Goal: Information Seeking & Learning: Learn about a topic

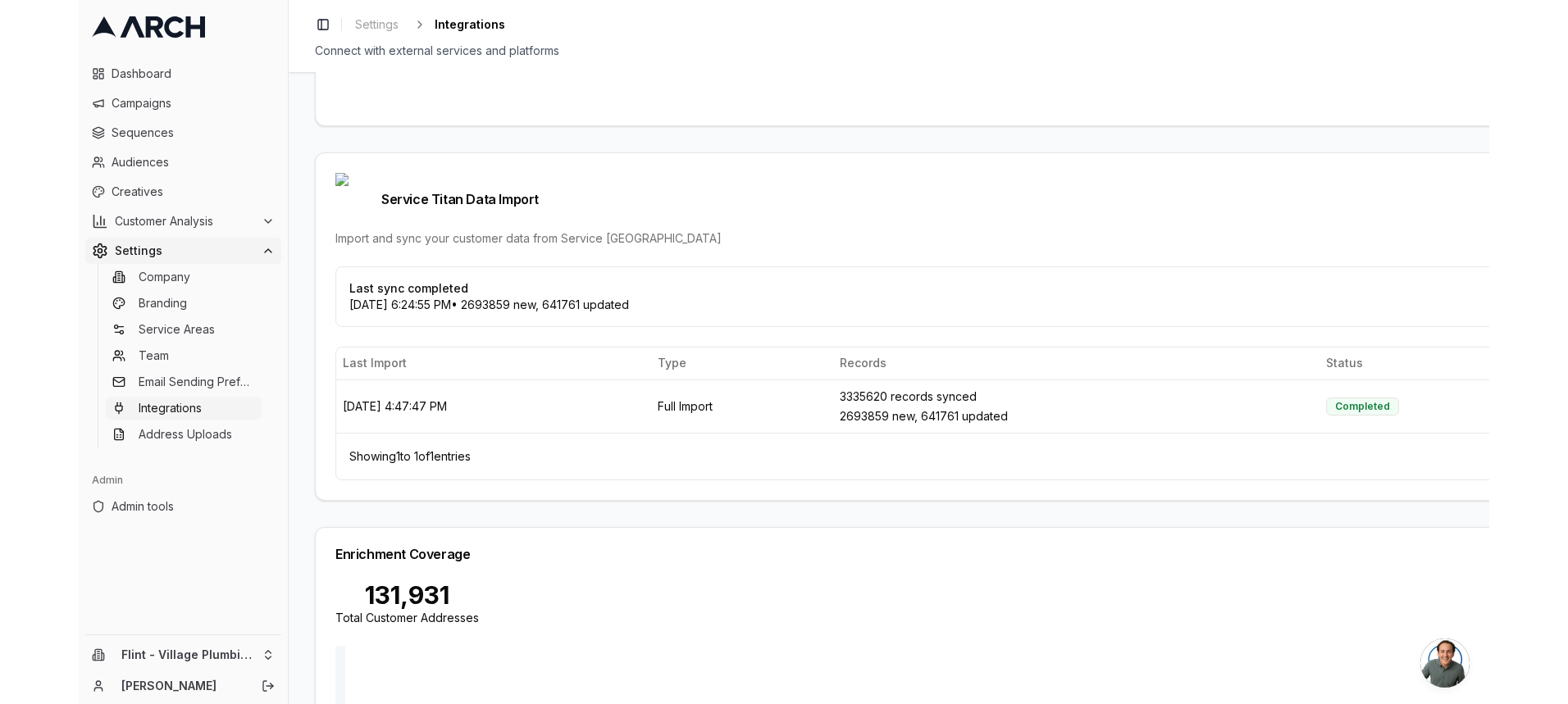
scroll to position [390, 0]
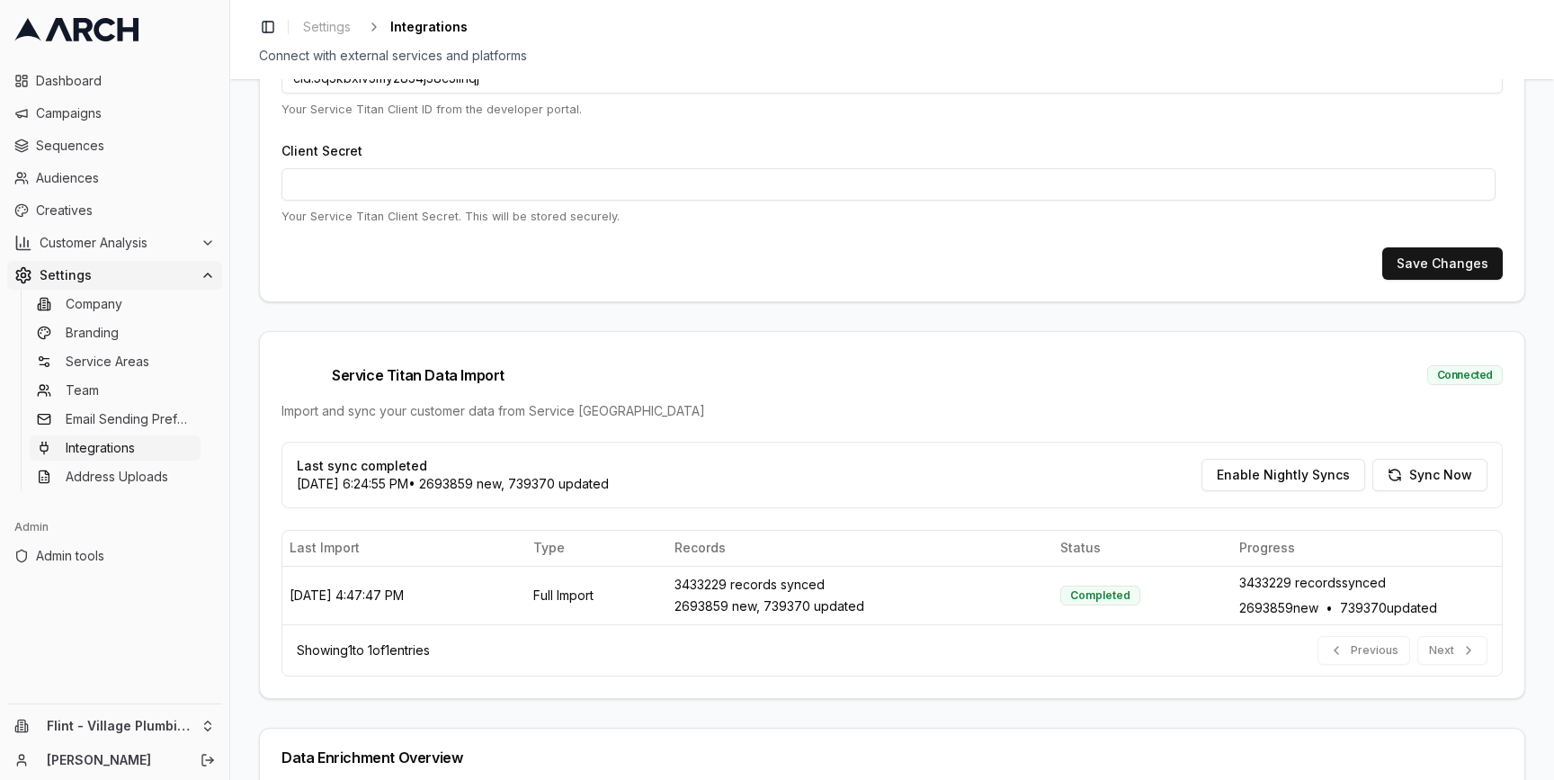
scroll to position [291, 0]
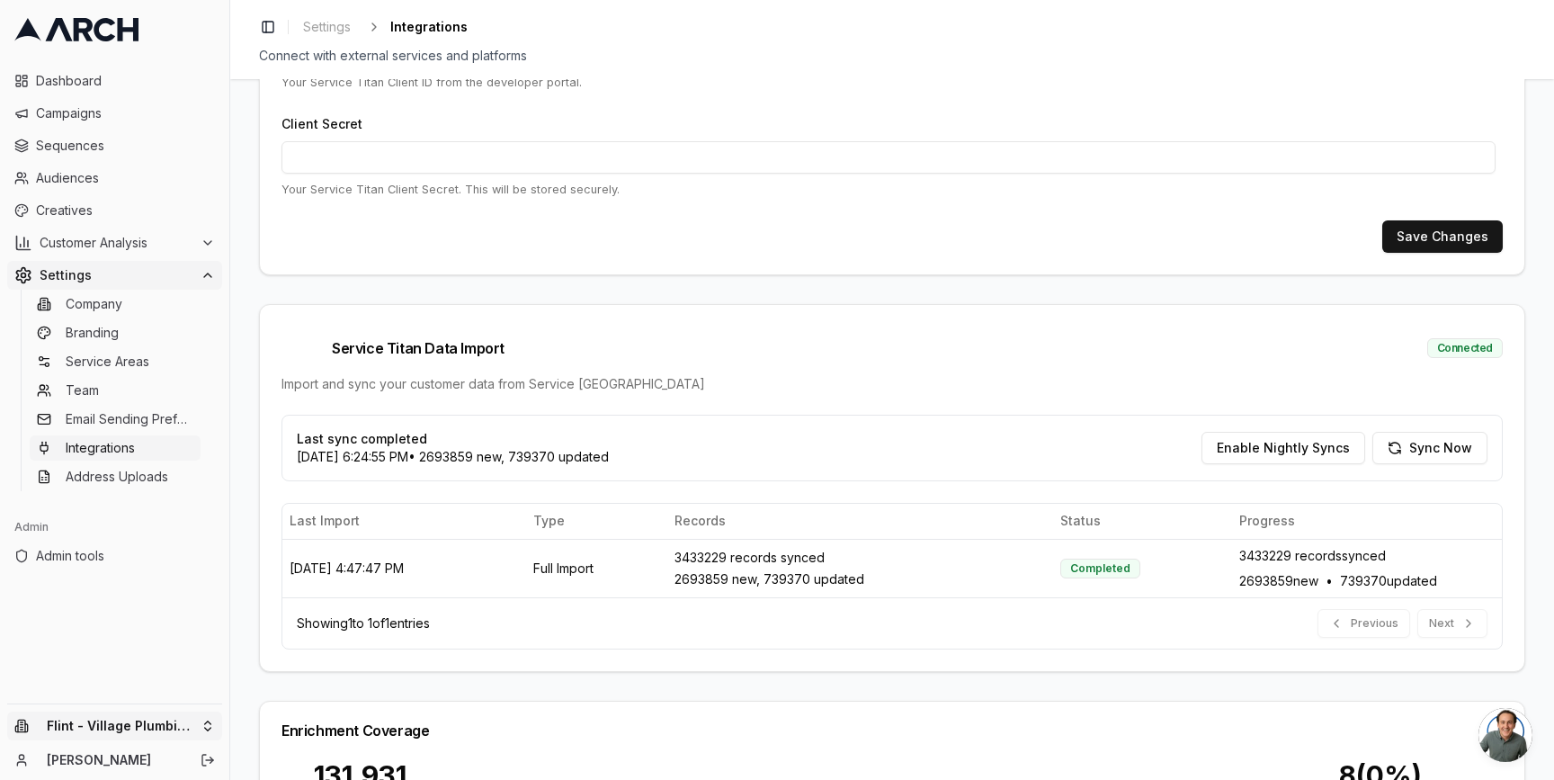
click at [189, 737] on html "Dashboard Campaigns Sequences Audiences Creatives Customer Analysis Settings Co…" at bounding box center [777, 390] width 1554 height 780
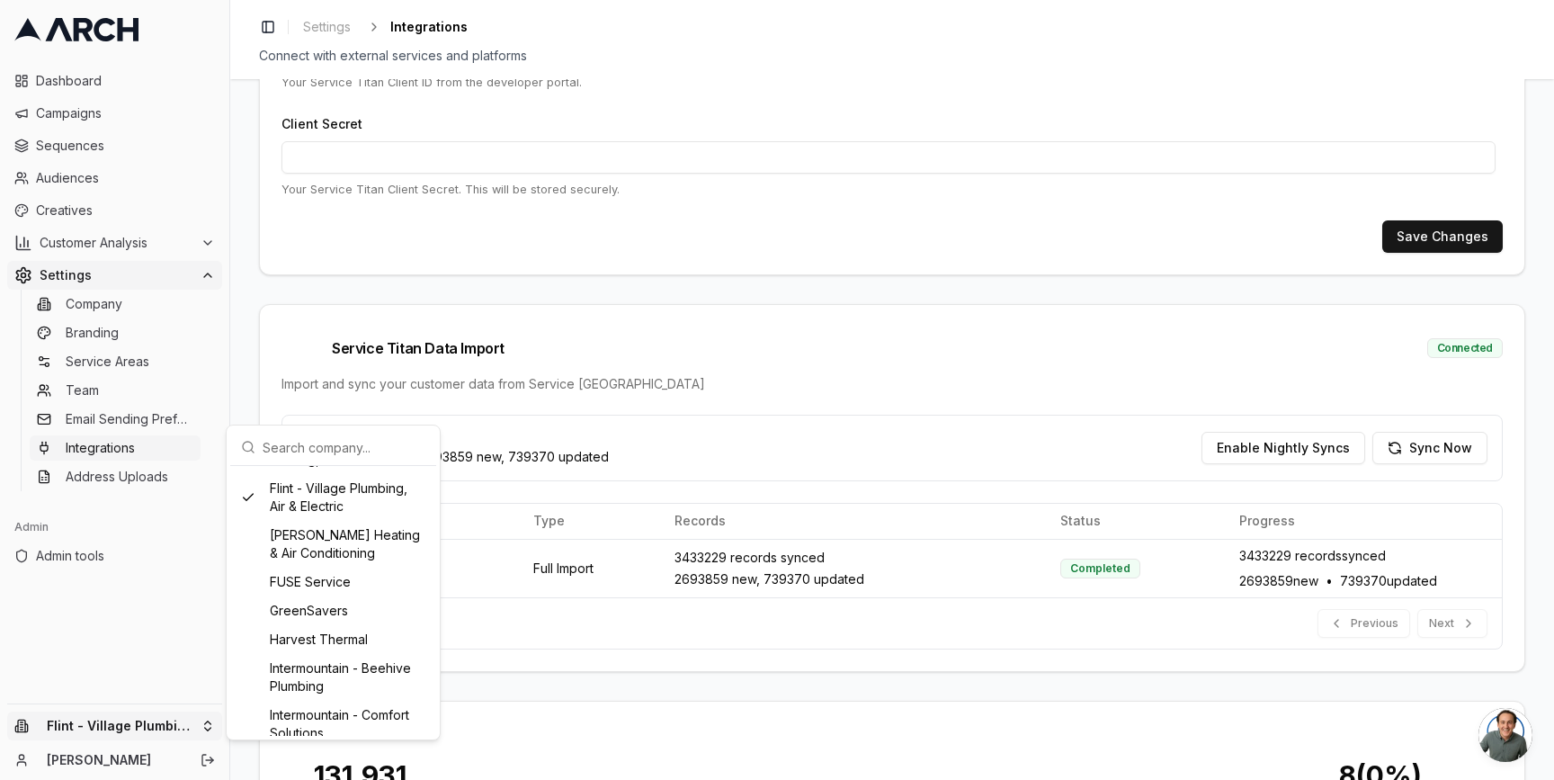
scroll to position [1012, 0]
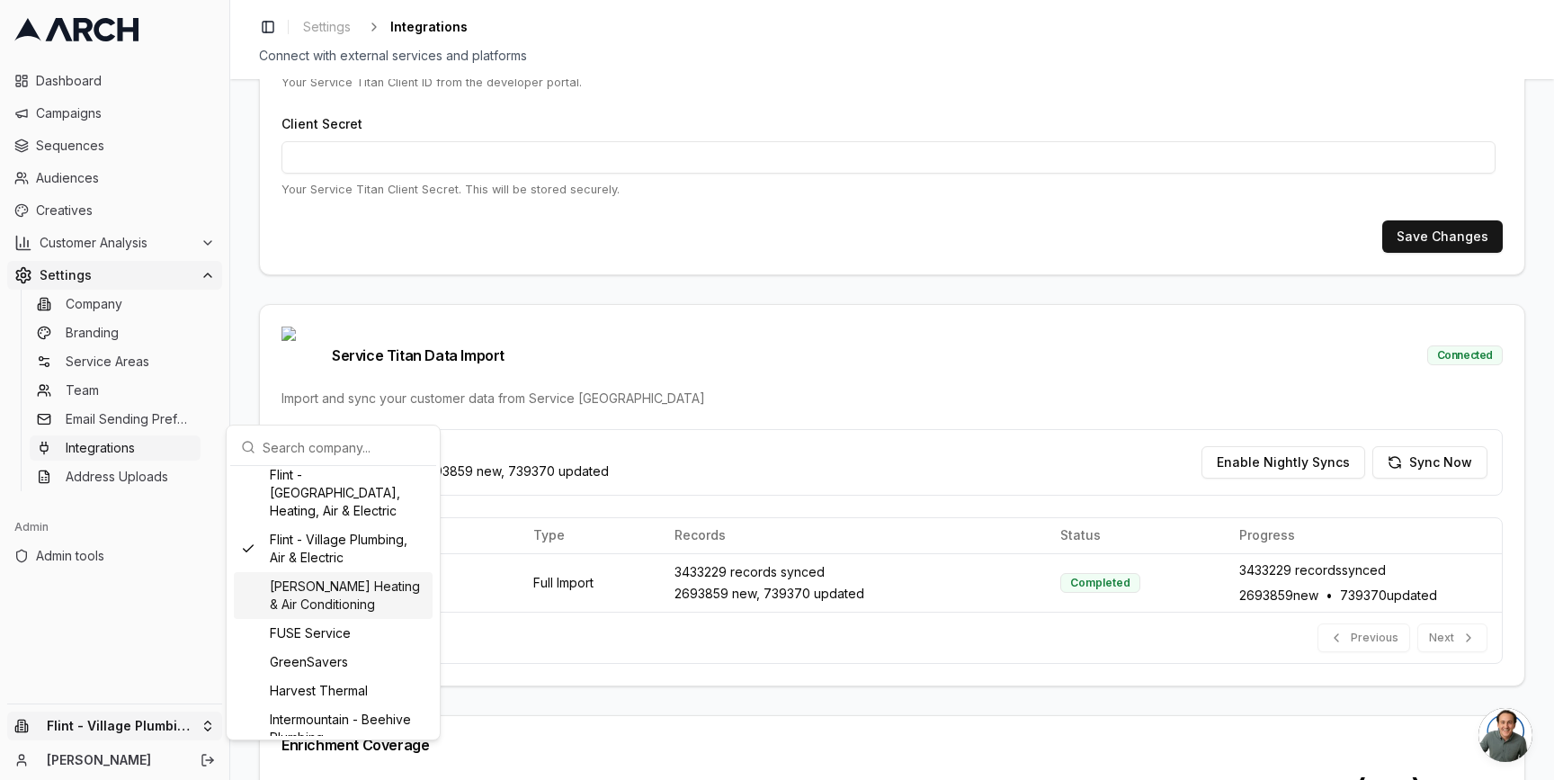
click at [324, 619] on div "Flint - Wolfer's Heating & Air Conditioning" at bounding box center [333, 595] width 199 height 47
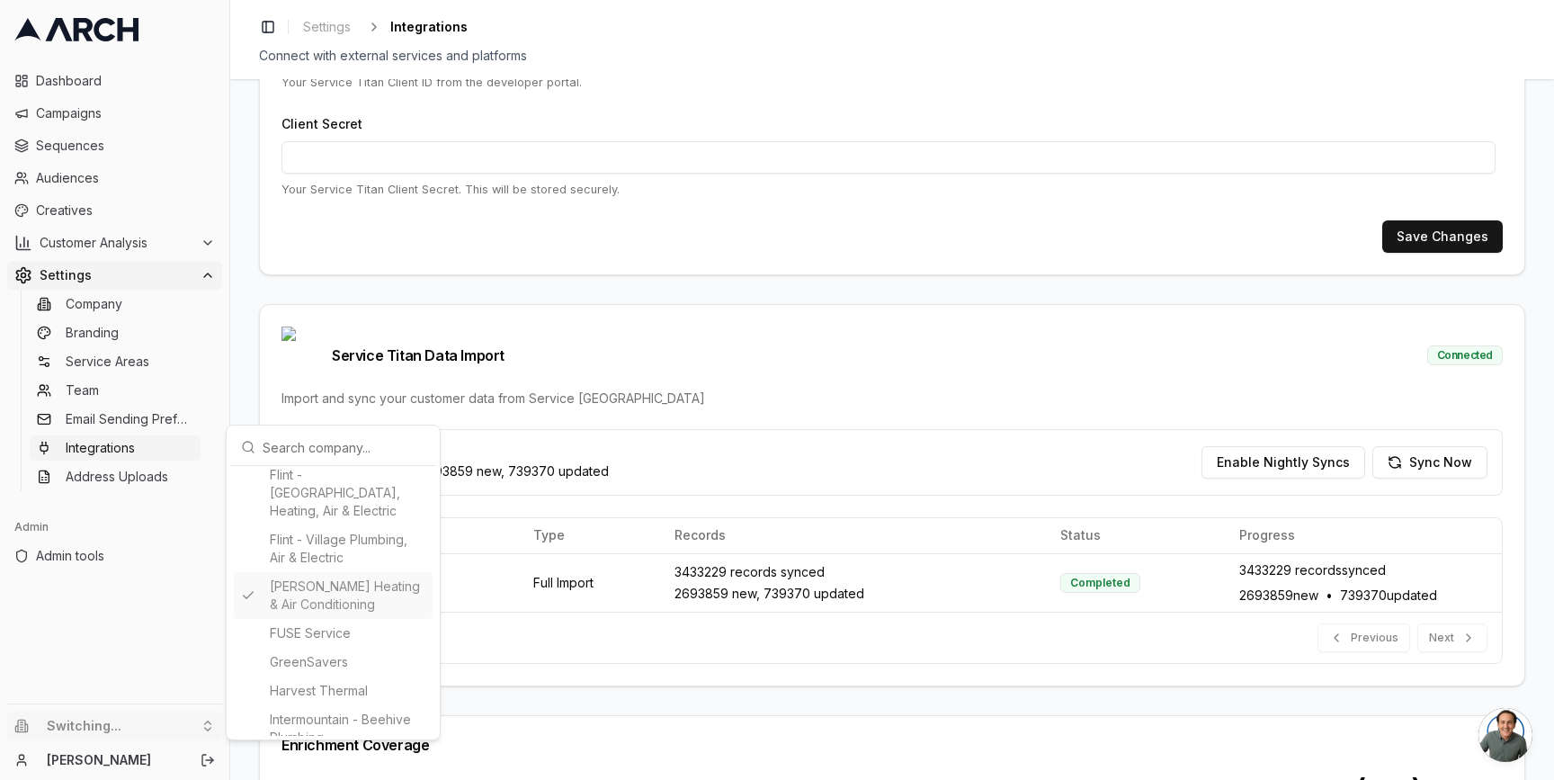
type input "727413313"
type input "cid.1bcvke7e9j07hbkctu4xhaqpx"
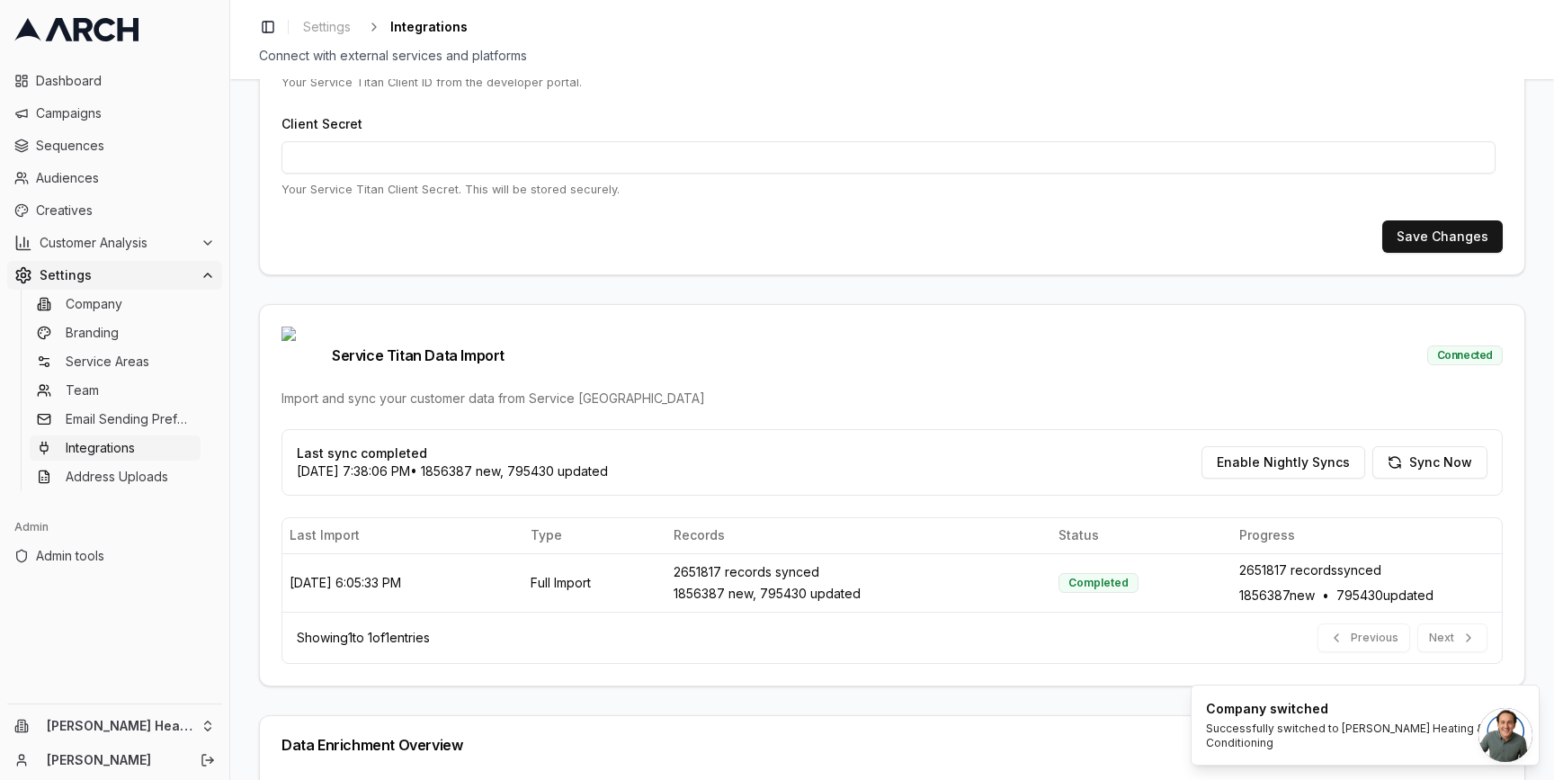
click at [242, 482] on div "Service Titan Integration Setup Configure your Service Titan API credentials to…" at bounding box center [892, 429] width 1324 height 700
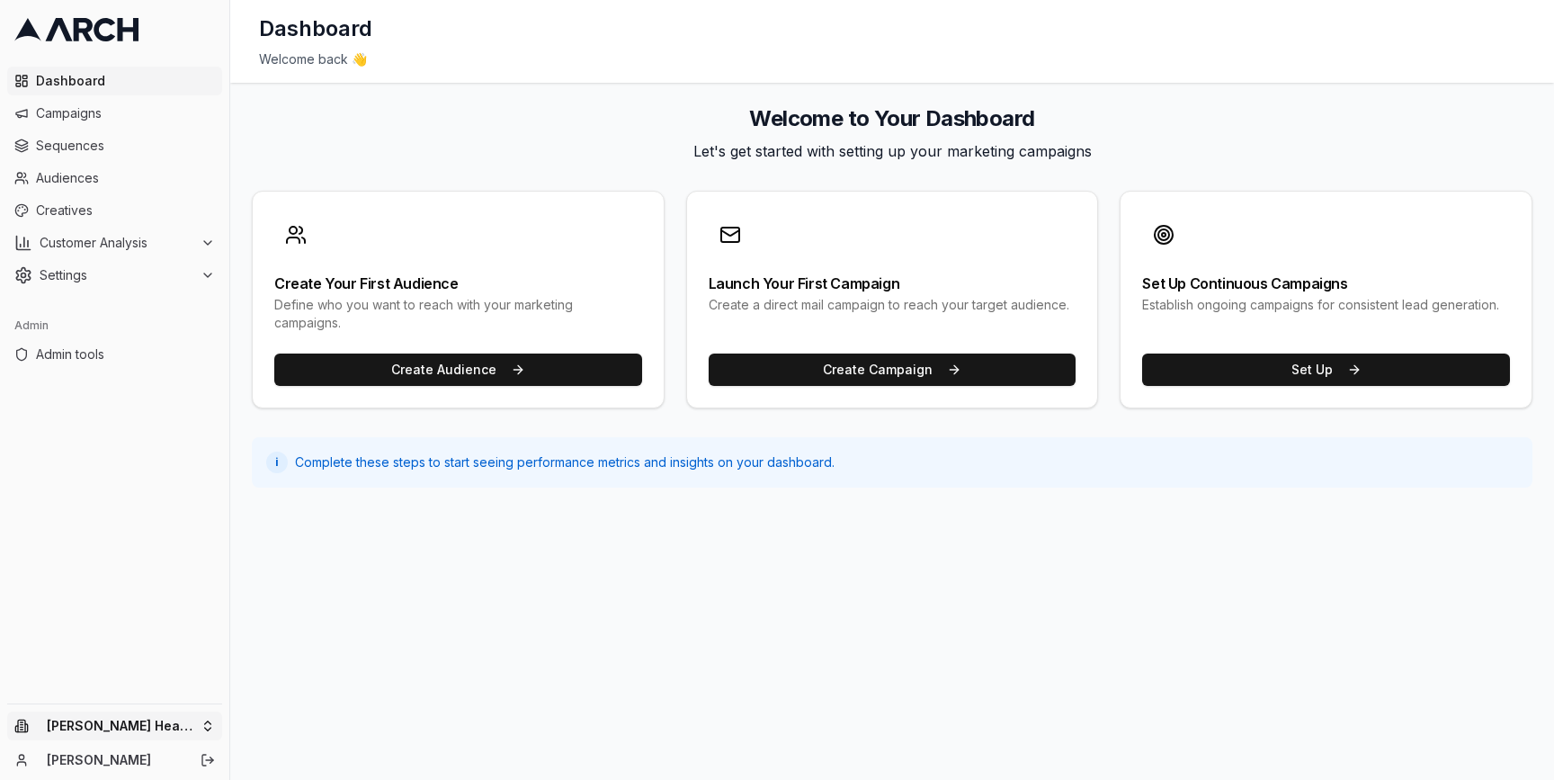
click at [187, 722] on html "Dashboard Campaigns Sequences Audiences Creatives Customer Analysis Settings Ad…" at bounding box center [777, 390] width 1554 height 780
click at [140, 245] on html "Dashboard Campaigns Sequences Audiences Creatives Customer Analysis Settings Ad…" at bounding box center [777, 390] width 1554 height 780
click at [123, 245] on span "Customer Analysis" at bounding box center [117, 243] width 154 height 18
click at [117, 272] on span "Overview" at bounding box center [95, 272] width 58 height 18
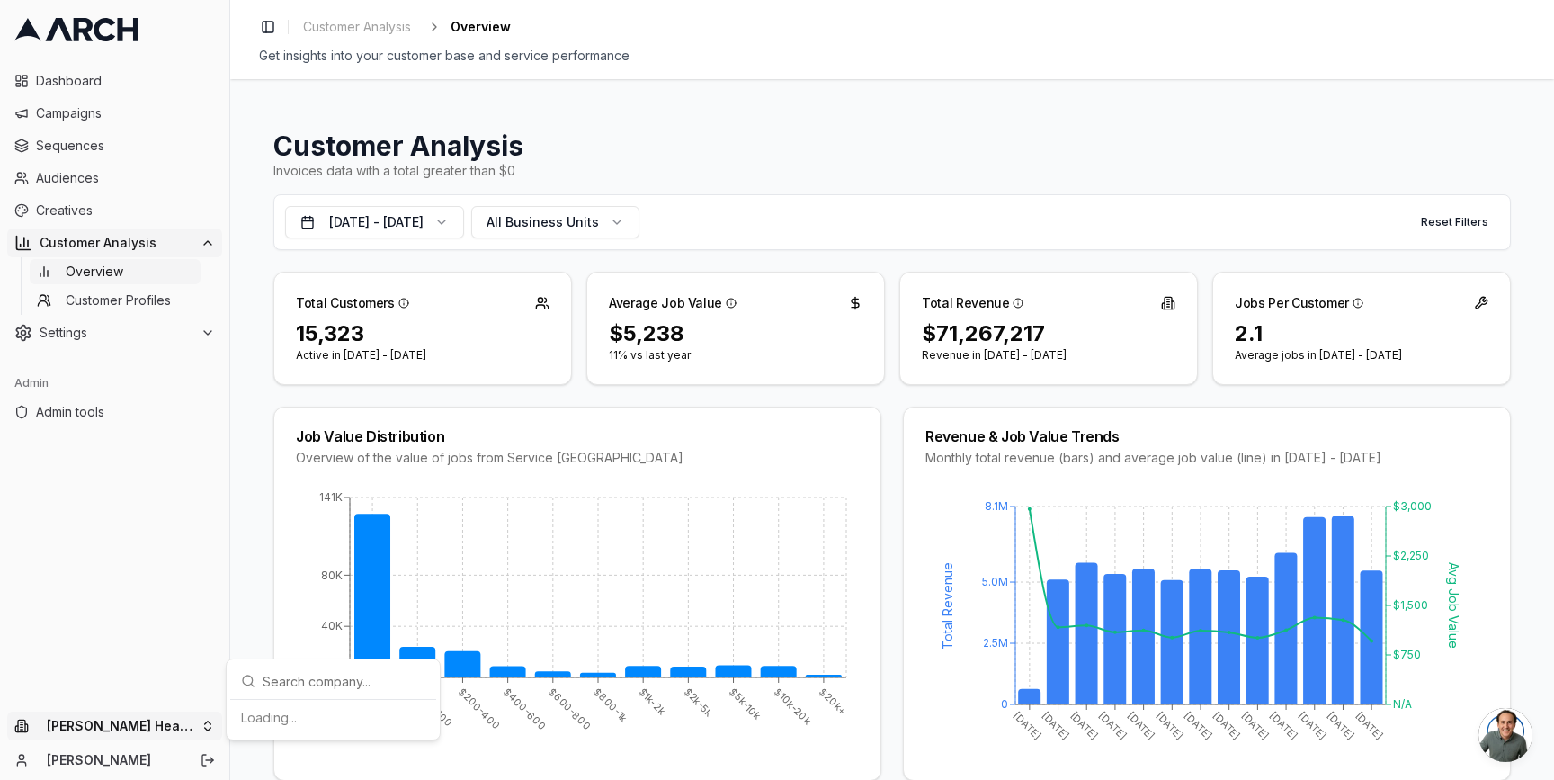
click at [206, 728] on html "Dashboard Campaigns Sequences Audiences Creatives Customer Analysis Overview Cu…" at bounding box center [777, 390] width 1554 height 780
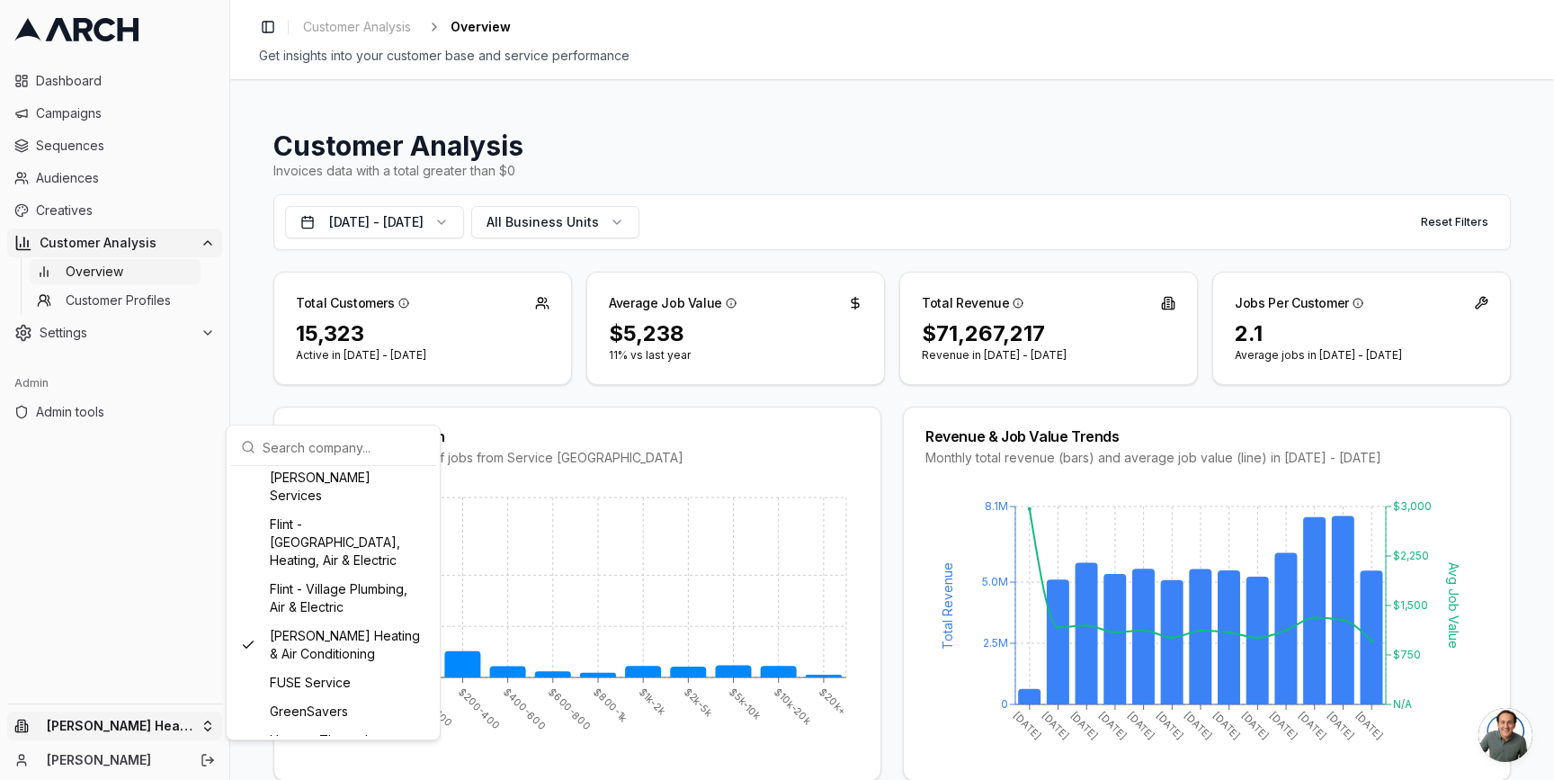
scroll to position [954, 0]
click at [284, 584] on div "Flint - South West Plumbing, Heating, Air & Electric" at bounding box center [333, 551] width 199 height 65
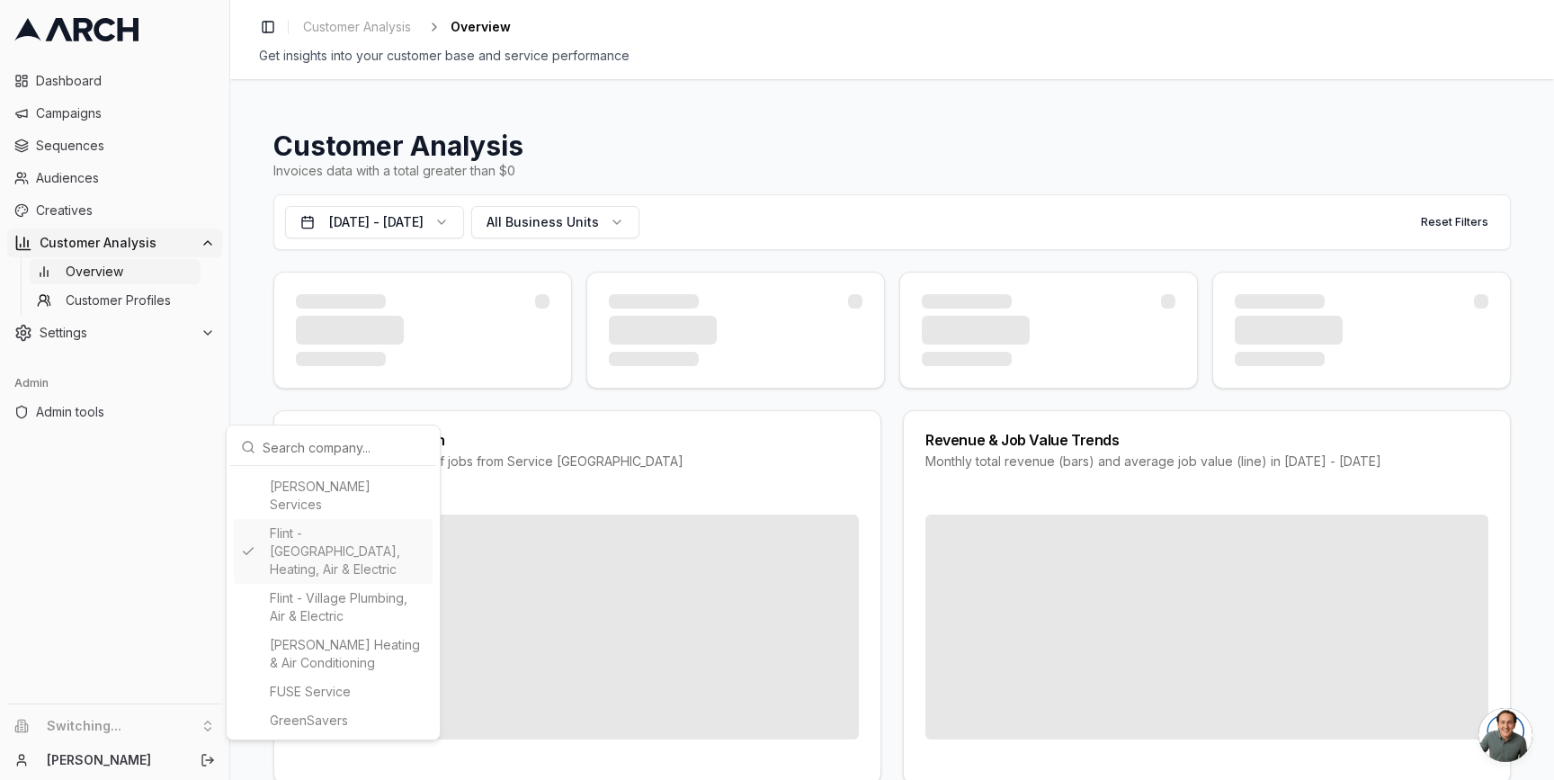
click at [249, 371] on html "Dashboard Campaigns Sequences Audiences Creatives Customer Analysis Overview Cu…" at bounding box center [777, 390] width 1554 height 780
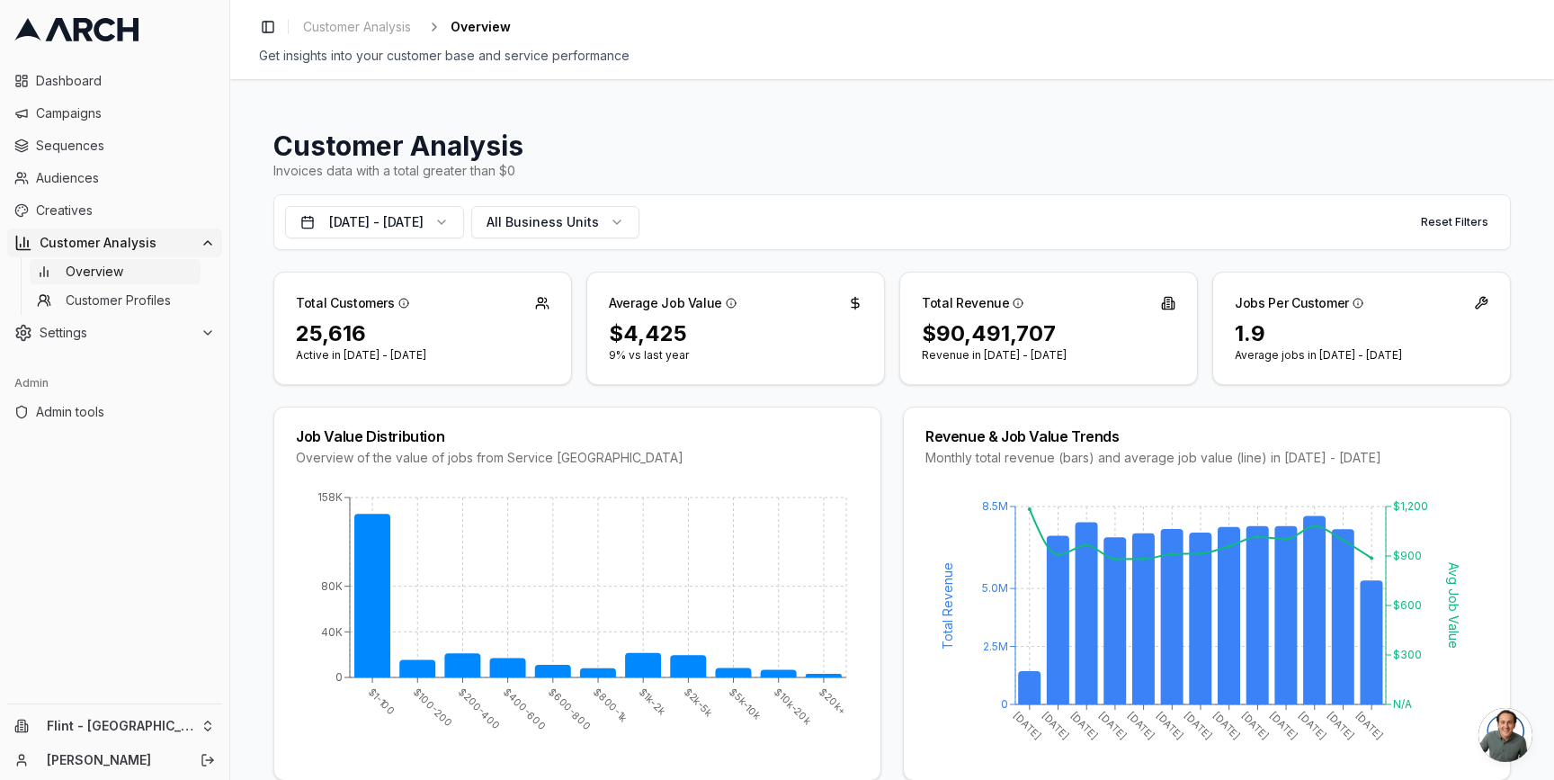
click at [258, 335] on div "Customer Analysis Invoices data with a total greater than $0 [DATE] - [DATE] Al…" at bounding box center [892, 429] width 1324 height 700
click at [207, 743] on div "Flint - South West Plumbing, Heating, Air & Electric Jimmy DeLano" at bounding box center [114, 742] width 229 height 76
click at [198, 730] on html "Dashboard Campaigns Sequences Audiences Creatives Customer Analysis Overview Cu…" at bounding box center [777, 390] width 1554 height 780
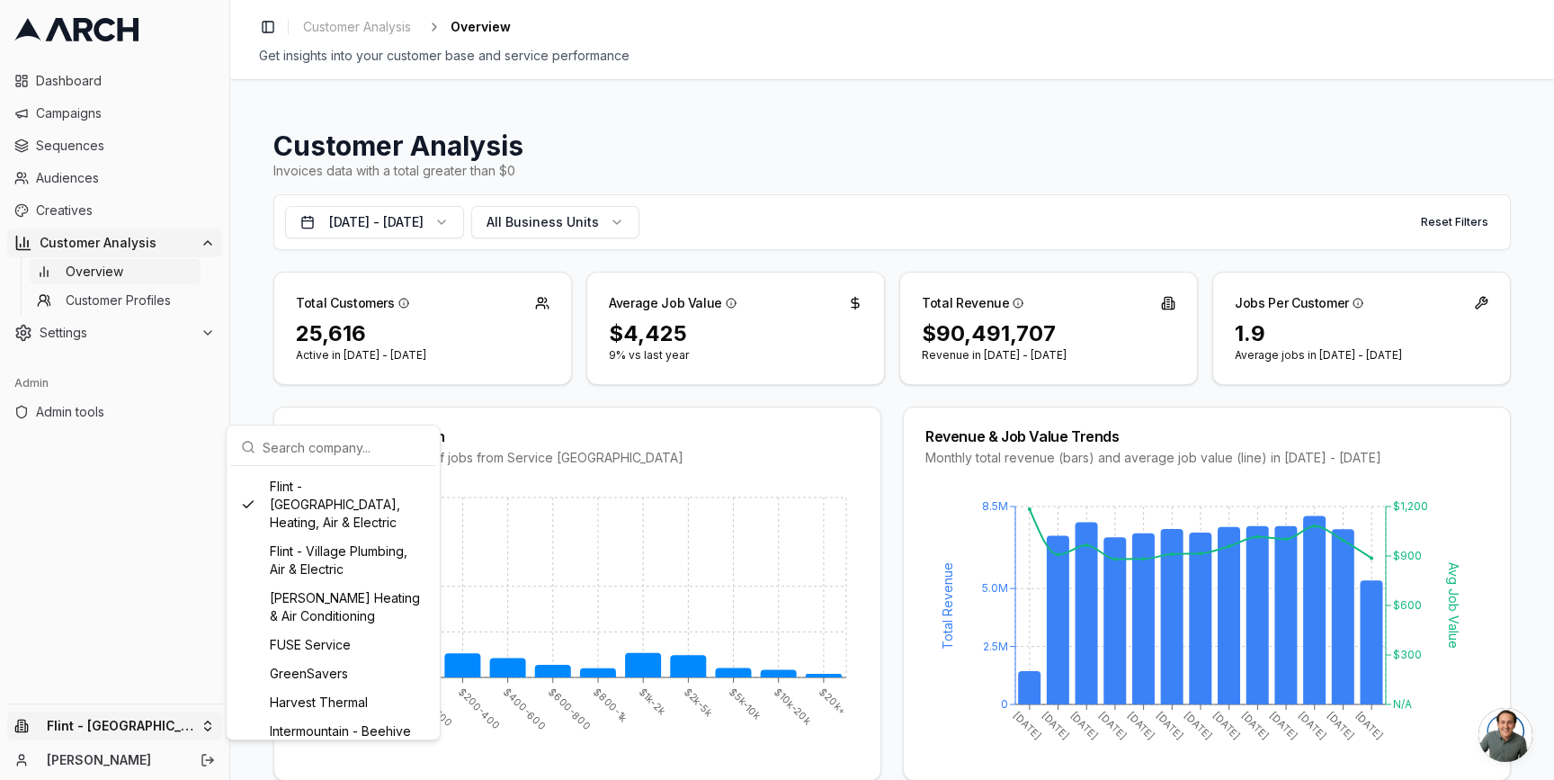
scroll to position [1002, 0]
click at [293, 629] on div "[PERSON_NAME] Heating & Air Conditioning" at bounding box center [333, 606] width 199 height 47
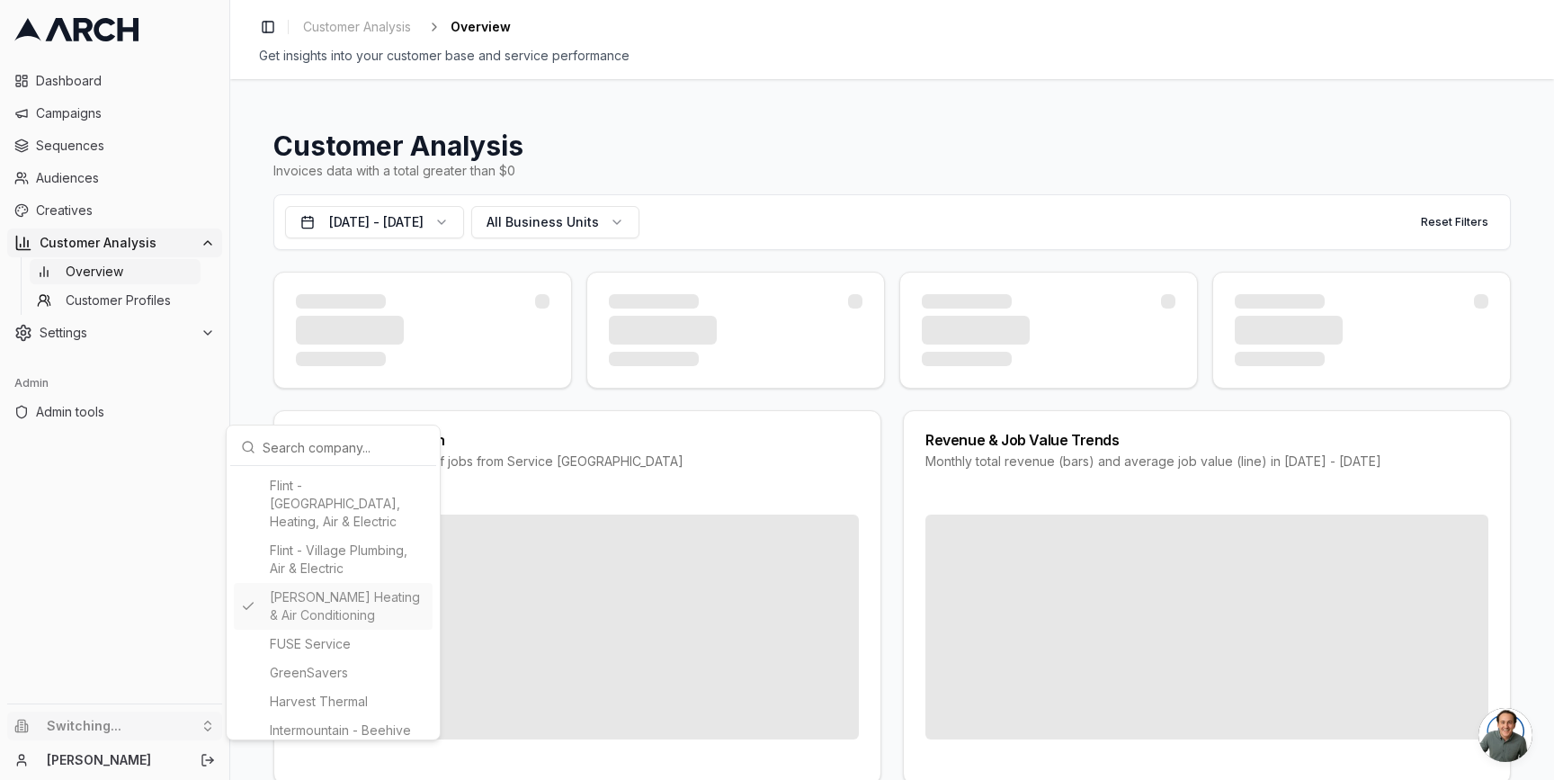
click at [245, 335] on html "Dashboard Campaigns Sequences Audiences Creatives Customer Analysis Overview Cu…" at bounding box center [777, 390] width 1554 height 780
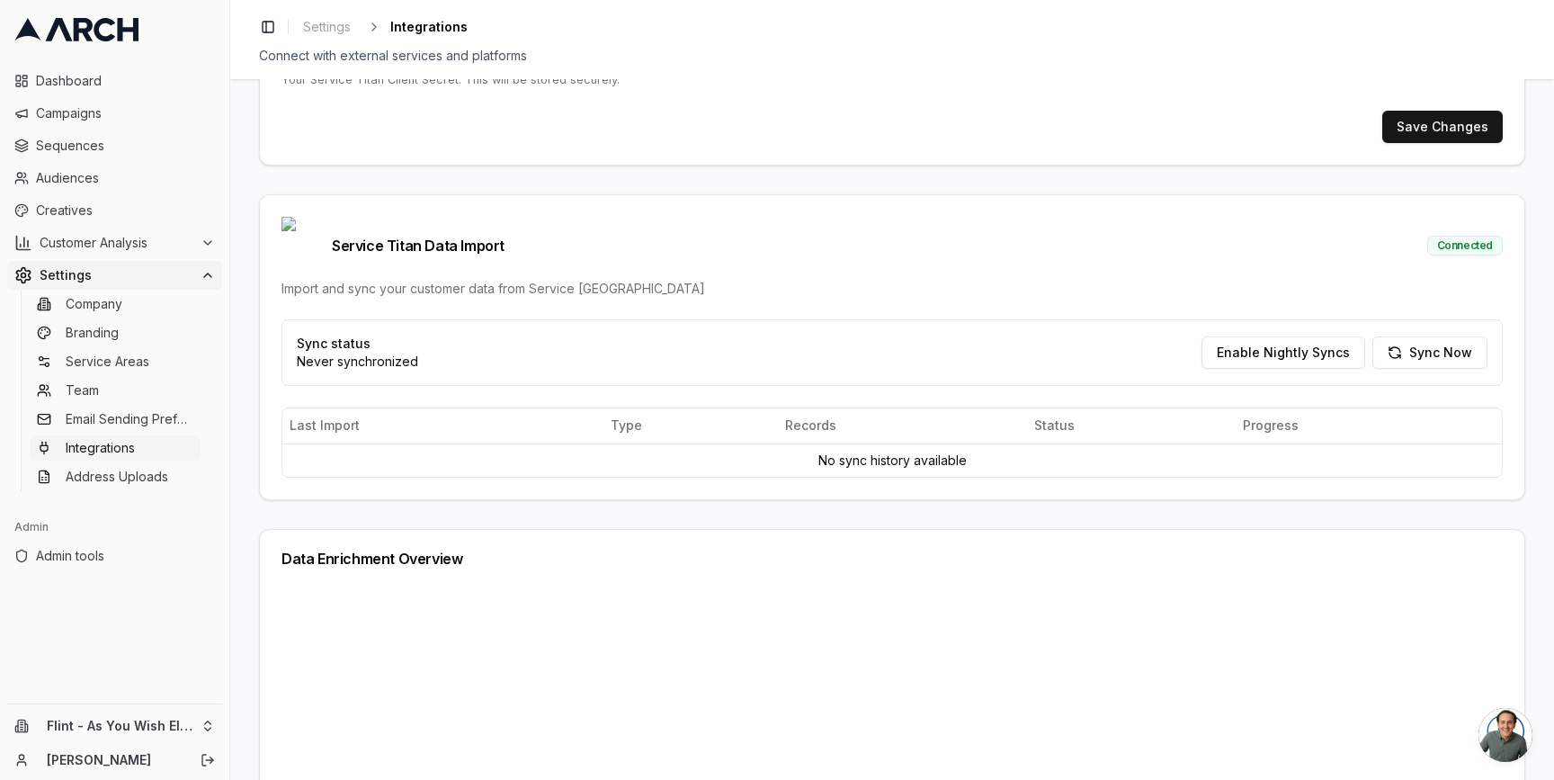
scroll to position [331, 0]
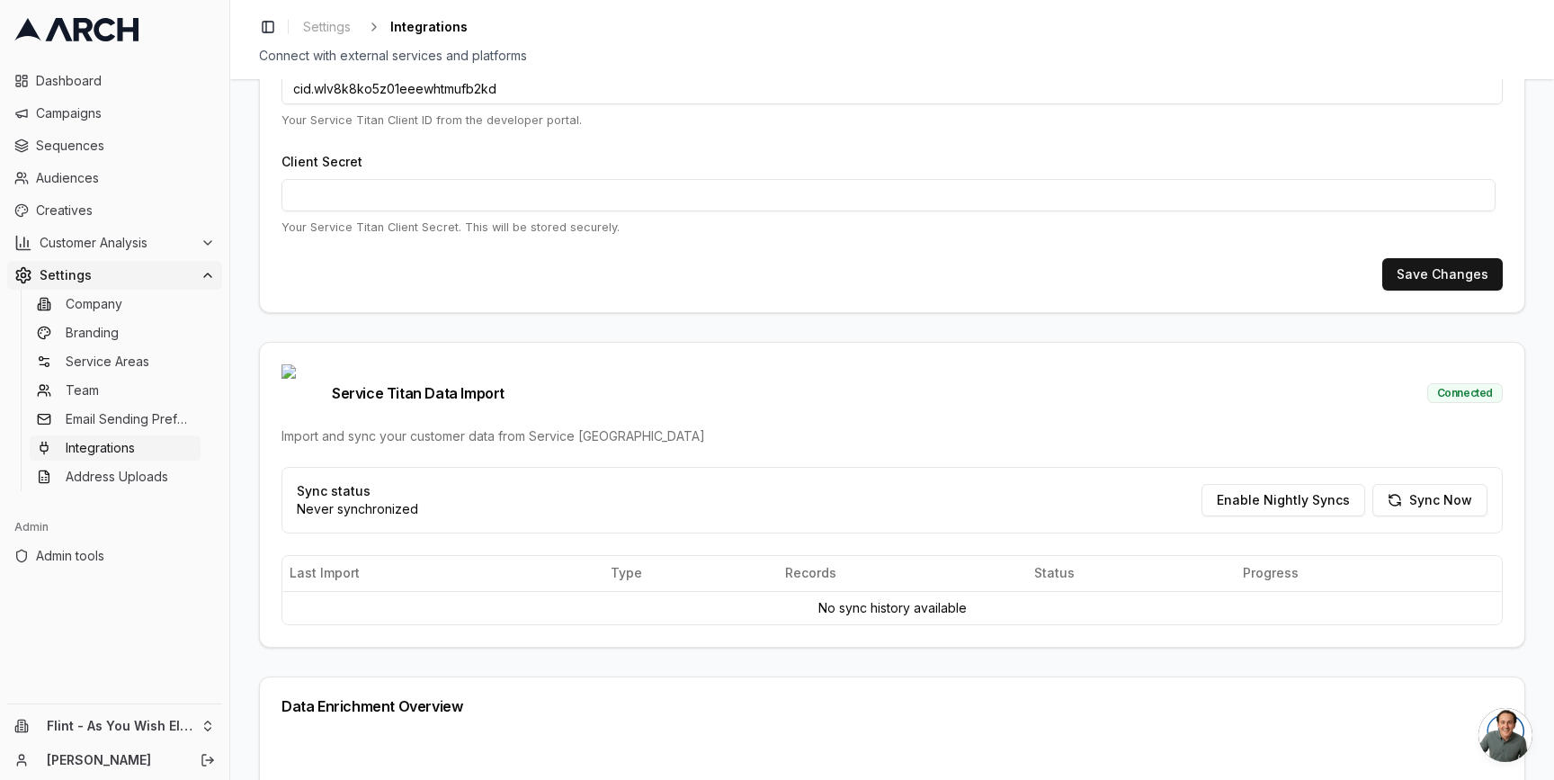
scroll to position [422, 0]
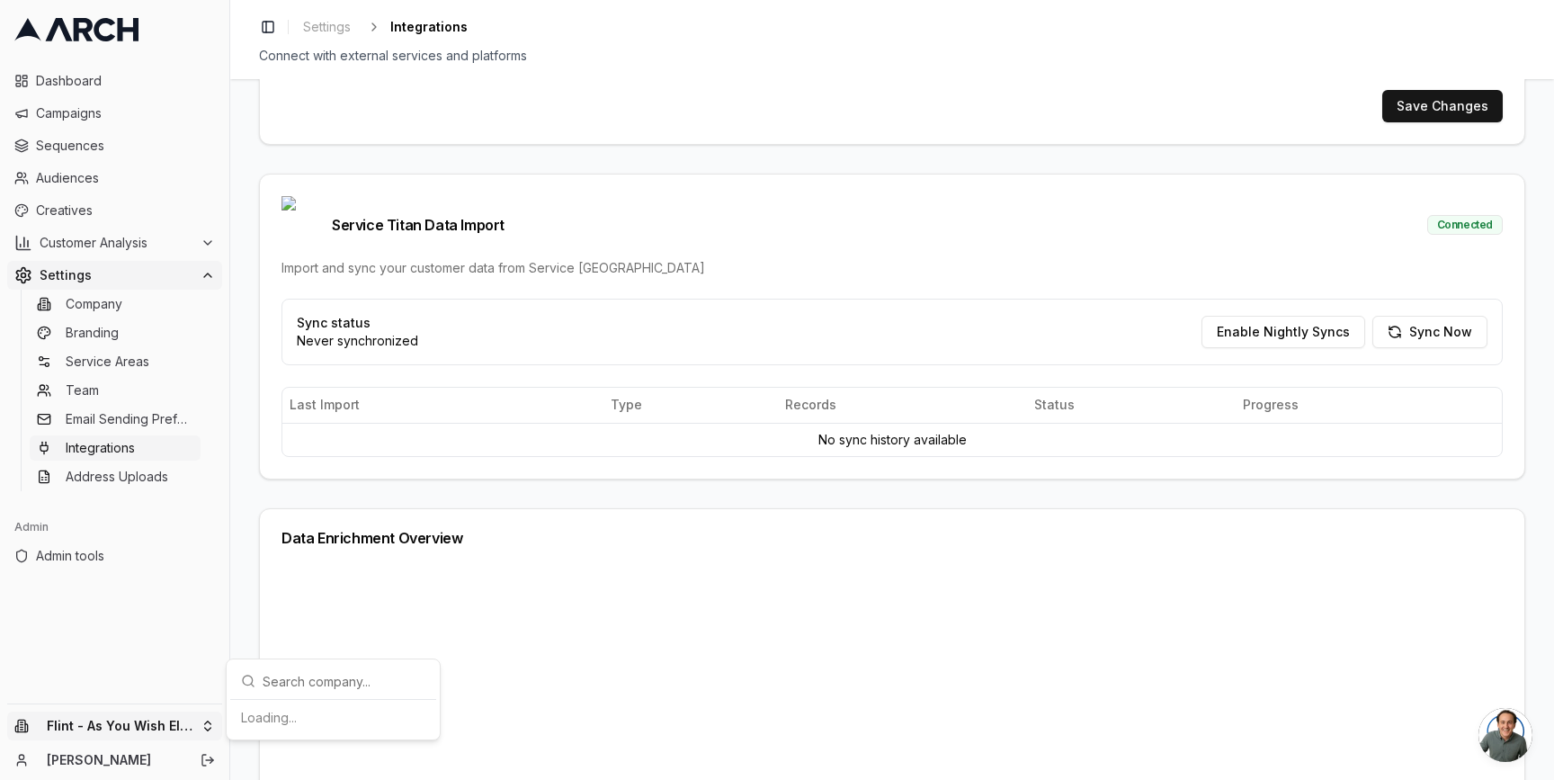
click at [203, 718] on html "Dashboard Campaigns Sequences Audiences Creatives Customer Analysis Settings Co…" at bounding box center [777, 390] width 1554 height 780
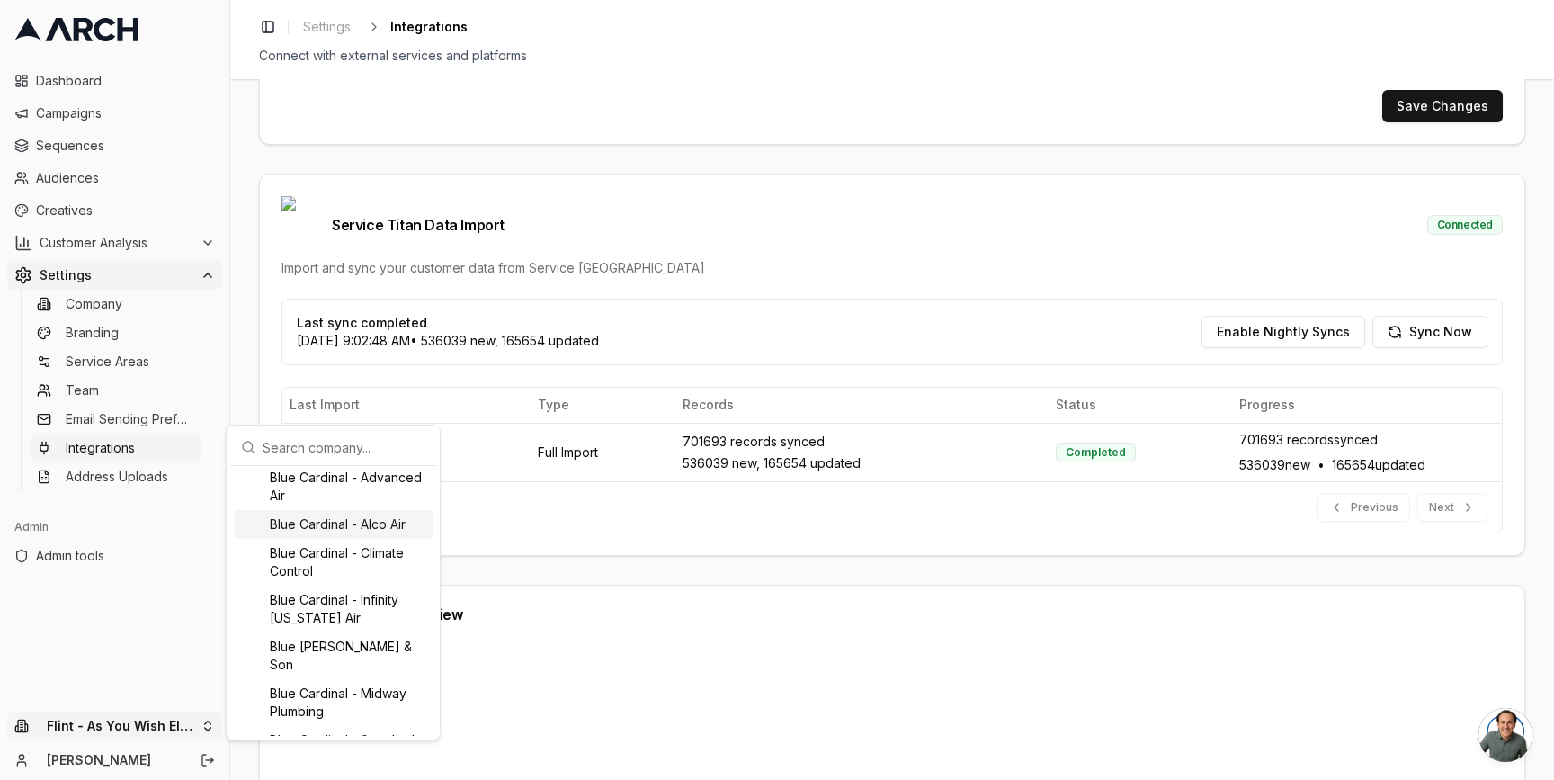
scroll to position [0, 0]
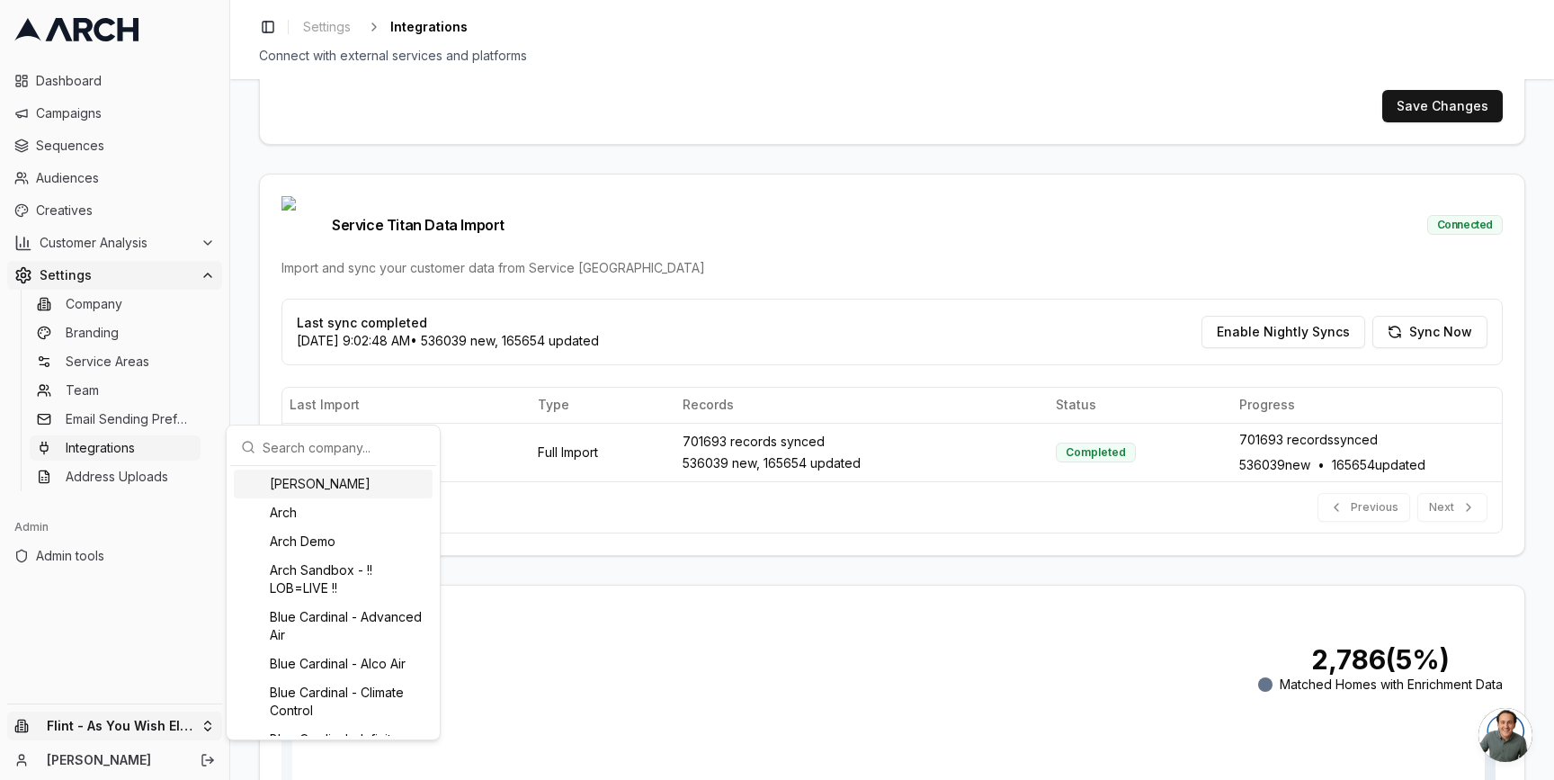
click at [250, 305] on html "Dashboard Campaigns Sequences Audiences Creatives Customer Analysis Settings Co…" at bounding box center [777, 390] width 1554 height 780
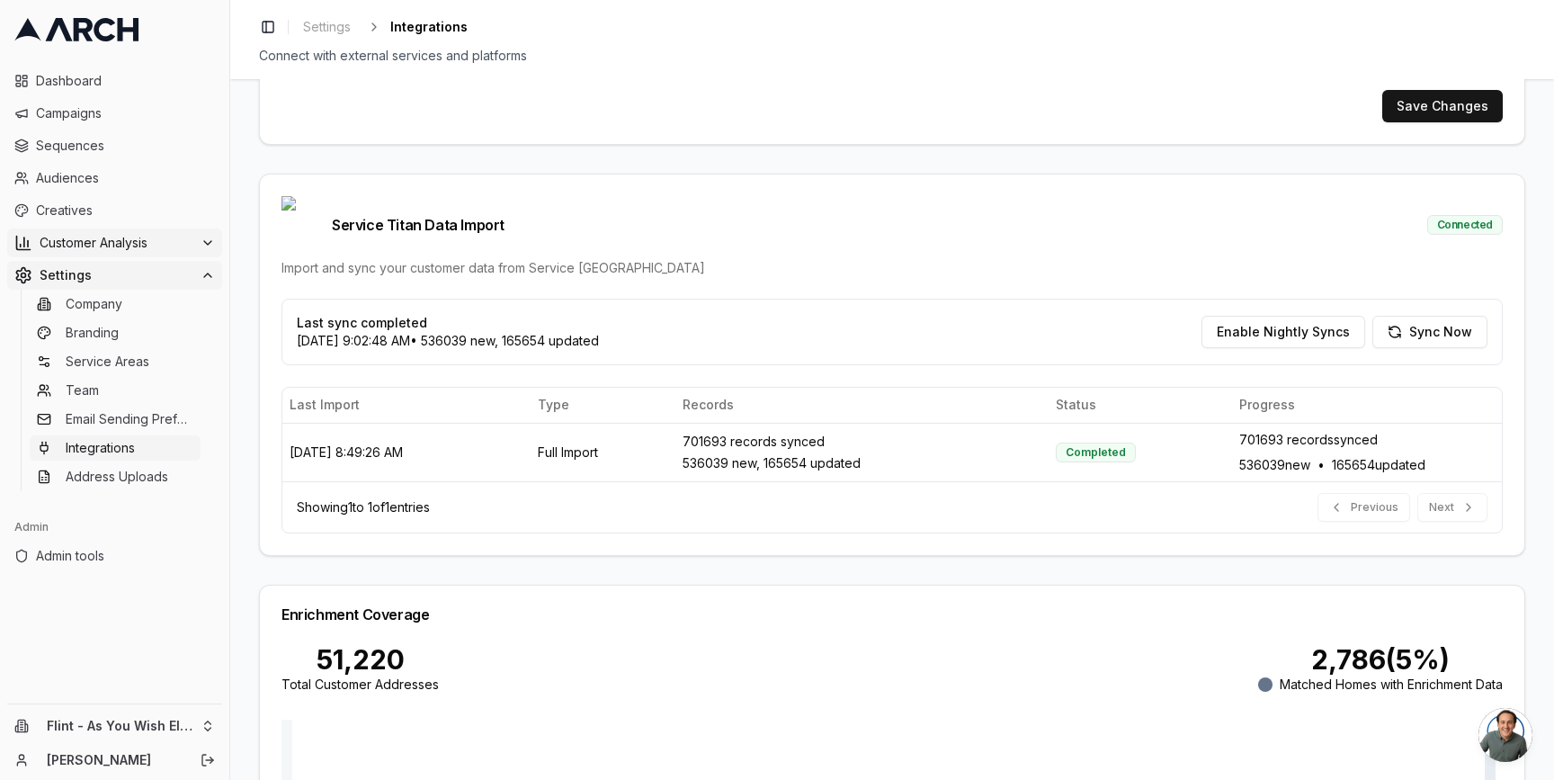
click at [183, 245] on span "Customer Analysis" at bounding box center [117, 243] width 154 height 18
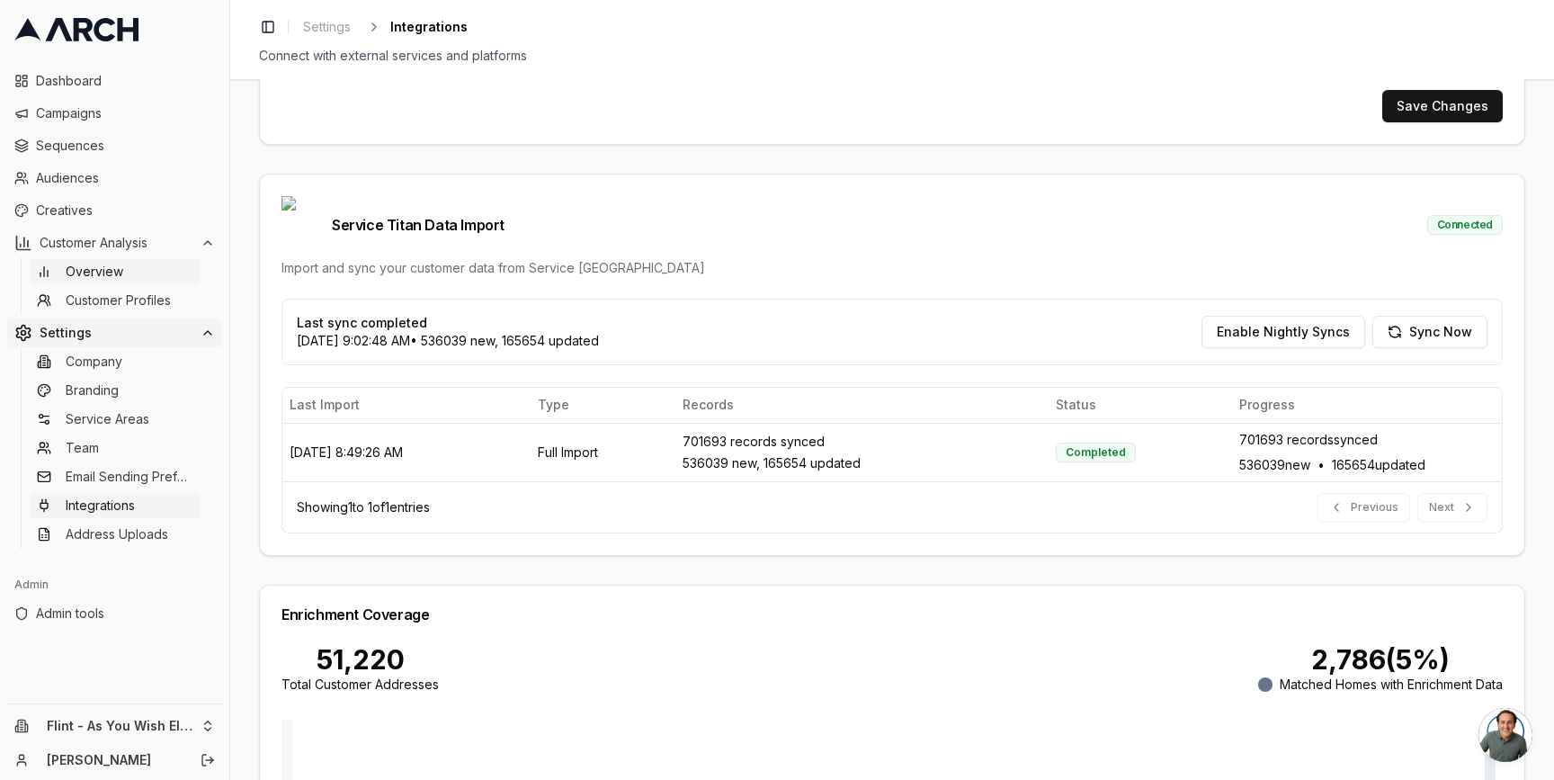
click at [158, 277] on link "Overview" at bounding box center [115, 271] width 171 height 25
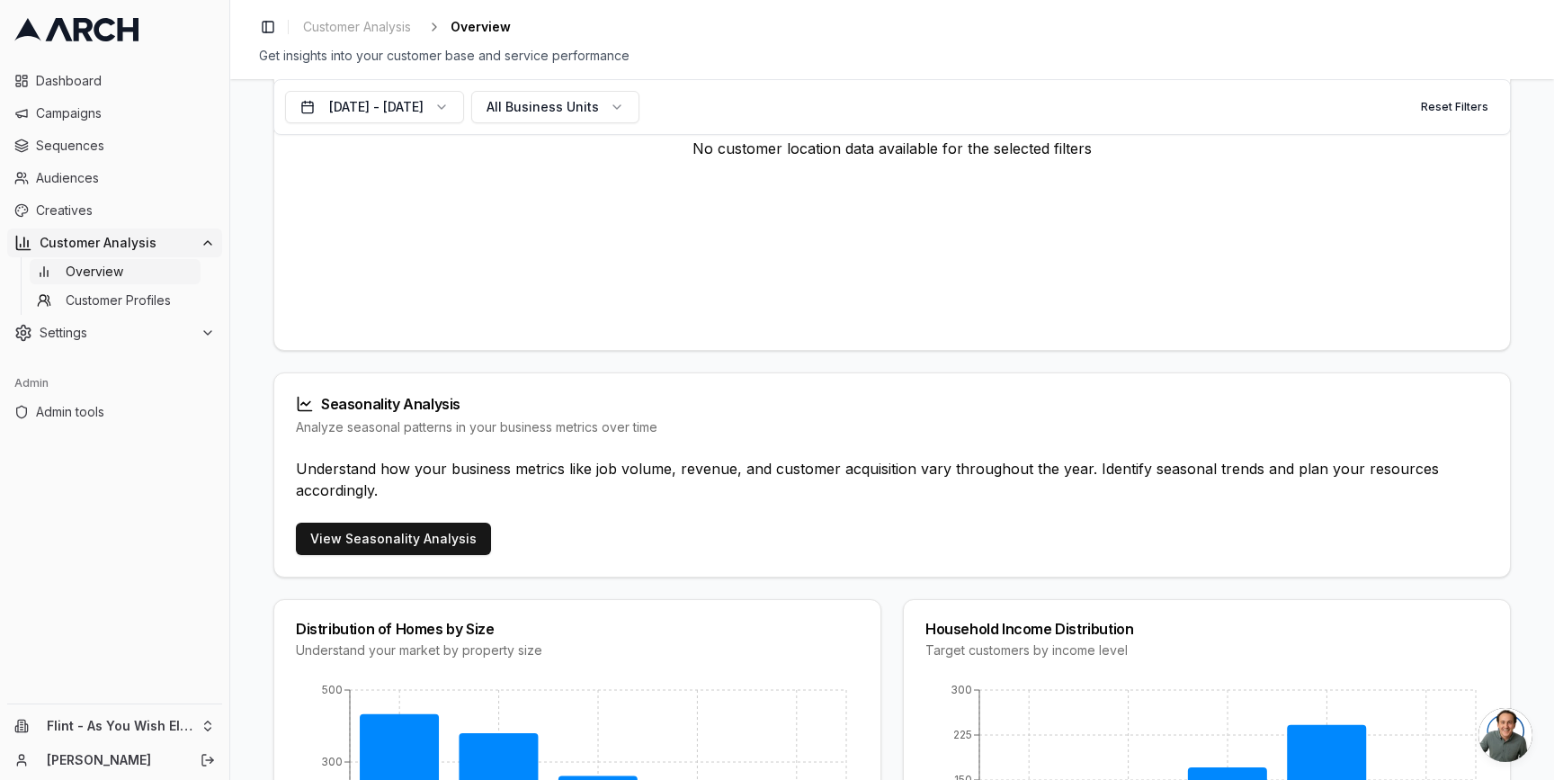
scroll to position [1102, 0]
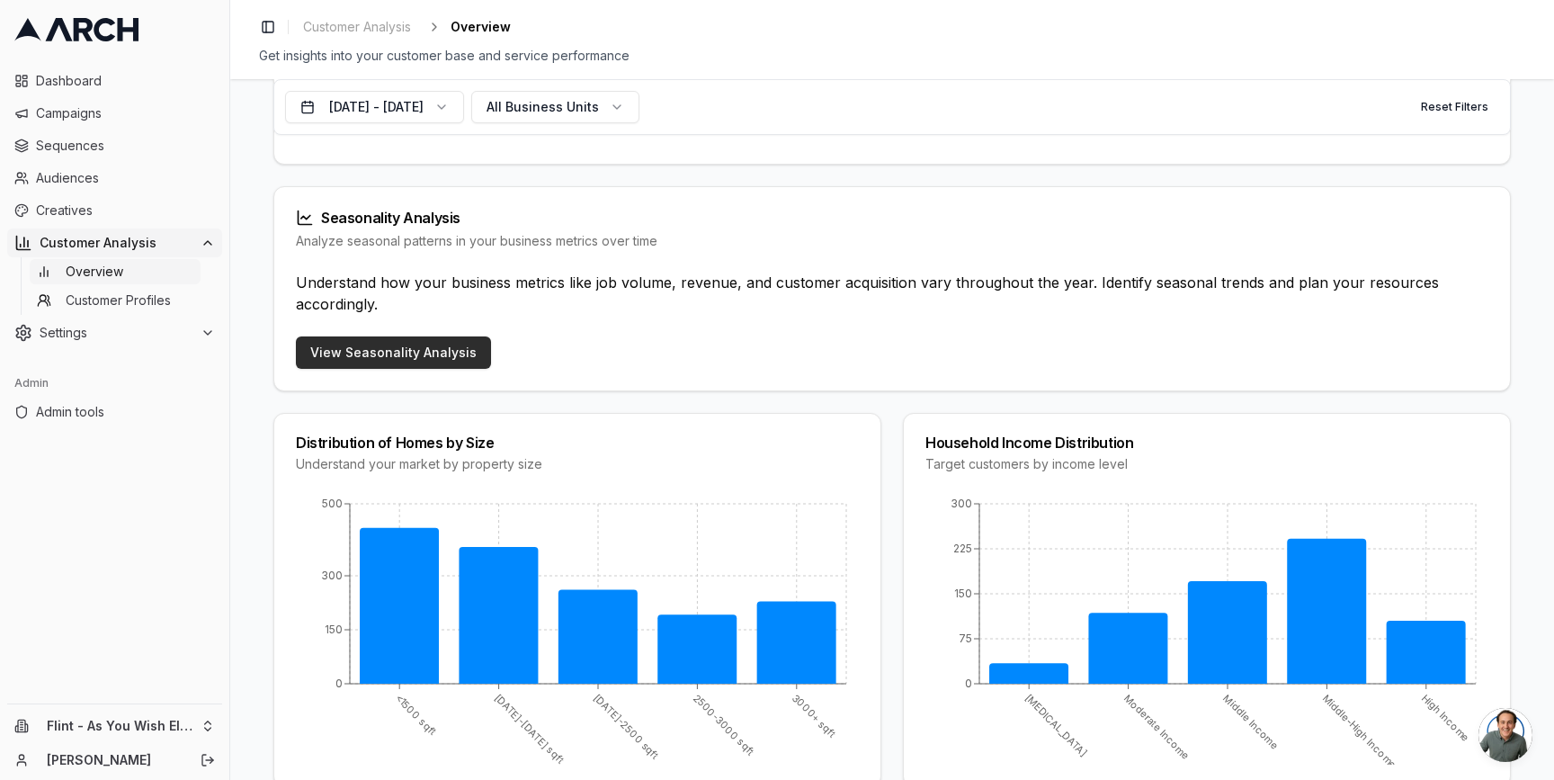
click at [351, 345] on link "View Seasonality Analysis" at bounding box center [393, 352] width 195 height 32
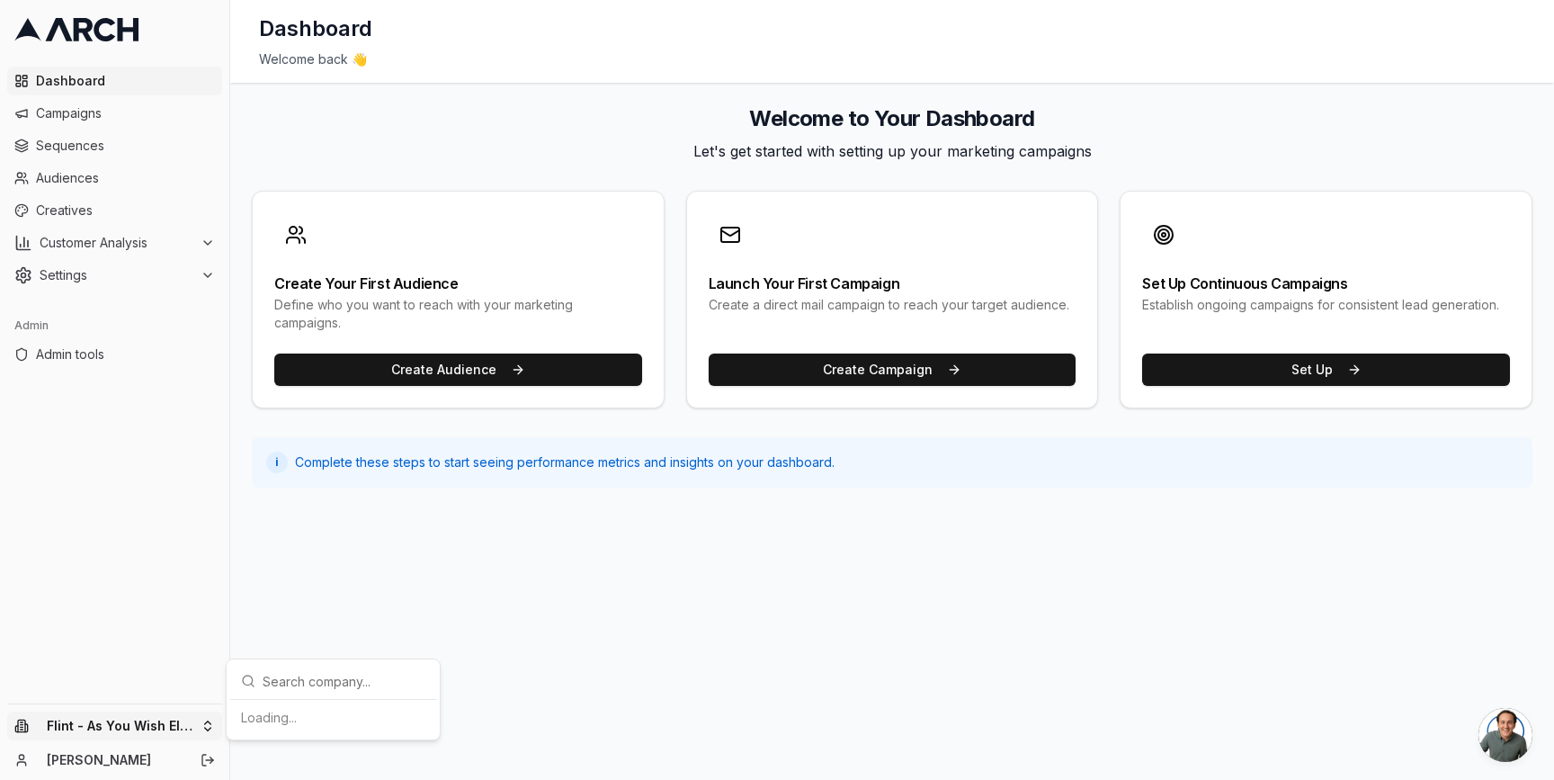
click at [215, 722] on html "Dashboard Campaigns Sequences Audiences Creatives Customer Analysis Settings Ad…" at bounding box center [777, 390] width 1554 height 780
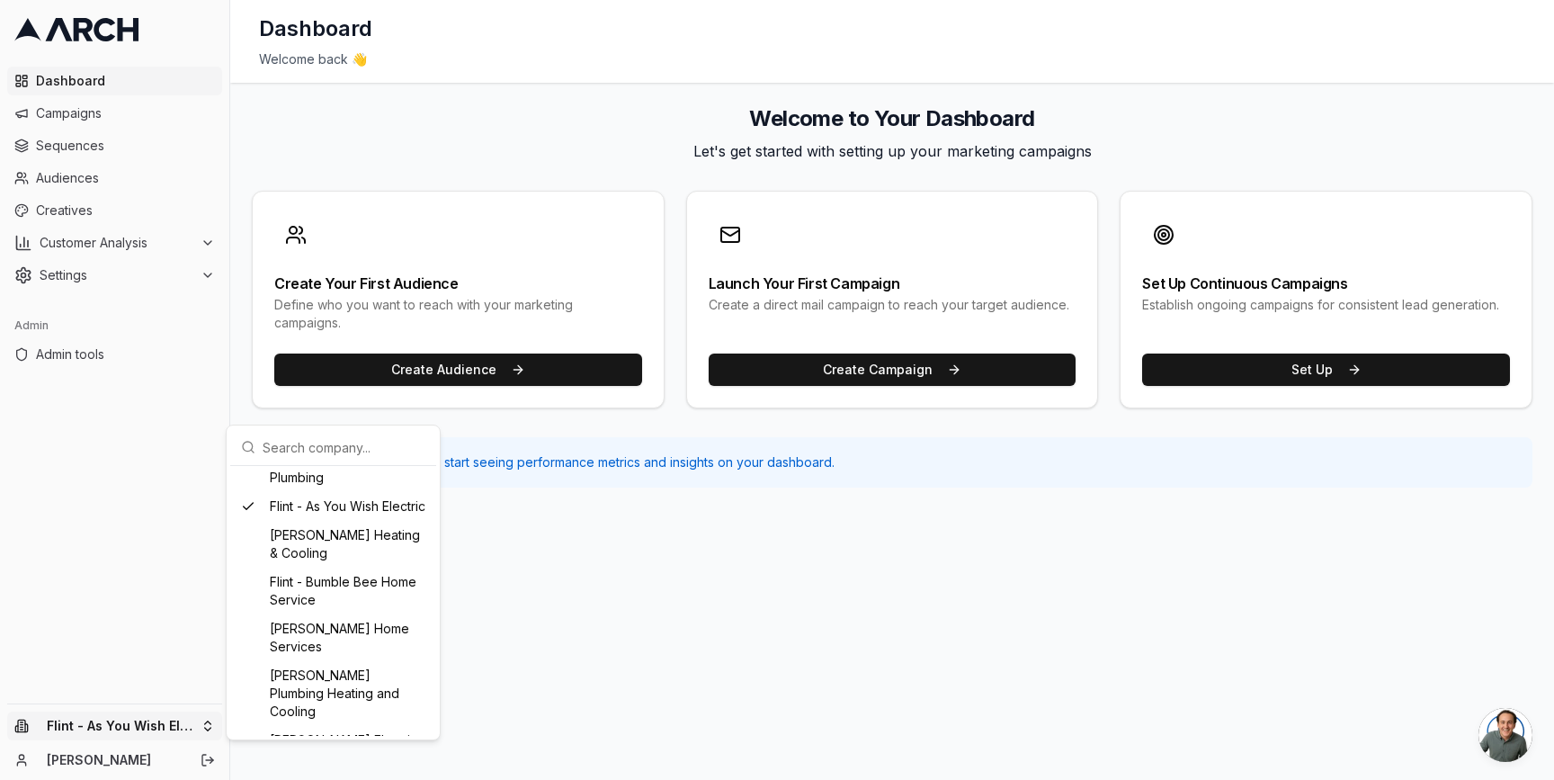
scroll to position [515, 0]
click at [346, 596] on div "Flint - Bumble Bee Home Service" at bounding box center [333, 589] width 199 height 47
click at [245, 361] on main "Welcome to Your Dashboard Let's get started with setting up your marketing camp…" at bounding box center [892, 296] width 1324 height 426
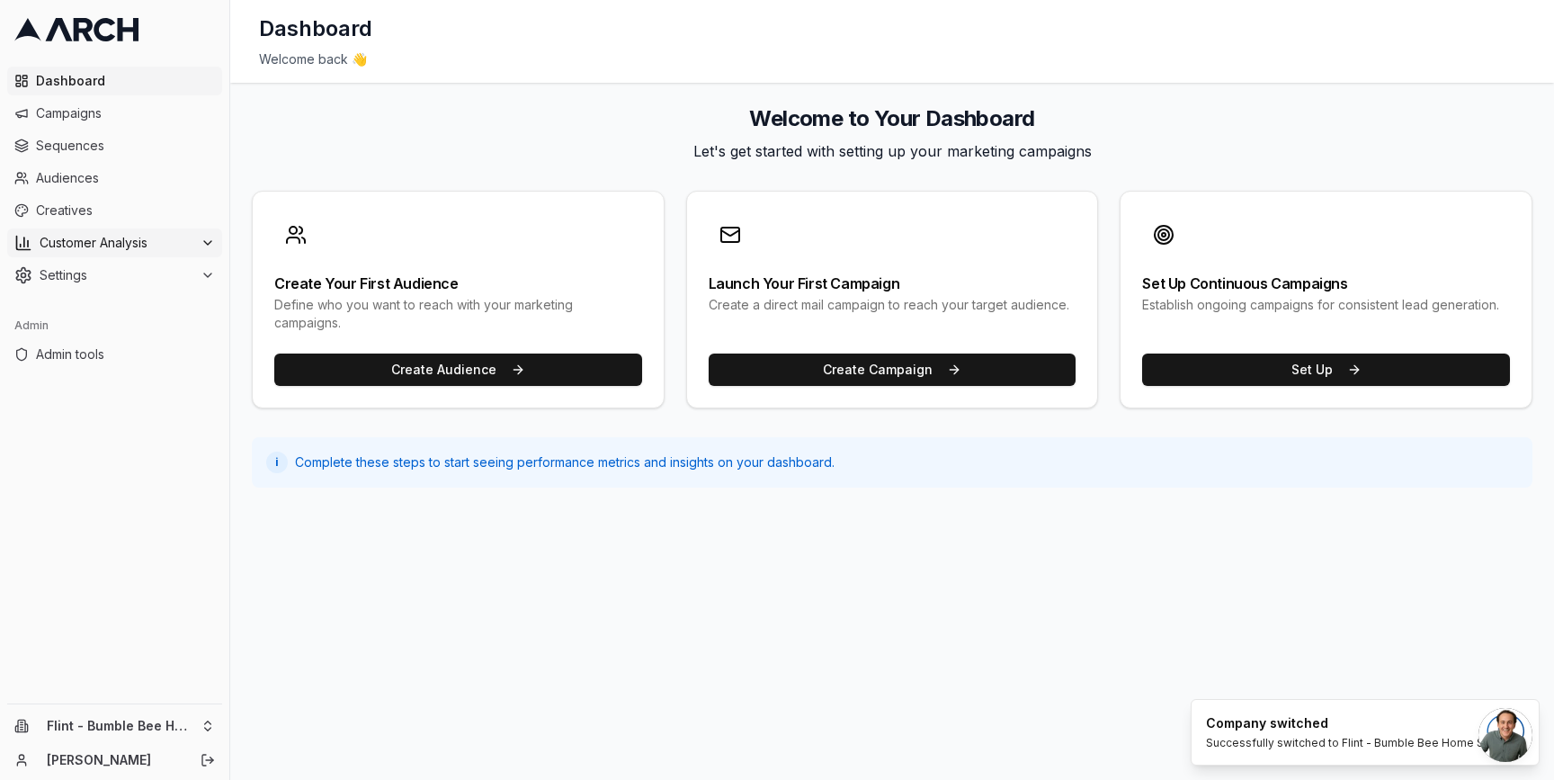
click at [194, 236] on div "Customer Analysis" at bounding box center [114, 243] width 201 height 18
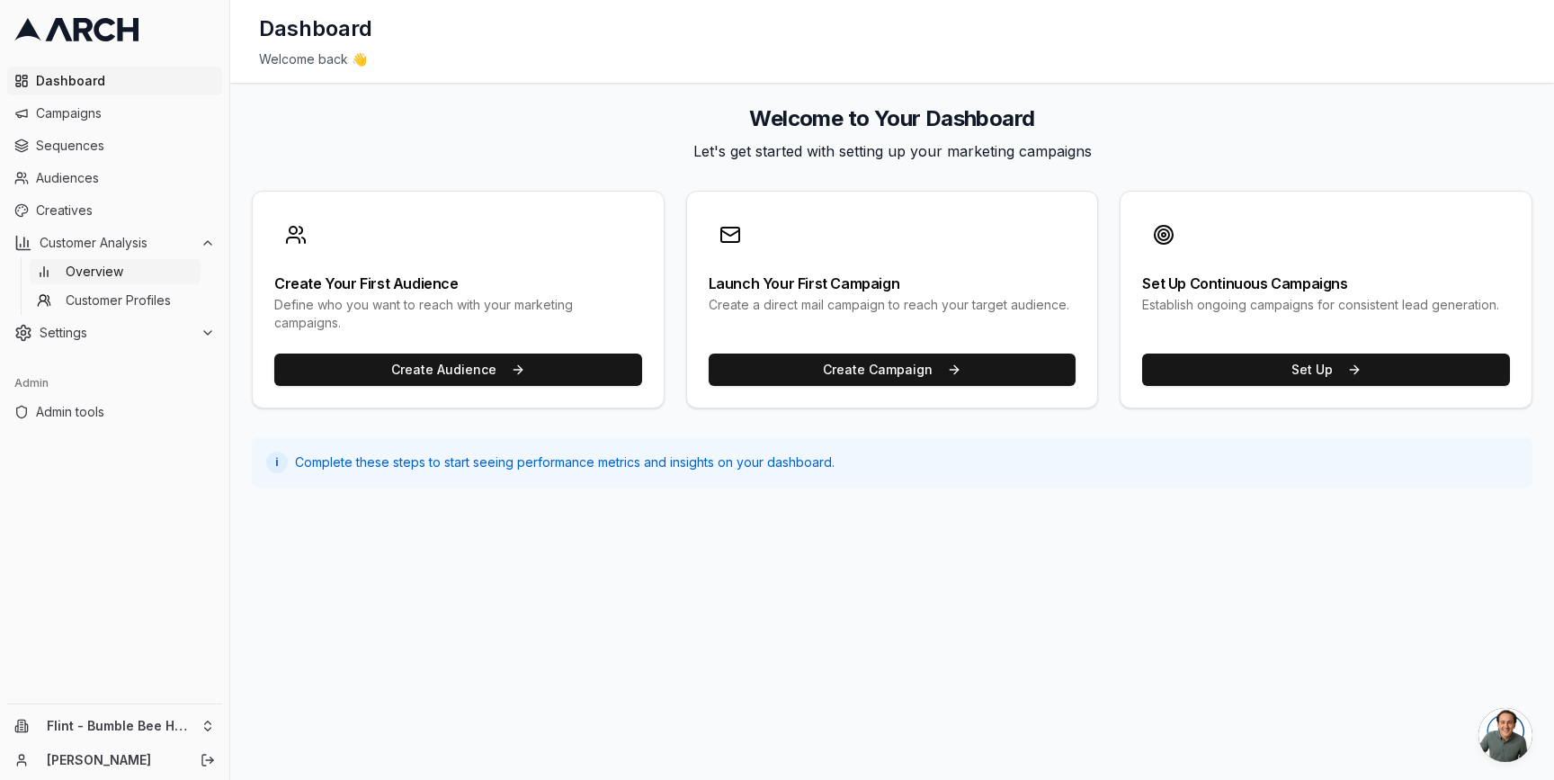
click at [165, 269] on link "Overview" at bounding box center [115, 271] width 171 height 25
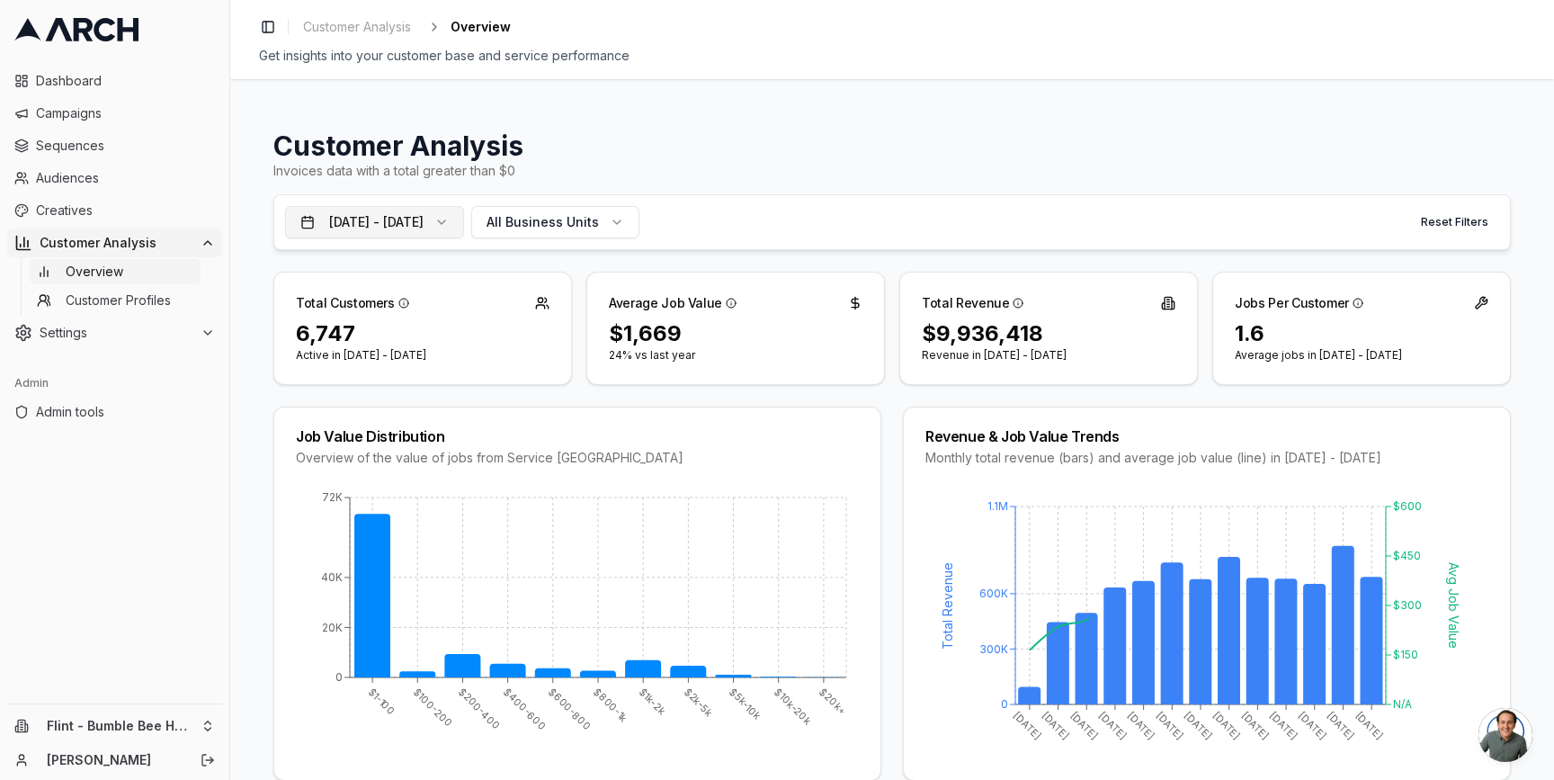
click at [450, 225] on button "[DATE] - [DATE]" at bounding box center [374, 222] width 179 height 32
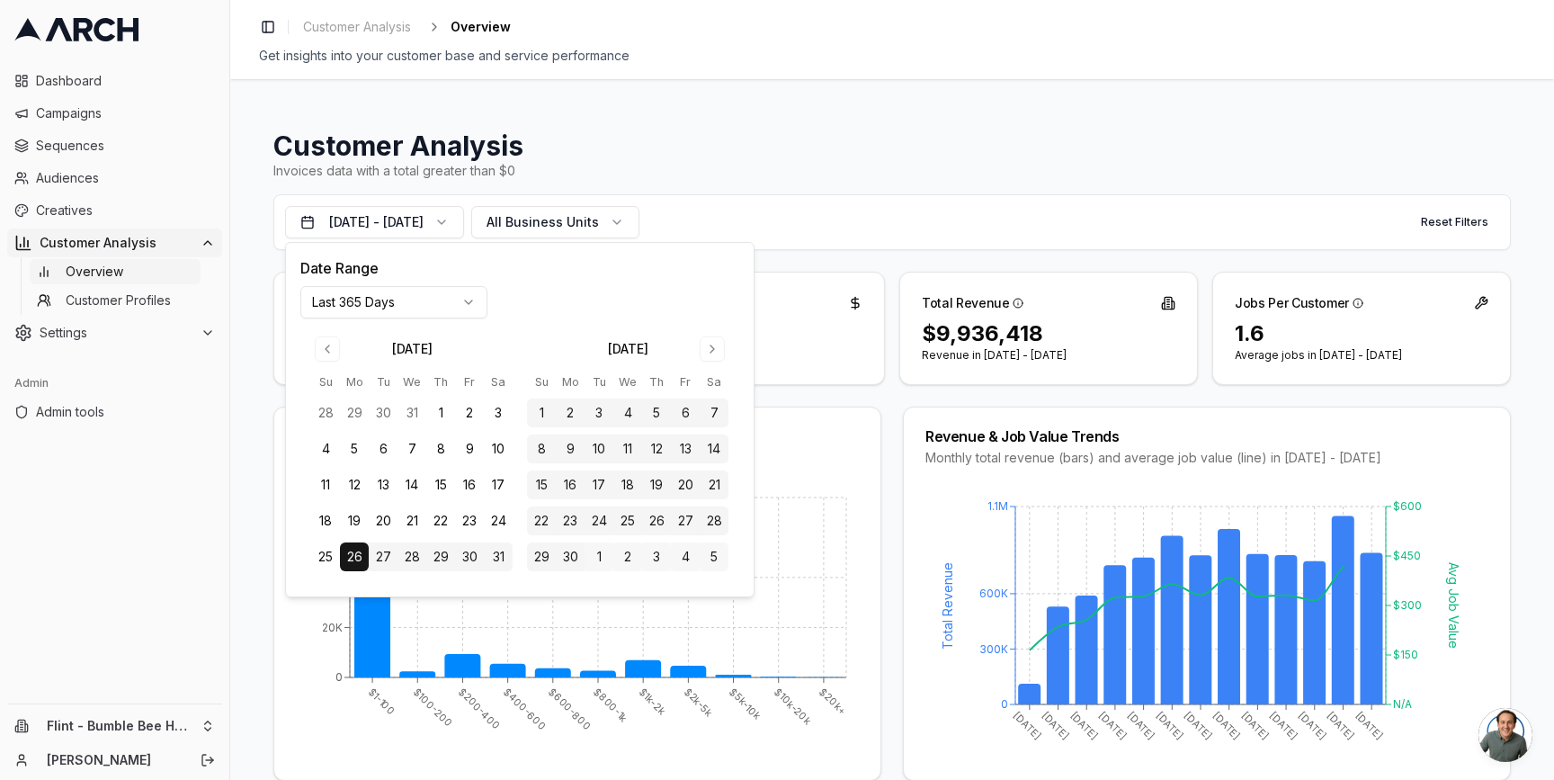
click at [442, 299] on html "Dashboard Campaigns Sequences Audiences Creatives Customer Analysis Overview Cu…" at bounding box center [777, 390] width 1554 height 780
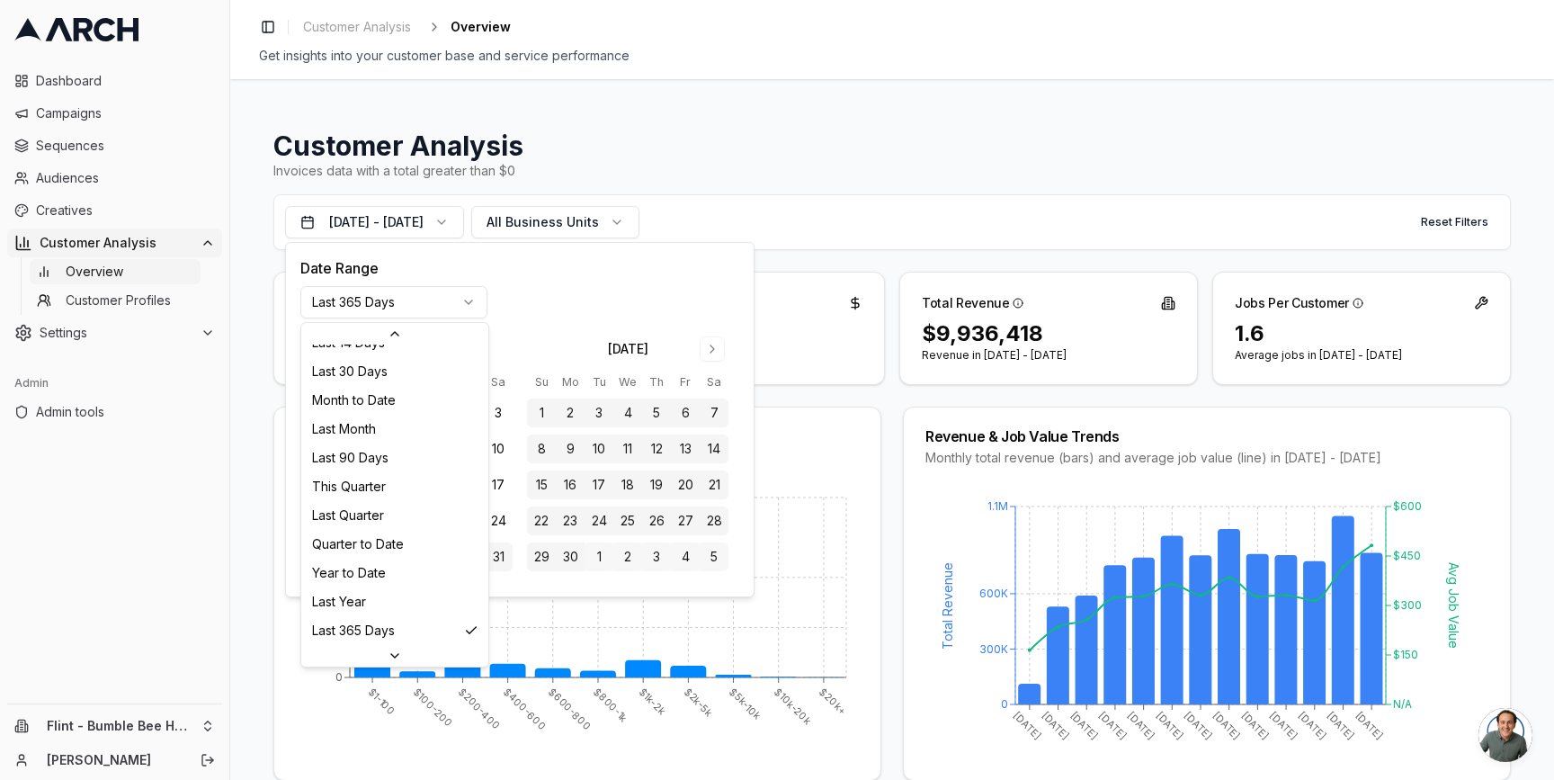
scroll to position [232, 0]
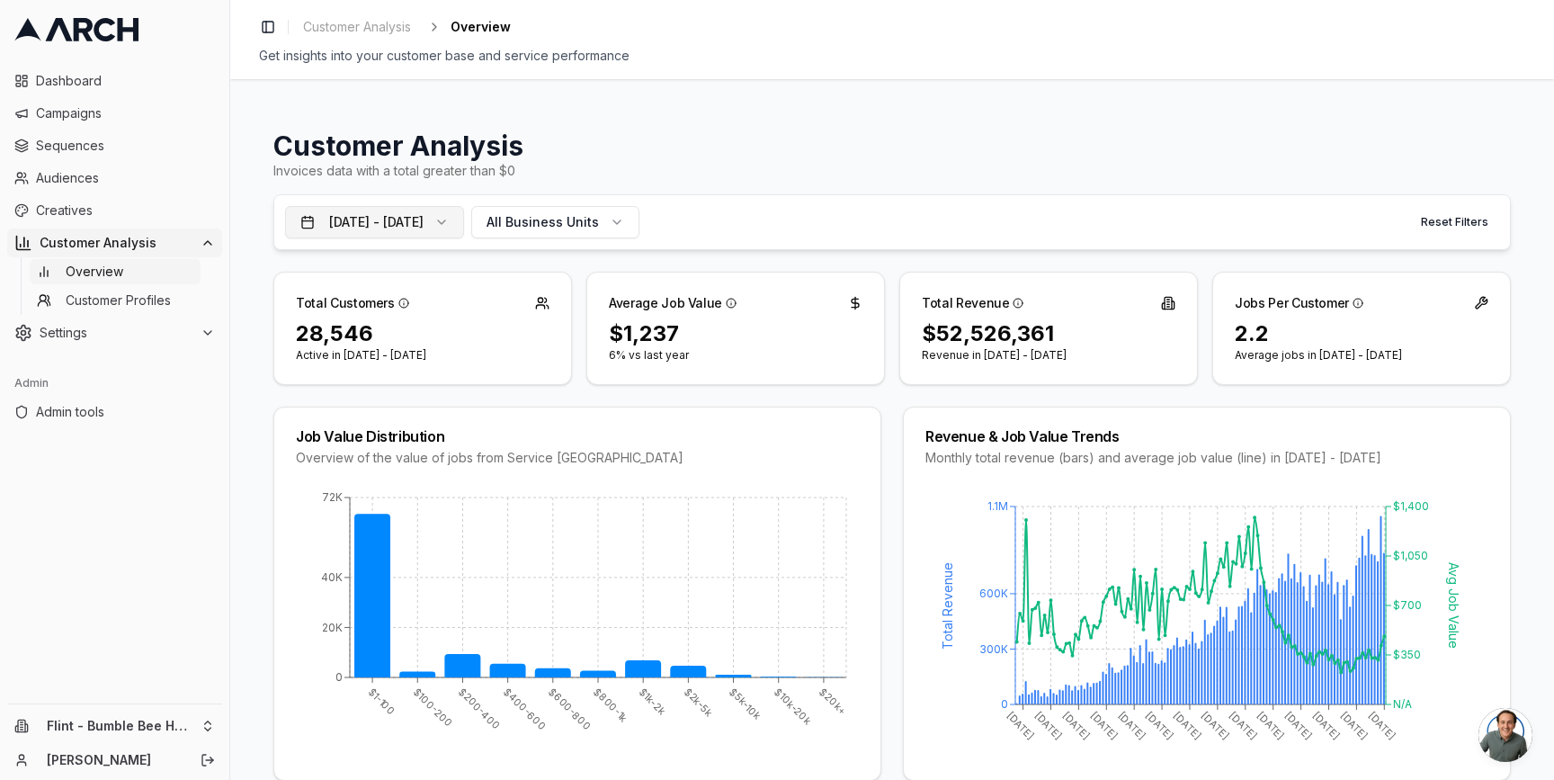
click at [464, 220] on button "[DATE] - [DATE]" at bounding box center [374, 222] width 179 height 32
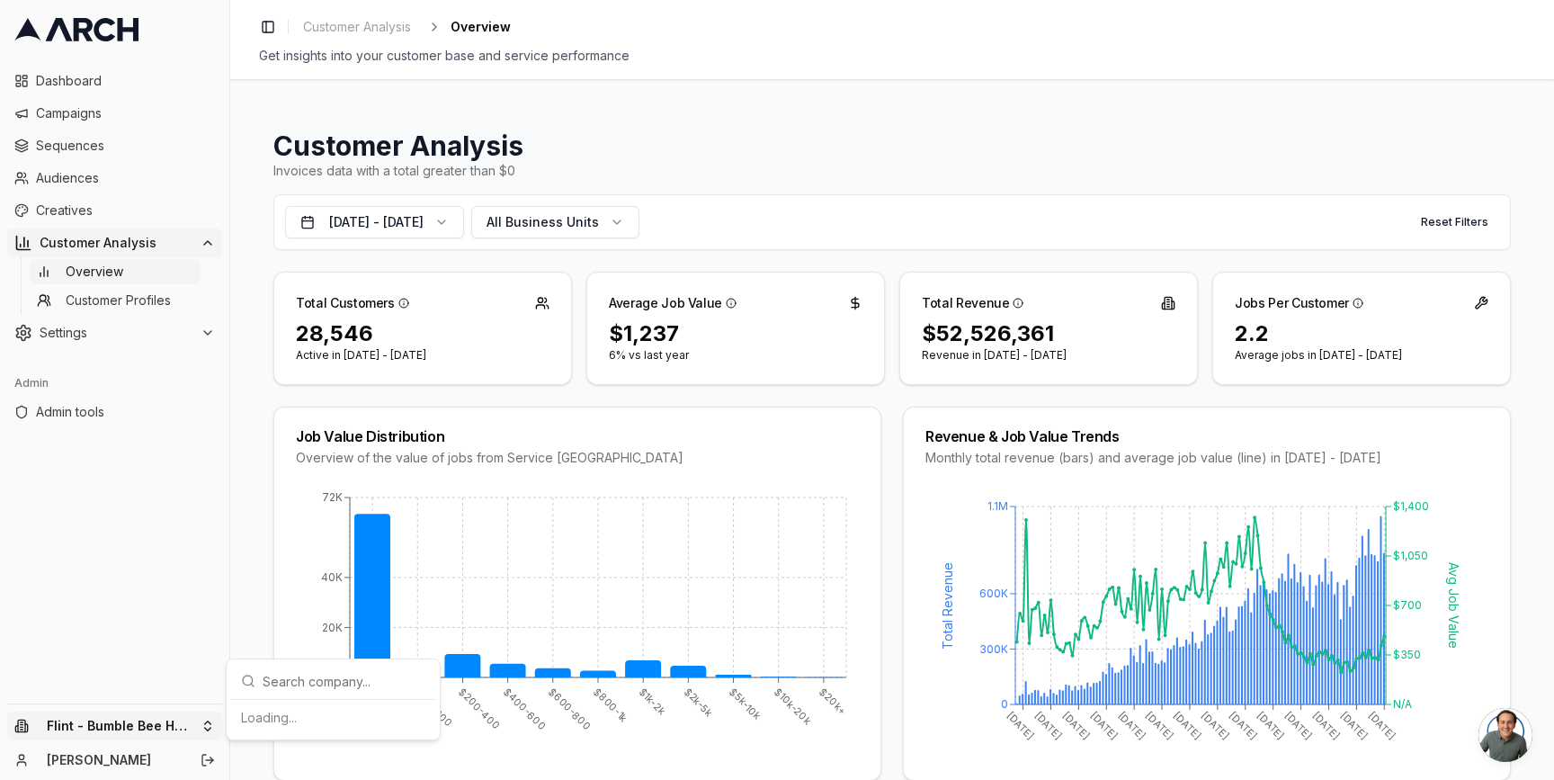
click at [188, 724] on html "Dashboard Campaigns Sequences Audiences Creatives Customer Analysis Overview Cu…" at bounding box center [777, 390] width 1554 height 780
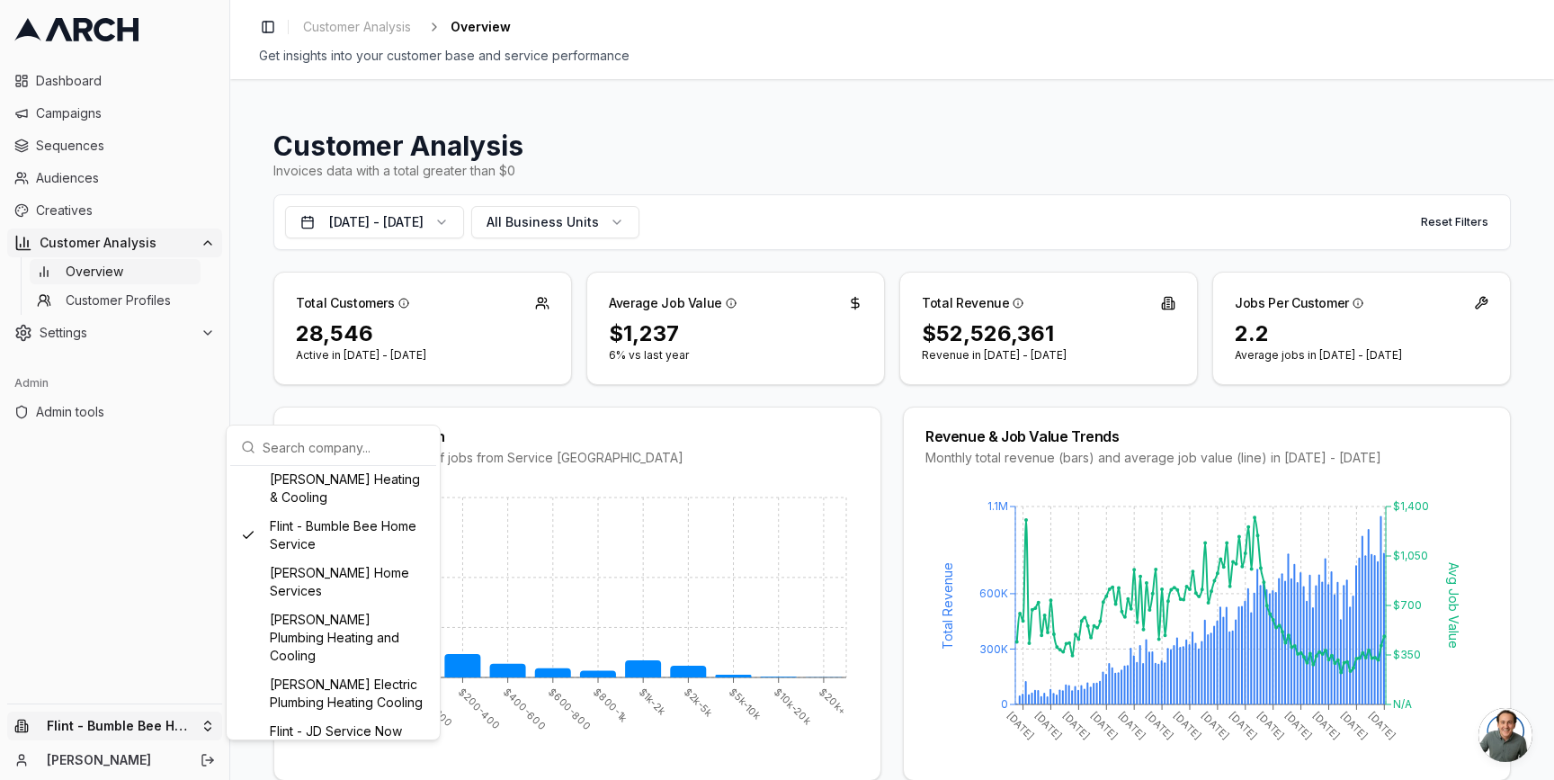
scroll to position [553, 0]
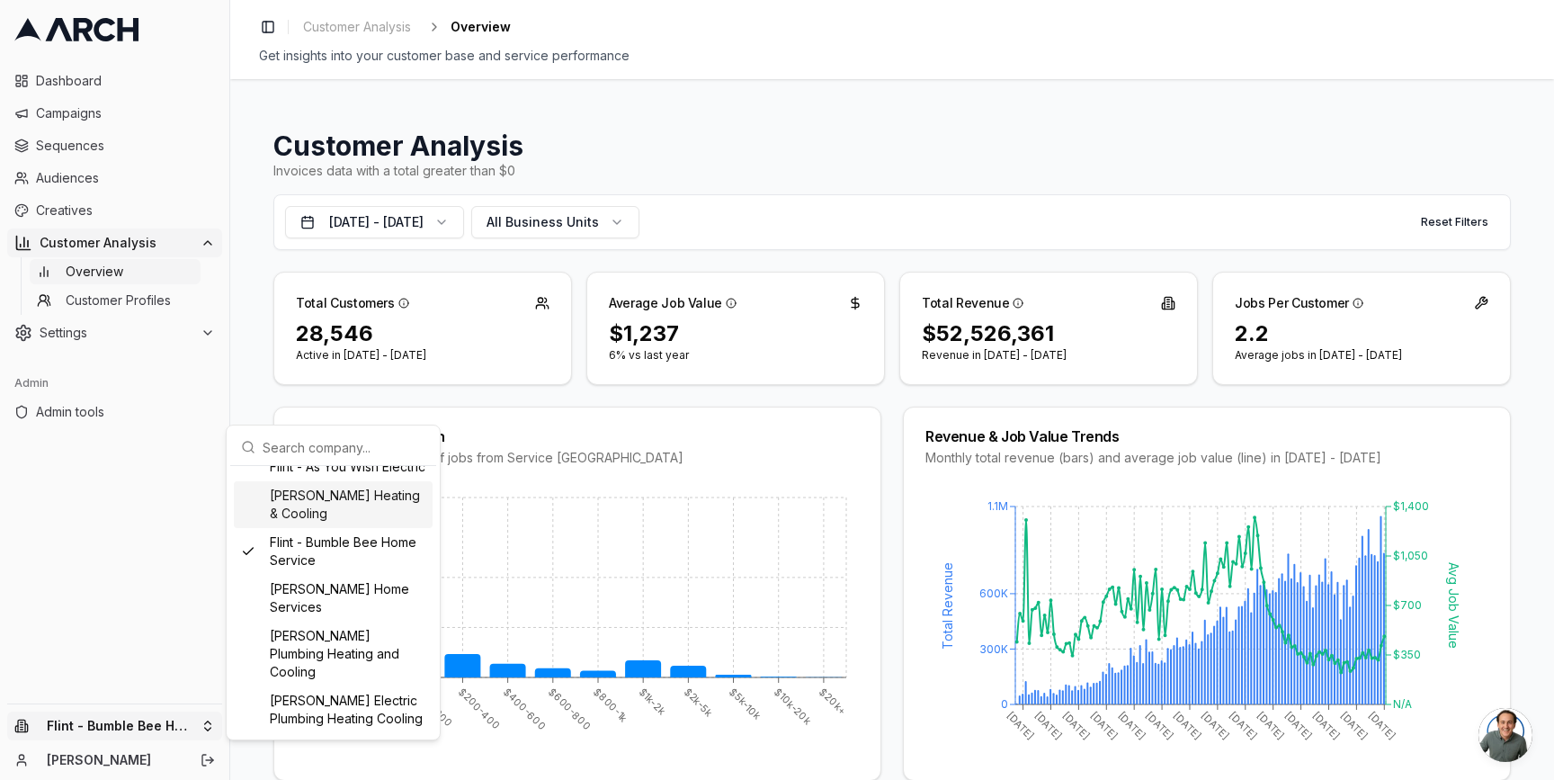
click at [326, 525] on div "[PERSON_NAME] Heating & Cooling" at bounding box center [333, 504] width 199 height 47
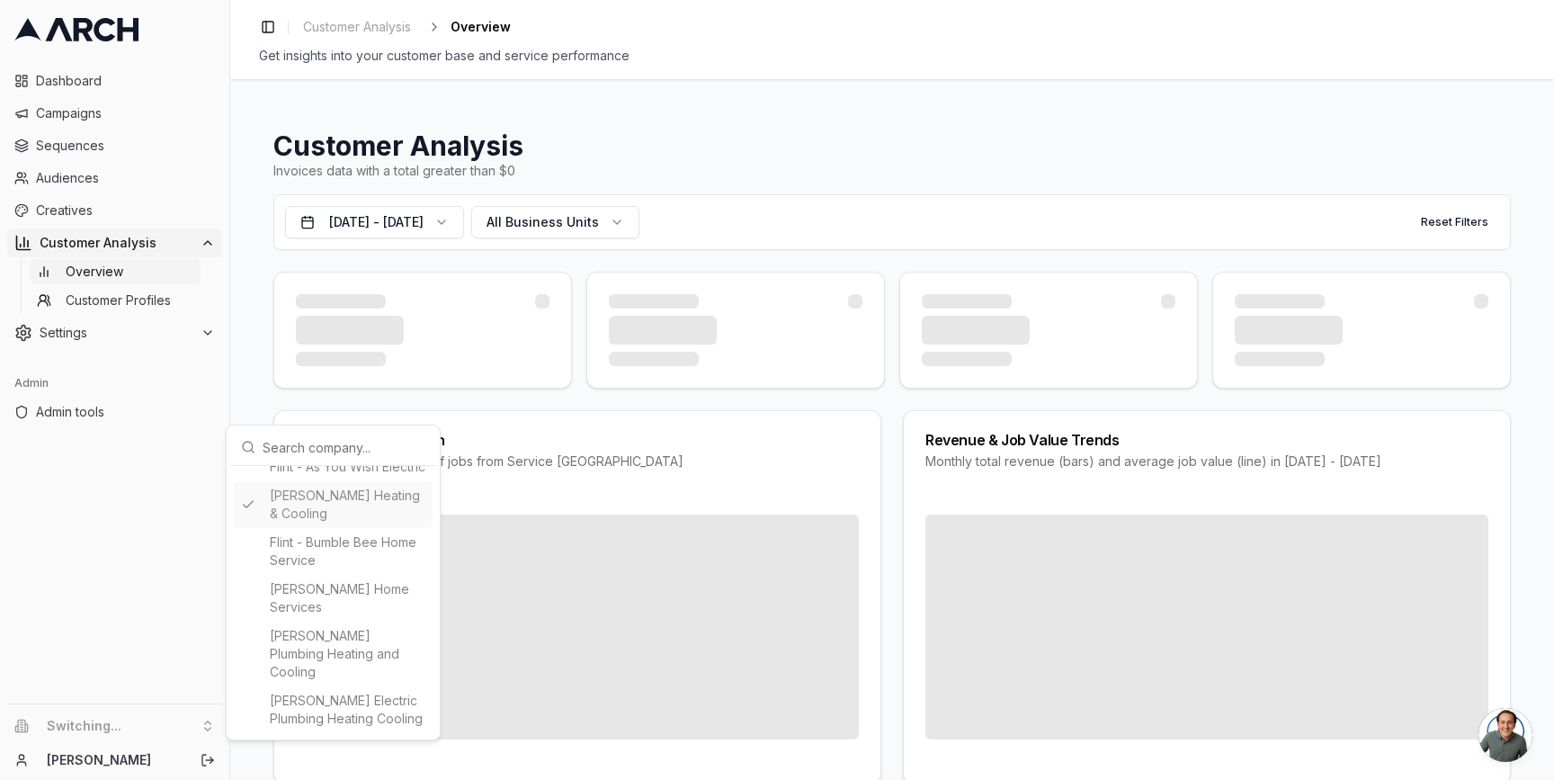
click at [254, 371] on html "Dashboard Campaigns Sequences Audiences Creatives Customer Analysis Overview Cu…" at bounding box center [777, 390] width 1554 height 780
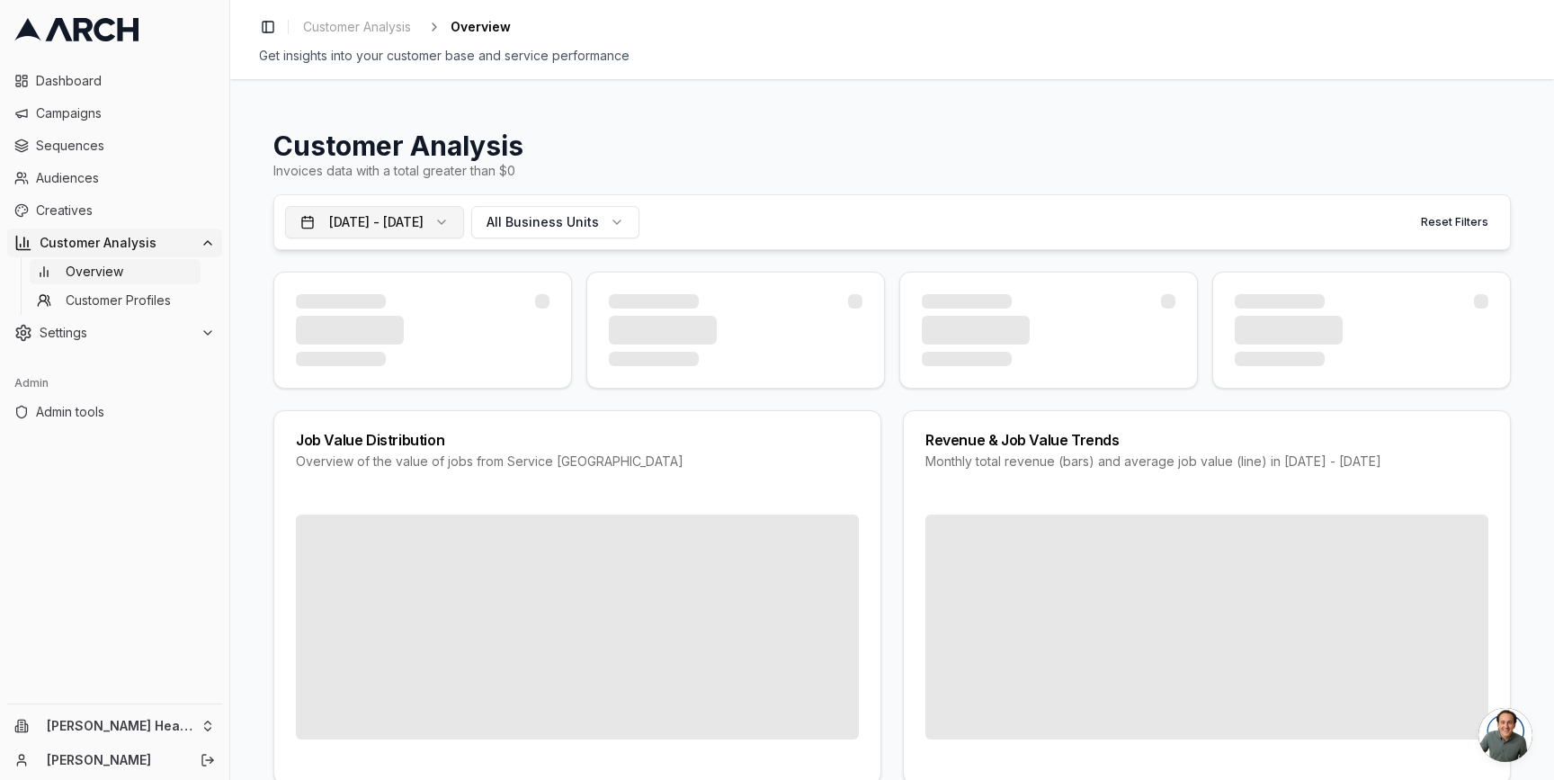
click at [464, 227] on button "[DATE] - [DATE]" at bounding box center [374, 222] width 179 height 32
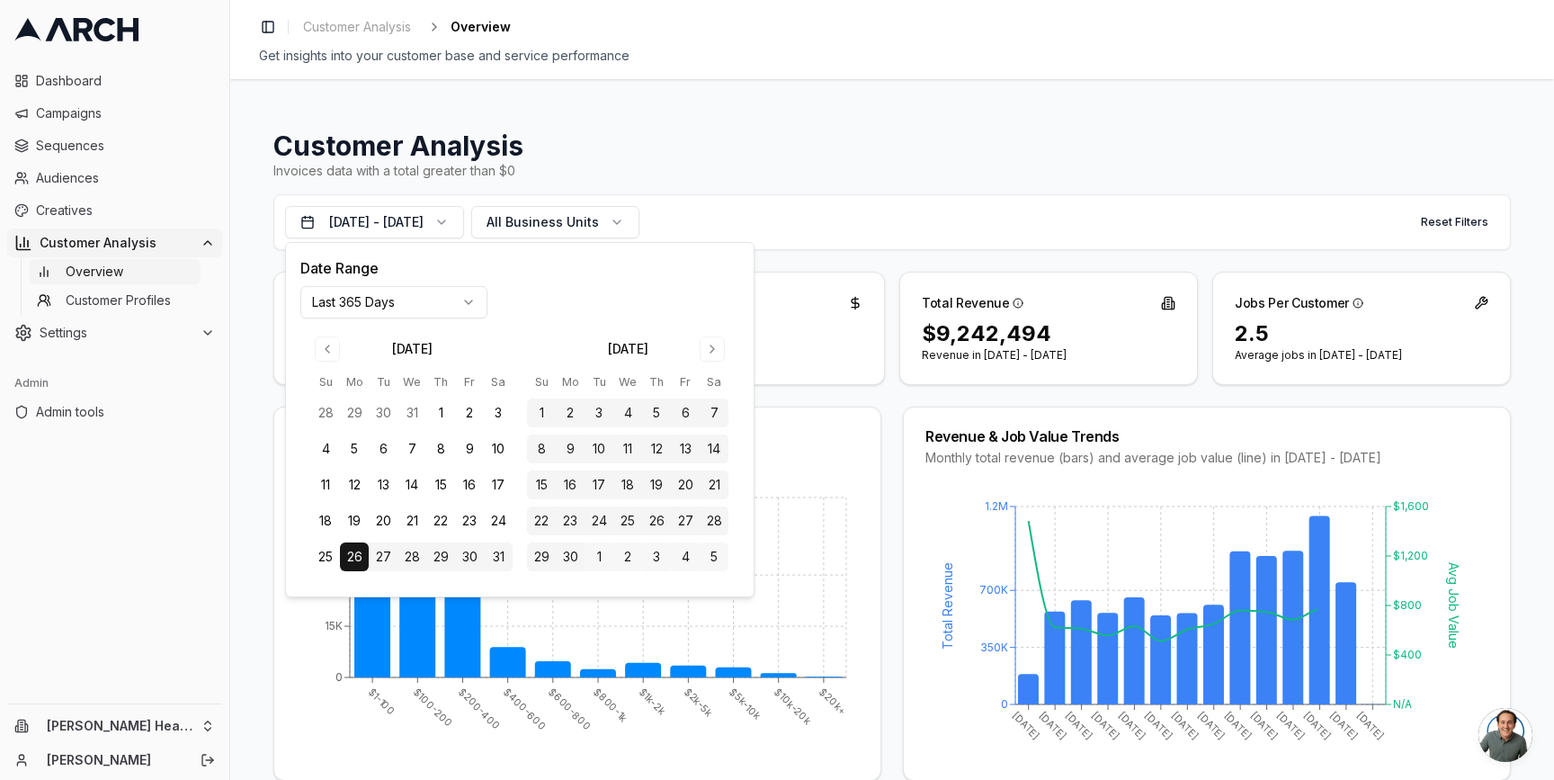
click at [486, 294] on html "Dashboard Campaigns Sequences Audiences Creatives Customer Analysis Overview Cu…" at bounding box center [777, 390] width 1554 height 780
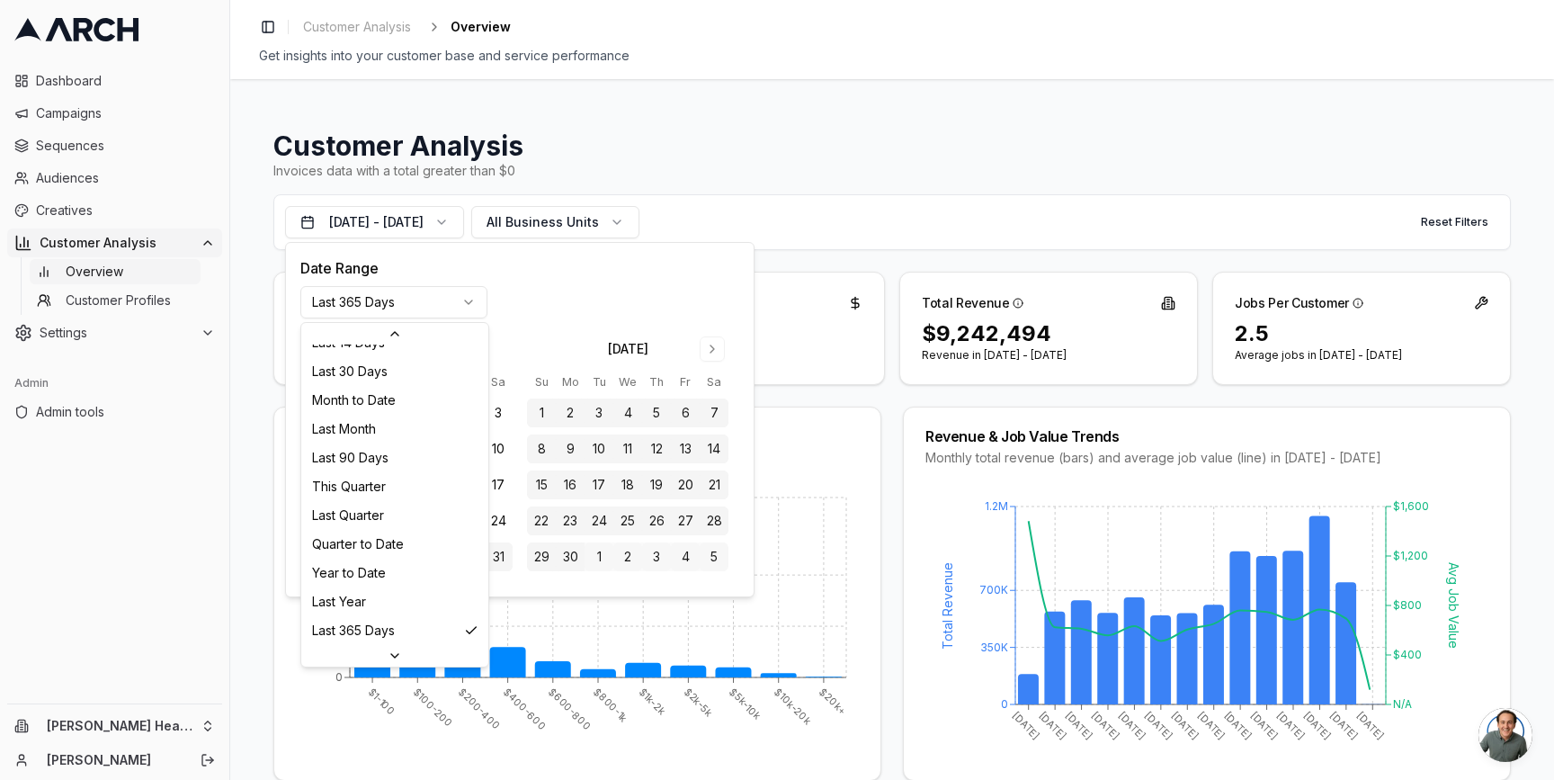
scroll to position [232, 0]
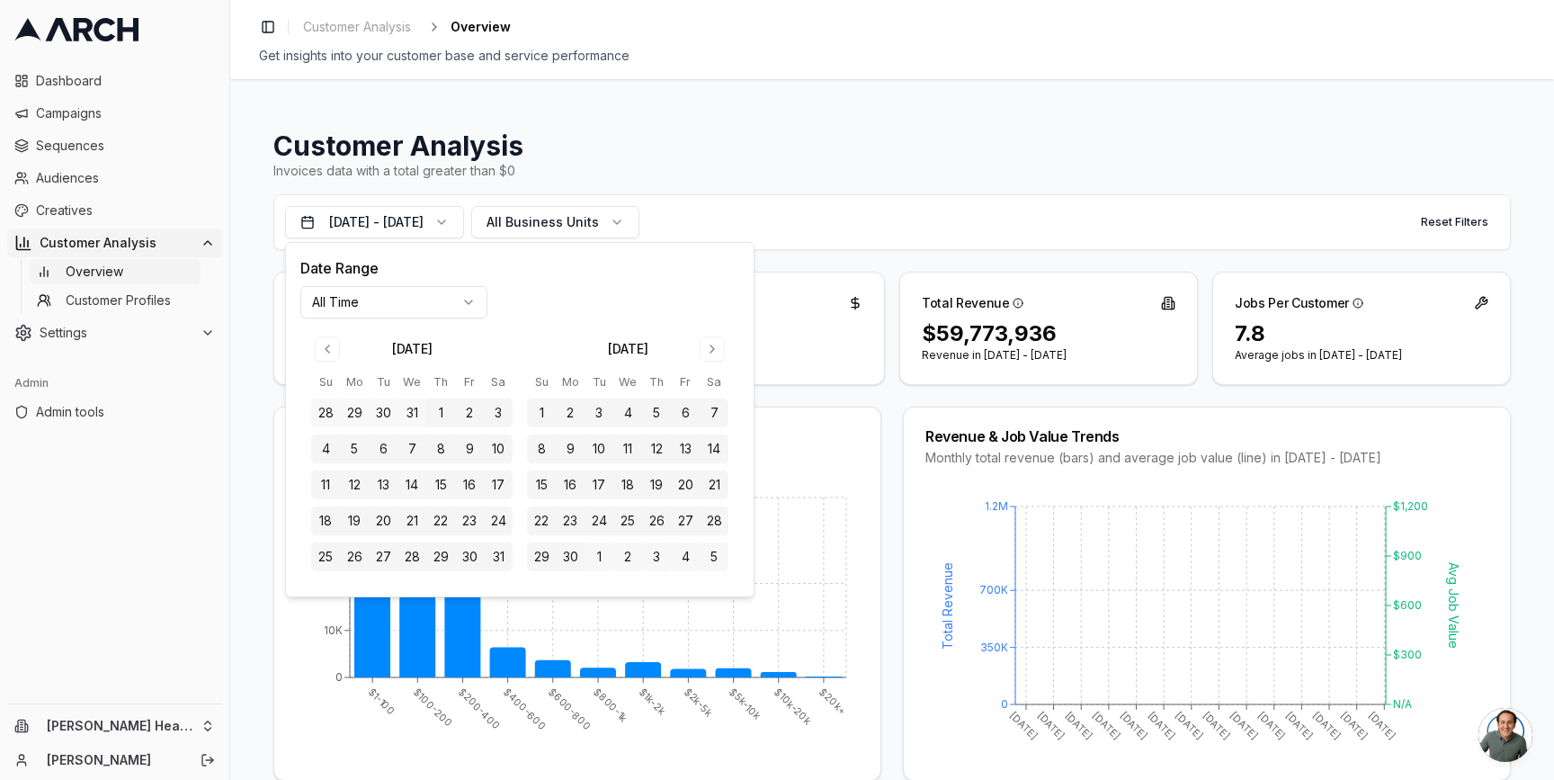
click at [243, 435] on div "Customer Analysis Invoices data with a total greater than $0 [DATE] - [DATE] Al…" at bounding box center [892, 429] width 1324 height 700
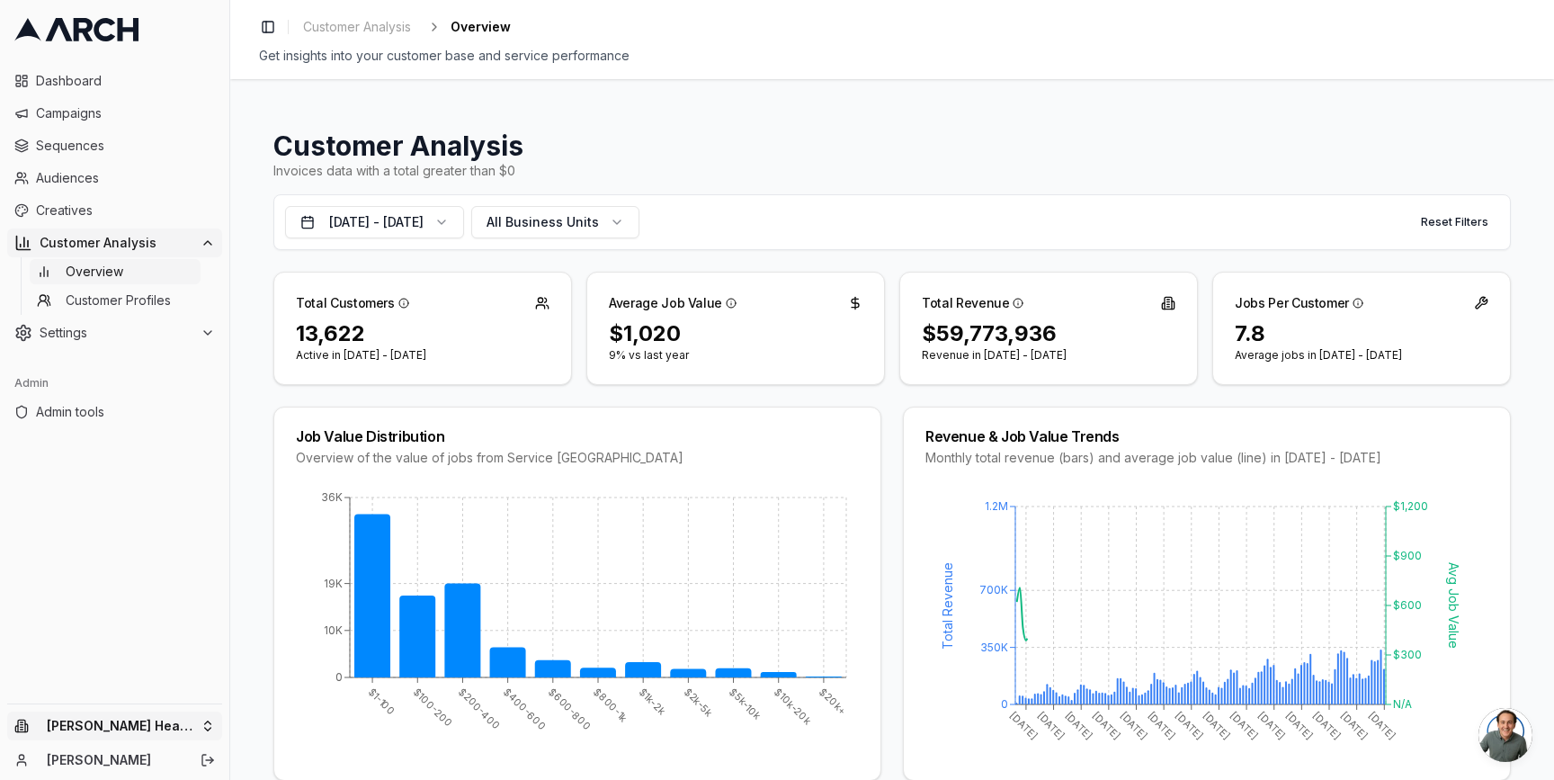
click at [209, 721] on html "Dashboard Campaigns Sequences Audiences Creatives Customer Analysis Overview Cu…" at bounding box center [777, 390] width 1554 height 780
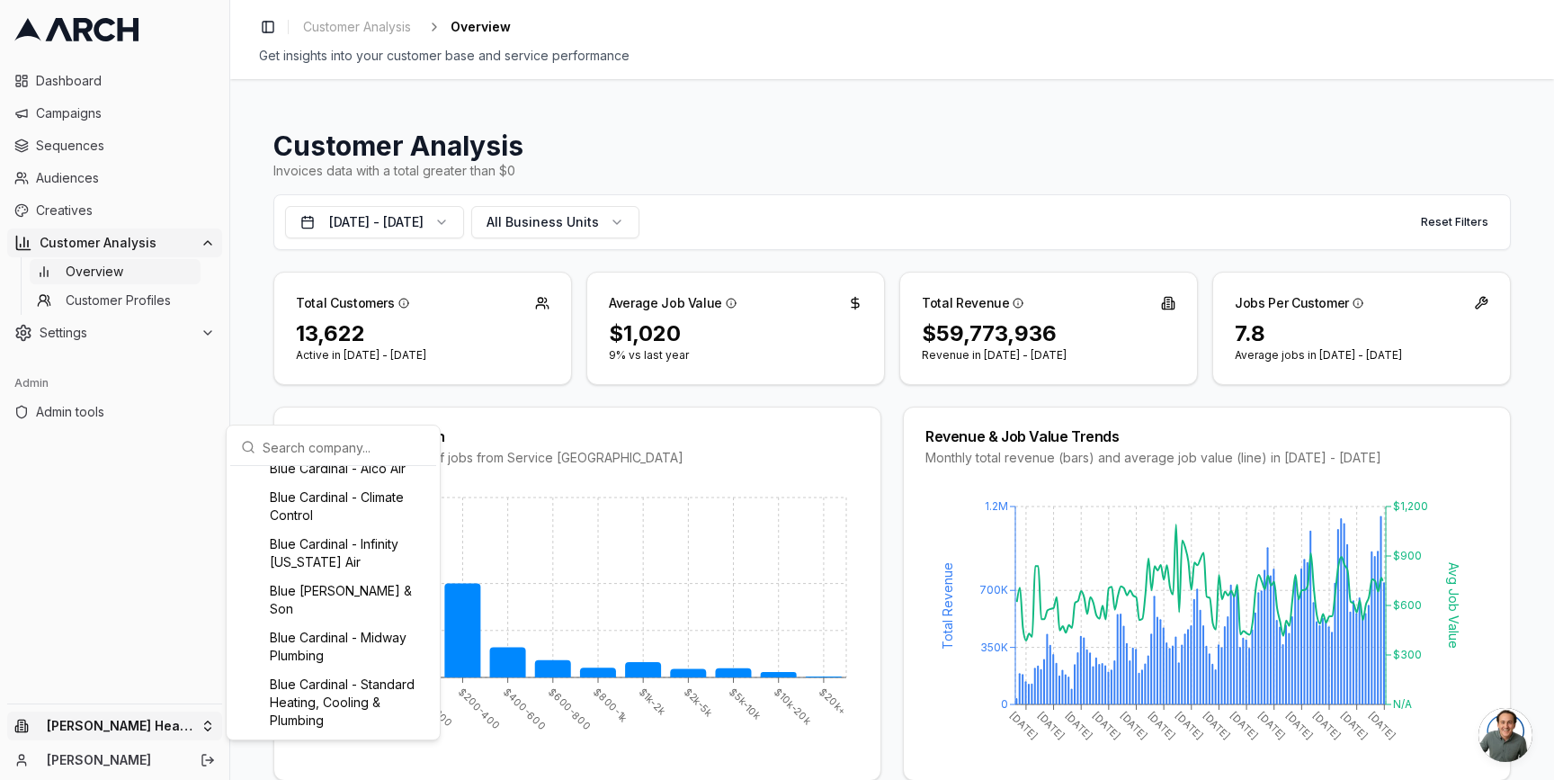
scroll to position [392, 0]
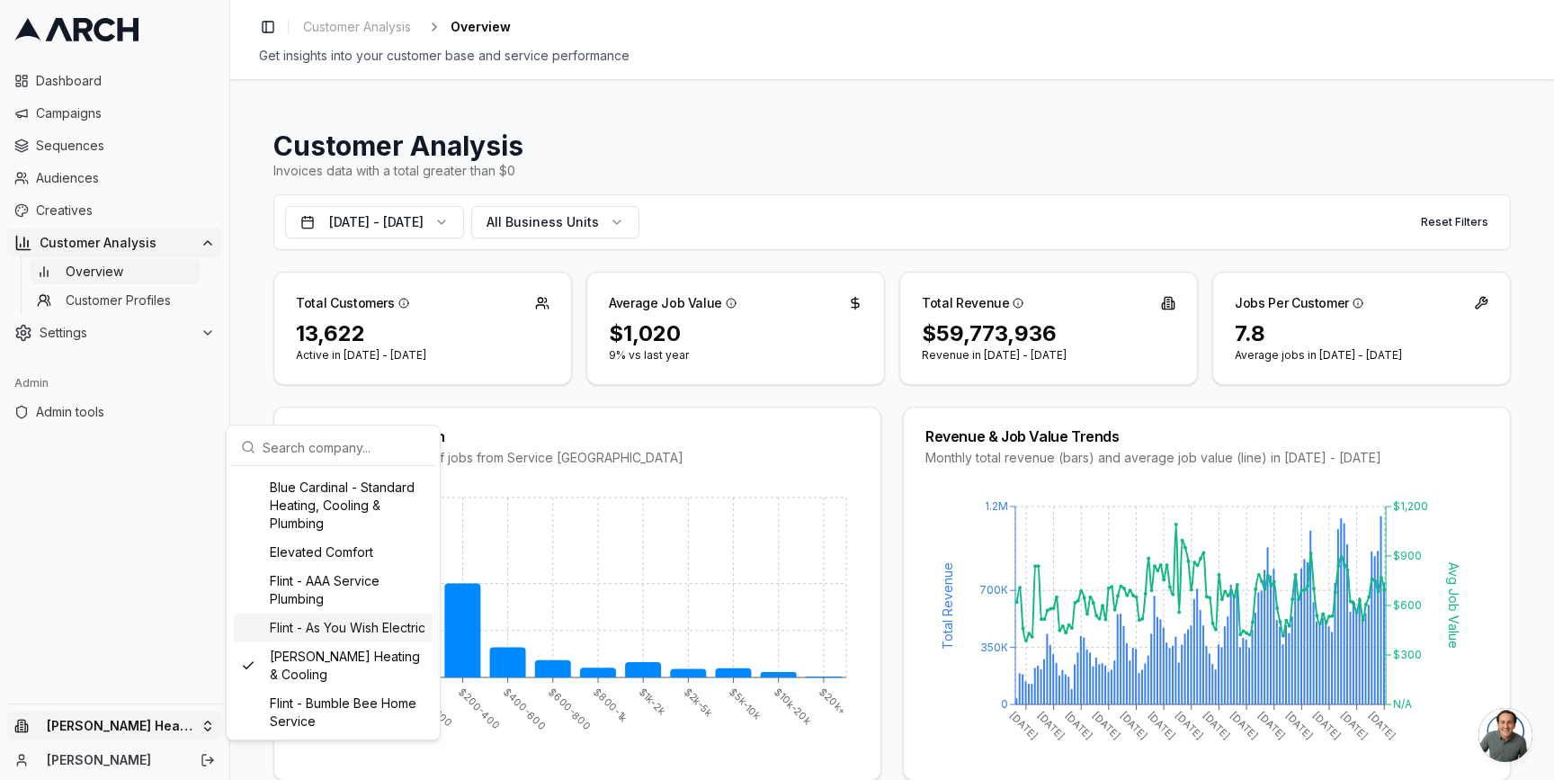
click at [298, 632] on div "Flint - As You Wish Electric" at bounding box center [333, 627] width 199 height 29
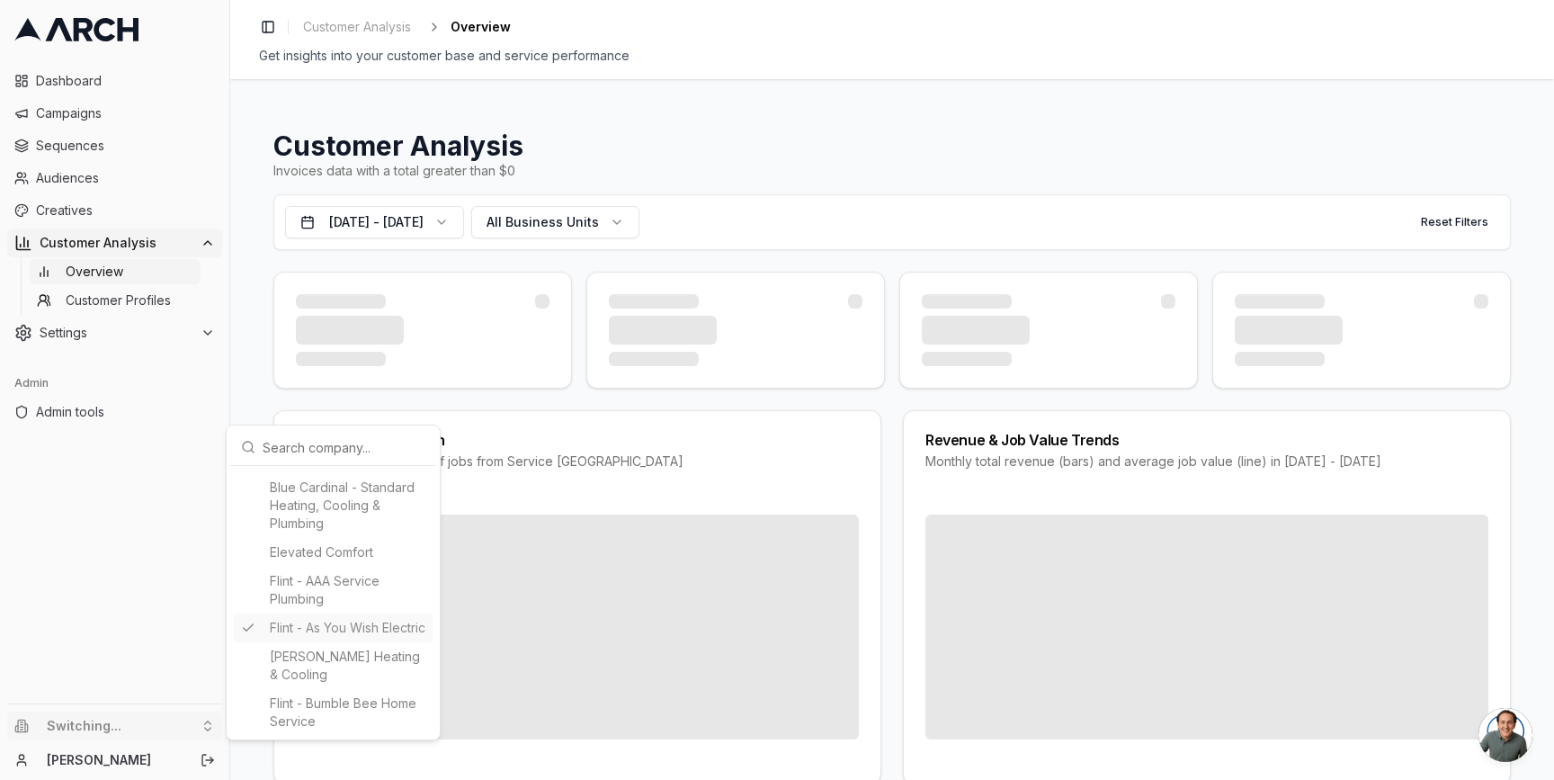
click at [246, 377] on html "Dashboard Campaigns Sequences Audiences Creatives Customer Analysis Overview Cu…" at bounding box center [777, 390] width 1554 height 780
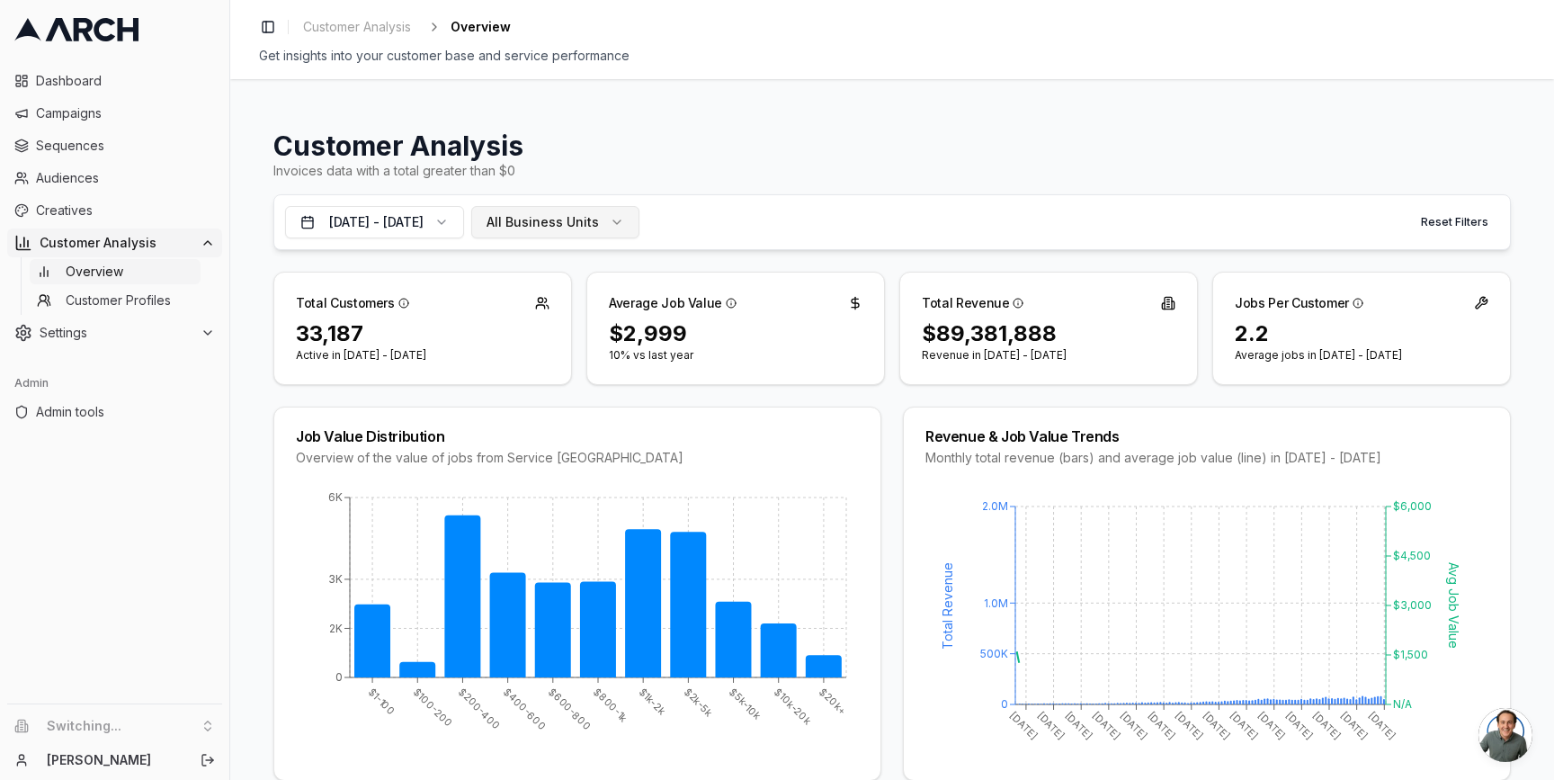
click at [579, 231] on button "All Business Units" at bounding box center [555, 222] width 168 height 32
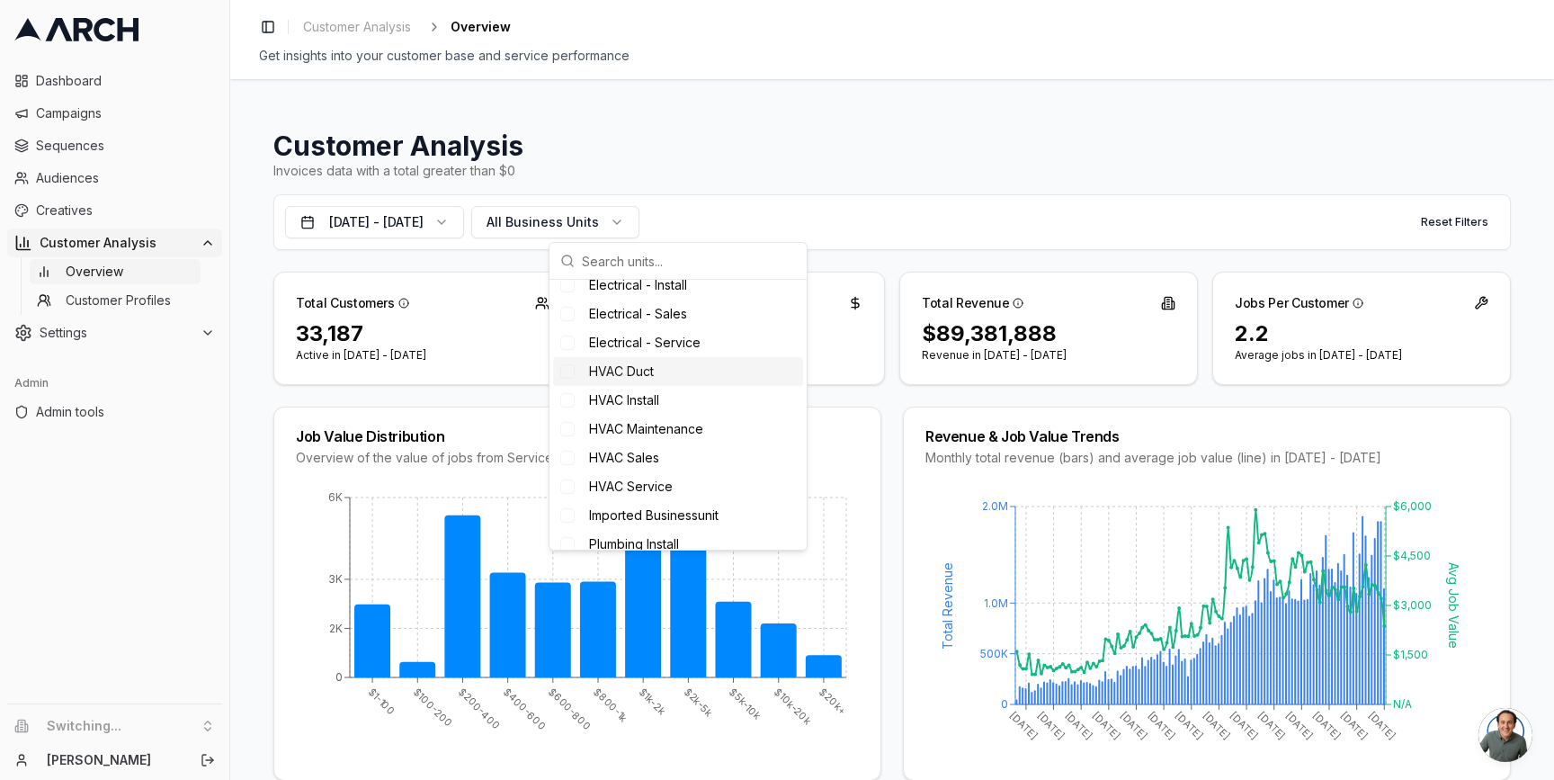
click at [605, 370] on span "HVAC Duct" at bounding box center [621, 371] width 65 height 18
click at [604, 397] on span "HVAC Install" at bounding box center [624, 400] width 70 height 18
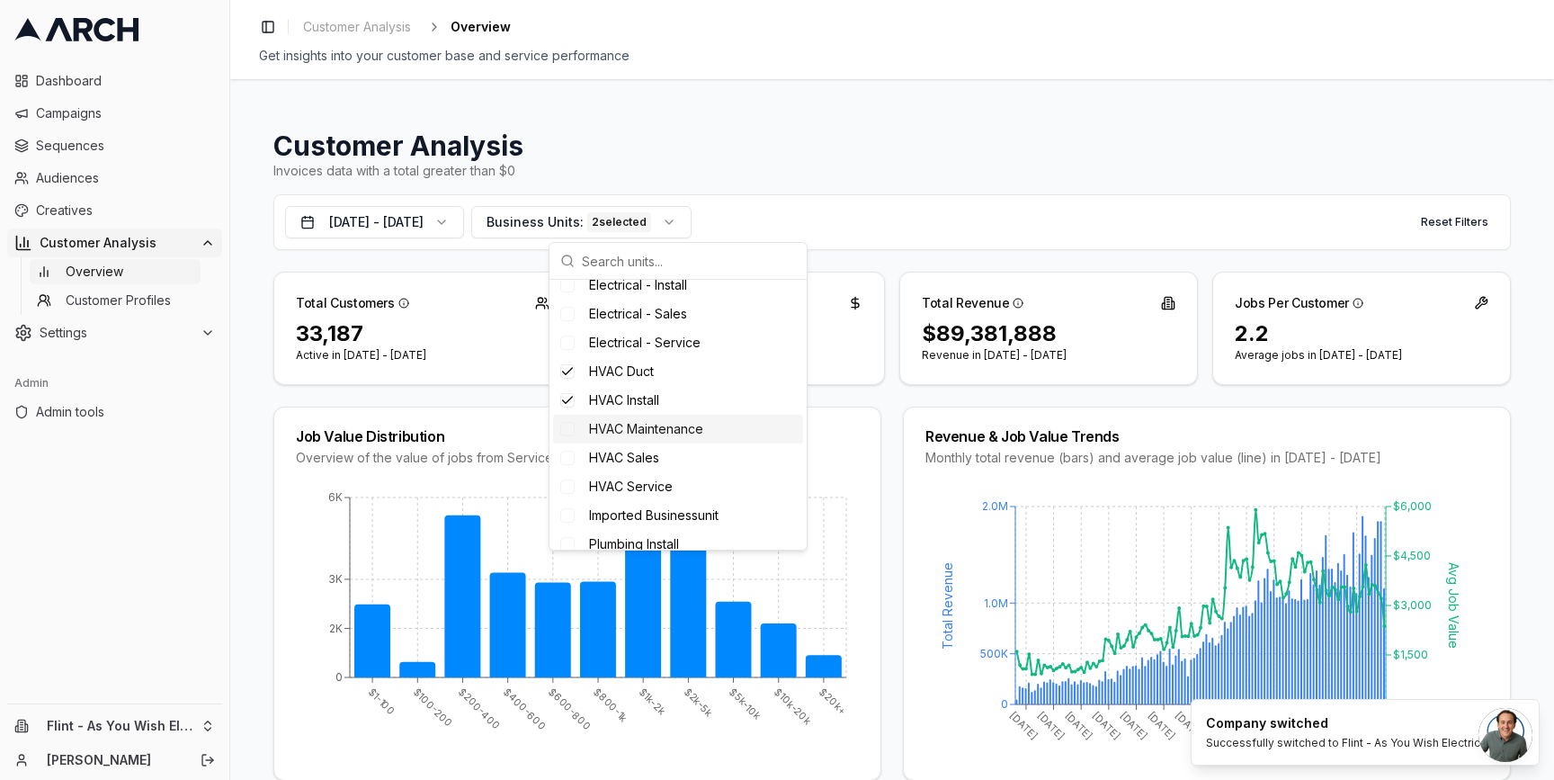
click at [602, 434] on span "HVAC Maintenance" at bounding box center [646, 429] width 114 height 18
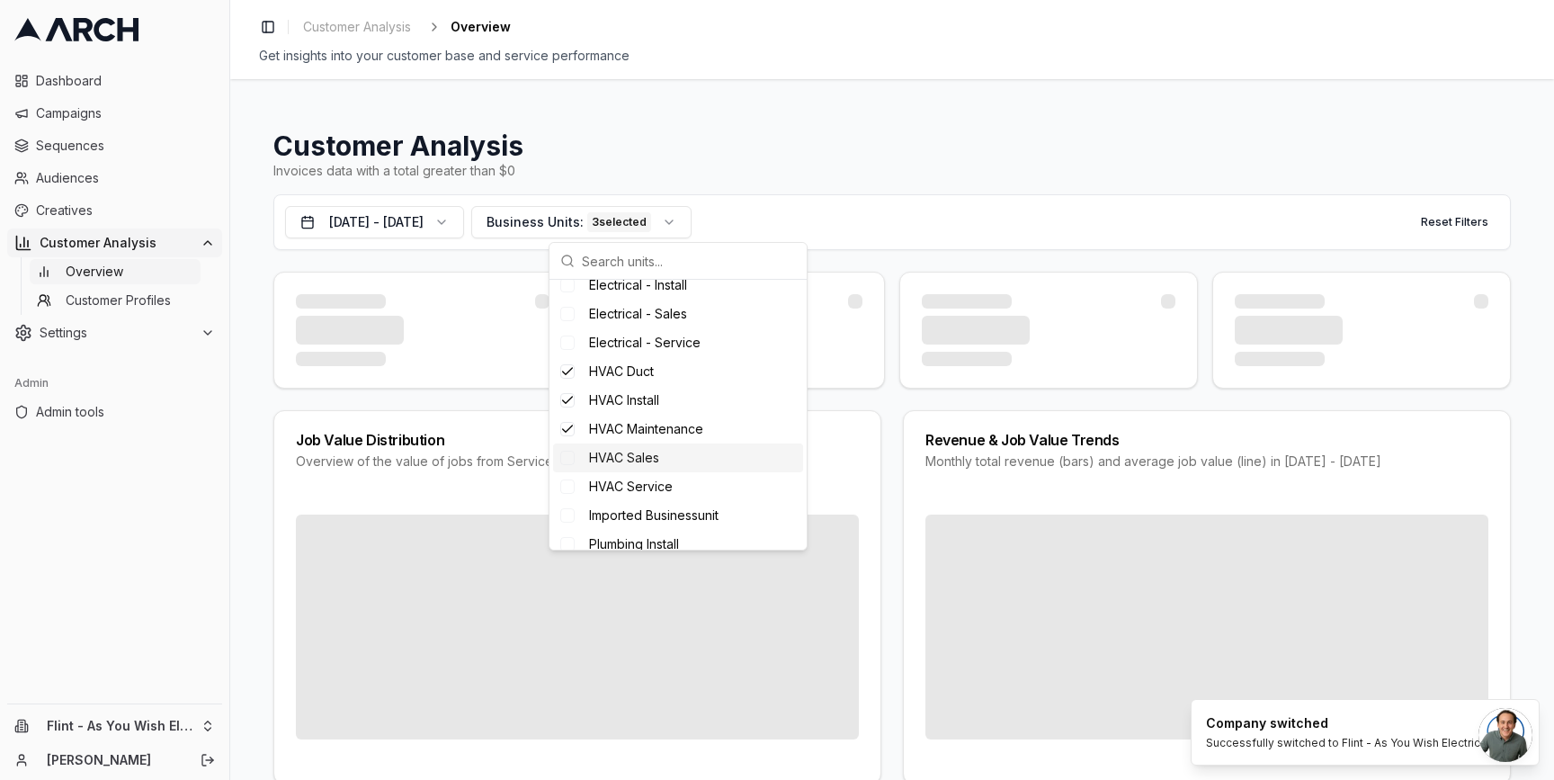
click at [602, 459] on span "HVAC Sales" at bounding box center [624, 458] width 70 height 18
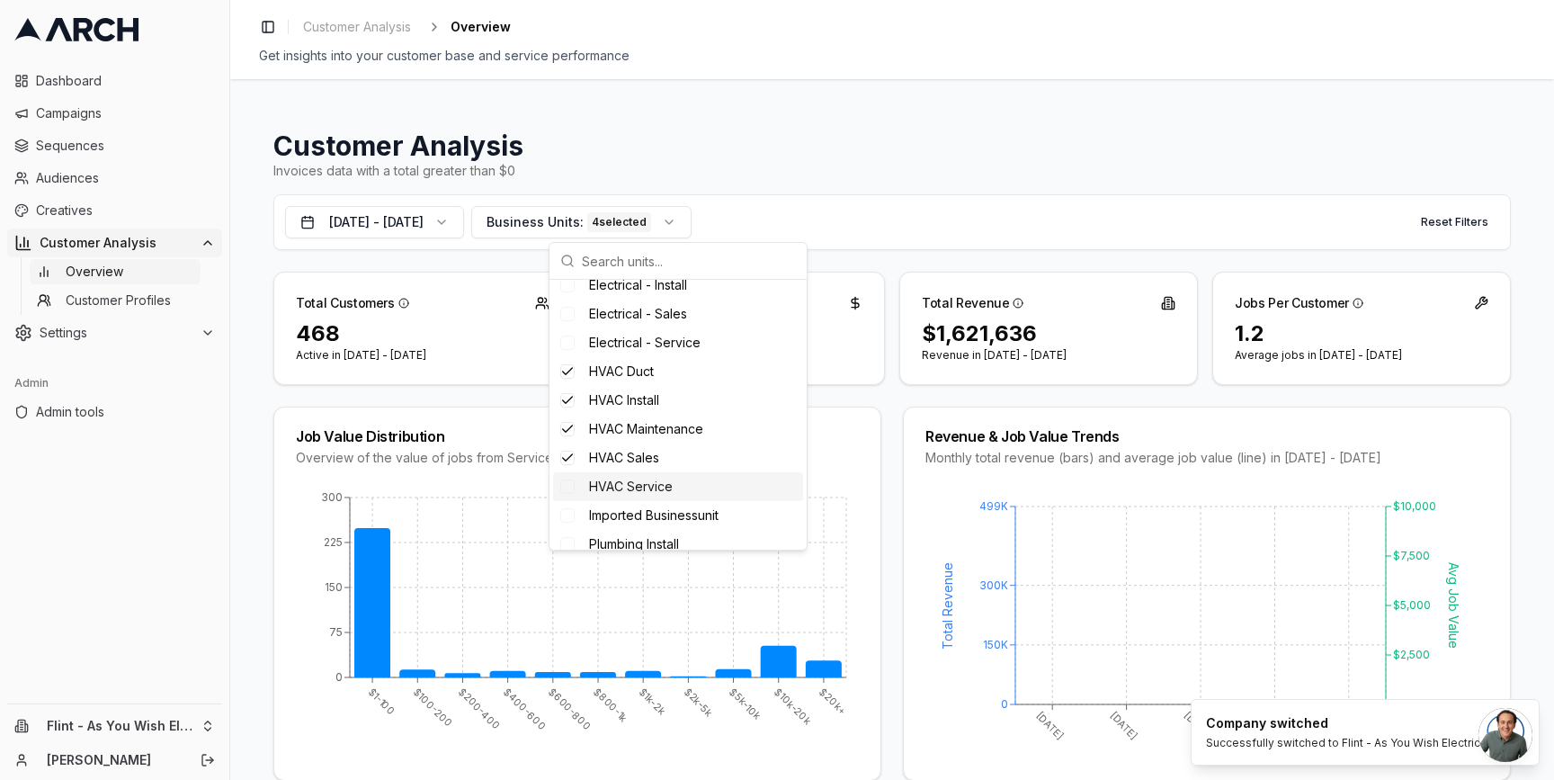
click at [602, 479] on span "HVAC Service" at bounding box center [631, 486] width 84 height 18
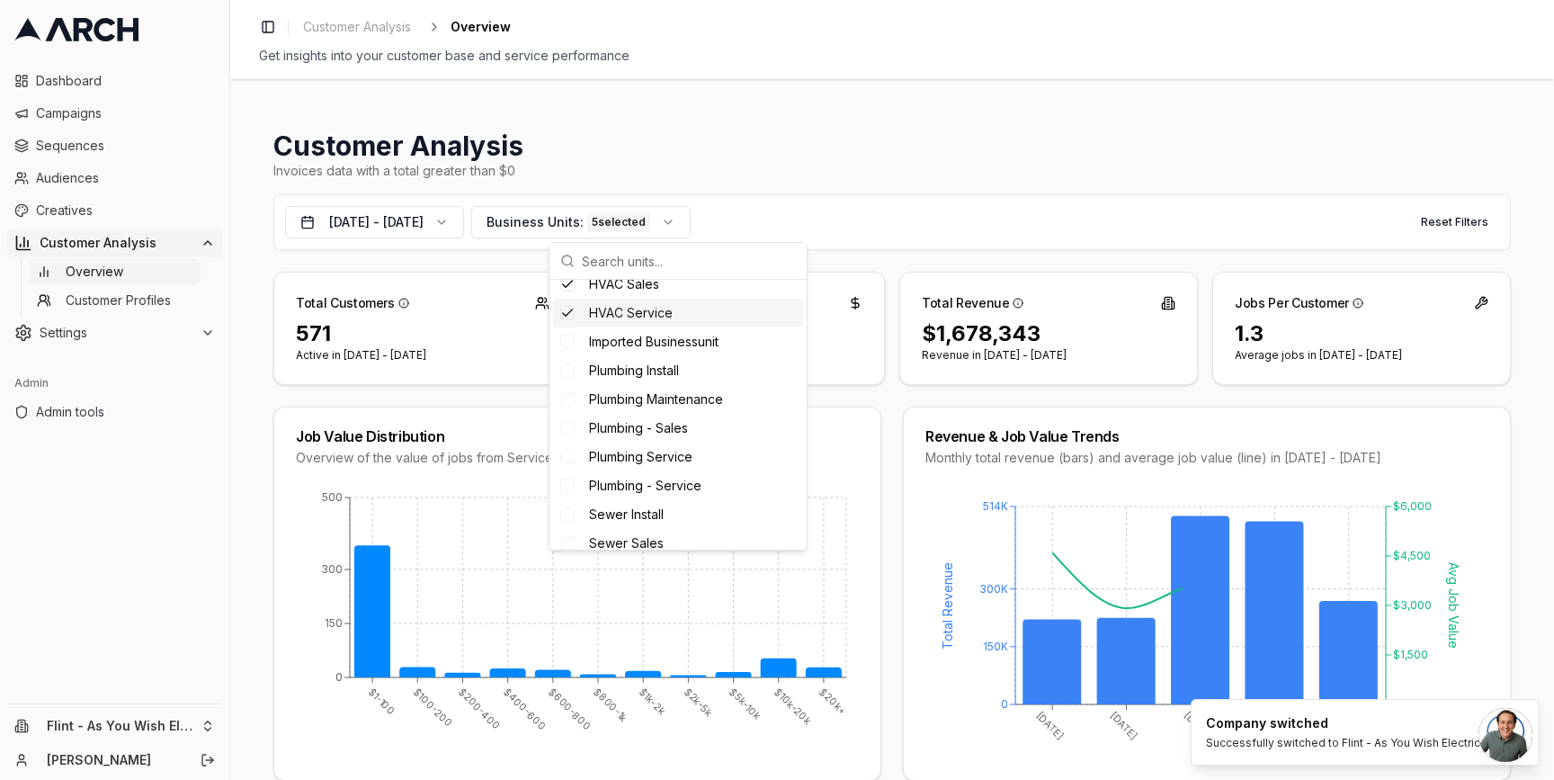
scroll to position [322, 0]
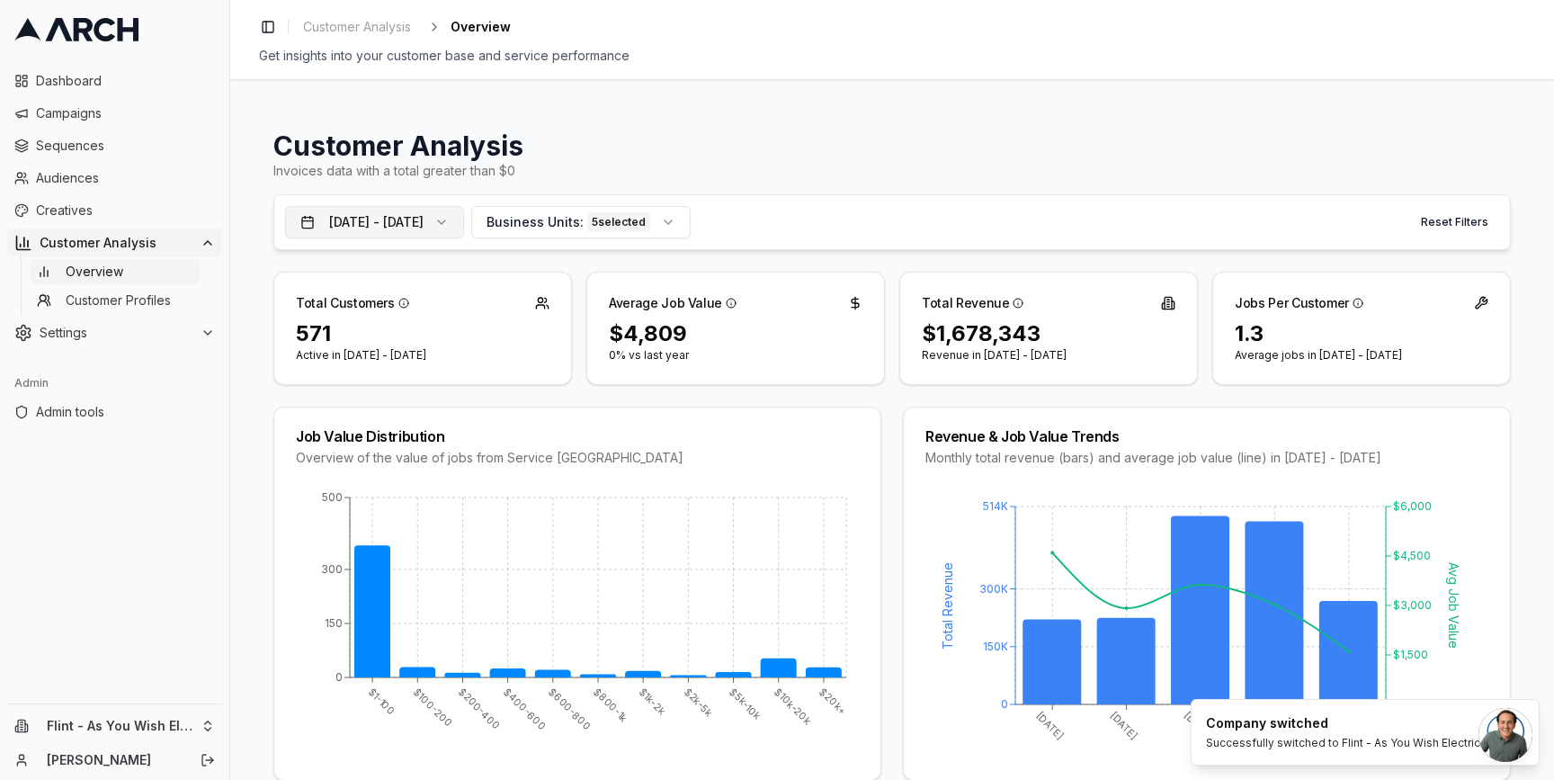
click at [464, 218] on button "[DATE] - [DATE]" at bounding box center [374, 222] width 179 height 32
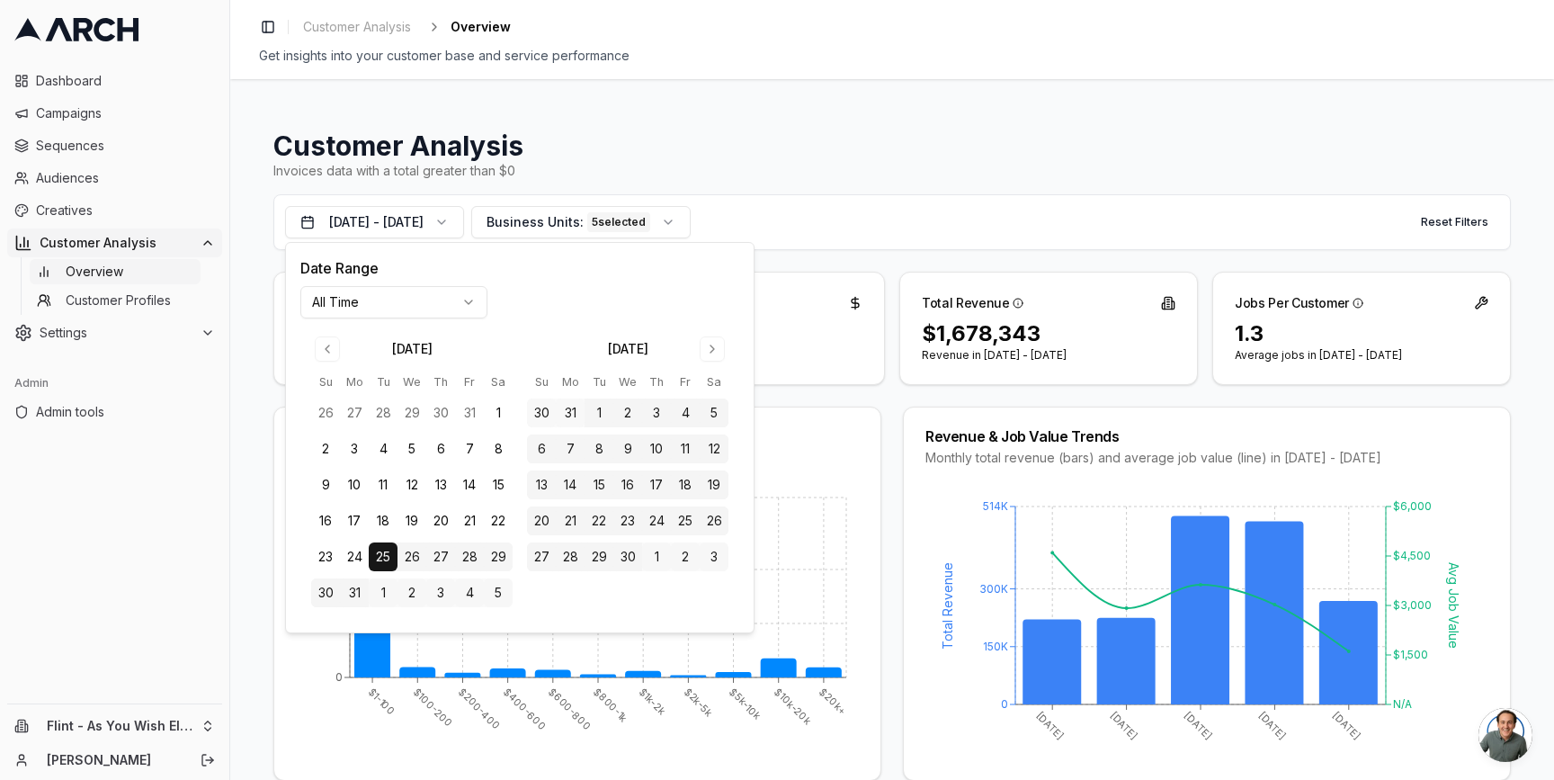
click at [442, 306] on html "Dashboard Campaigns Sequences Audiences Creatives Customer Analysis Overview Cu…" at bounding box center [777, 390] width 1554 height 780
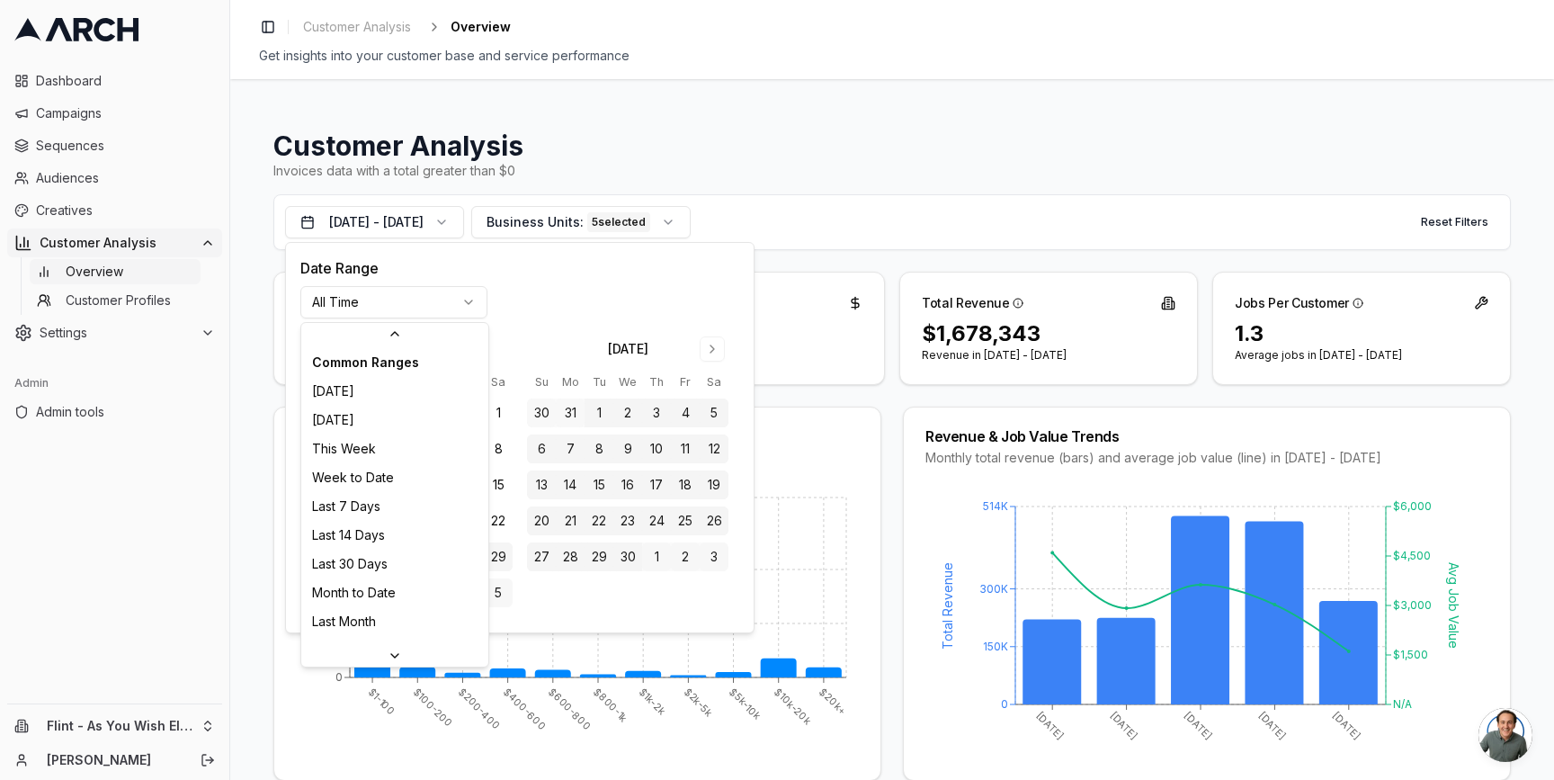
scroll to position [221, 0]
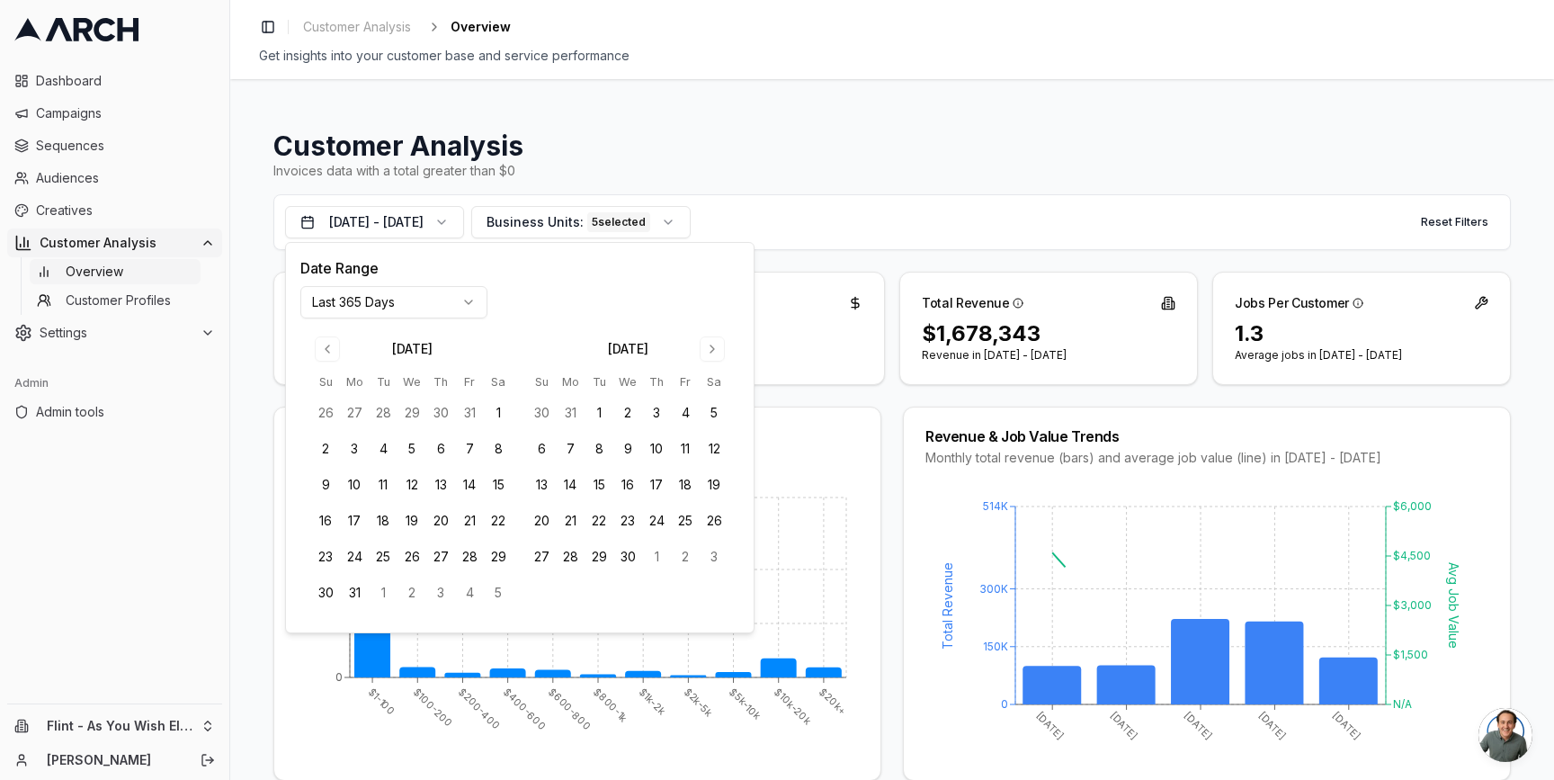
click at [407, 304] on html "Dashboard Campaigns Sequences Audiences Creatives Customer Analysis Overview Cu…" at bounding box center [777, 390] width 1554 height 780
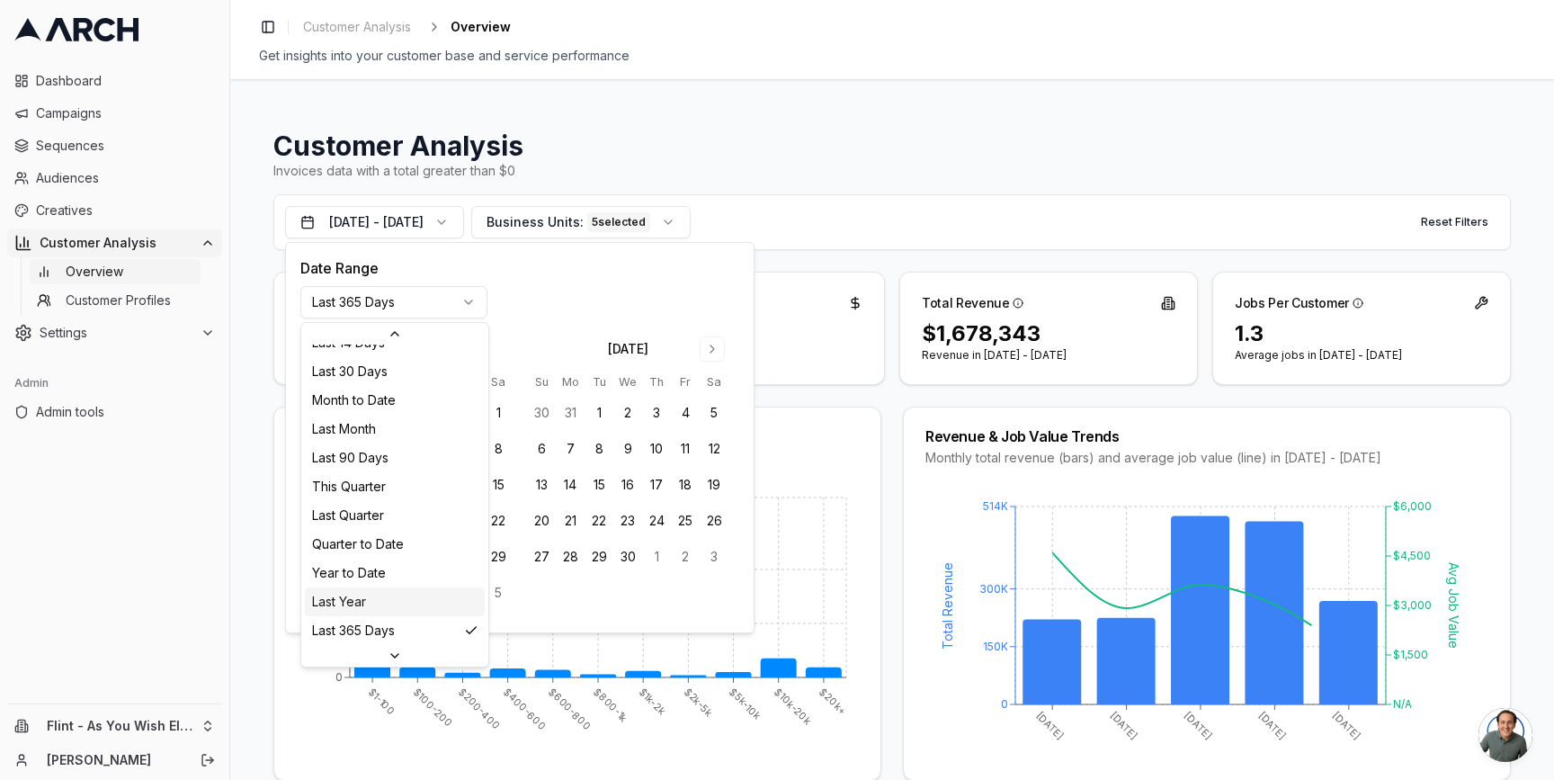
scroll to position [232, 0]
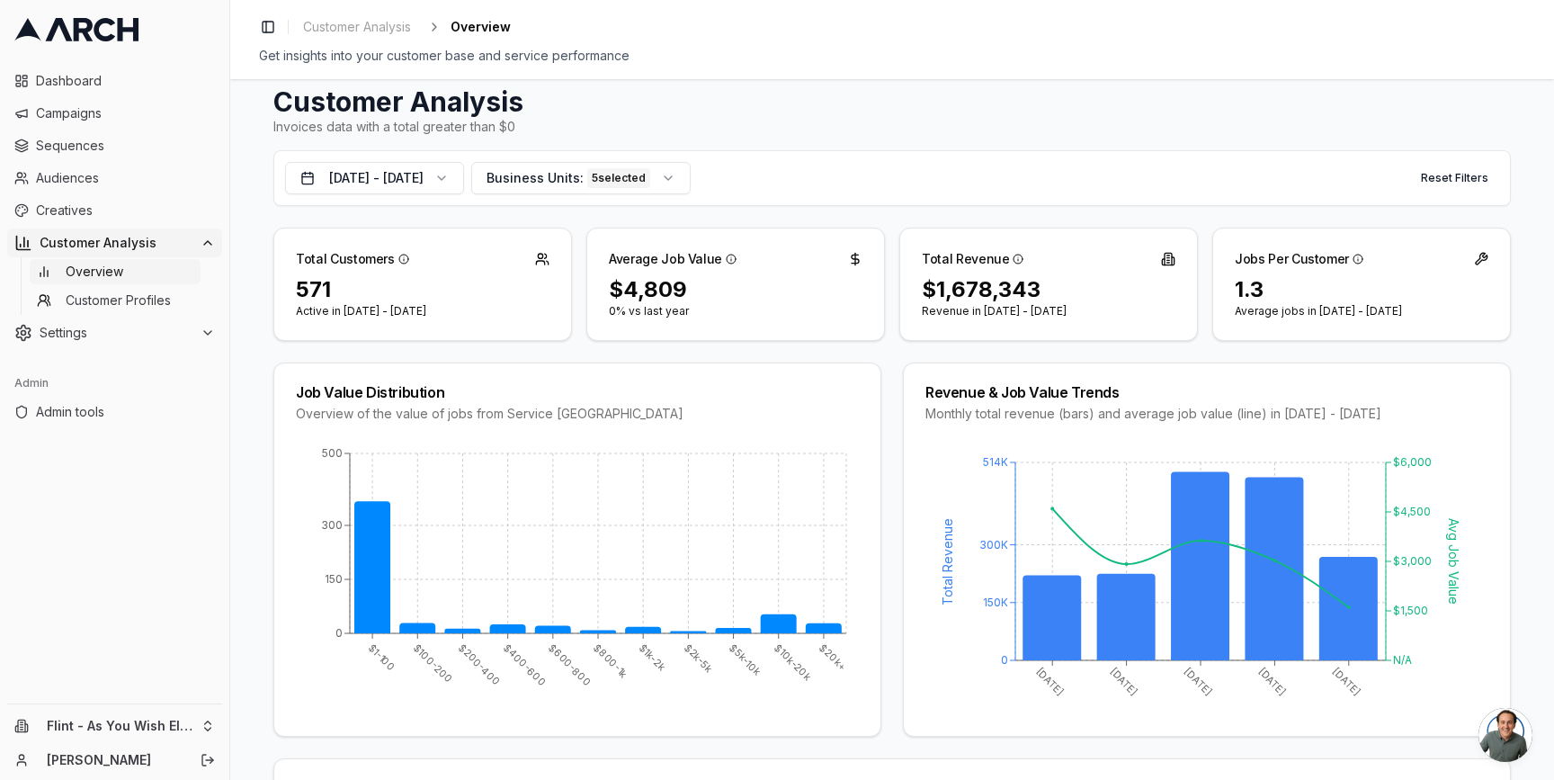
scroll to position [69, 0]
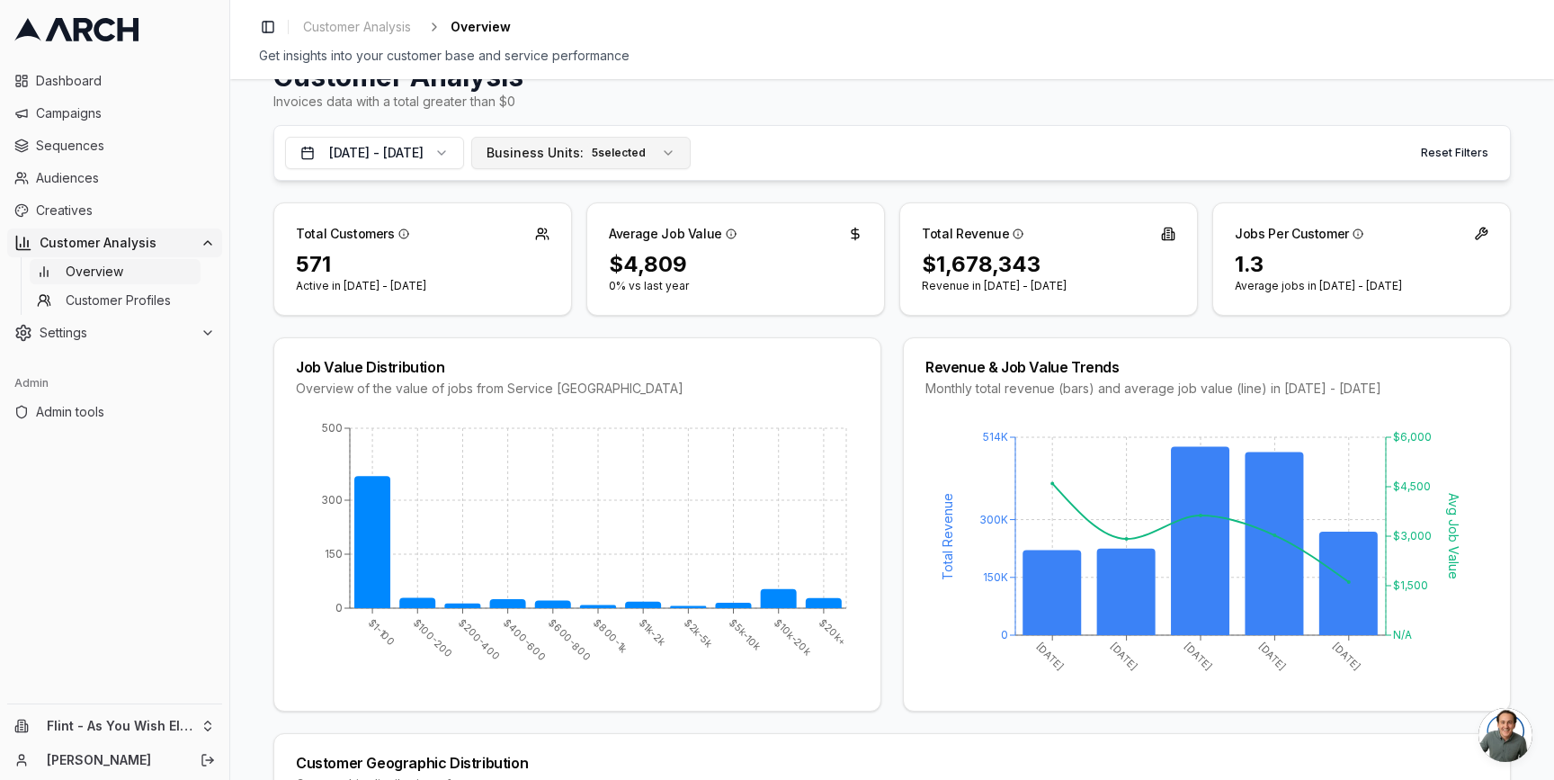
click at [584, 160] on span "Business Units:" at bounding box center [534, 153] width 97 height 18
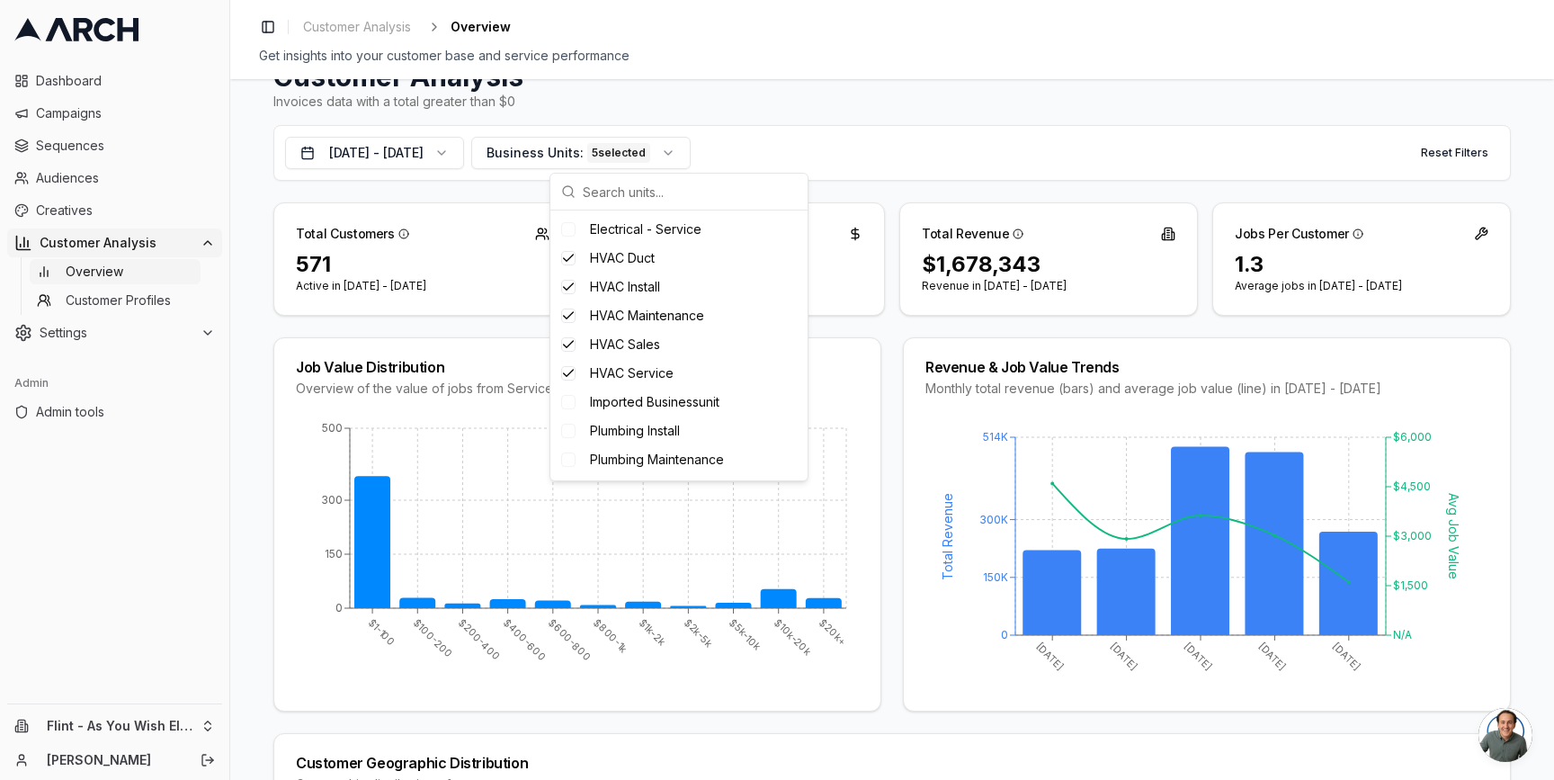
scroll to position [0, 0]
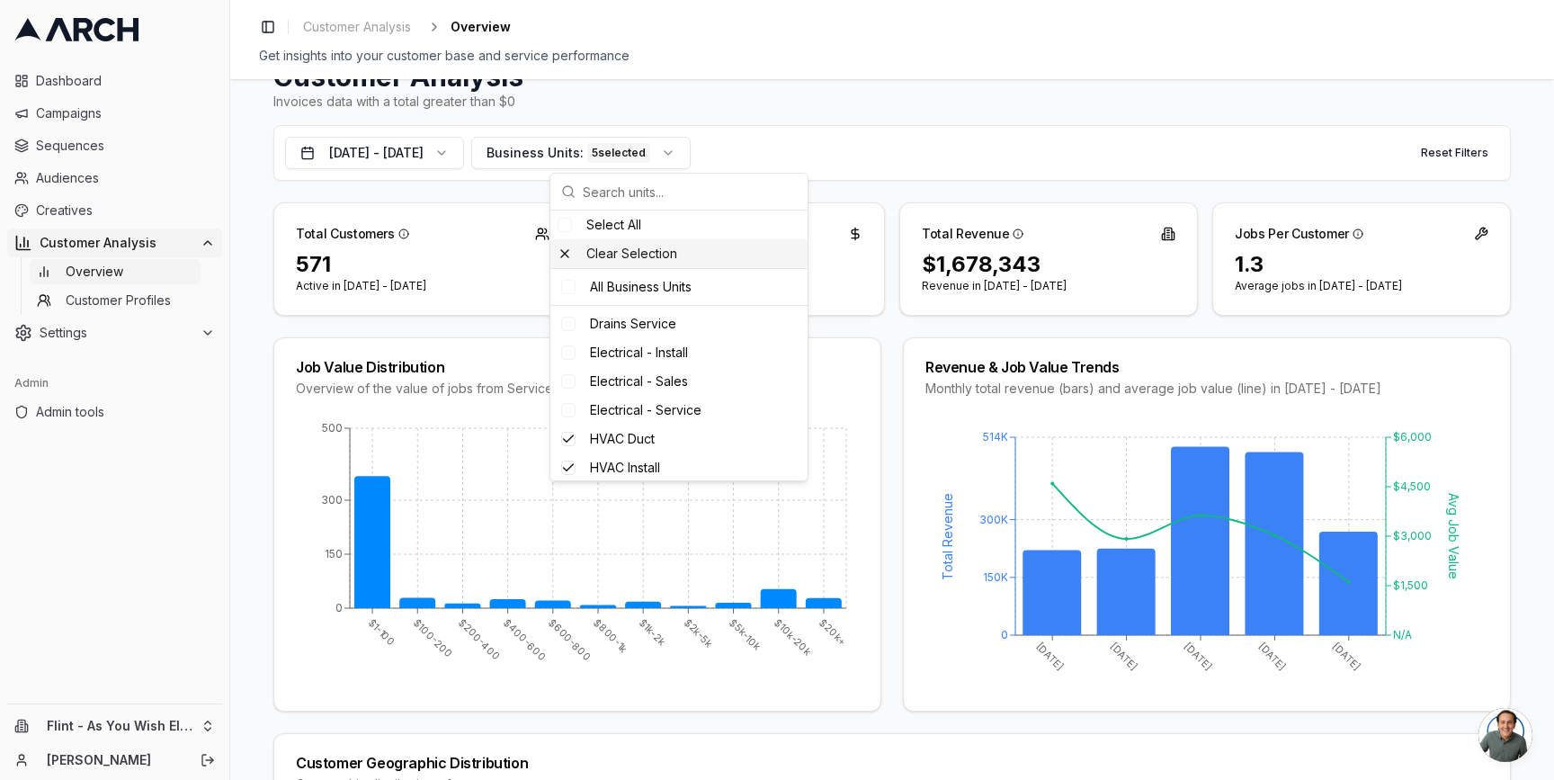
click at [621, 247] on div "Clear Selection" at bounding box center [678, 253] width 257 height 29
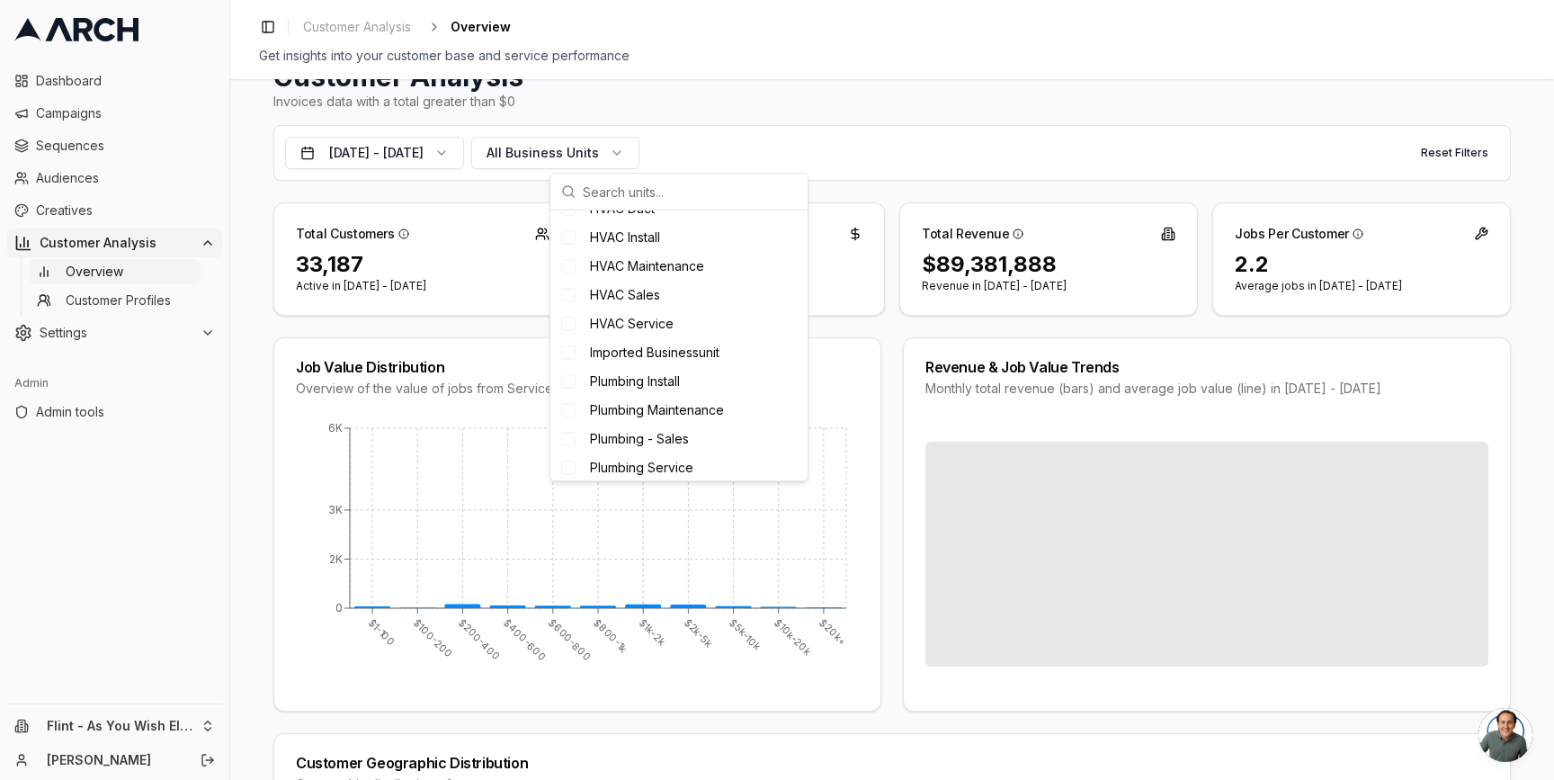
scroll to position [293, 0]
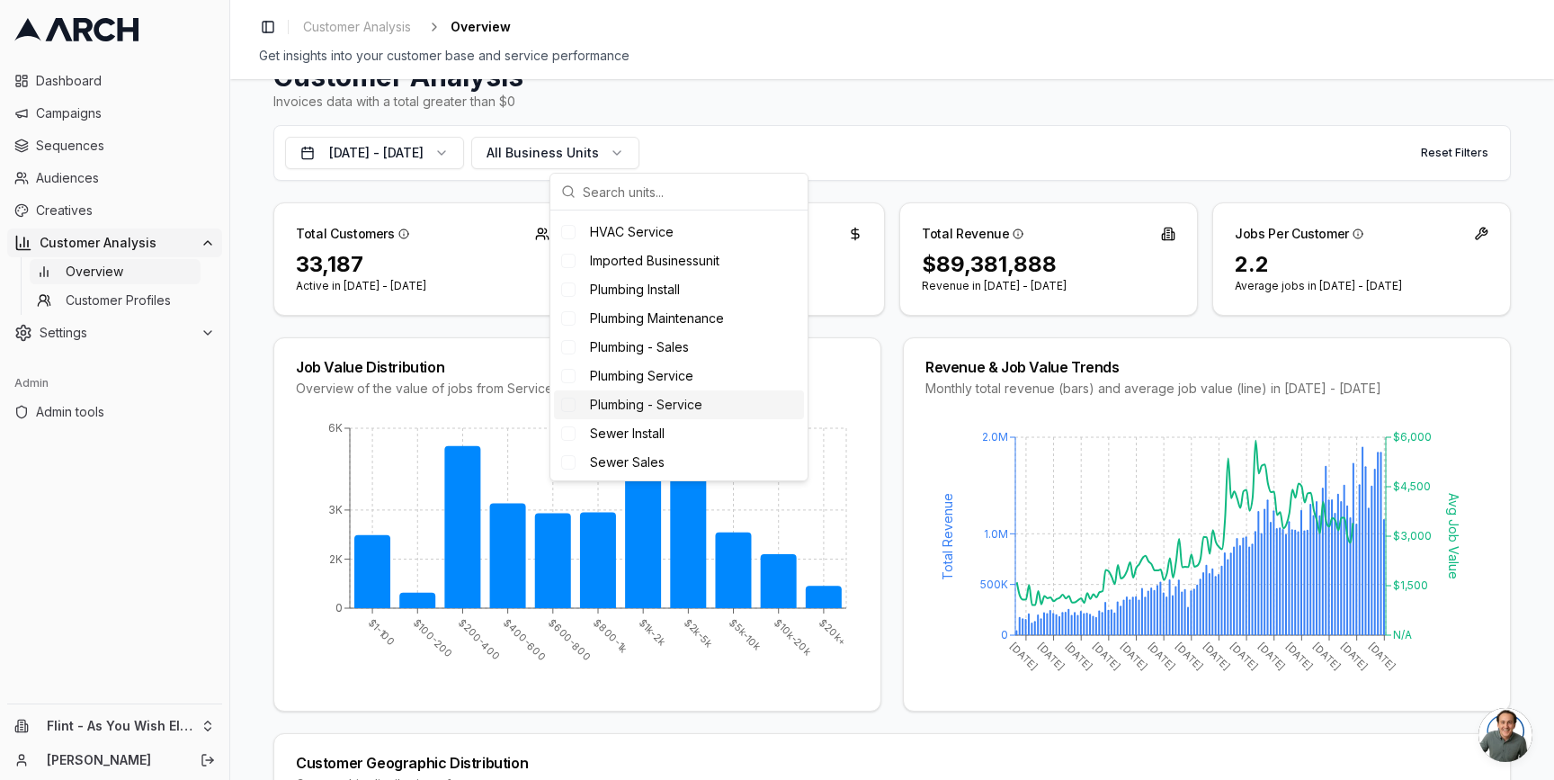
click at [631, 403] on span "Plumbing - Service" at bounding box center [646, 405] width 112 height 18
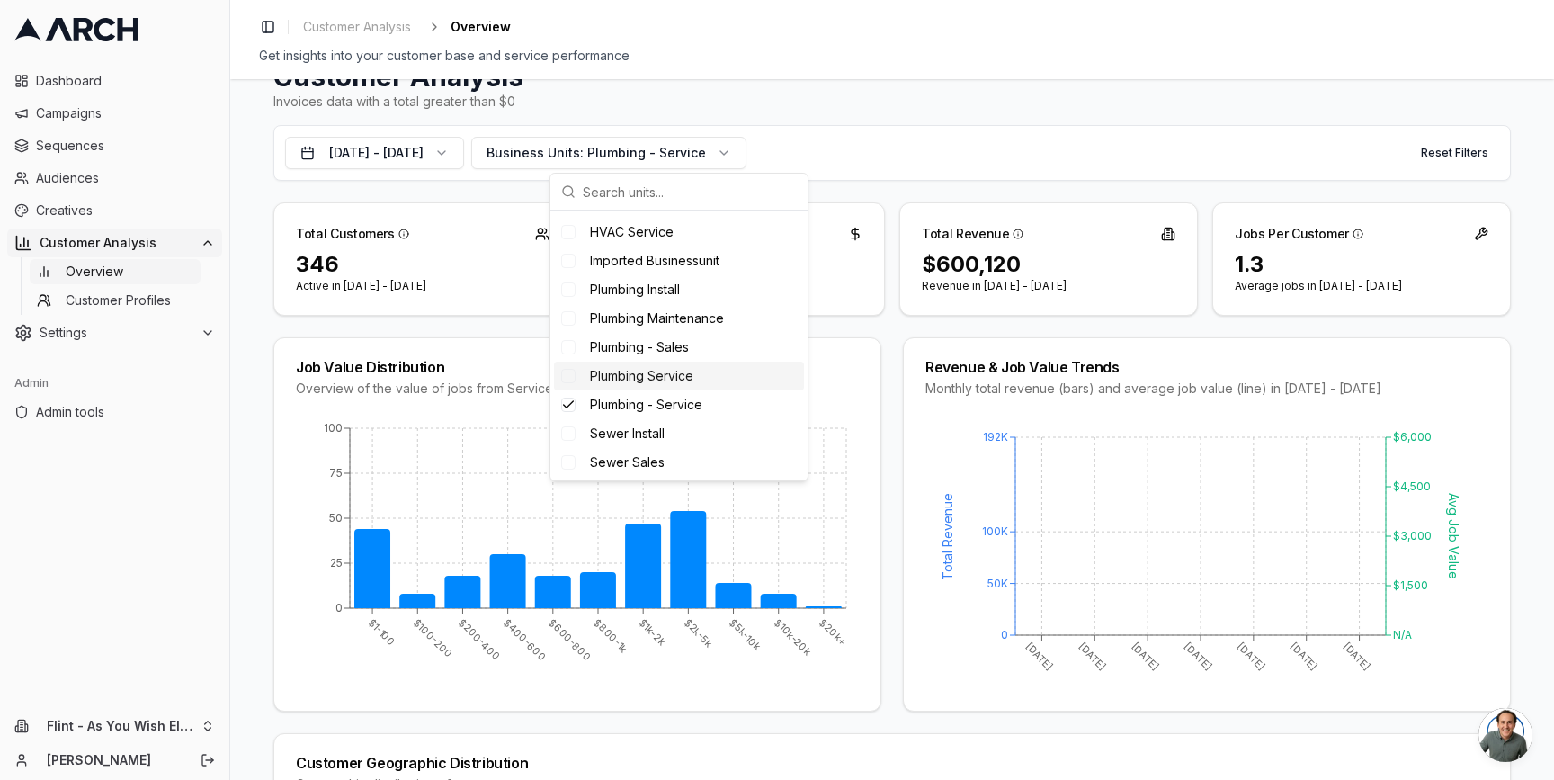
click at [630, 383] on span "Plumbing Service" at bounding box center [641, 376] width 103 height 18
click at [630, 354] on span "Plumbing - Sales" at bounding box center [639, 347] width 99 height 18
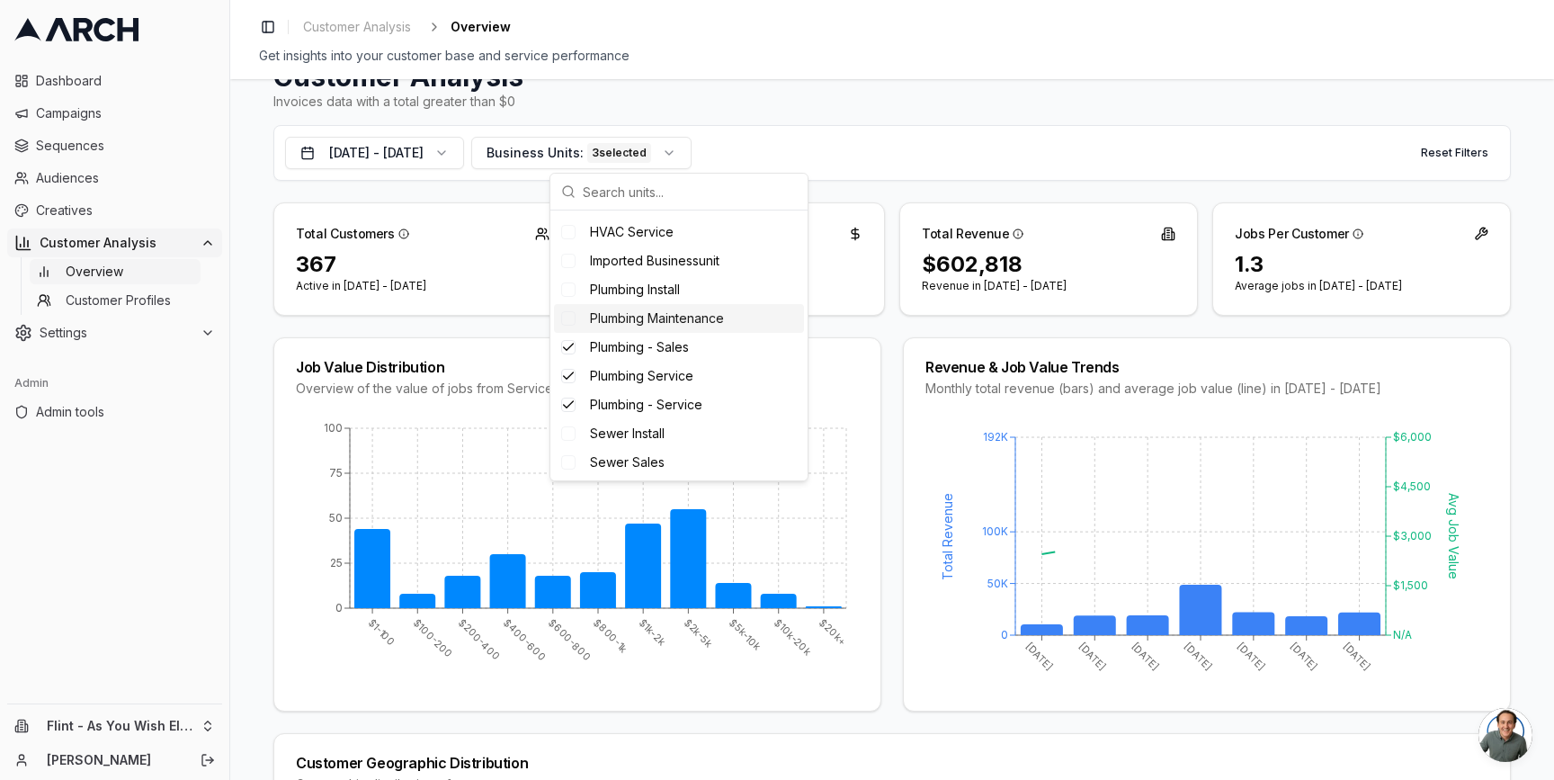
click at [629, 326] on span "Plumbing Maintenance" at bounding box center [657, 318] width 134 height 18
click at [629, 301] on div "Plumbing Install" at bounding box center [679, 289] width 250 height 29
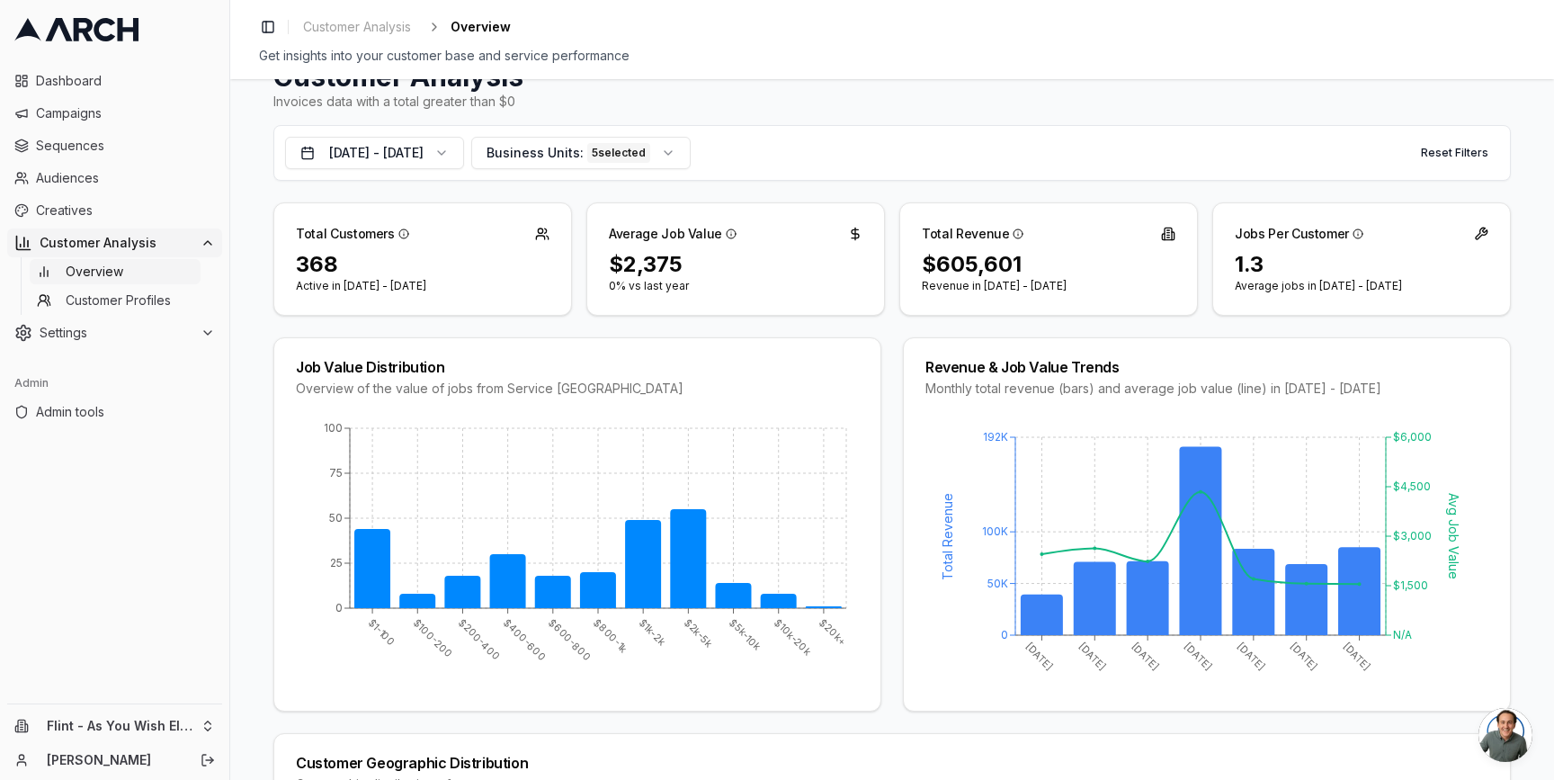
scroll to position [0, 0]
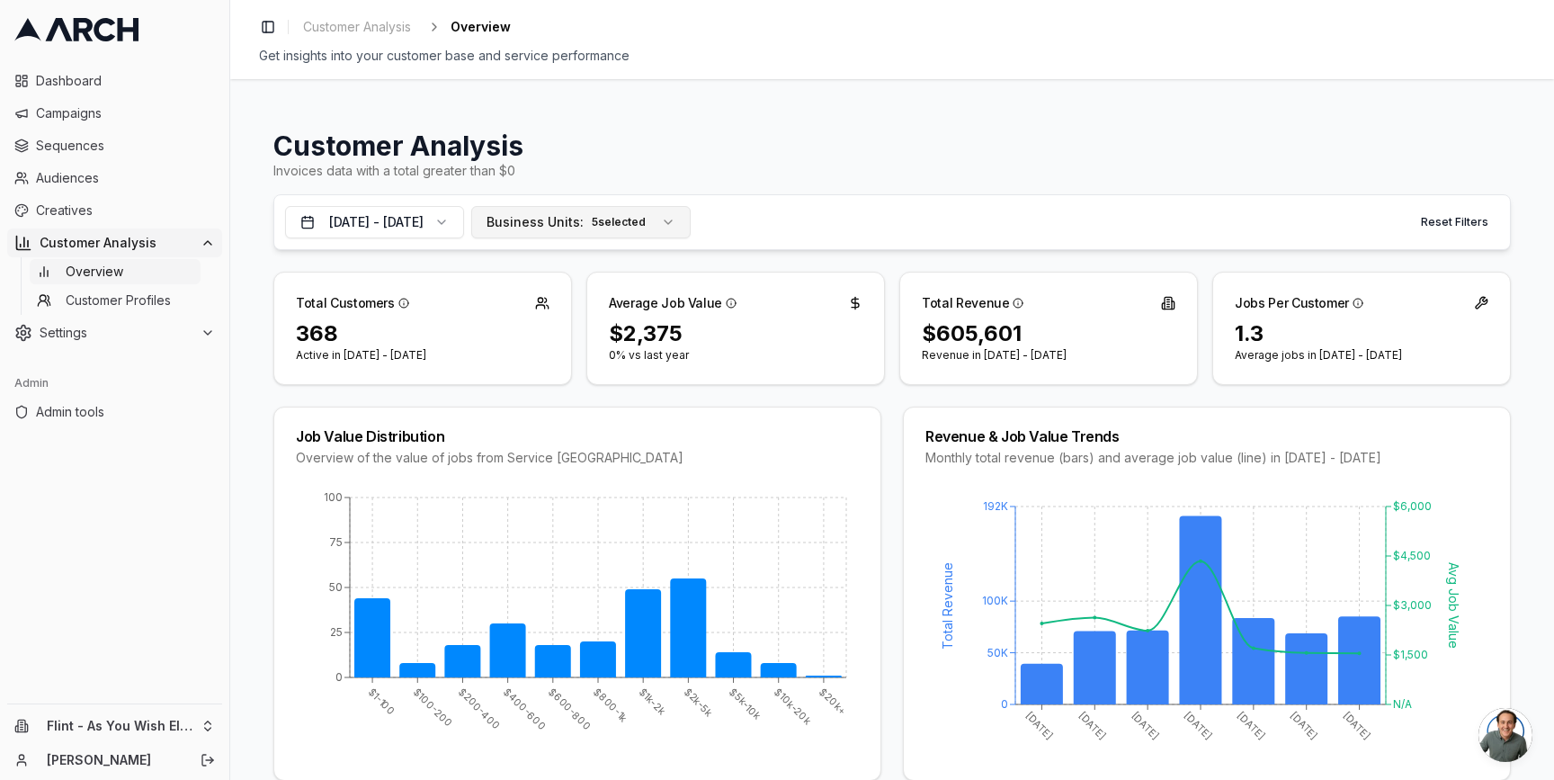
click at [650, 228] on div "5 selected" at bounding box center [618, 222] width 63 height 20
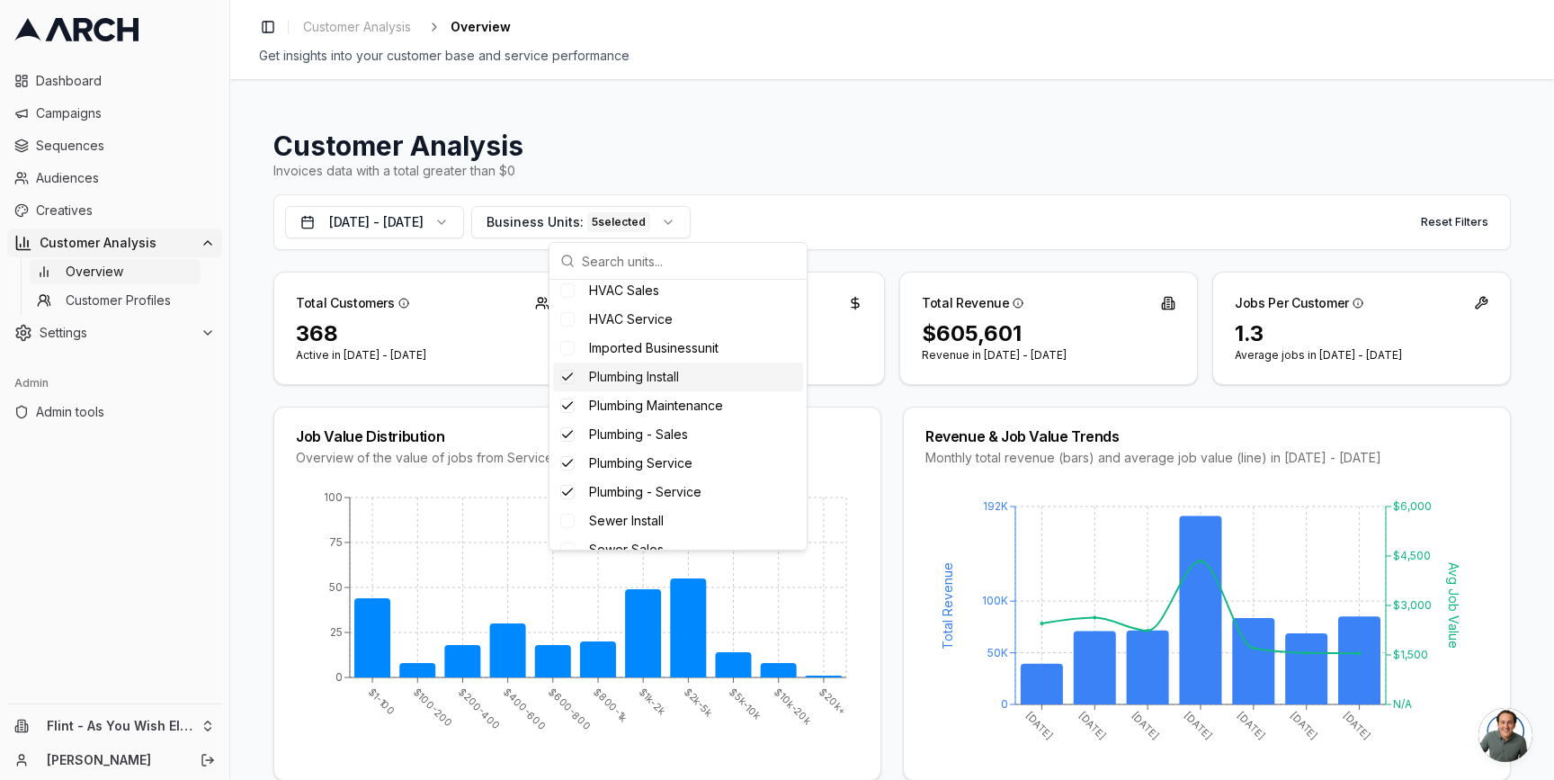
scroll to position [322, 0]
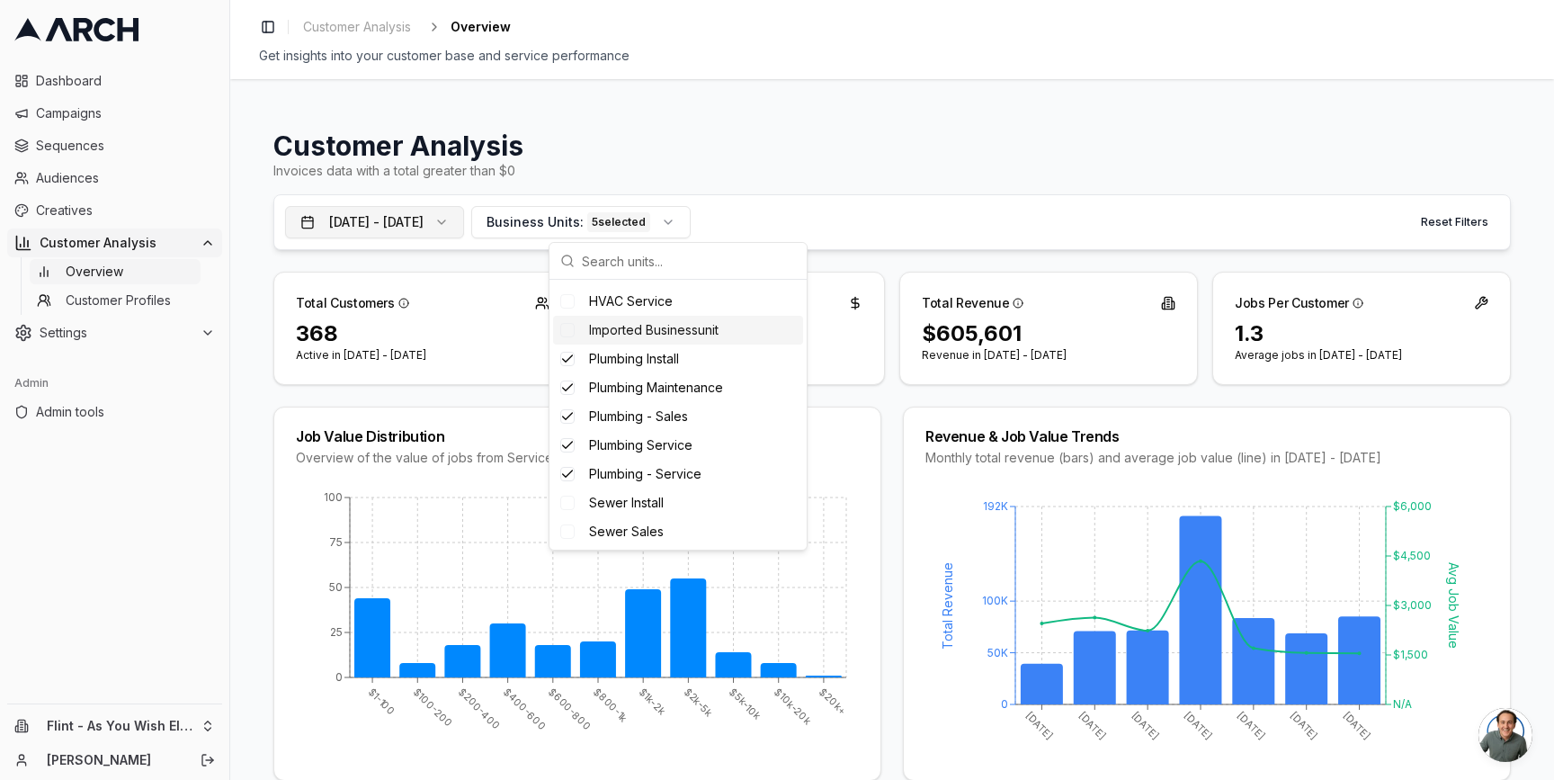
click at [464, 226] on button "[DATE] - [DATE]" at bounding box center [374, 222] width 179 height 32
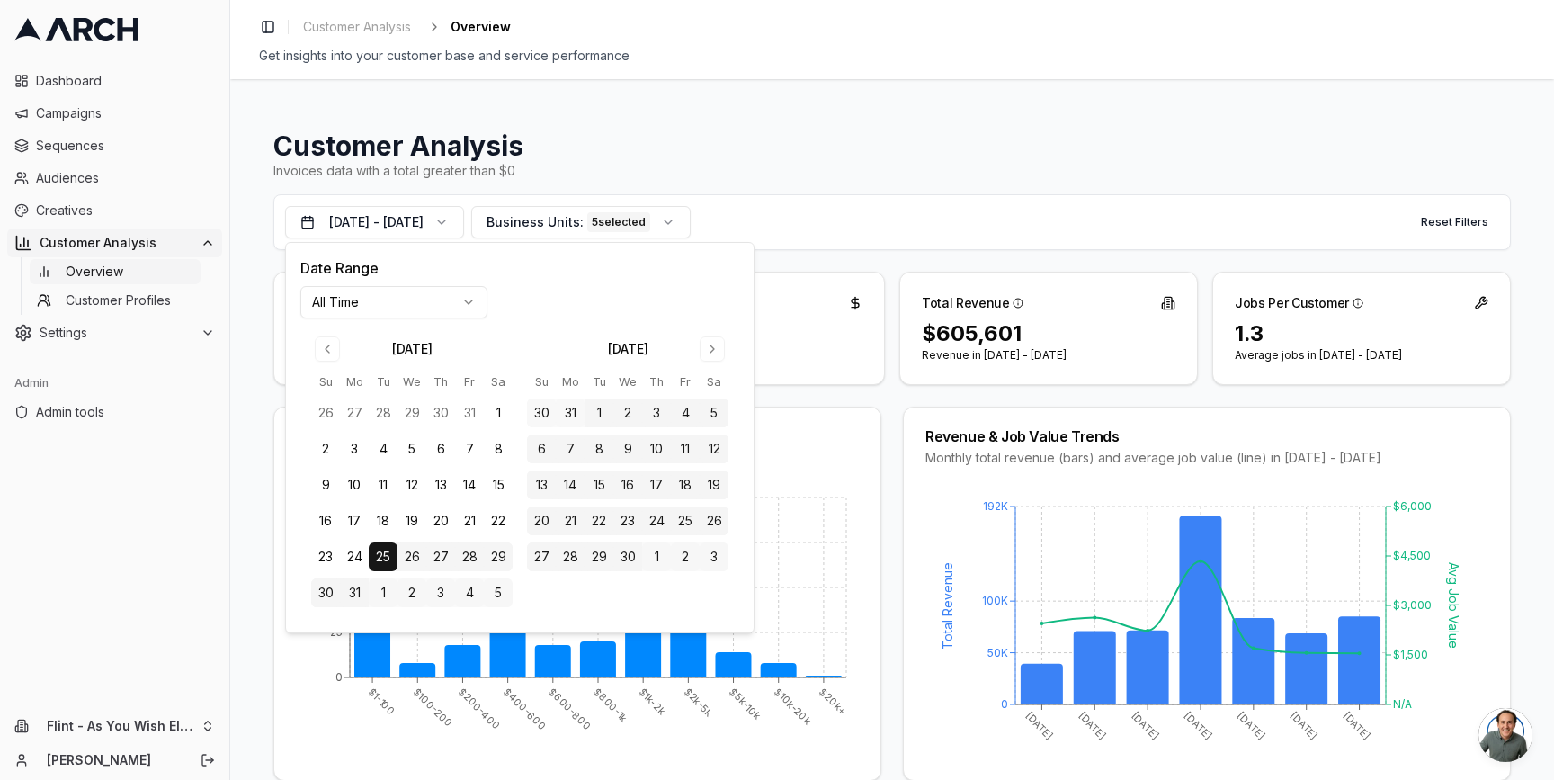
click at [438, 294] on html "Dashboard Campaigns Sequences Audiences Creatives Customer Analysis Overview Cu…" at bounding box center [777, 390] width 1554 height 780
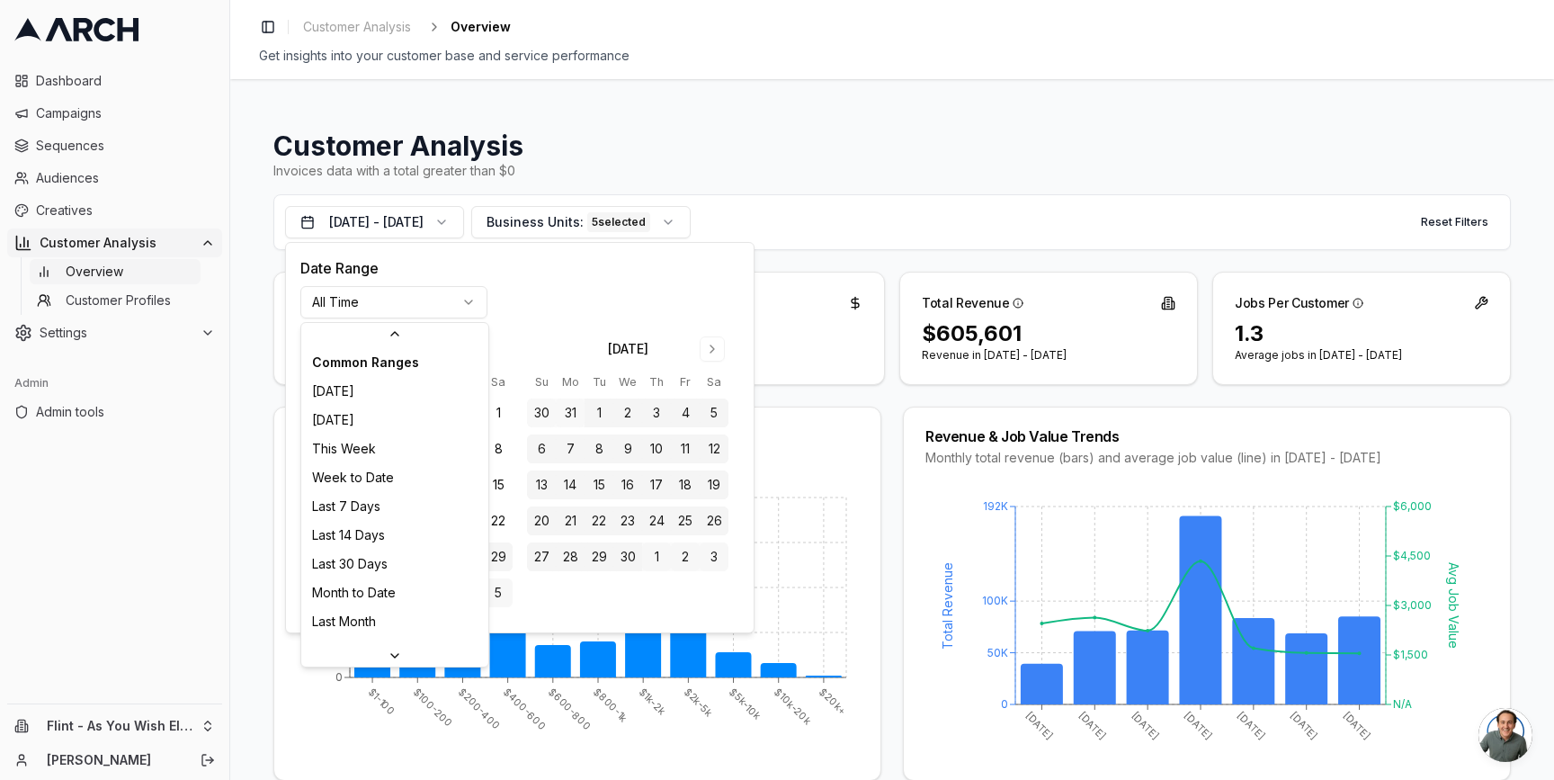
scroll to position [221, 0]
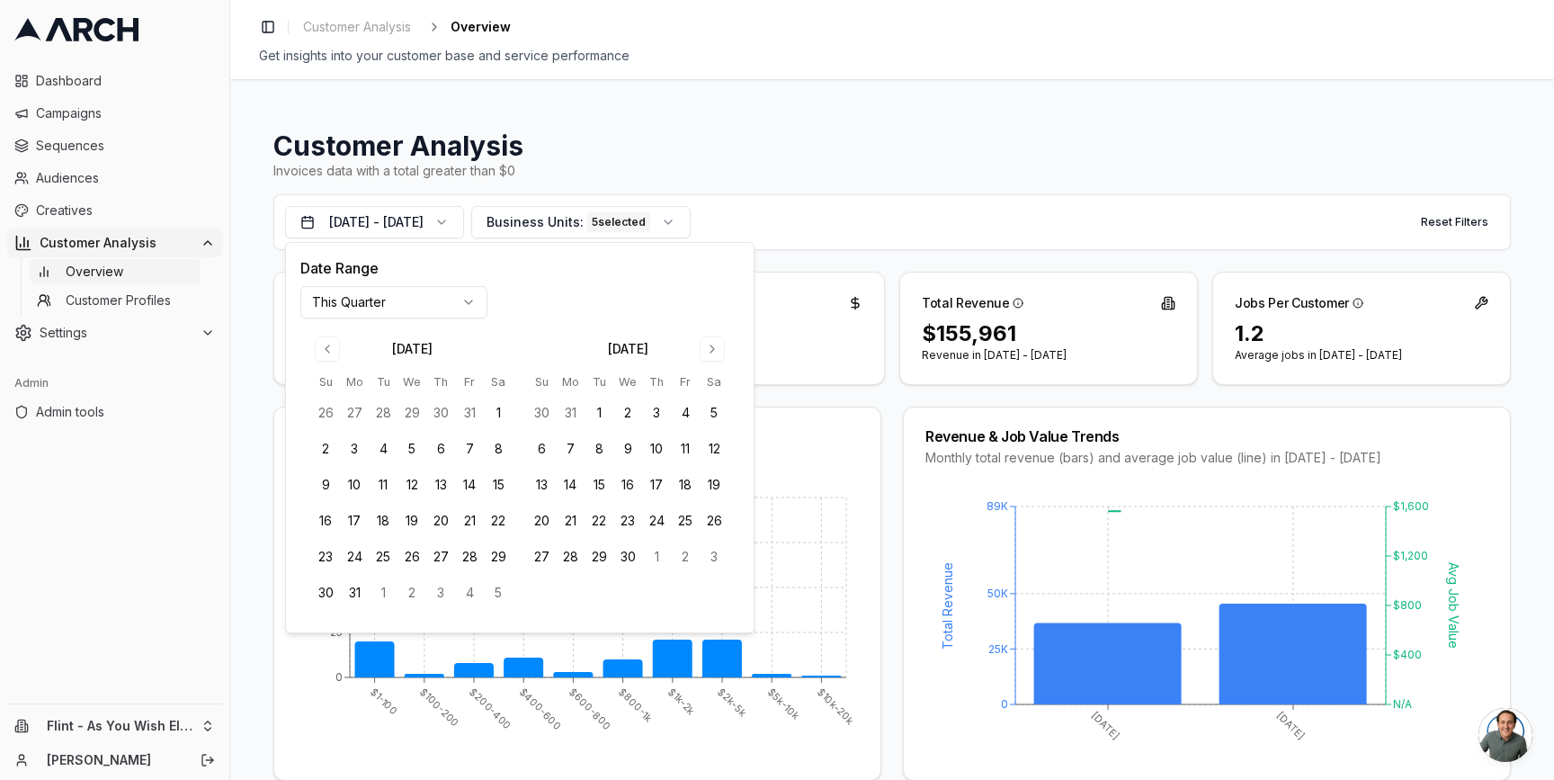
click at [424, 306] on html "Dashboard Campaigns Sequences Audiences Creatives Customer Analysis Overview Cu…" at bounding box center [777, 390] width 1554 height 780
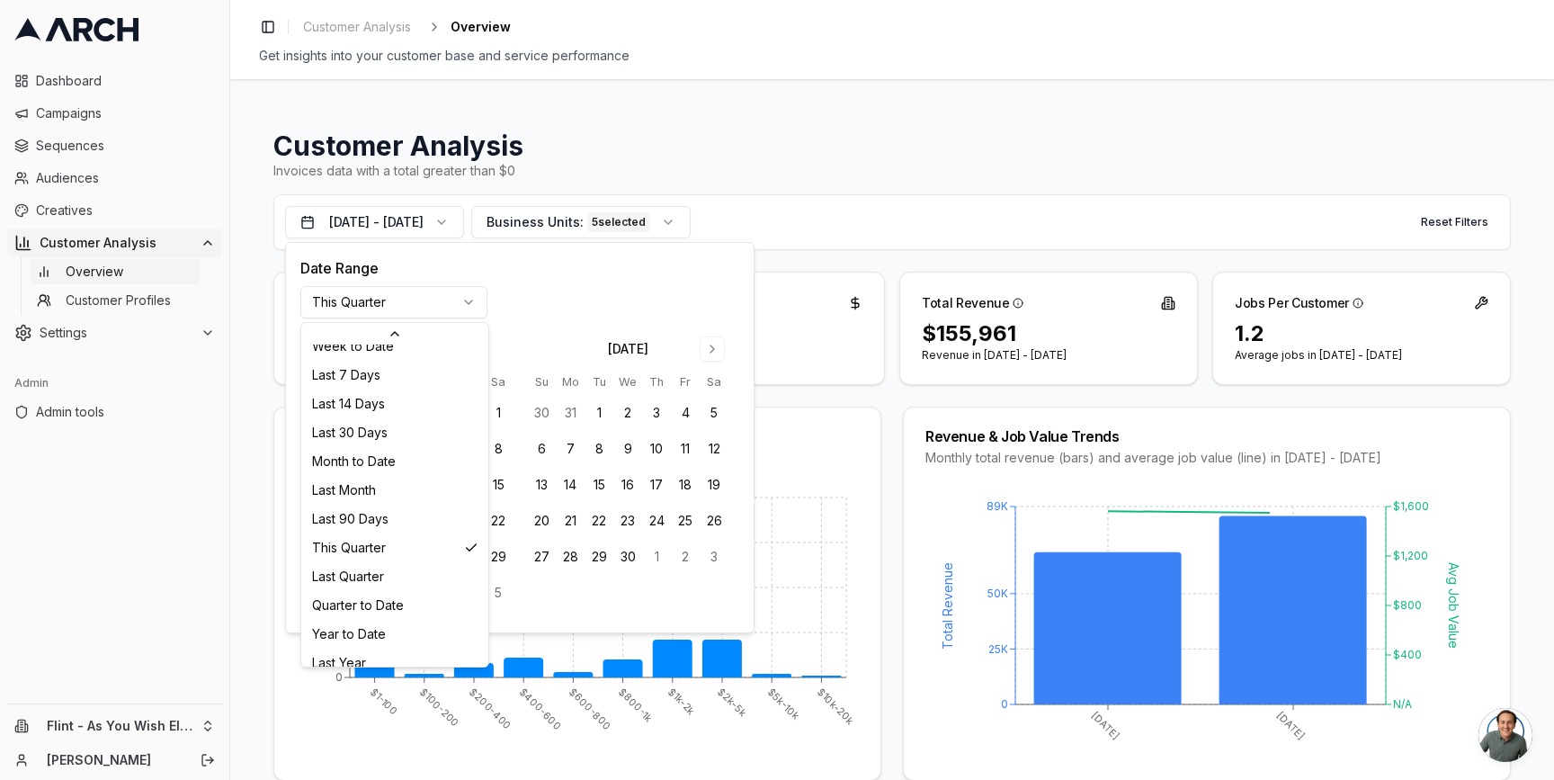
scroll to position [232, 0]
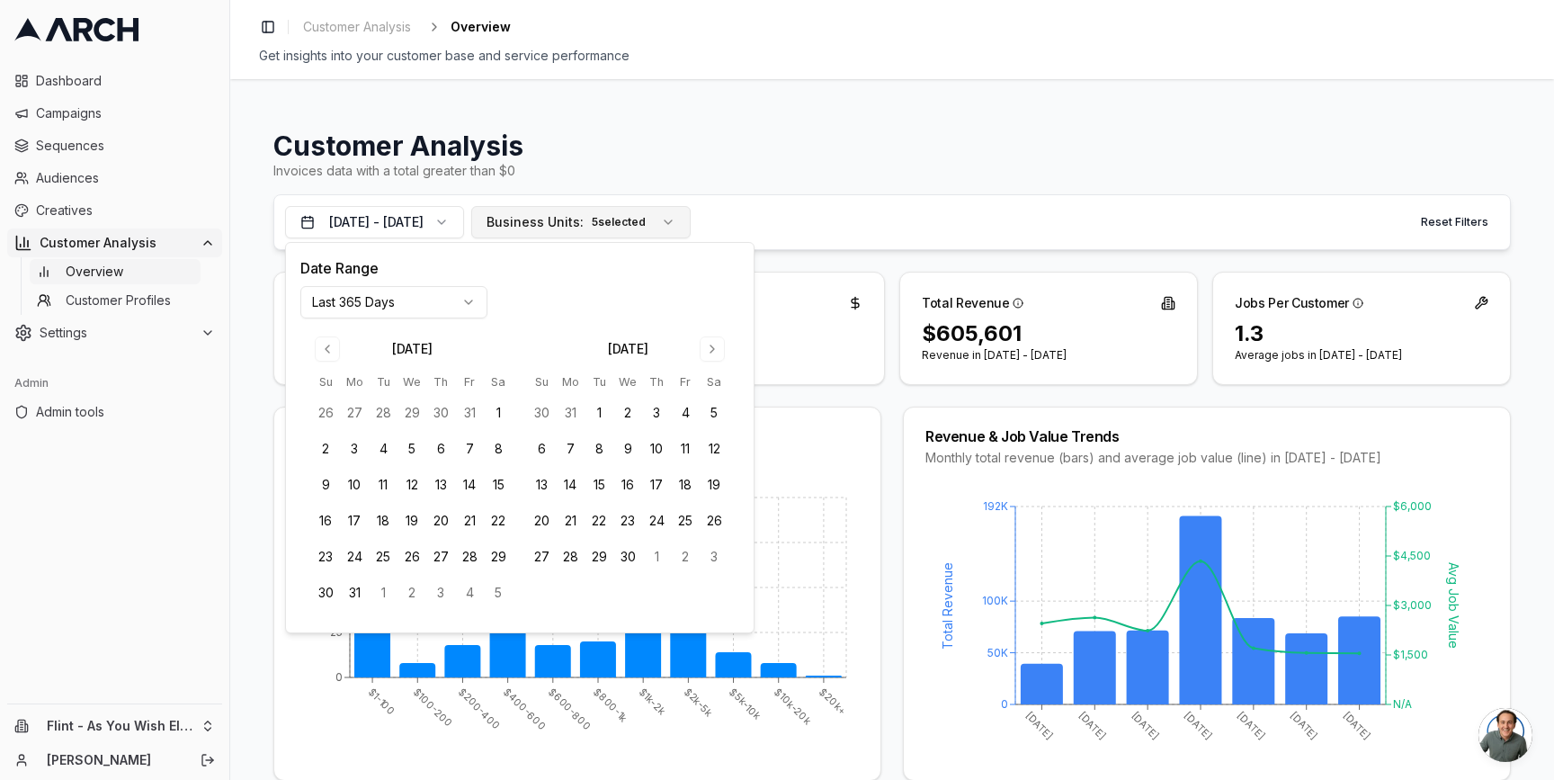
click at [584, 220] on span "Business Units:" at bounding box center [534, 222] width 97 height 18
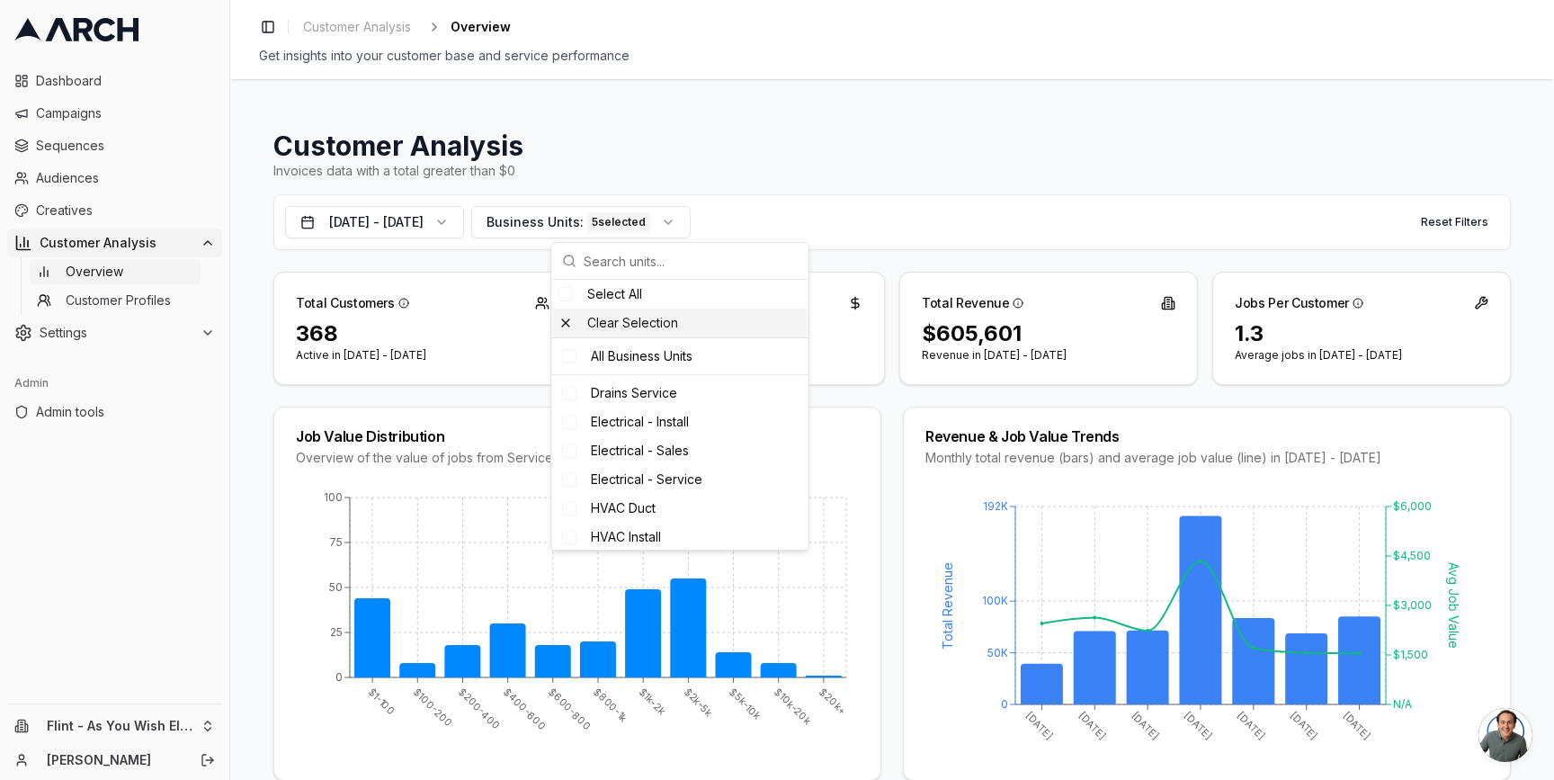
click at [628, 326] on div "Clear Selection" at bounding box center [679, 322] width 257 height 29
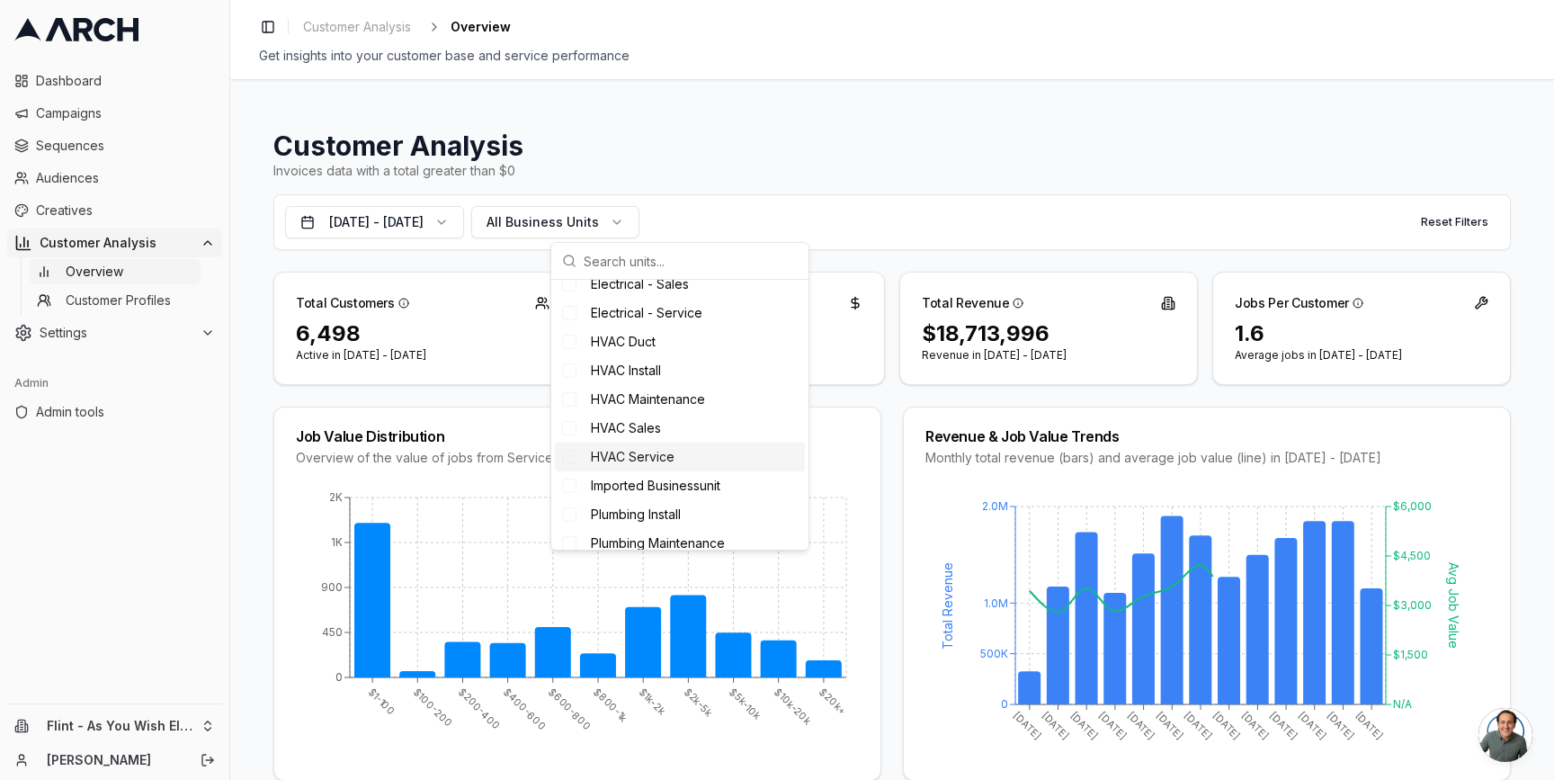
click at [647, 477] on span "Imported Businessunit" at bounding box center [655, 486] width 129 height 18
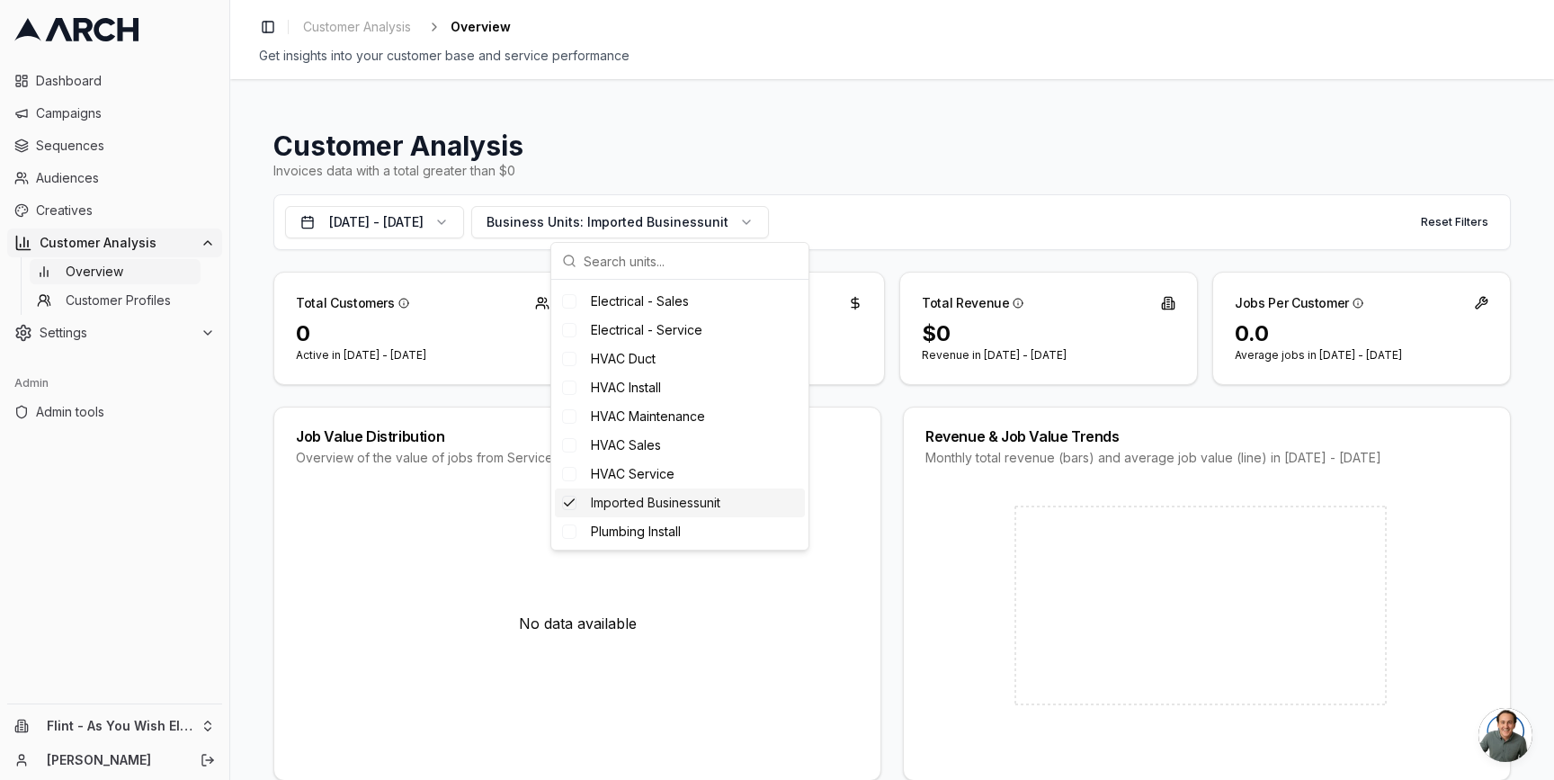
scroll to position [153, 0]
click at [708, 499] on span "Imported Businessunit" at bounding box center [655, 499] width 129 height 18
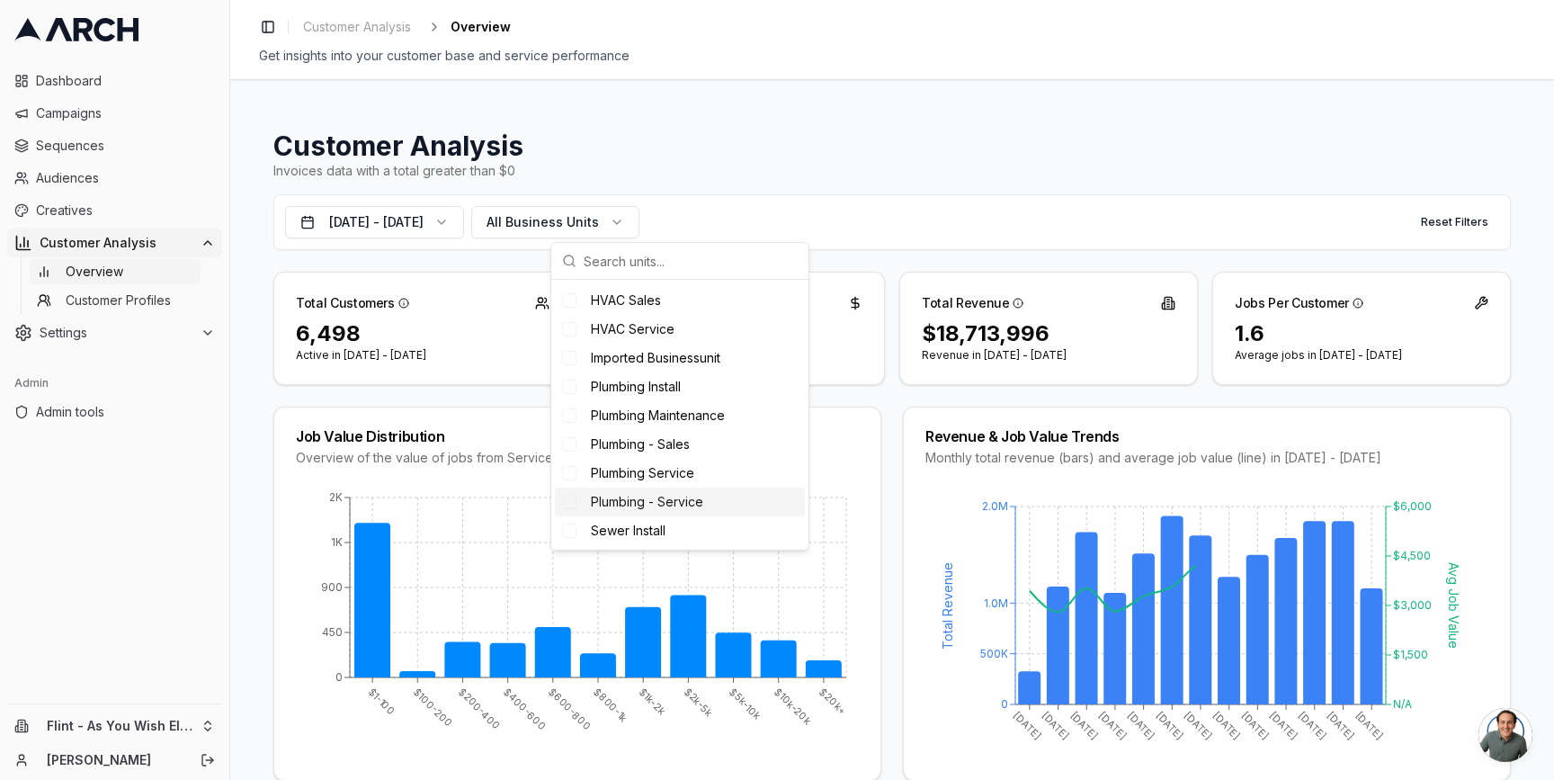
click at [689, 490] on div "Plumbing - Service" at bounding box center [680, 501] width 250 height 29
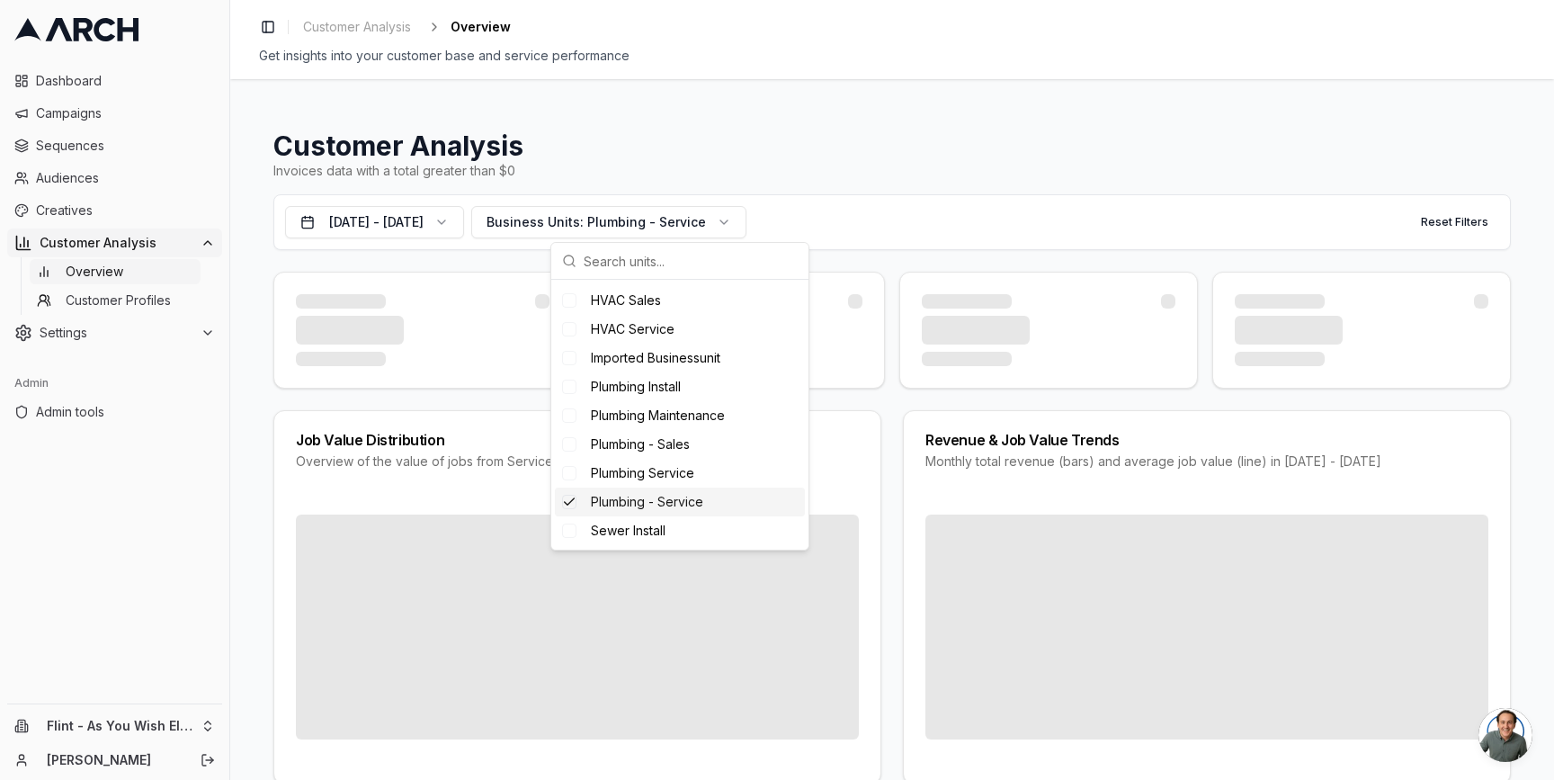
click at [682, 475] on span "Plumbing Service" at bounding box center [642, 473] width 103 height 18
click at [682, 456] on div "Plumbing - Sales" at bounding box center [680, 444] width 250 height 29
click at [682, 419] on span "Plumbing Maintenance" at bounding box center [658, 415] width 134 height 18
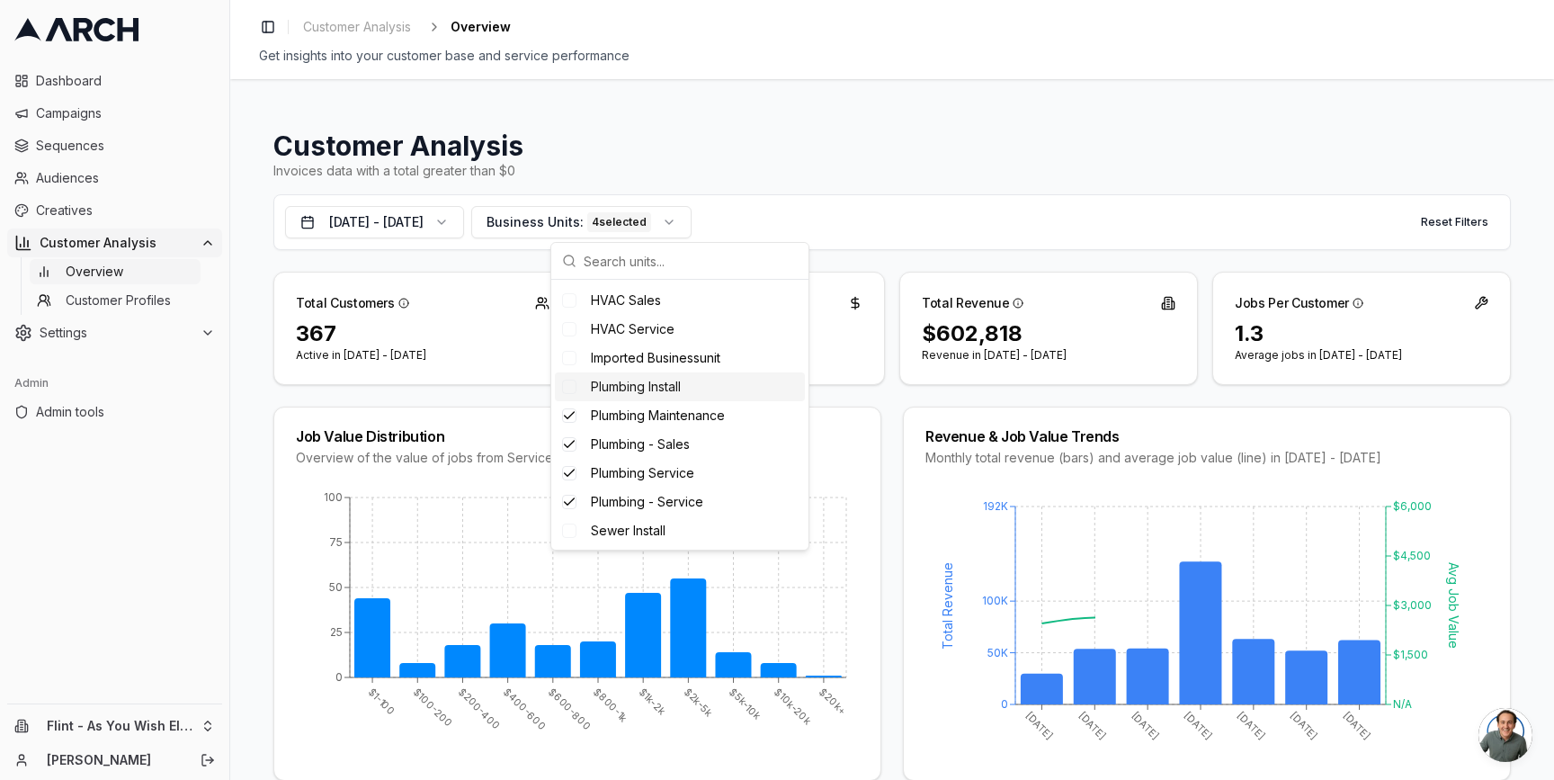
click at [685, 379] on div "Plumbing Install" at bounding box center [680, 386] width 250 height 29
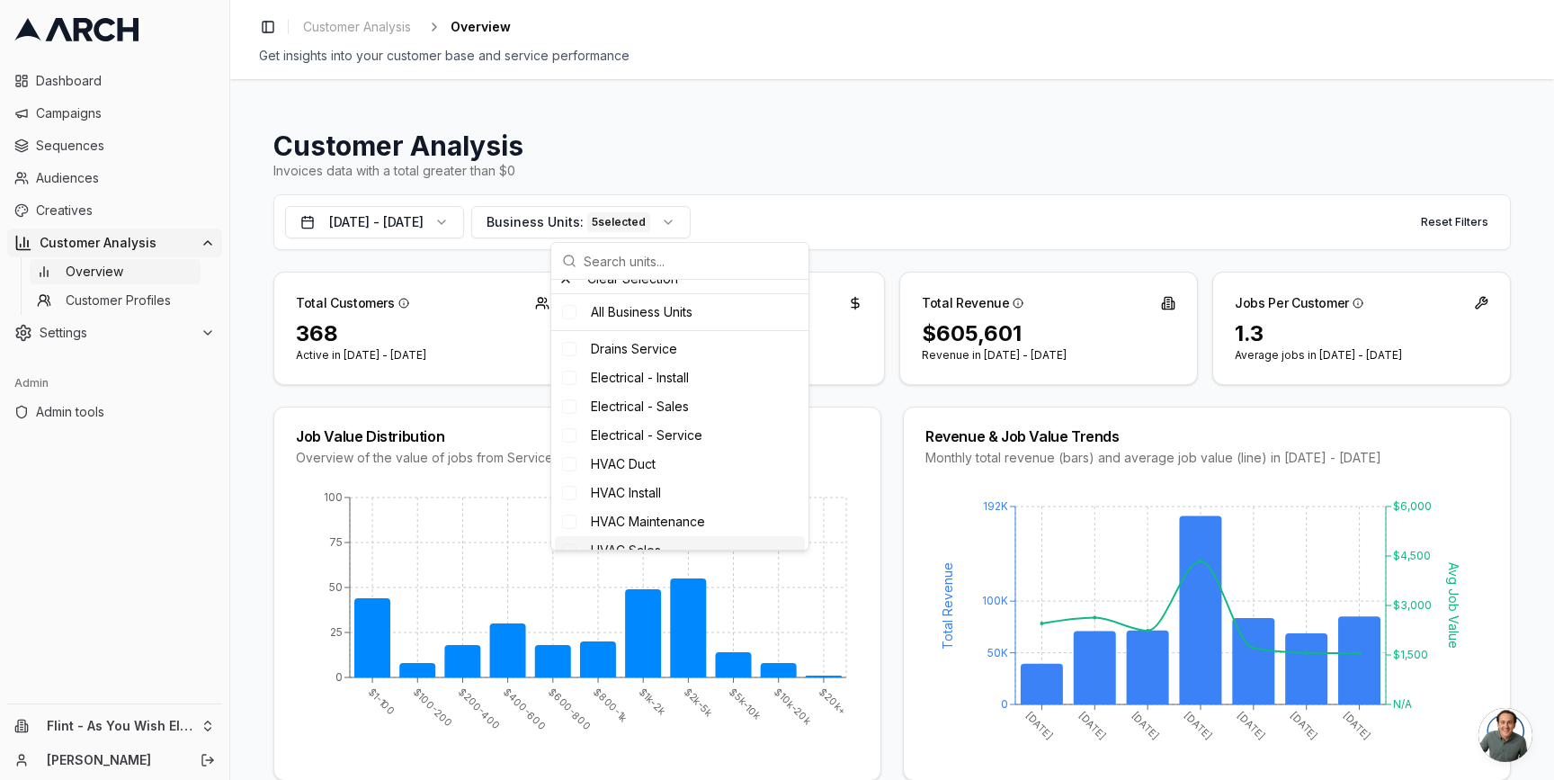
scroll to position [0, 0]
click at [587, 317] on div "Clear Selection" at bounding box center [679, 322] width 257 height 29
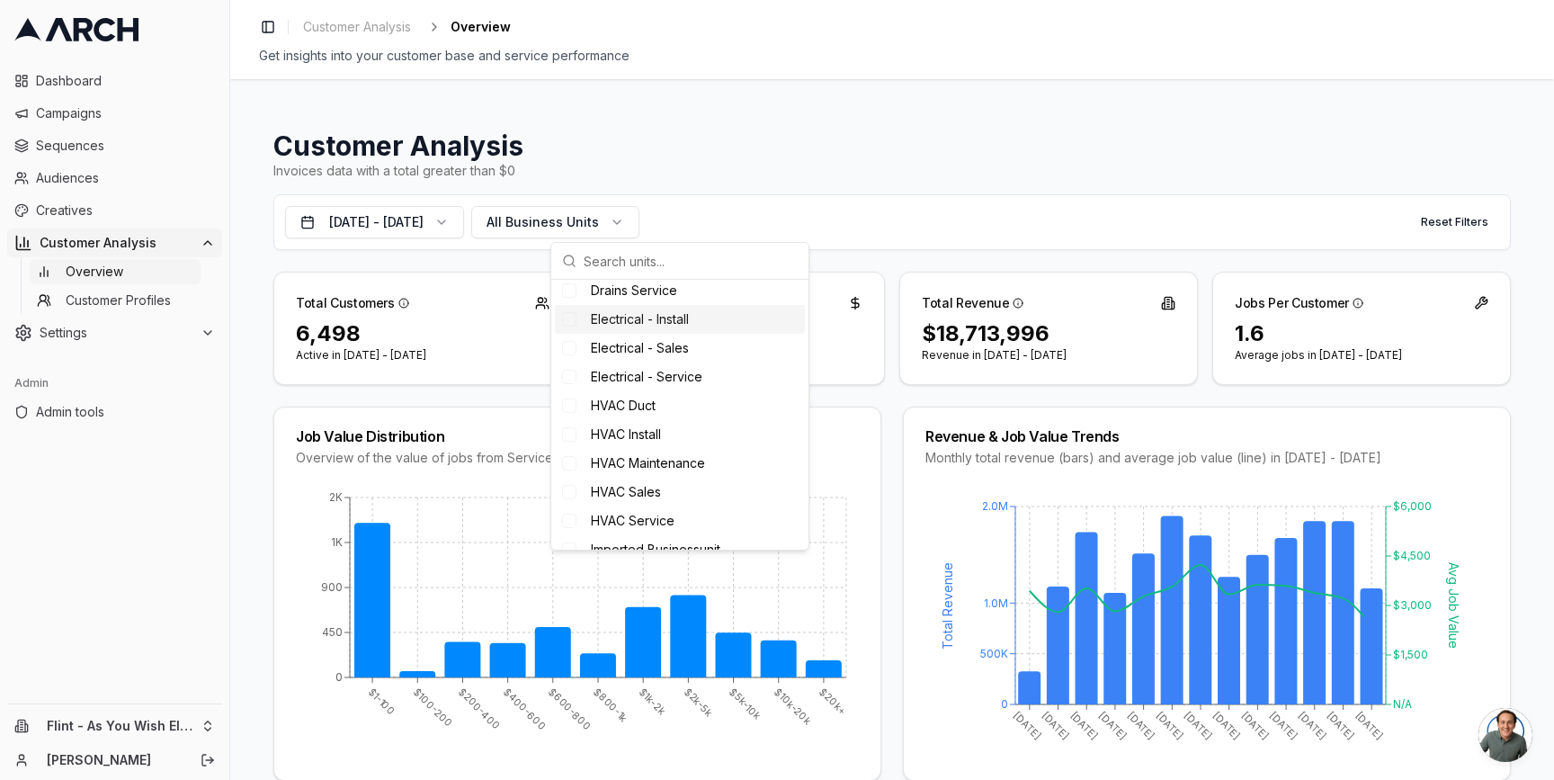
click at [624, 401] on span "HVAC Duct" at bounding box center [623, 406] width 65 height 18
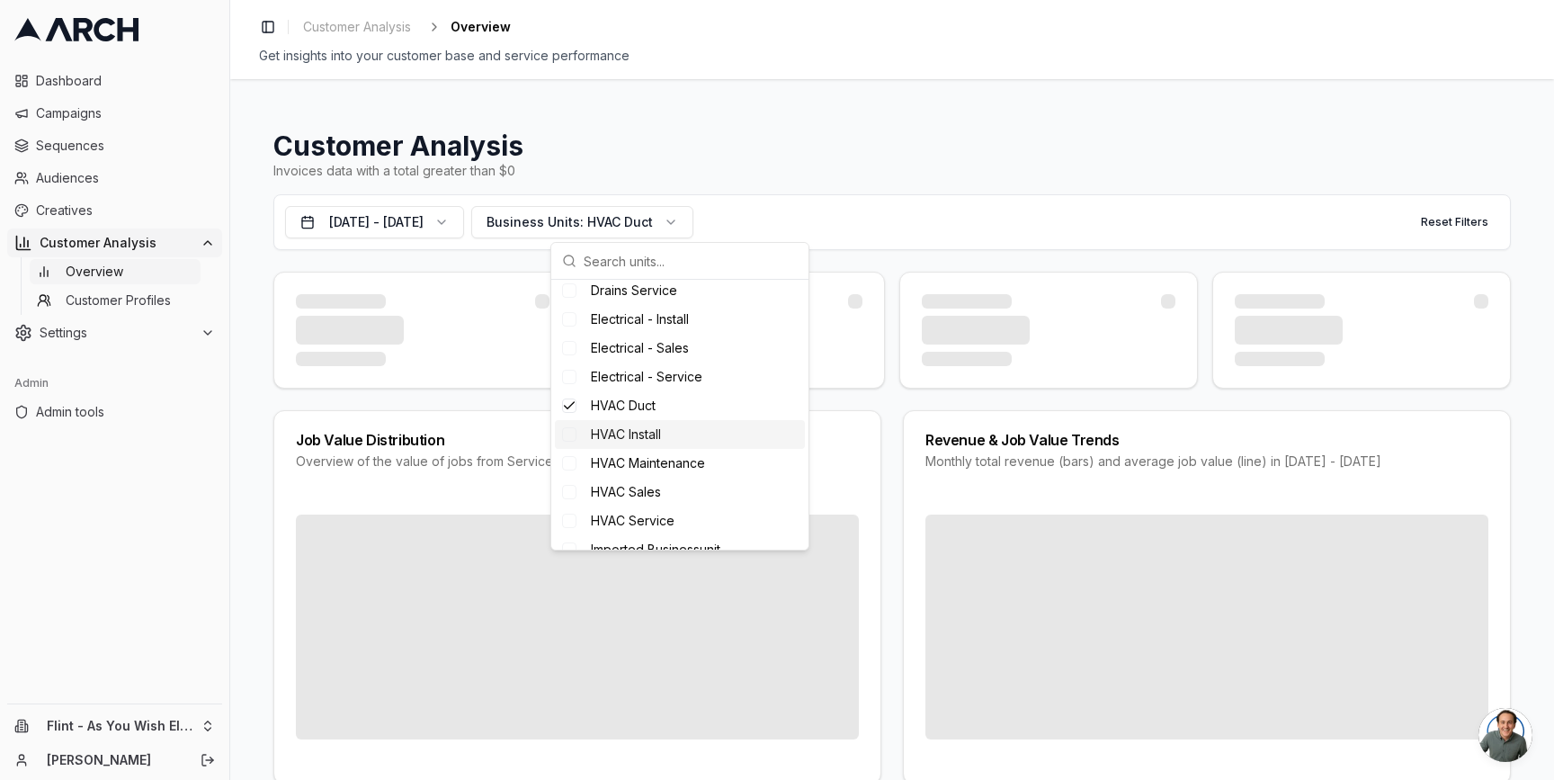
click at [624, 430] on span "HVAC Install" at bounding box center [626, 434] width 70 height 18
click at [624, 459] on span "HVAC Maintenance" at bounding box center [648, 463] width 114 height 18
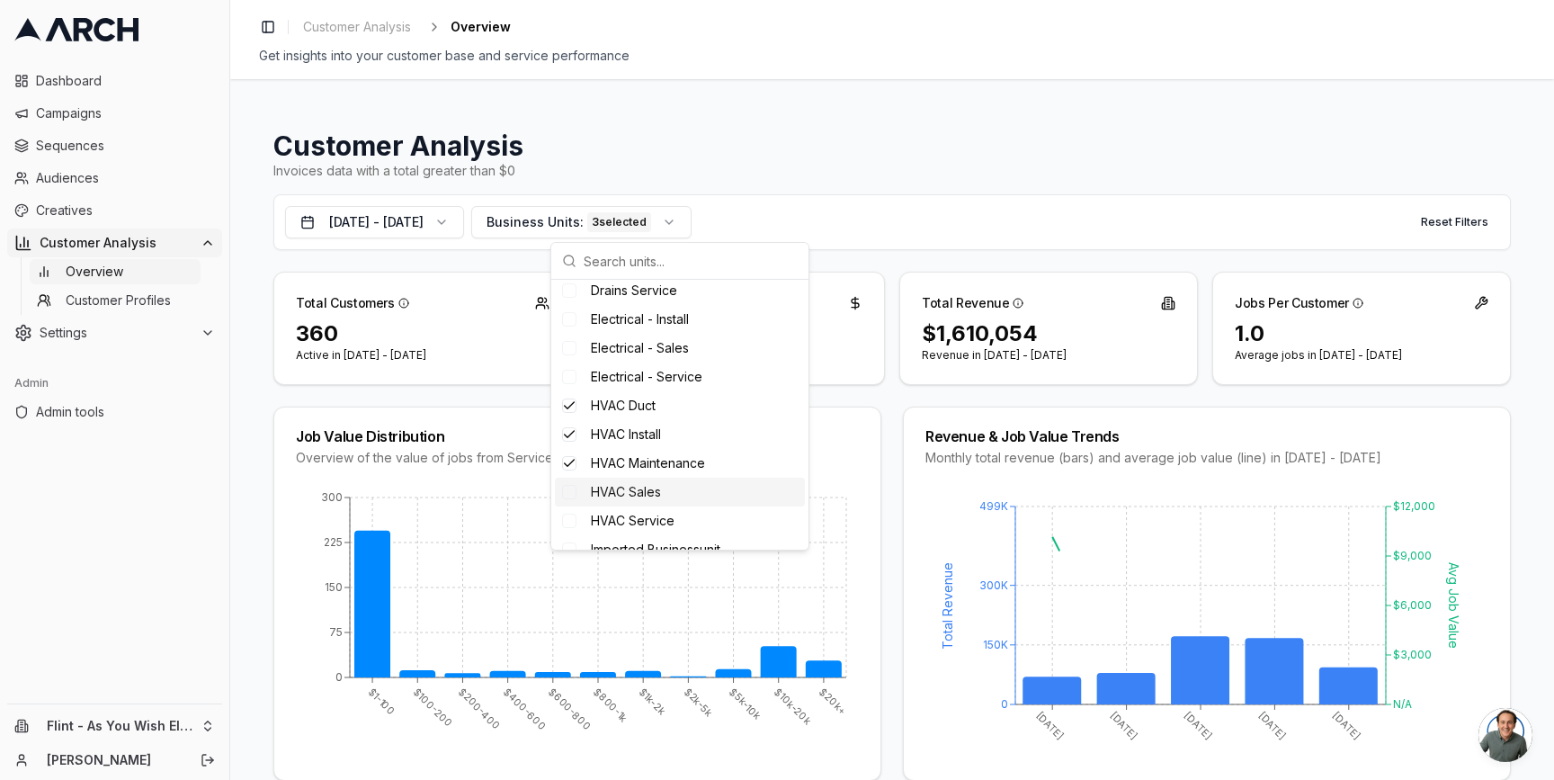
click at [624, 494] on span "HVAC Sales" at bounding box center [626, 492] width 70 height 18
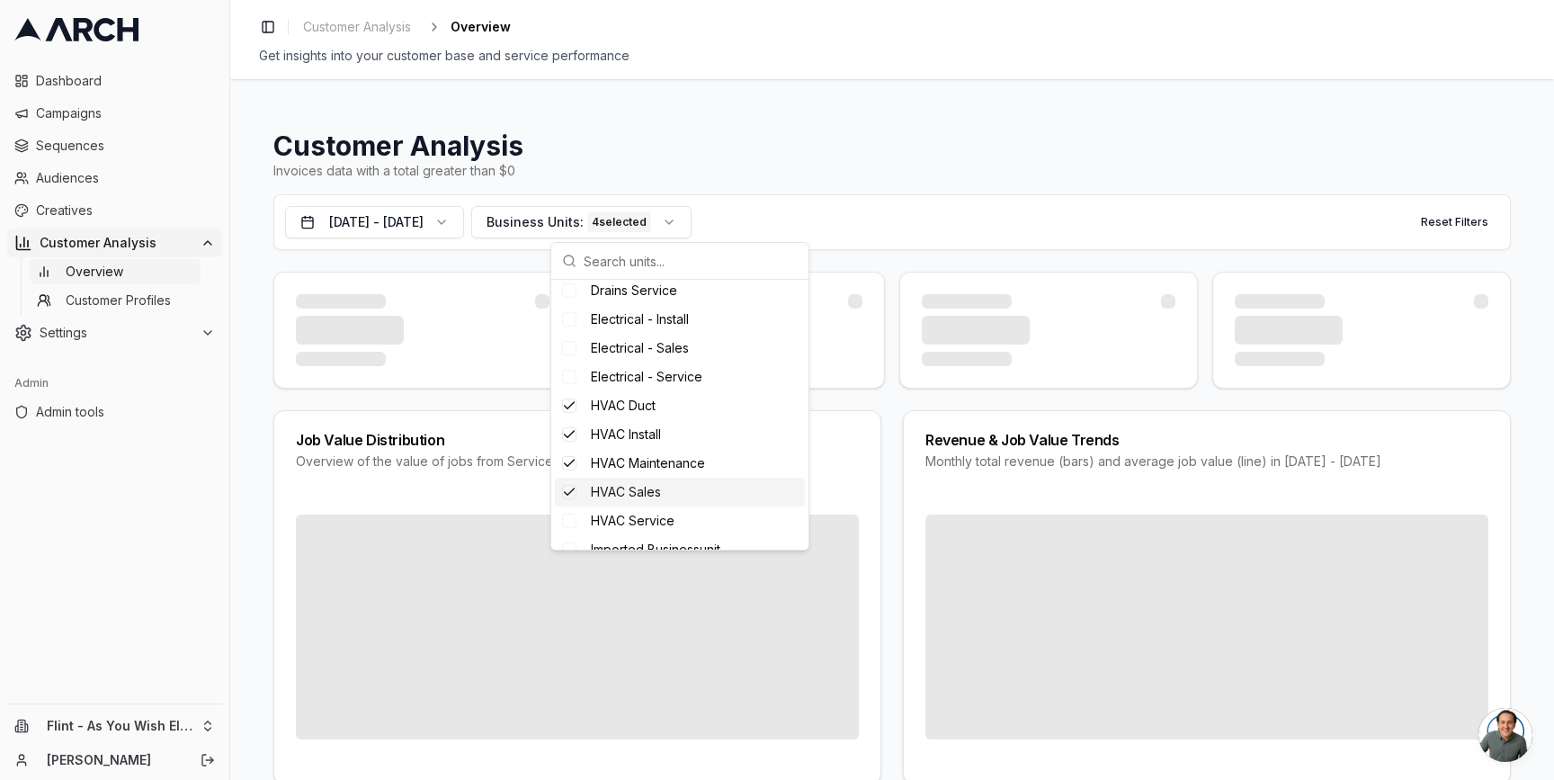
click at [623, 518] on span "HVAC Service" at bounding box center [633, 521] width 84 height 18
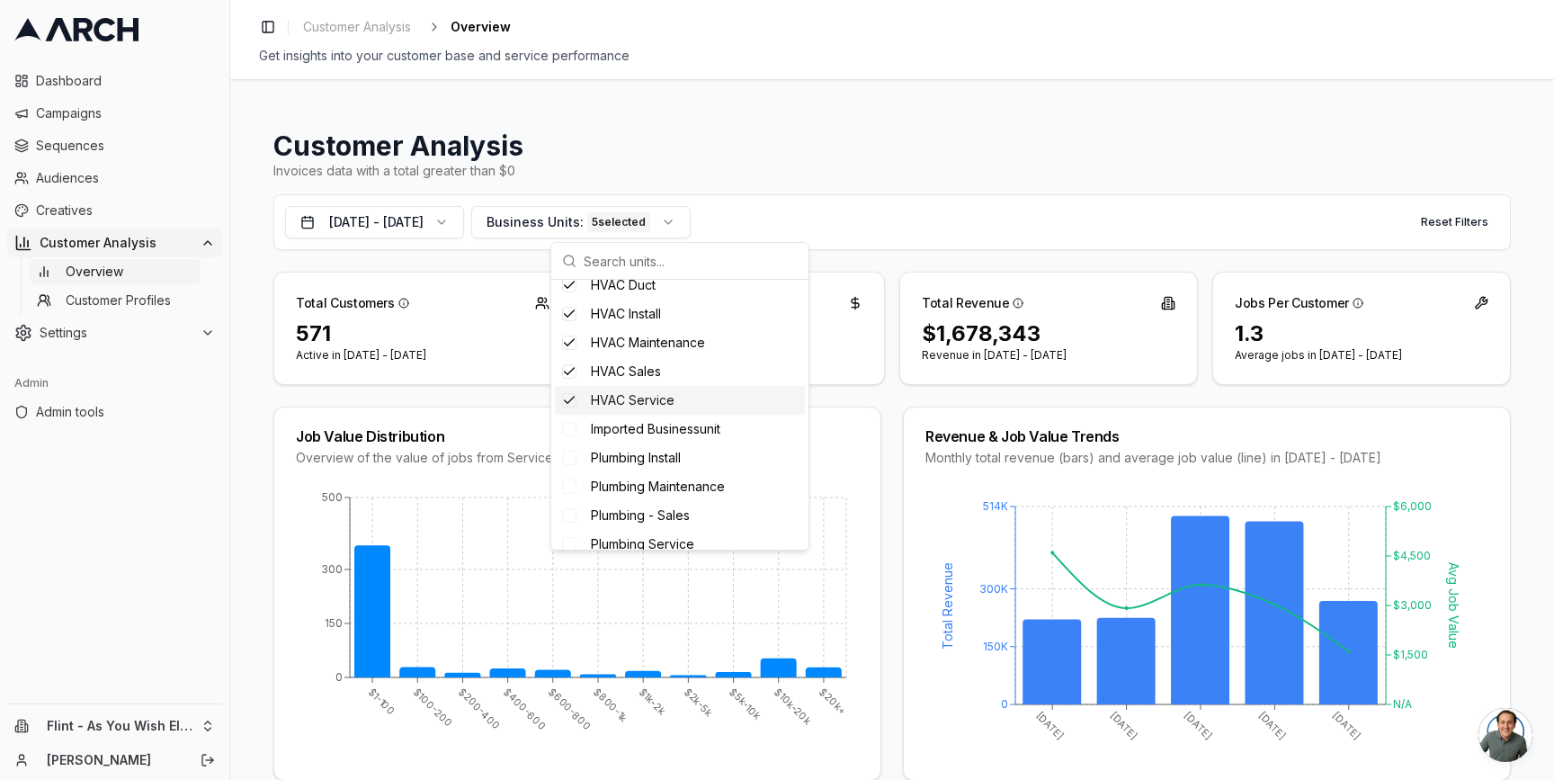
scroll to position [0, 0]
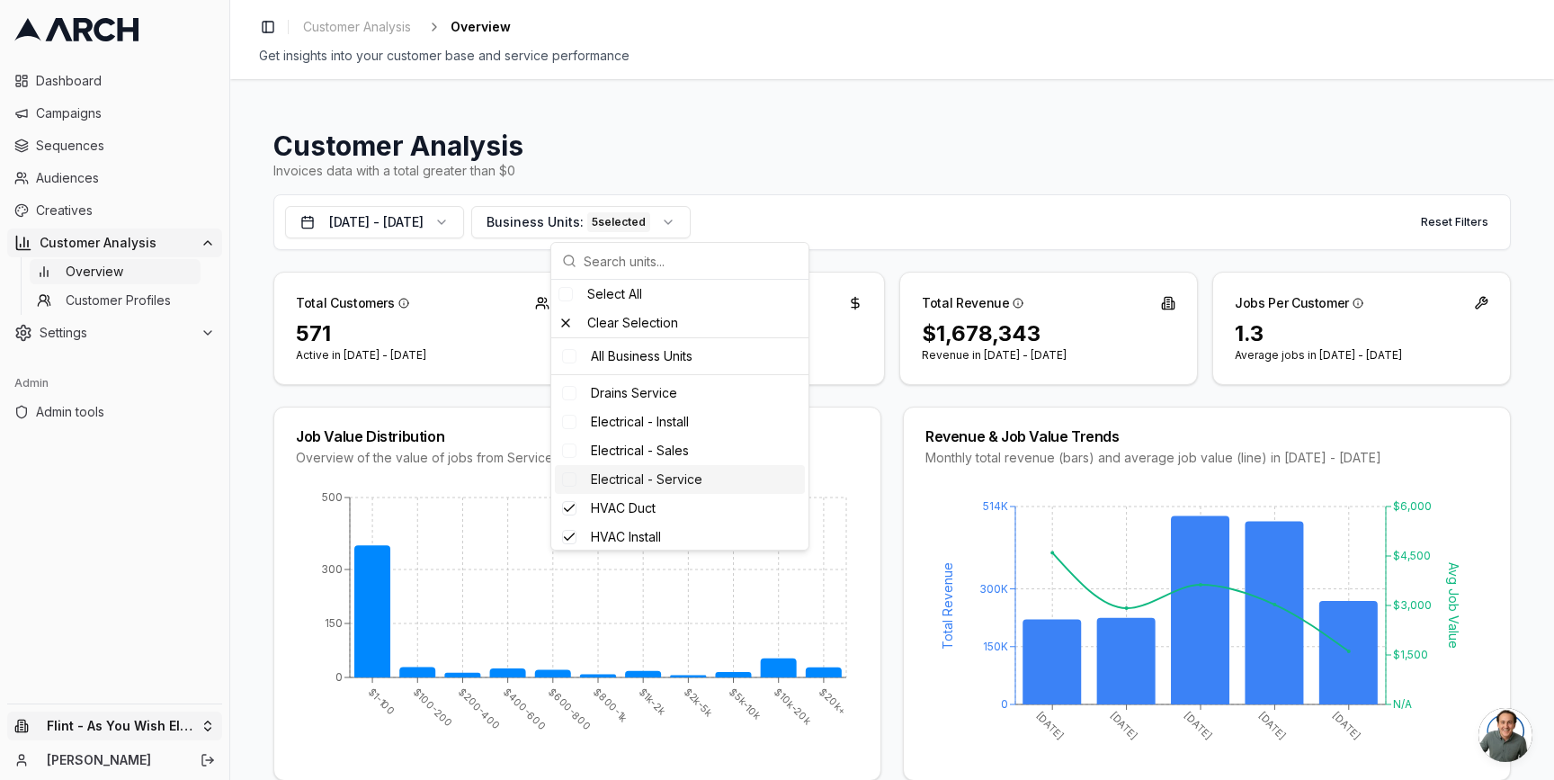
click at [201, 723] on html "Dashboard Campaigns Sequences Audiences Creatives Customer Analysis Overview Cu…" at bounding box center [777, 390] width 1554 height 780
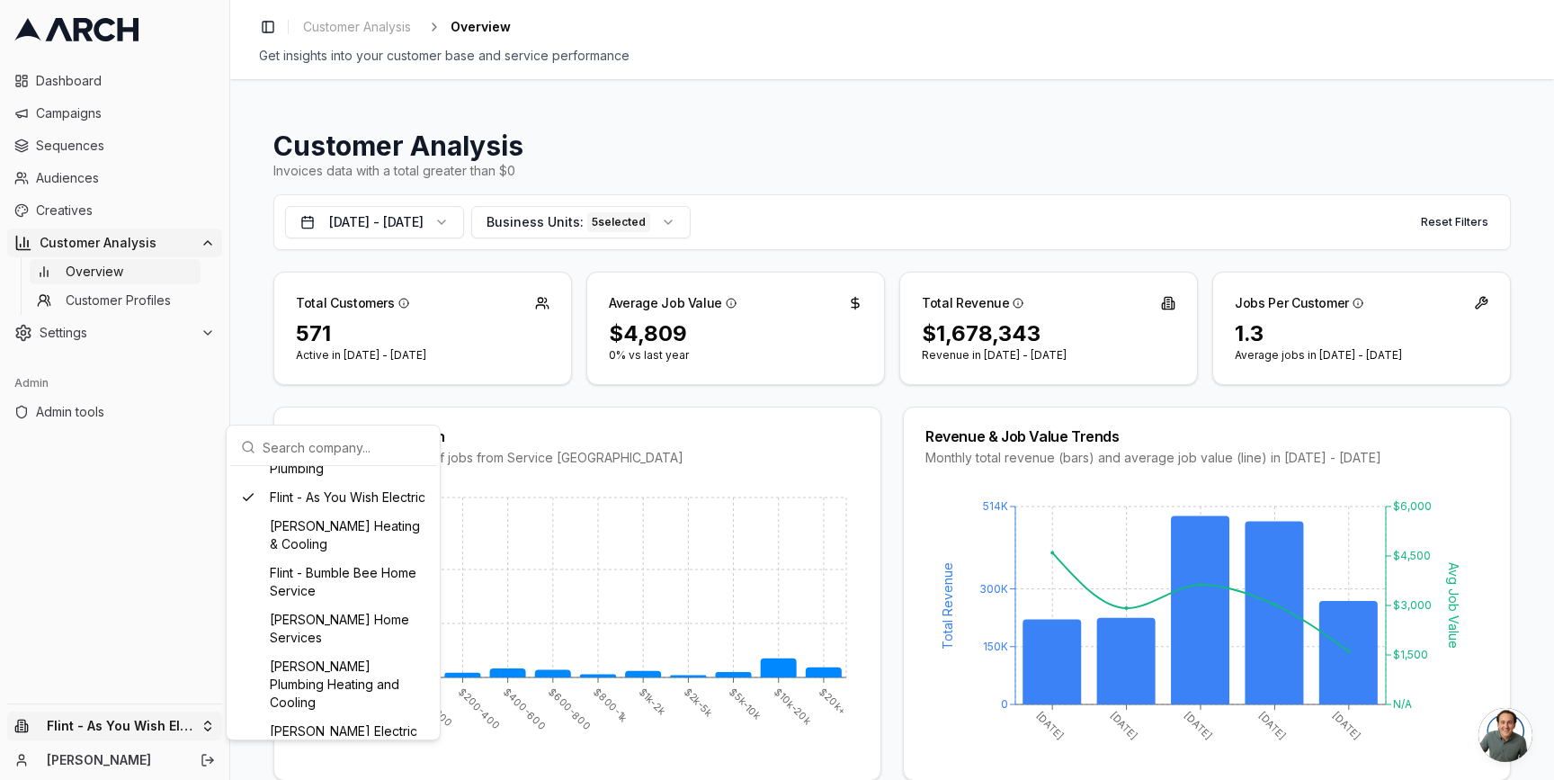
scroll to position [518, 0]
click at [297, 592] on div "Flint - Bumble Bee Home Service" at bounding box center [333, 586] width 199 height 47
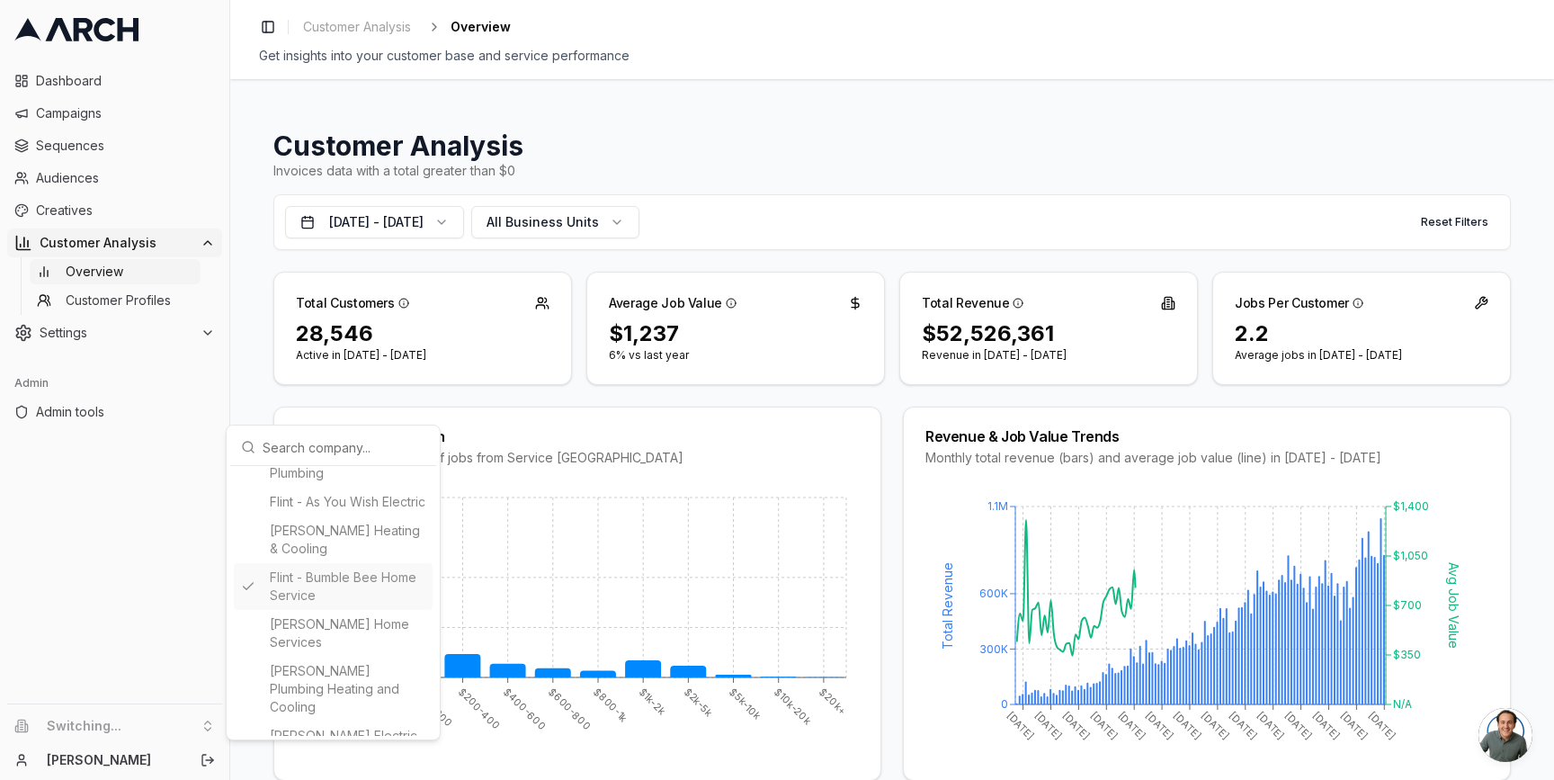
click at [253, 351] on html "Dashboard Campaigns Sequences Audiences Creatives Customer Analysis Overview Cu…" at bounding box center [777, 390] width 1554 height 780
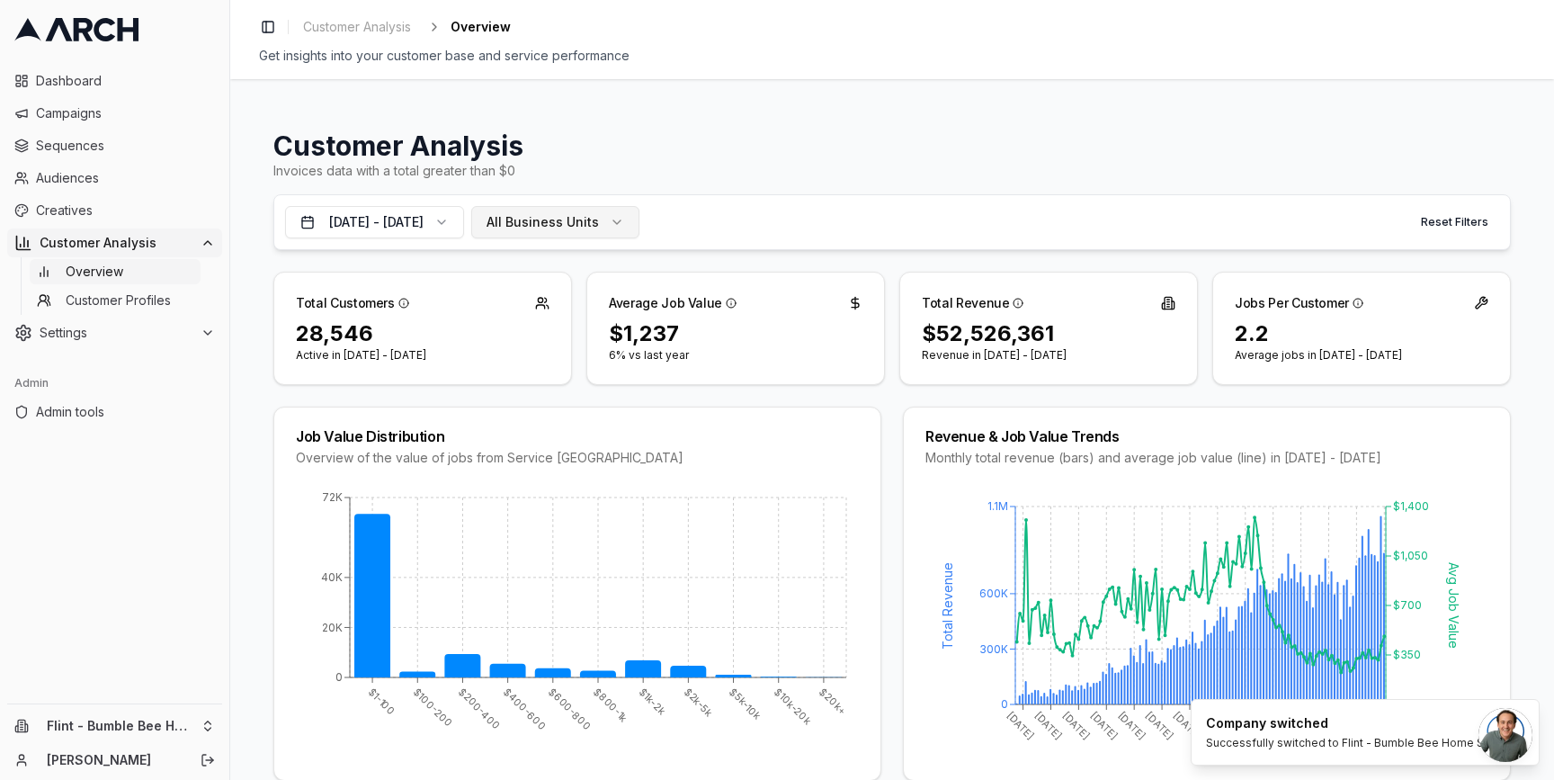
click at [599, 218] on span "All Business Units" at bounding box center [542, 222] width 112 height 18
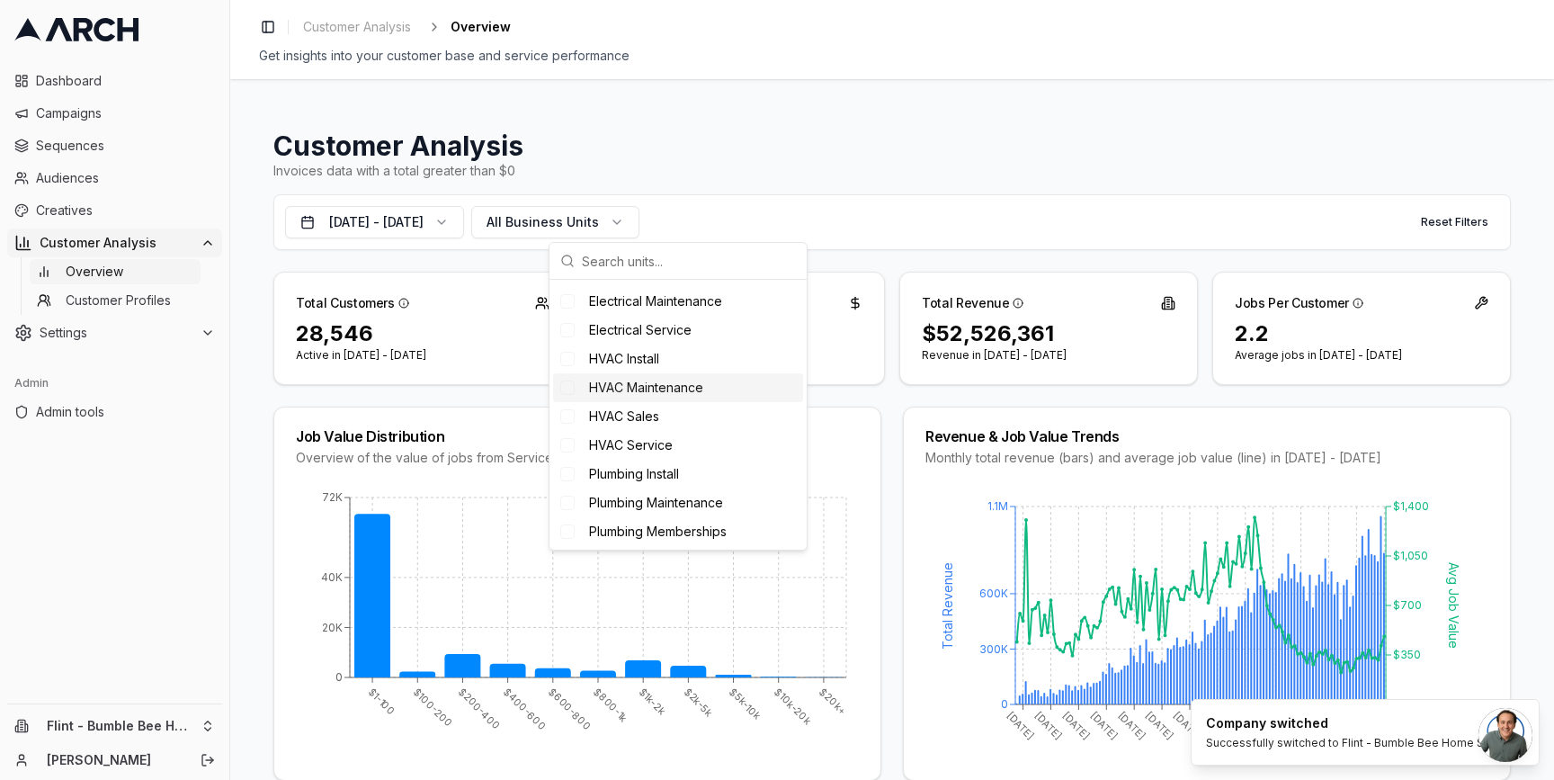
click at [632, 362] on span "HVAC Install" at bounding box center [624, 359] width 70 height 18
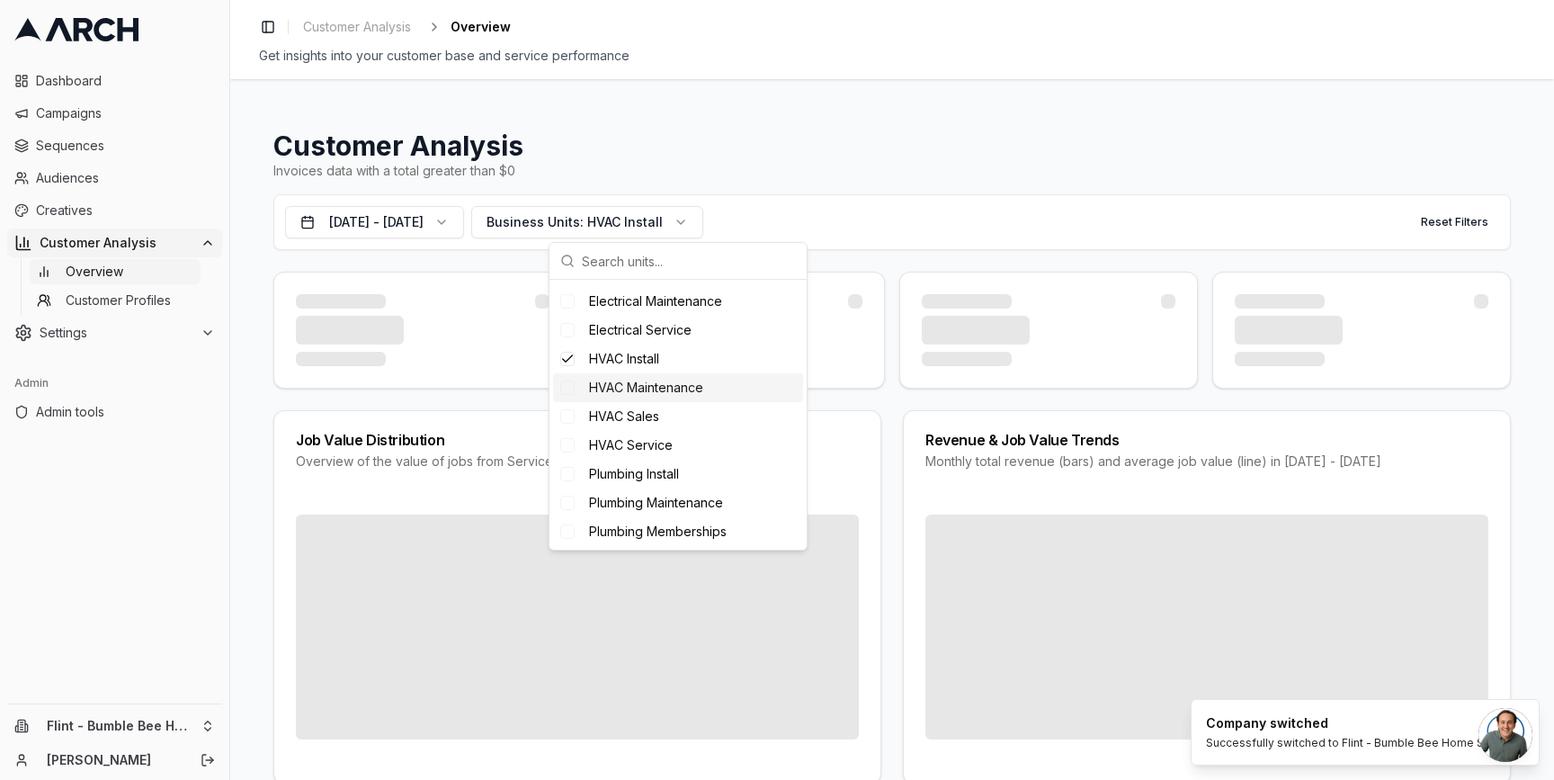
click at [626, 385] on span "HVAC Maintenance" at bounding box center [646, 388] width 114 height 18
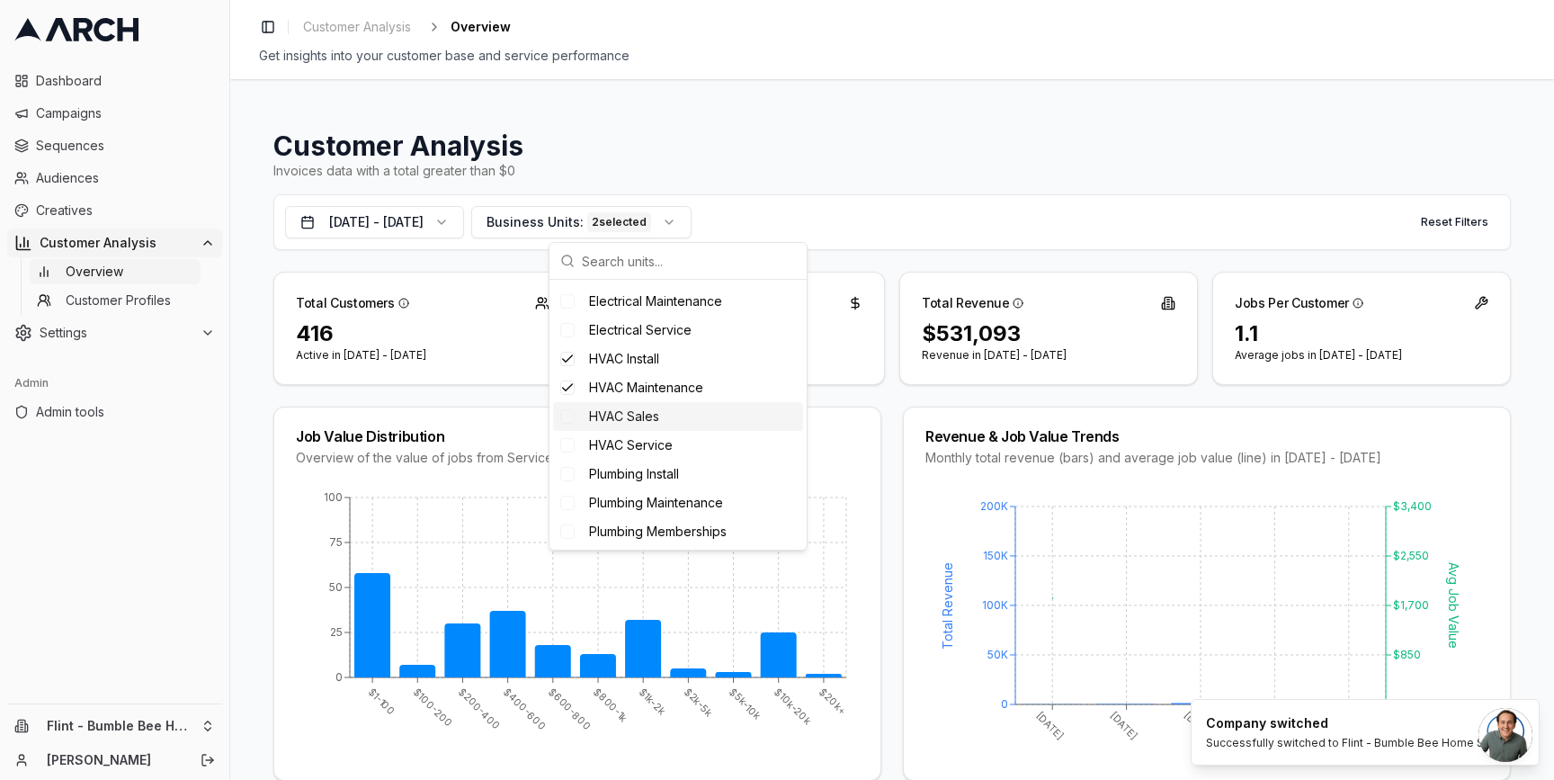
click at [625, 412] on span "HVAC Sales" at bounding box center [624, 416] width 70 height 18
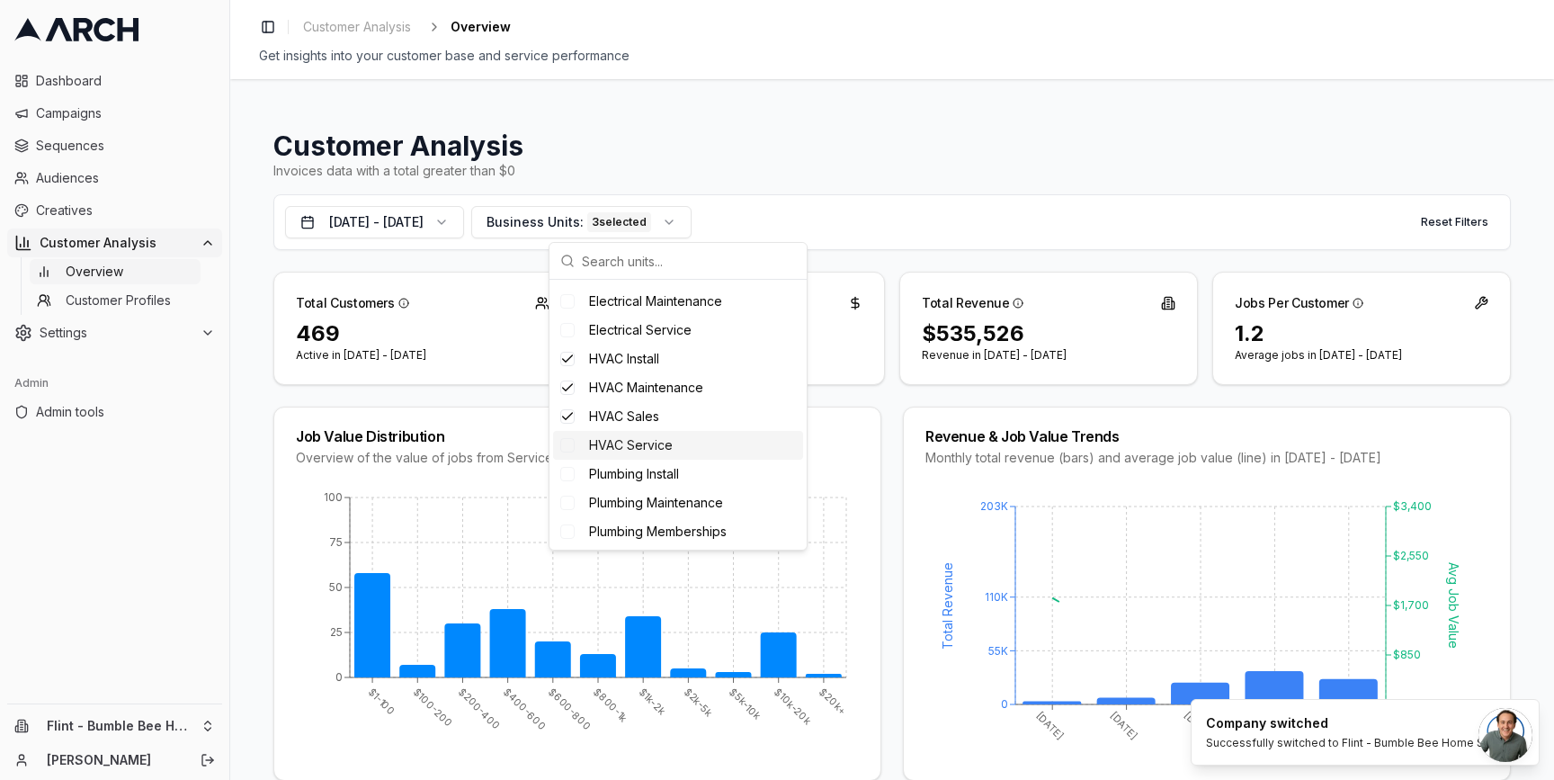
click at [625, 446] on span "HVAC Service" at bounding box center [631, 445] width 84 height 18
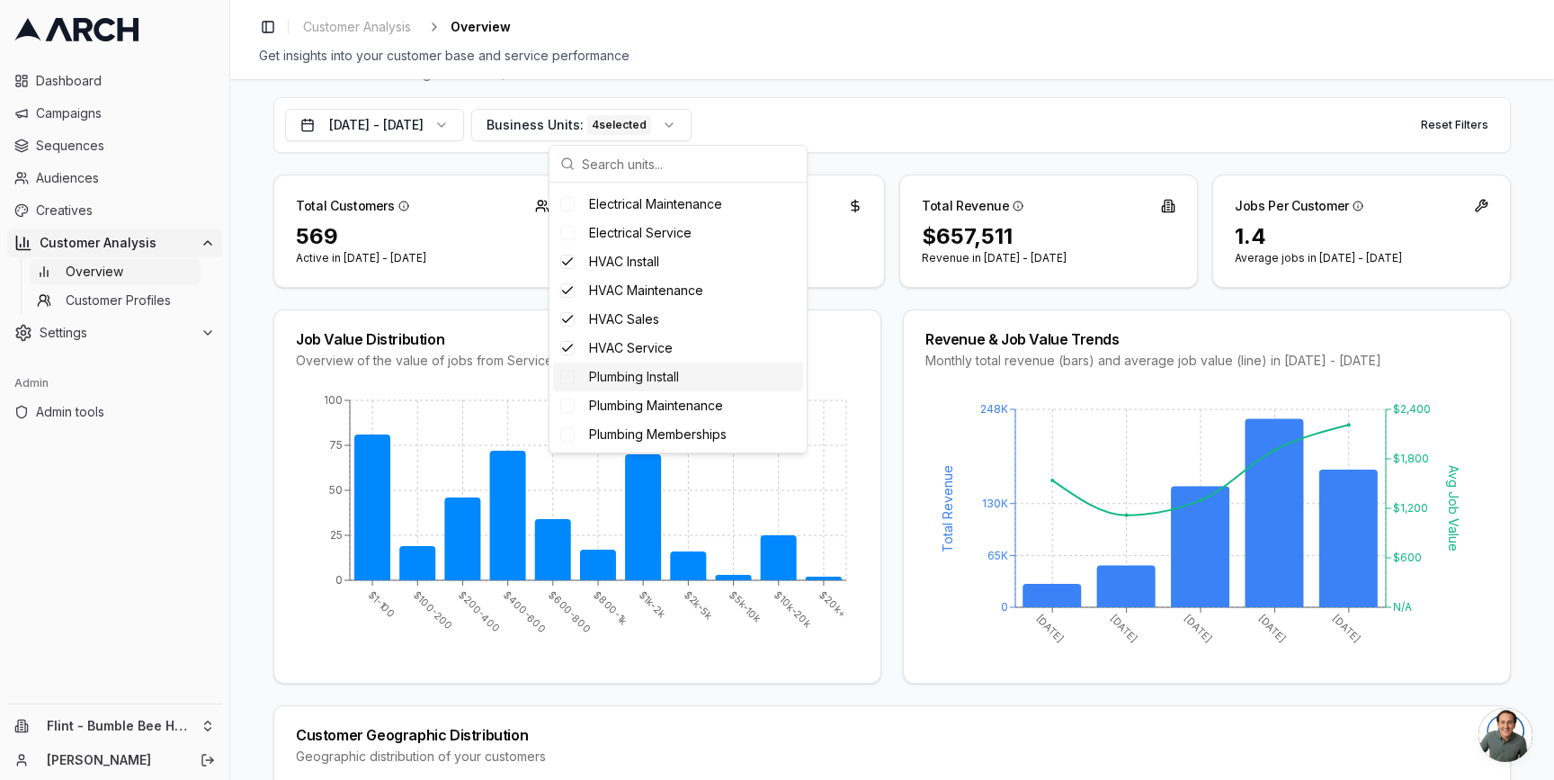
scroll to position [322, 0]
click at [464, 123] on button "[DATE] - [DATE]" at bounding box center [374, 125] width 179 height 32
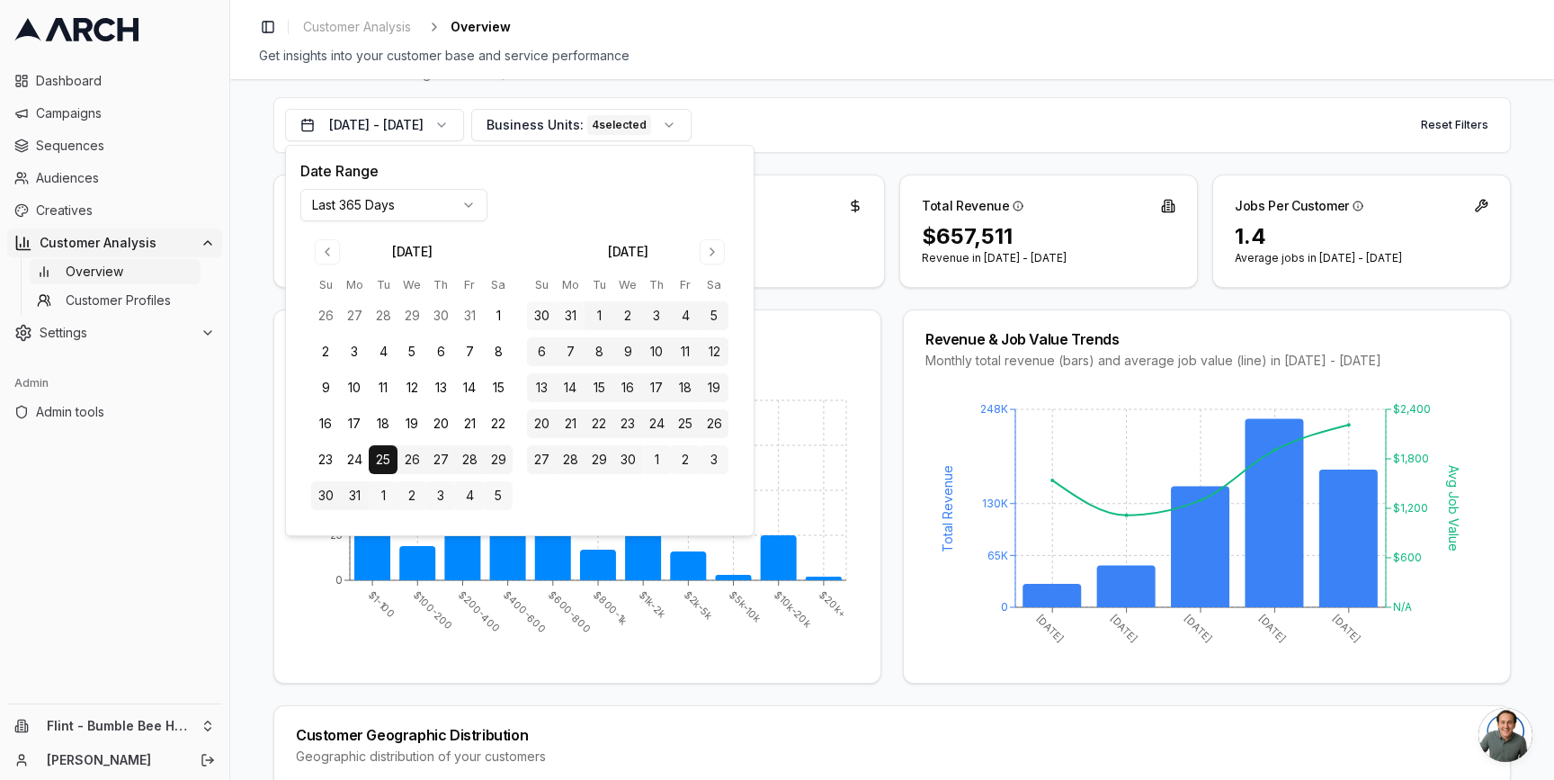
click at [447, 209] on html "Dashboard Campaigns Sequences Audiences Creatives Customer Analysis Overview Cu…" at bounding box center [777, 390] width 1554 height 780
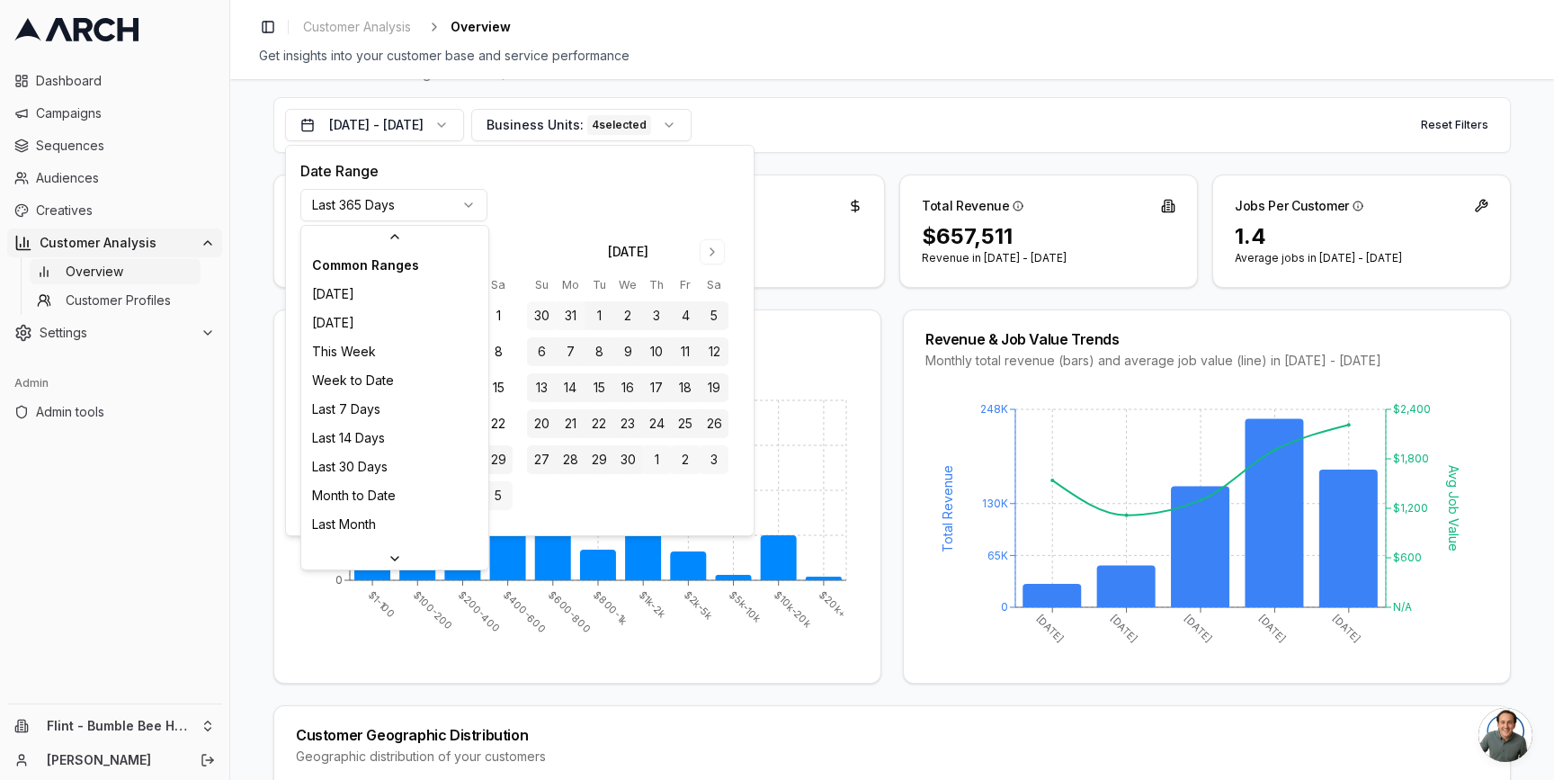
scroll to position [192, 0]
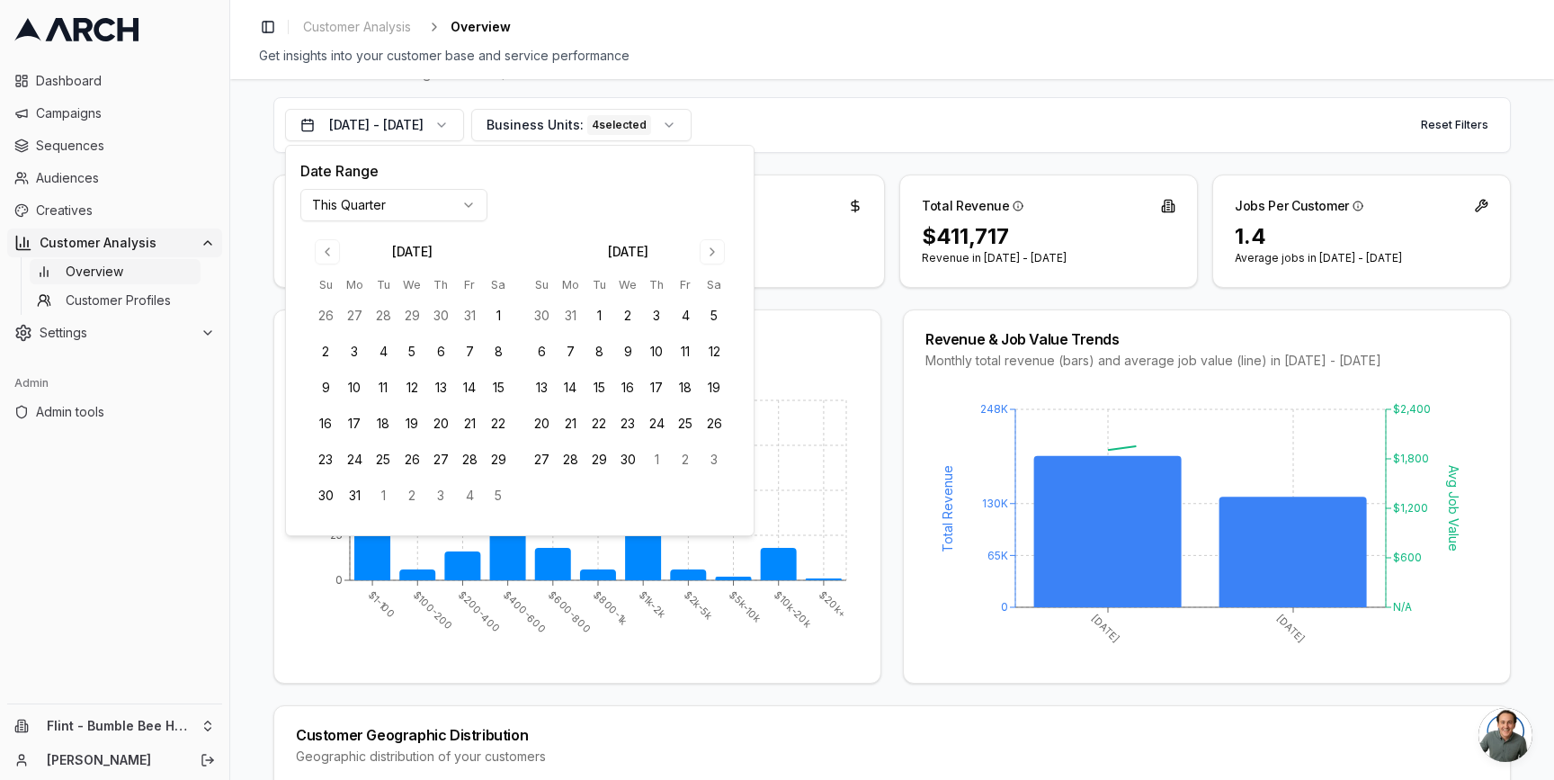
click at [390, 201] on html "Dashboard Campaigns Sequences Audiences Creatives Customer Analysis Overview Cu…" at bounding box center [777, 390] width 1554 height 780
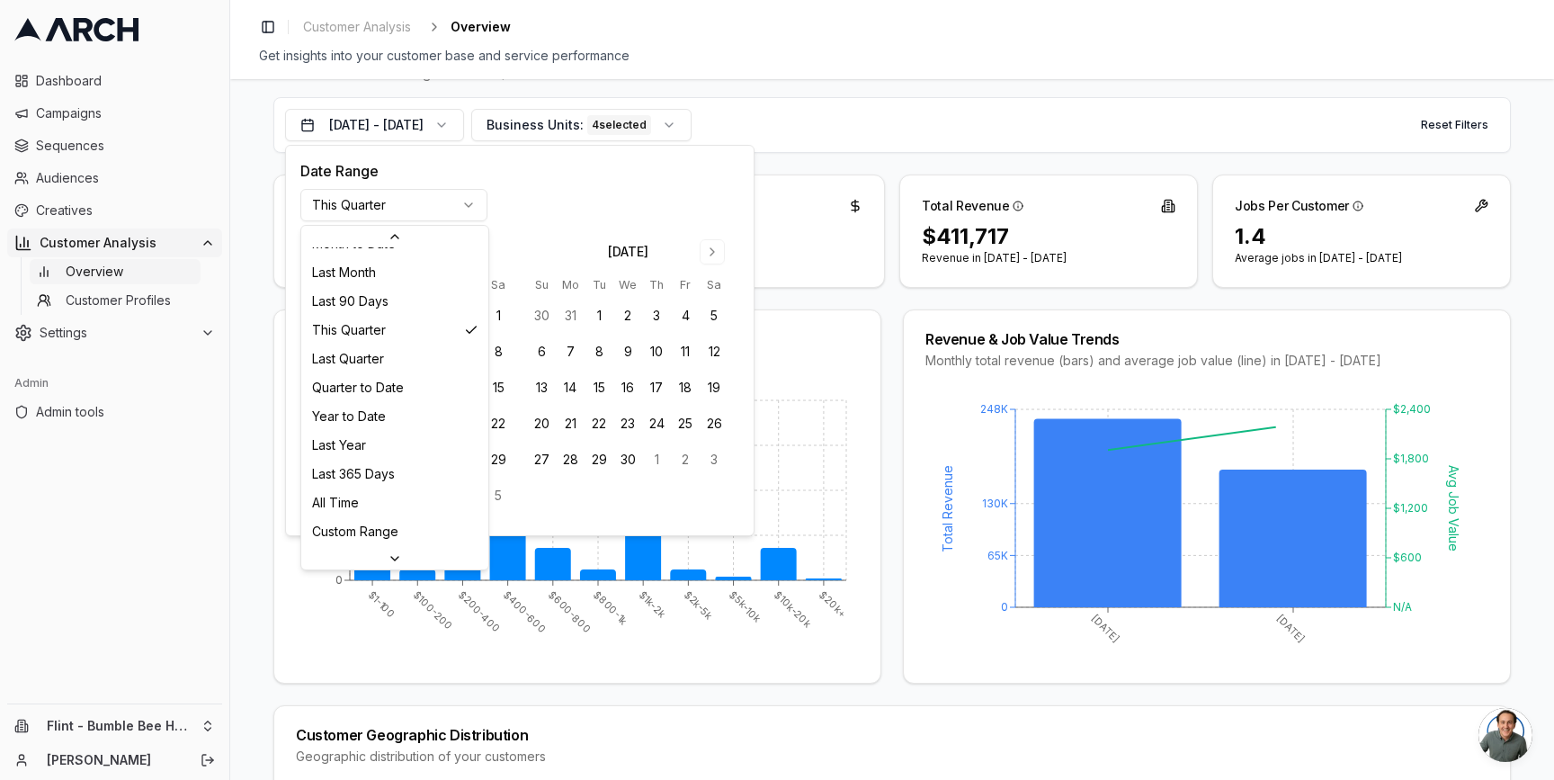
scroll to position [232, 0]
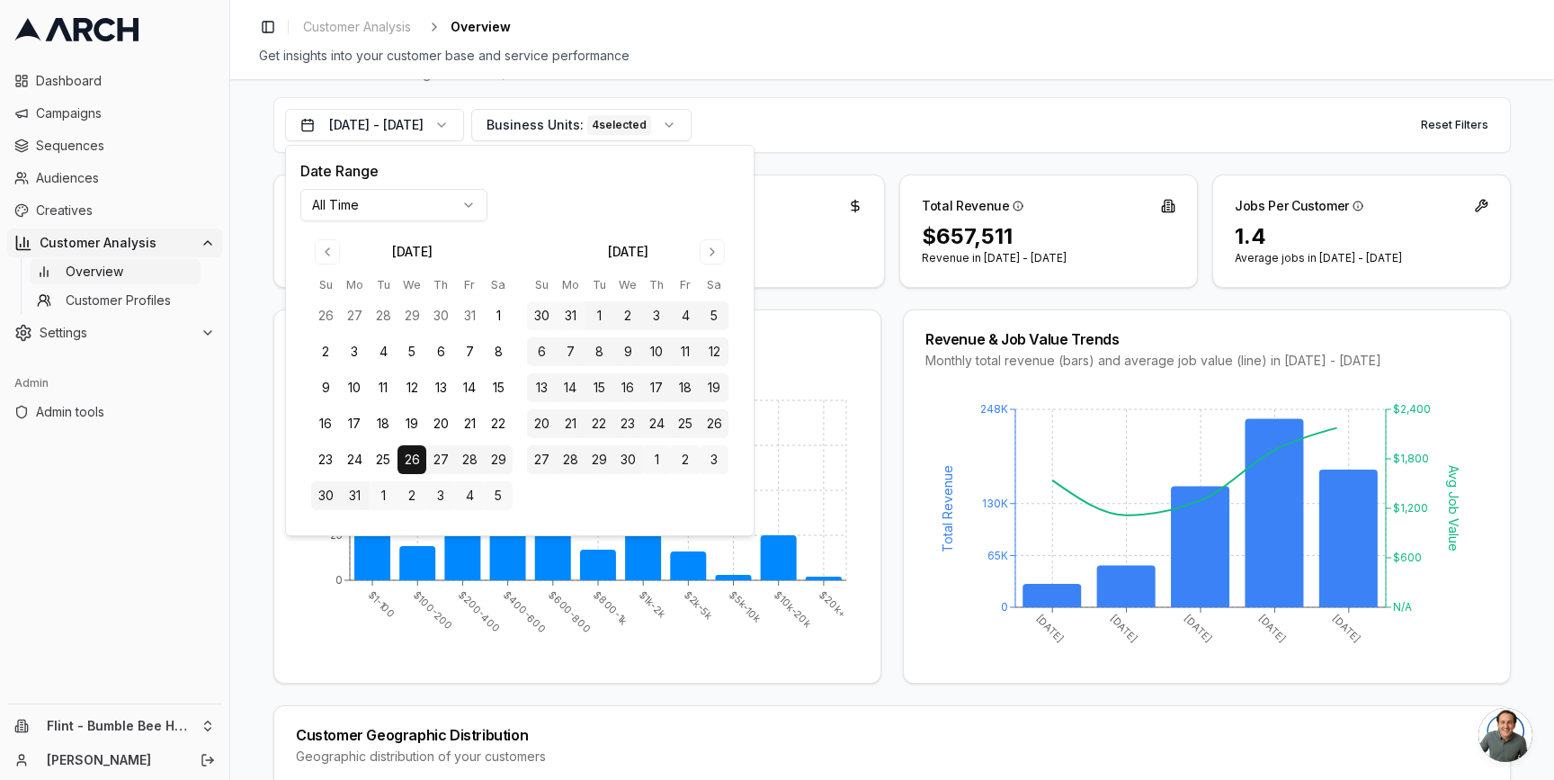
click at [885, 444] on div "Job Value Distribution Overview of the value of jobs from Service Titan $1-100 …" at bounding box center [891, 496] width 1237 height 374
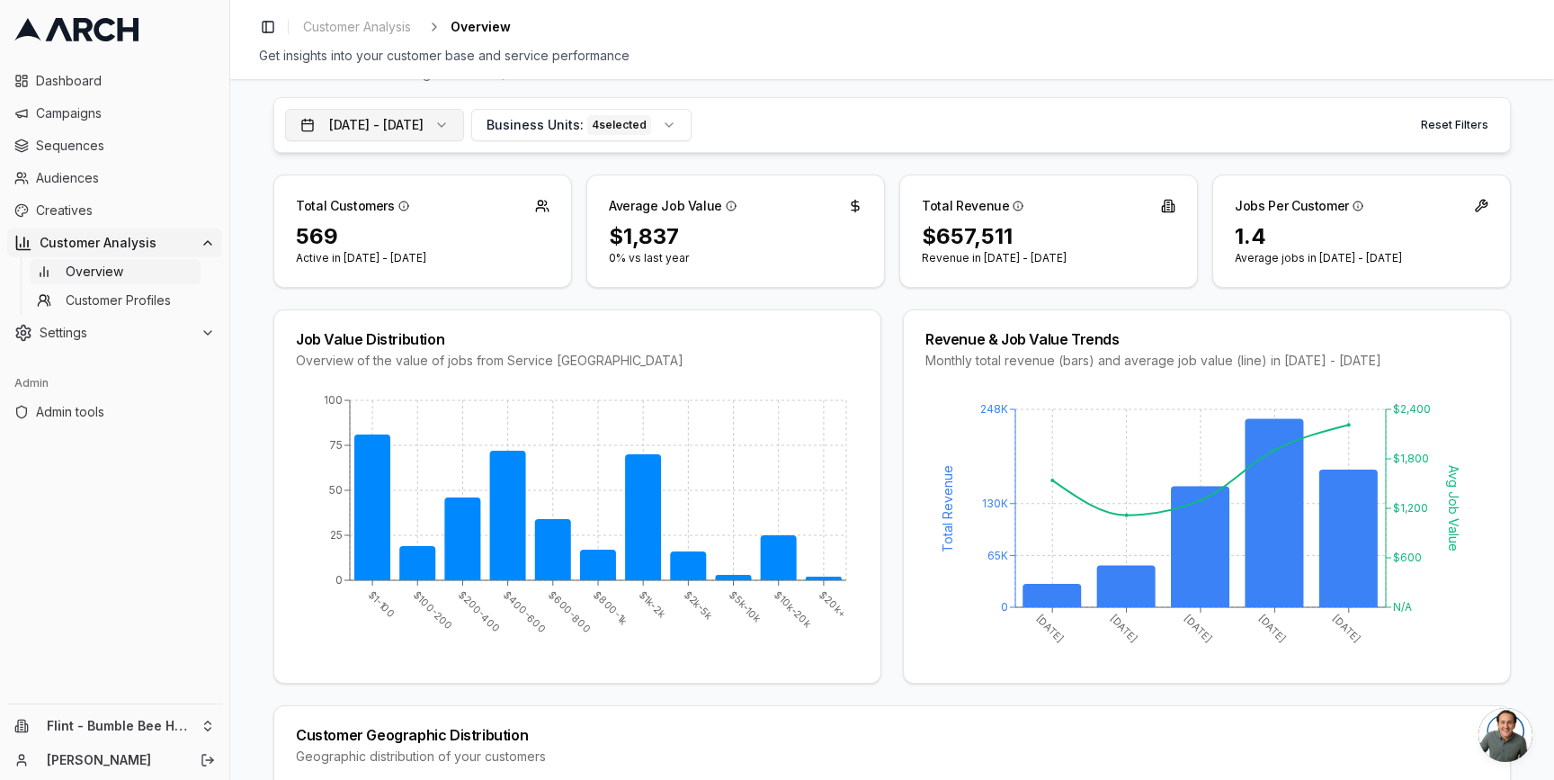
click at [464, 128] on button "[DATE] - [DATE]" at bounding box center [374, 125] width 179 height 32
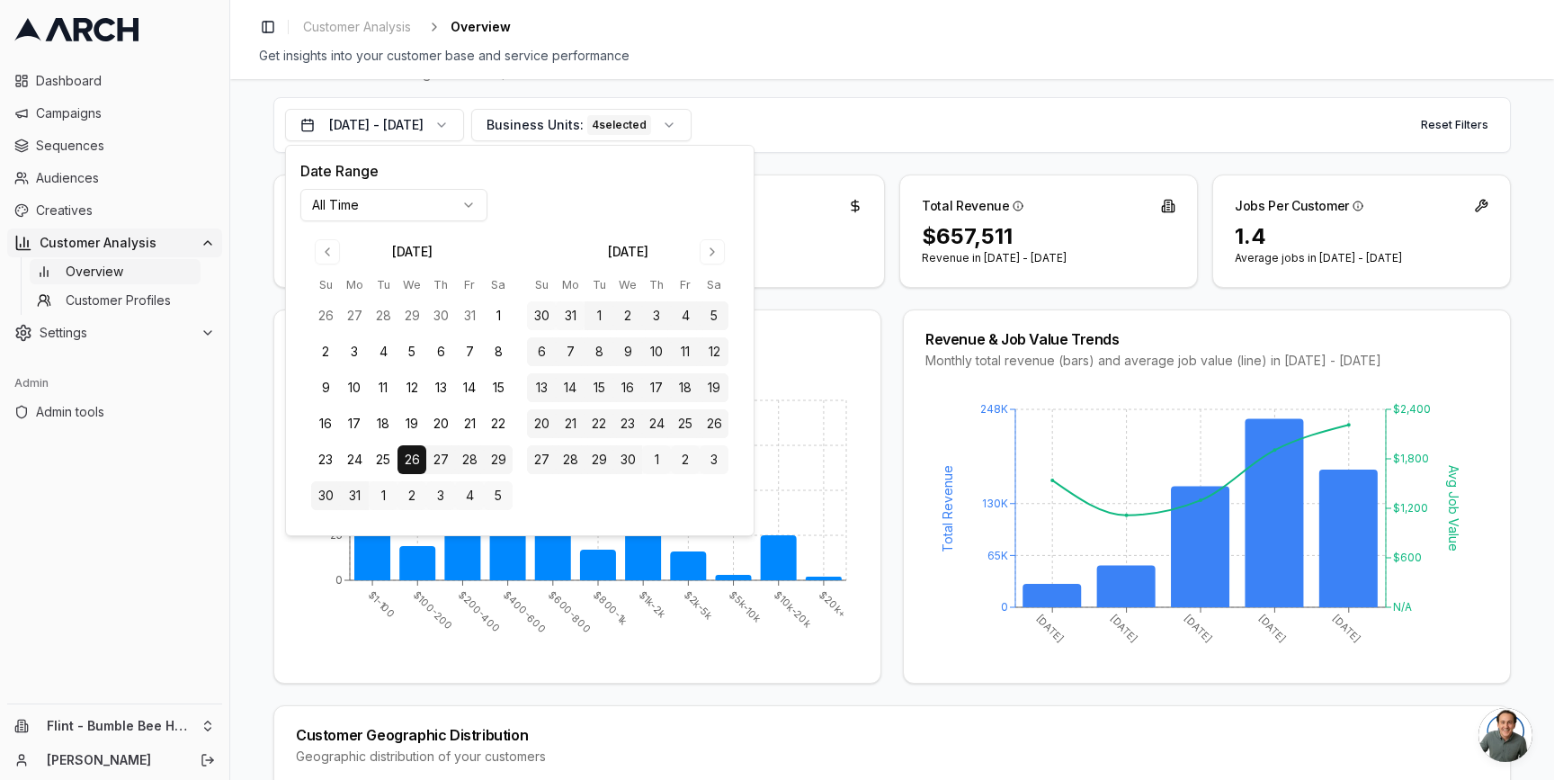
click at [457, 204] on html "Dashboard Campaigns Sequences Audiences Creatives Customer Analysis Overview Cu…" at bounding box center [777, 390] width 1554 height 780
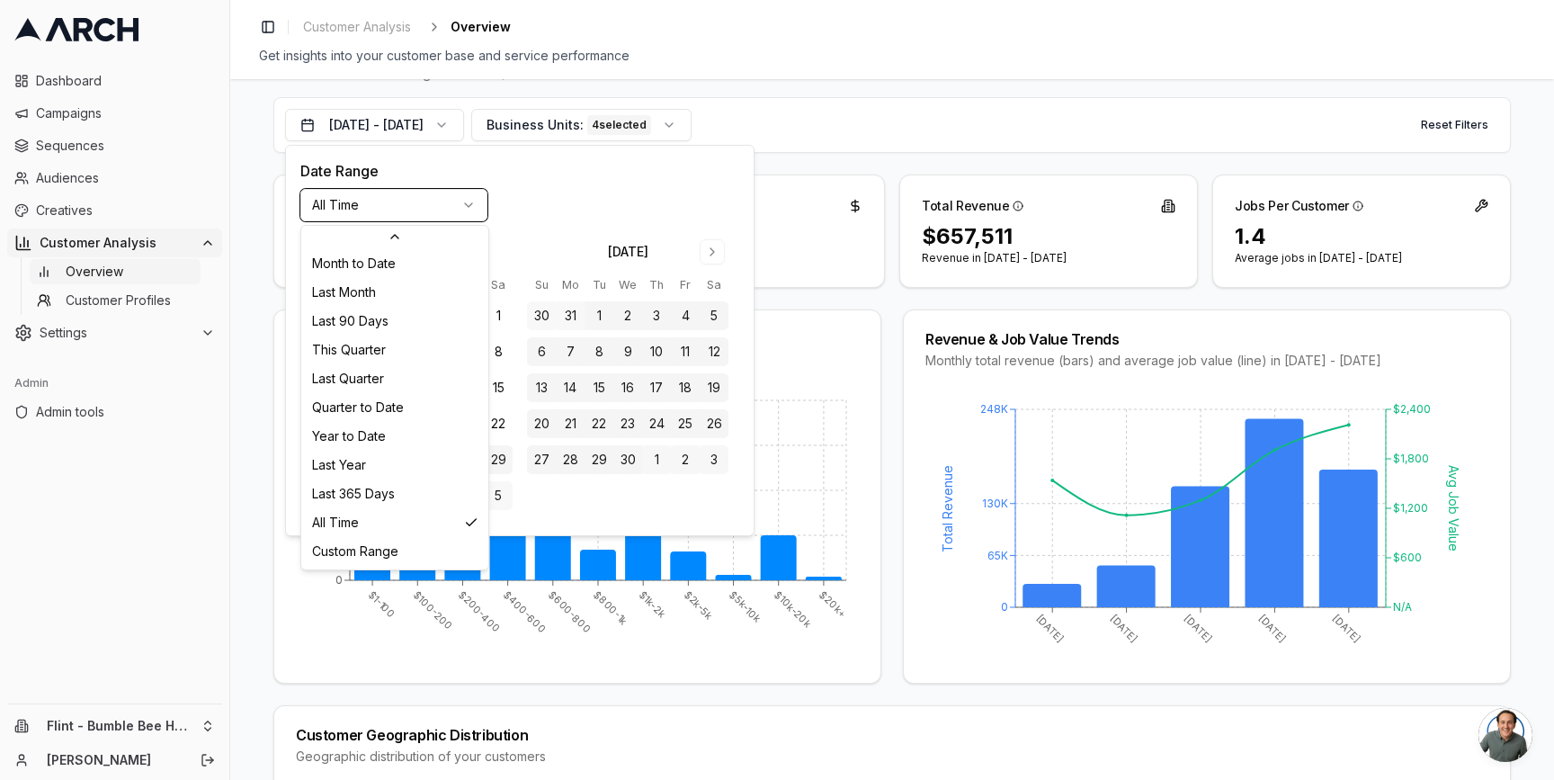
click at [201, 725] on html "Dashboard Campaigns Sequences Audiences Creatives Customer Analysis Overview Cu…" at bounding box center [777, 390] width 1554 height 780
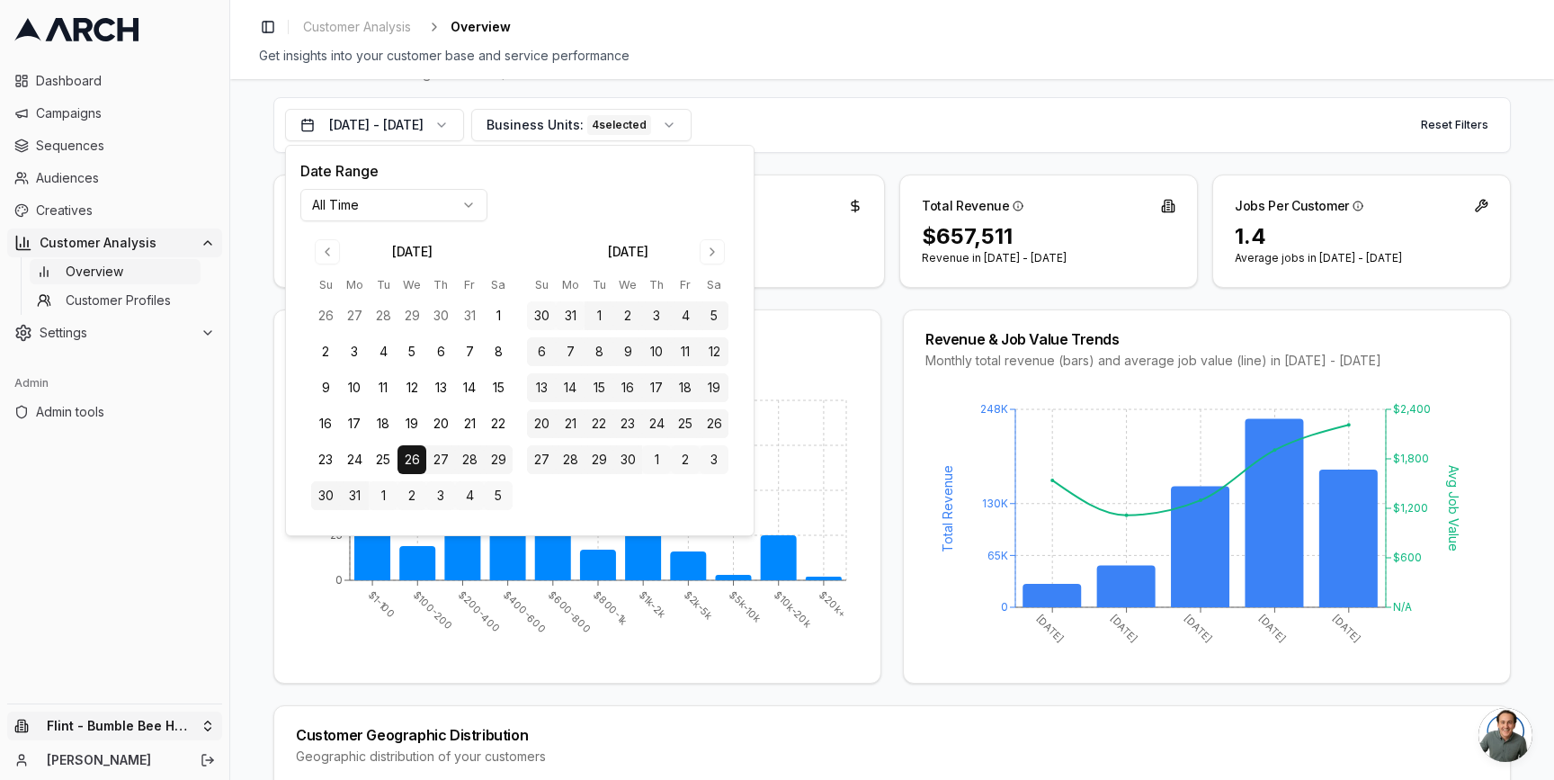
click at [205, 726] on html "Dashboard Campaigns Sequences Audiences Creatives Customer Analysis Overview Cu…" at bounding box center [777, 390] width 1554 height 780
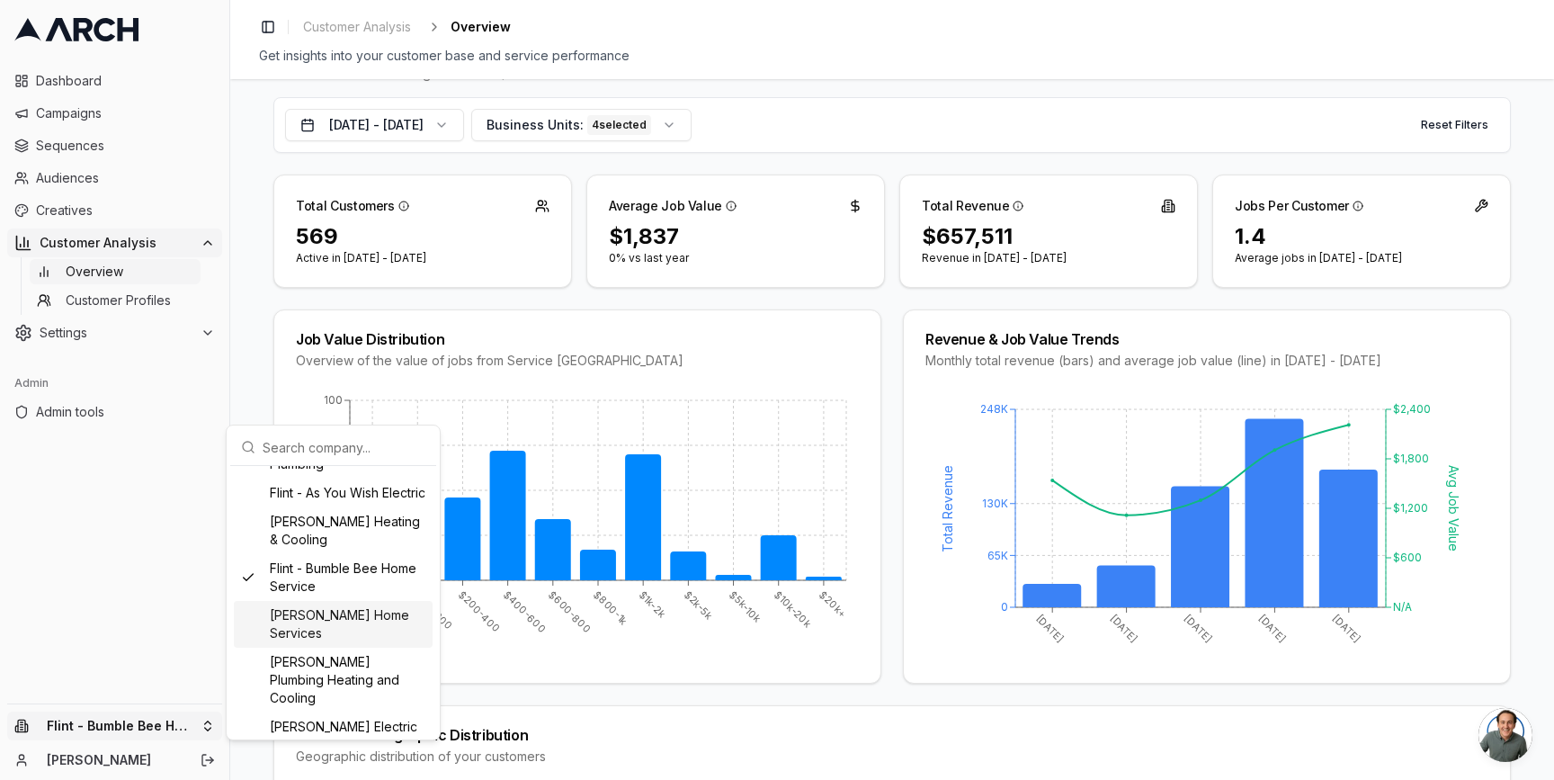
scroll to position [521, 0]
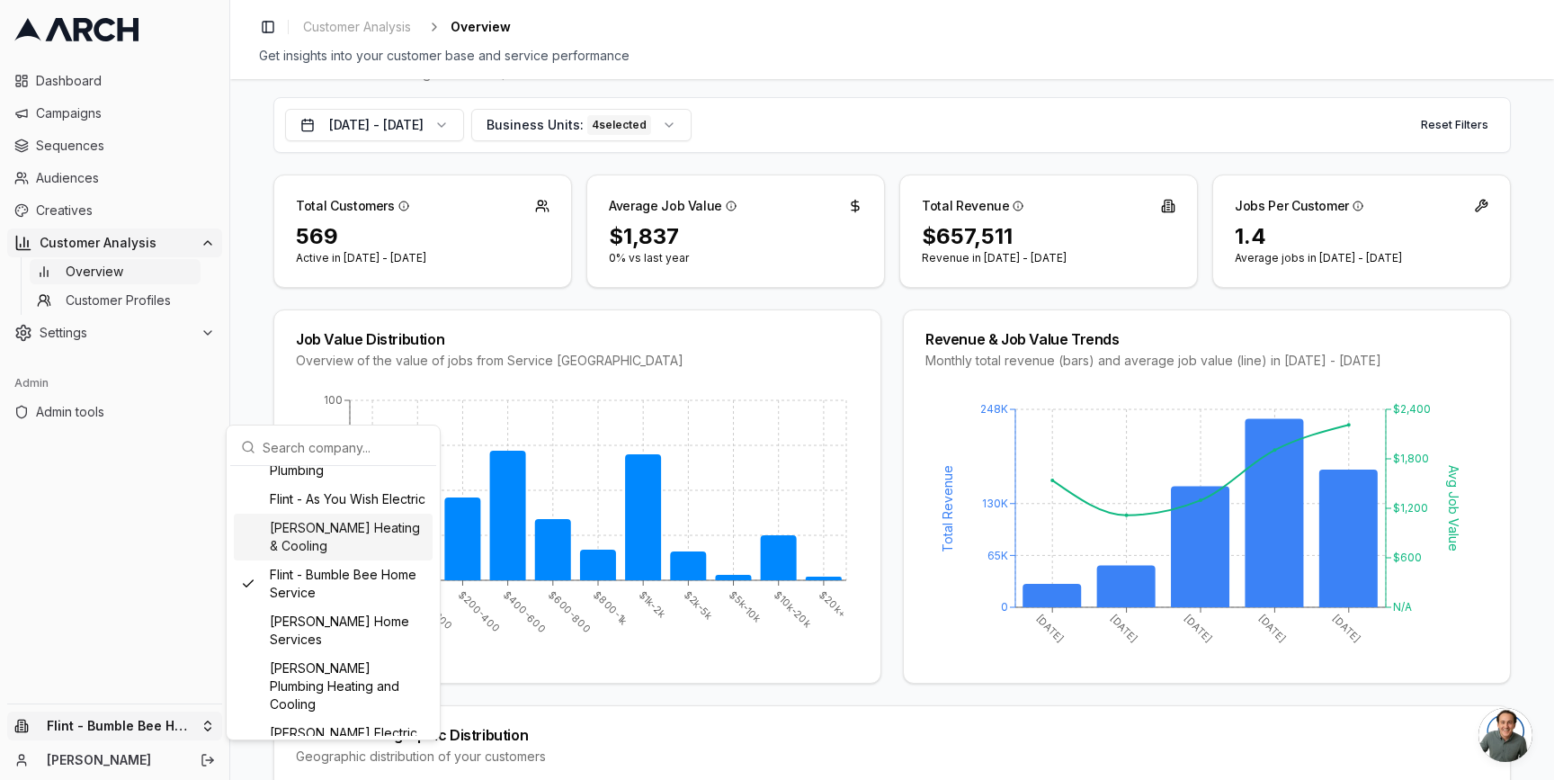
click at [295, 559] on div "[PERSON_NAME] Heating & Cooling" at bounding box center [333, 536] width 199 height 47
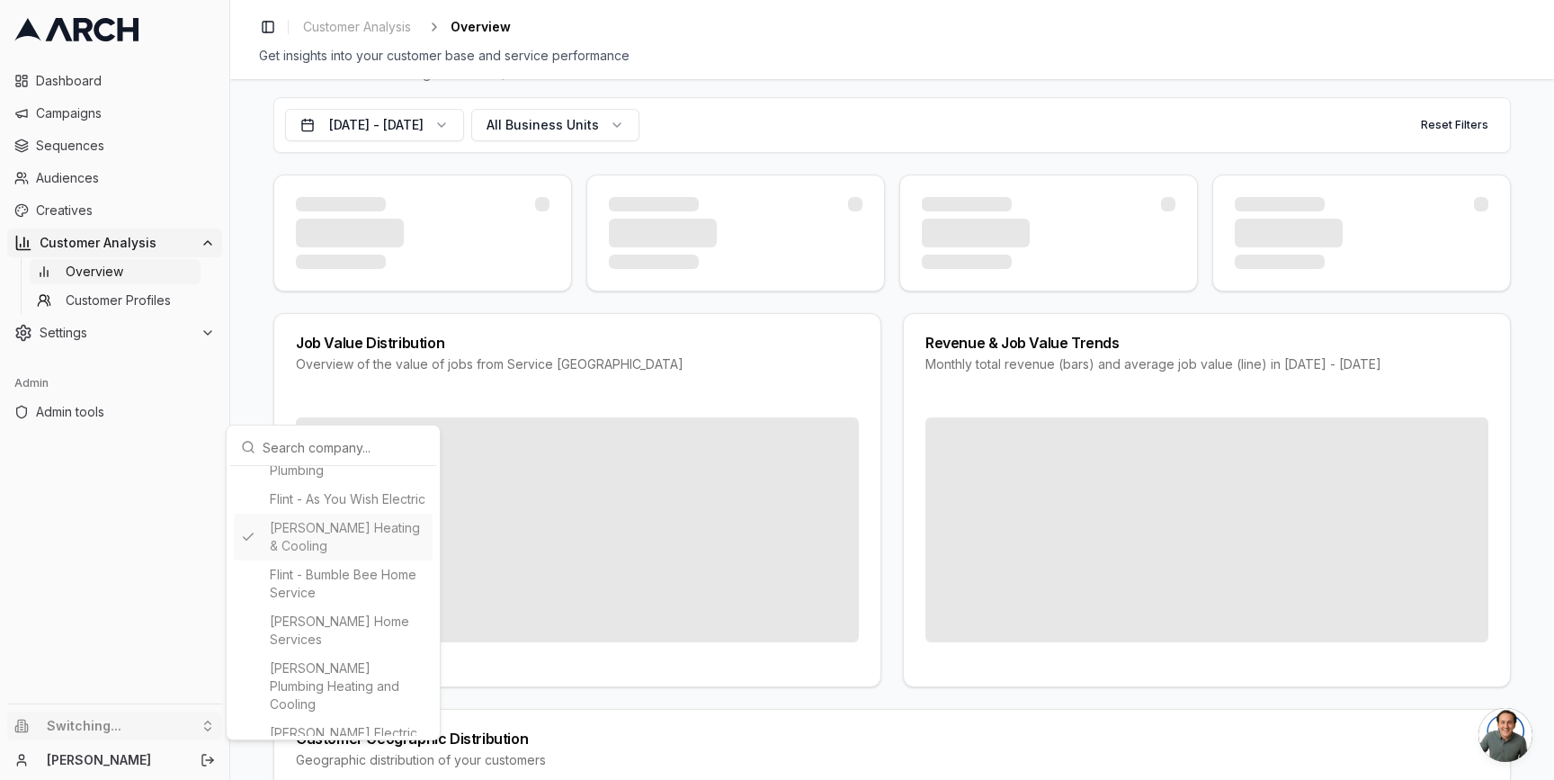
click at [259, 386] on html "Dashboard Campaigns Sequences Audiences Creatives Customer Analysis Overview Cu…" at bounding box center [777, 390] width 1554 height 780
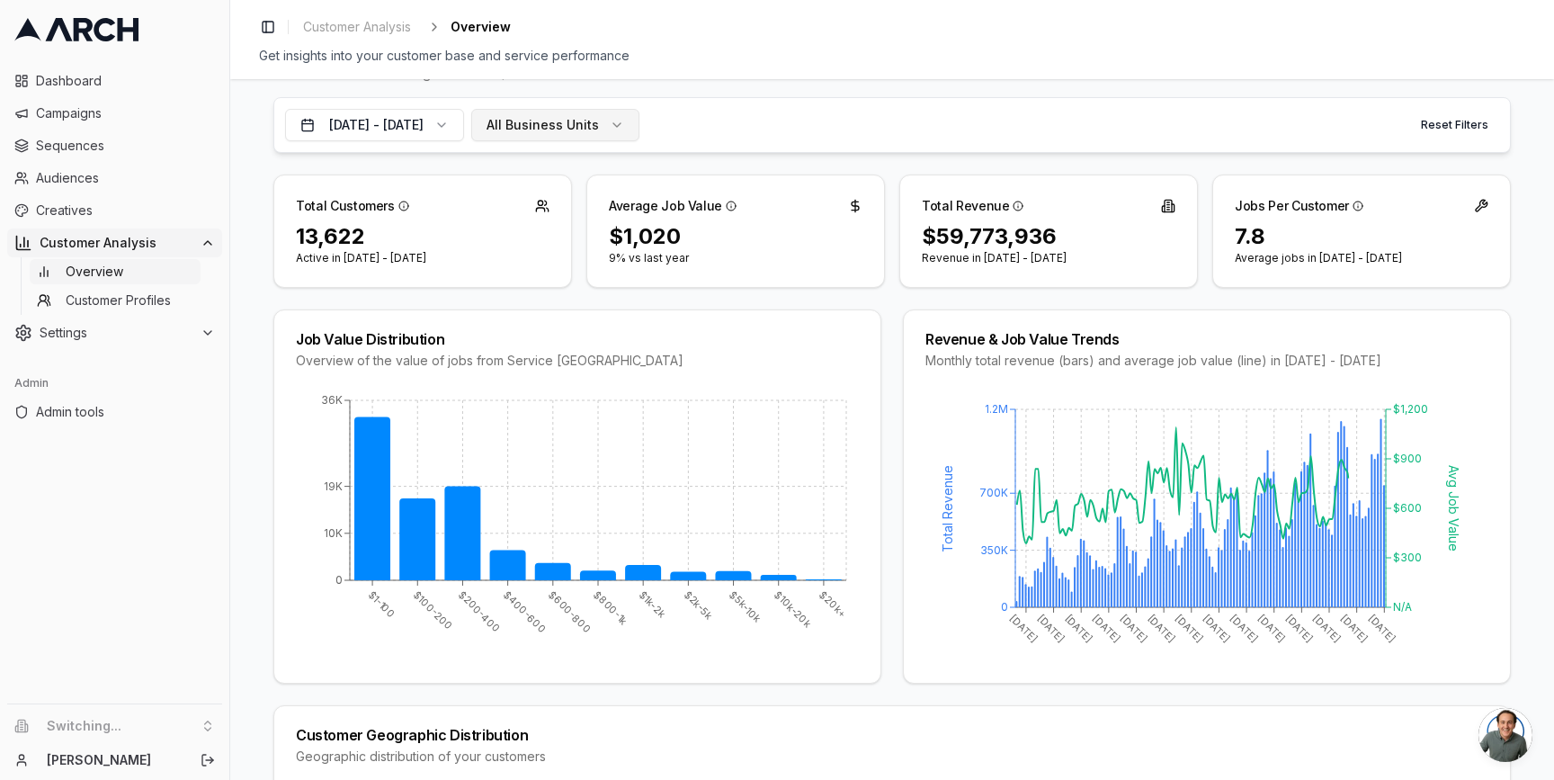
click at [599, 119] on span "All Business Units" at bounding box center [542, 125] width 112 height 18
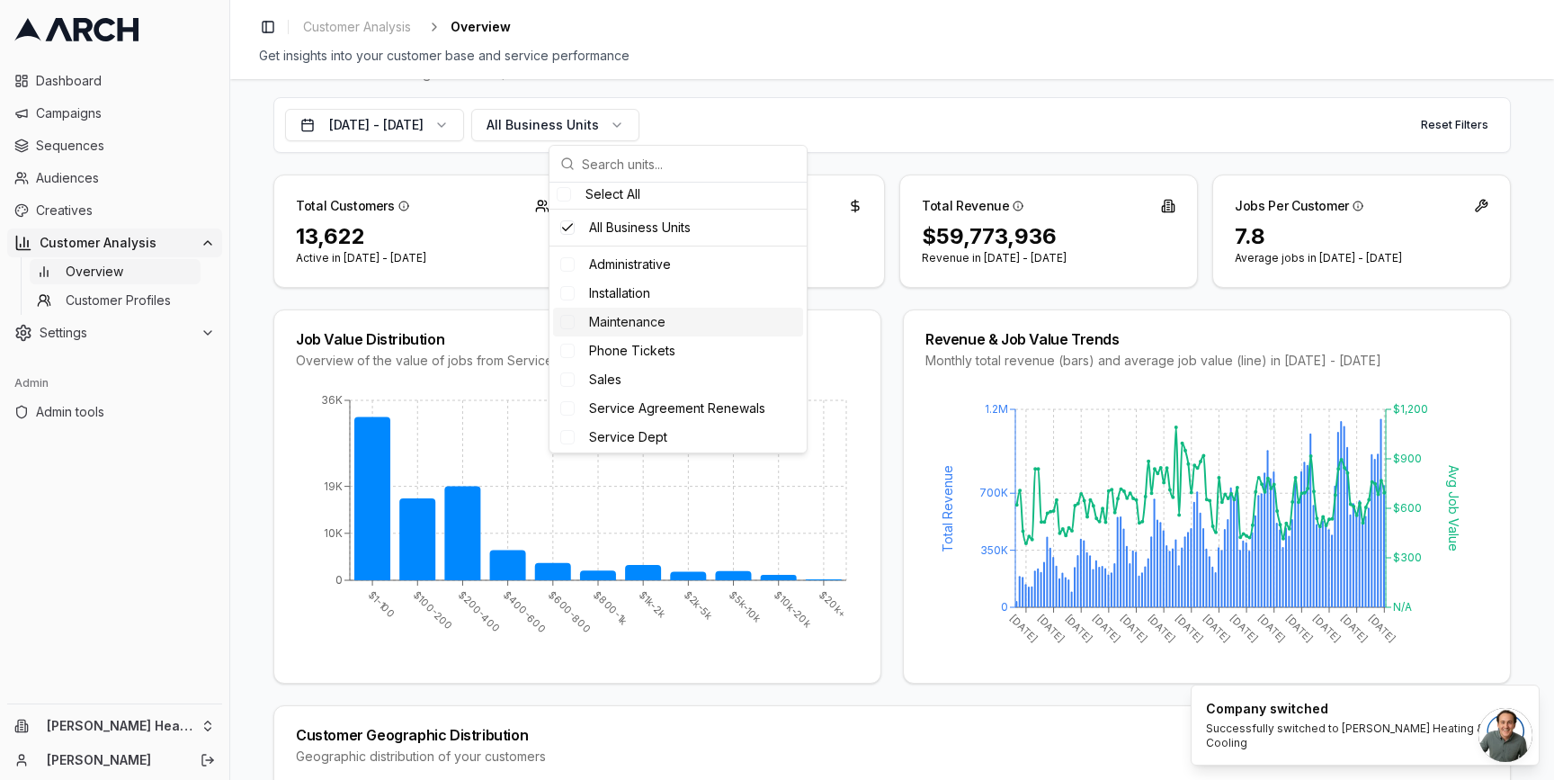
scroll to position [34, 0]
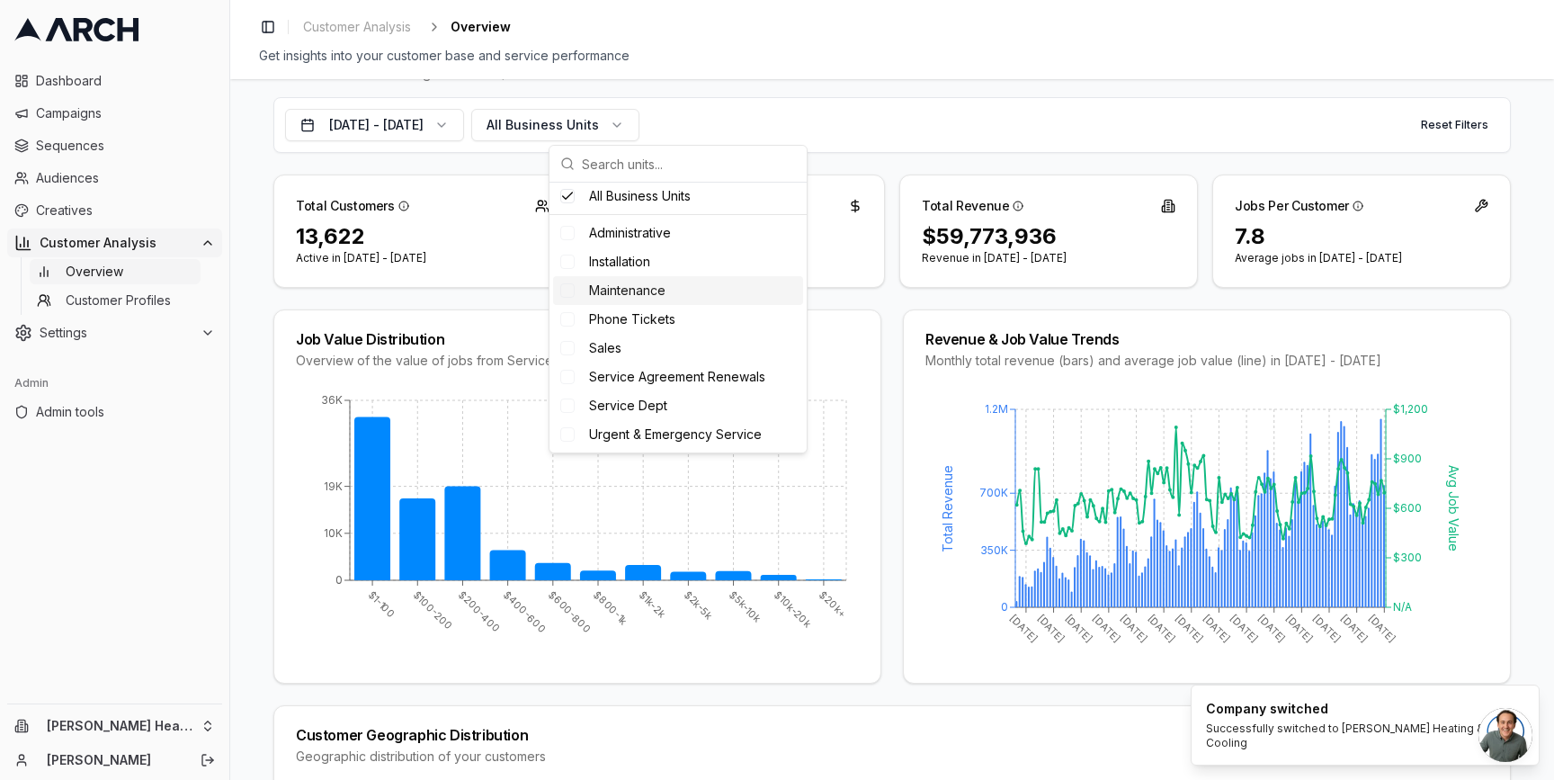
click at [887, 234] on div "Total Customers 13,622 Active in [DATE] - [DATE] Average Job Value $1,020 9% vs…" at bounding box center [891, 230] width 1237 height 113
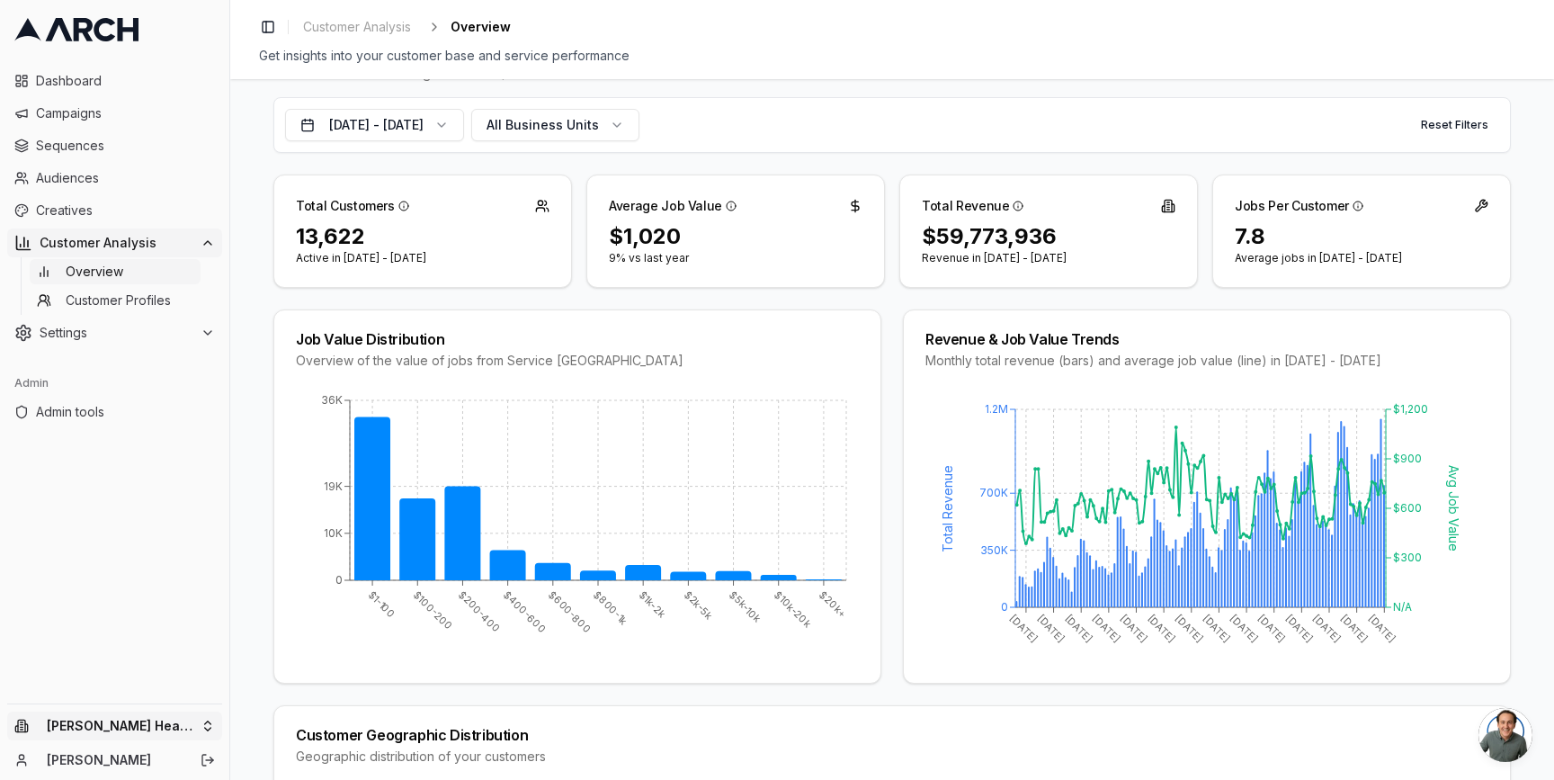
click at [196, 727] on html "Dashboard Campaigns Sequences Audiences Creatives Customer Analysis Overview Cu…" at bounding box center [777, 390] width 1554 height 780
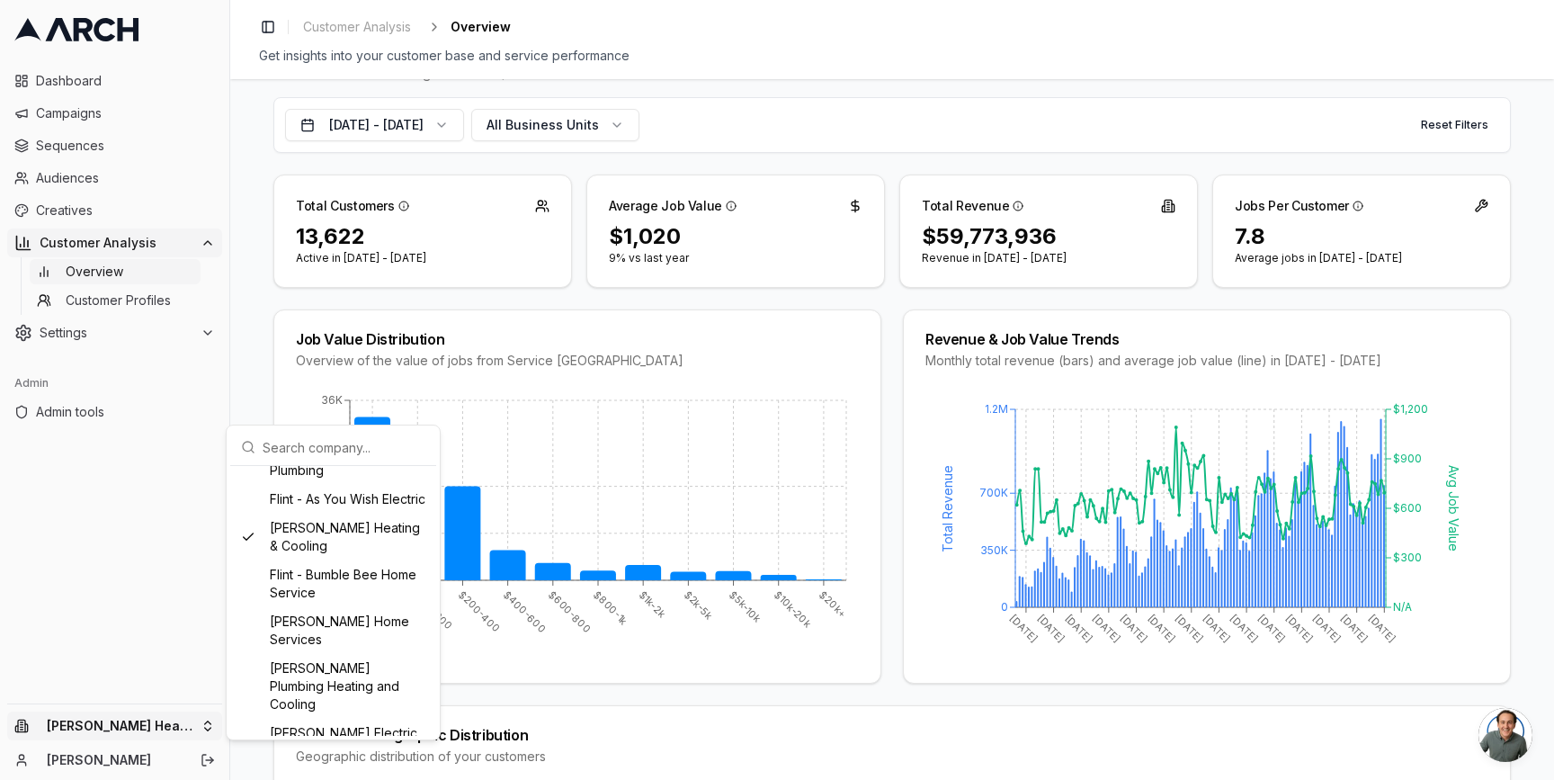
scroll to position [493, 0]
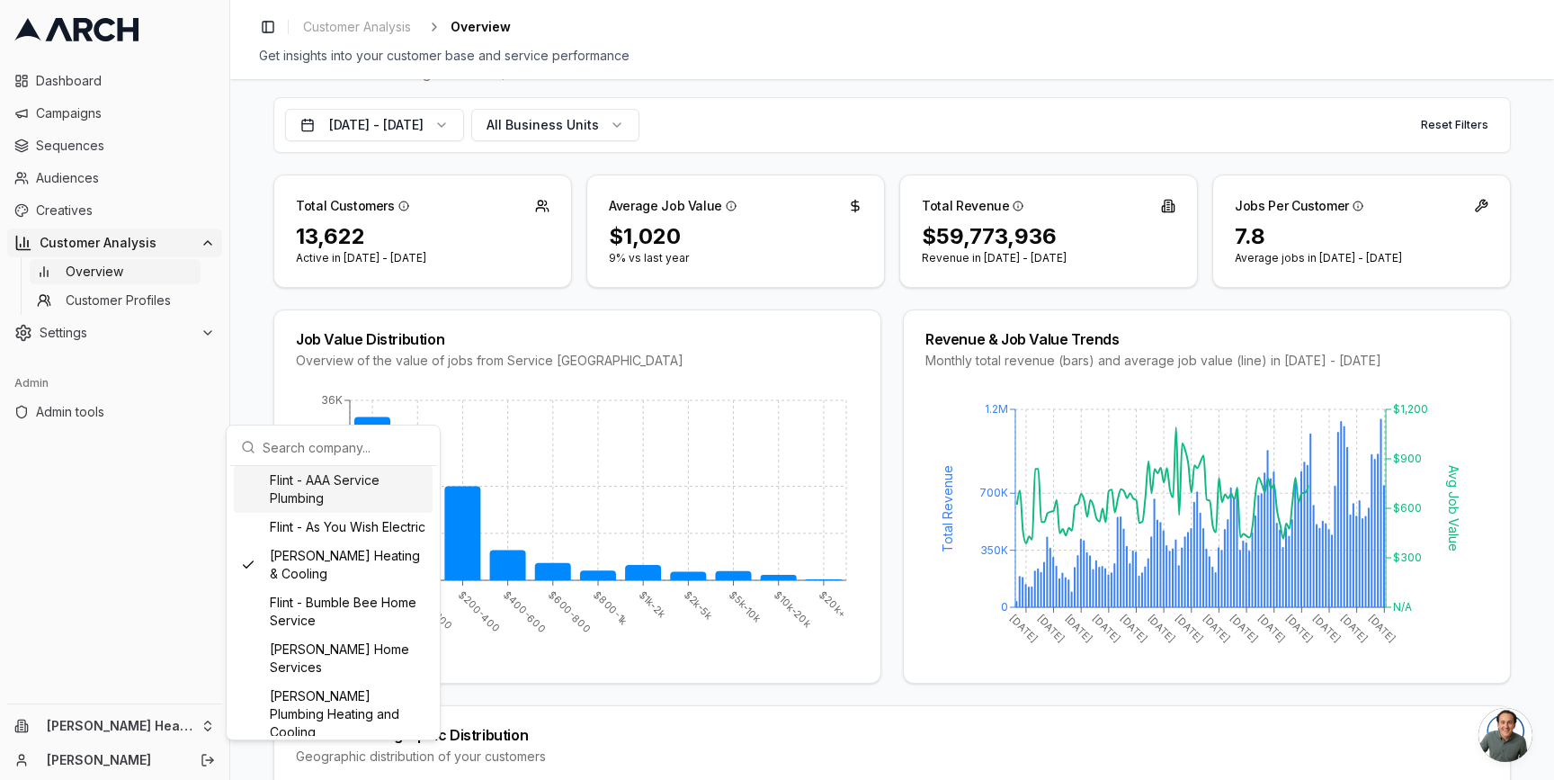
click at [585, 174] on html "Dashboard Campaigns Sequences Audiences Creatives Customer Analysis Overview Cu…" at bounding box center [777, 390] width 1554 height 780
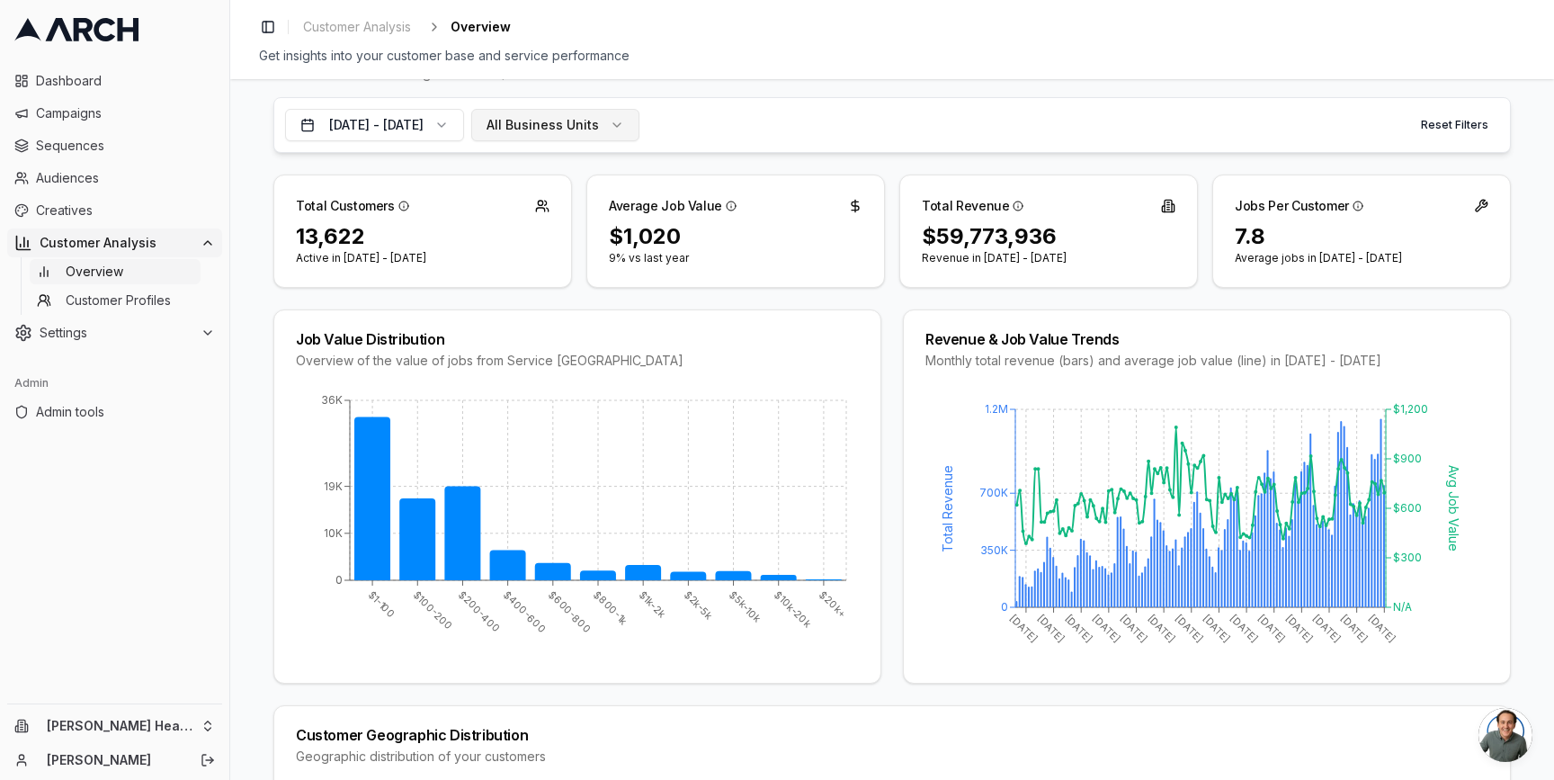
click at [597, 121] on span "All Business Units" at bounding box center [542, 125] width 112 height 18
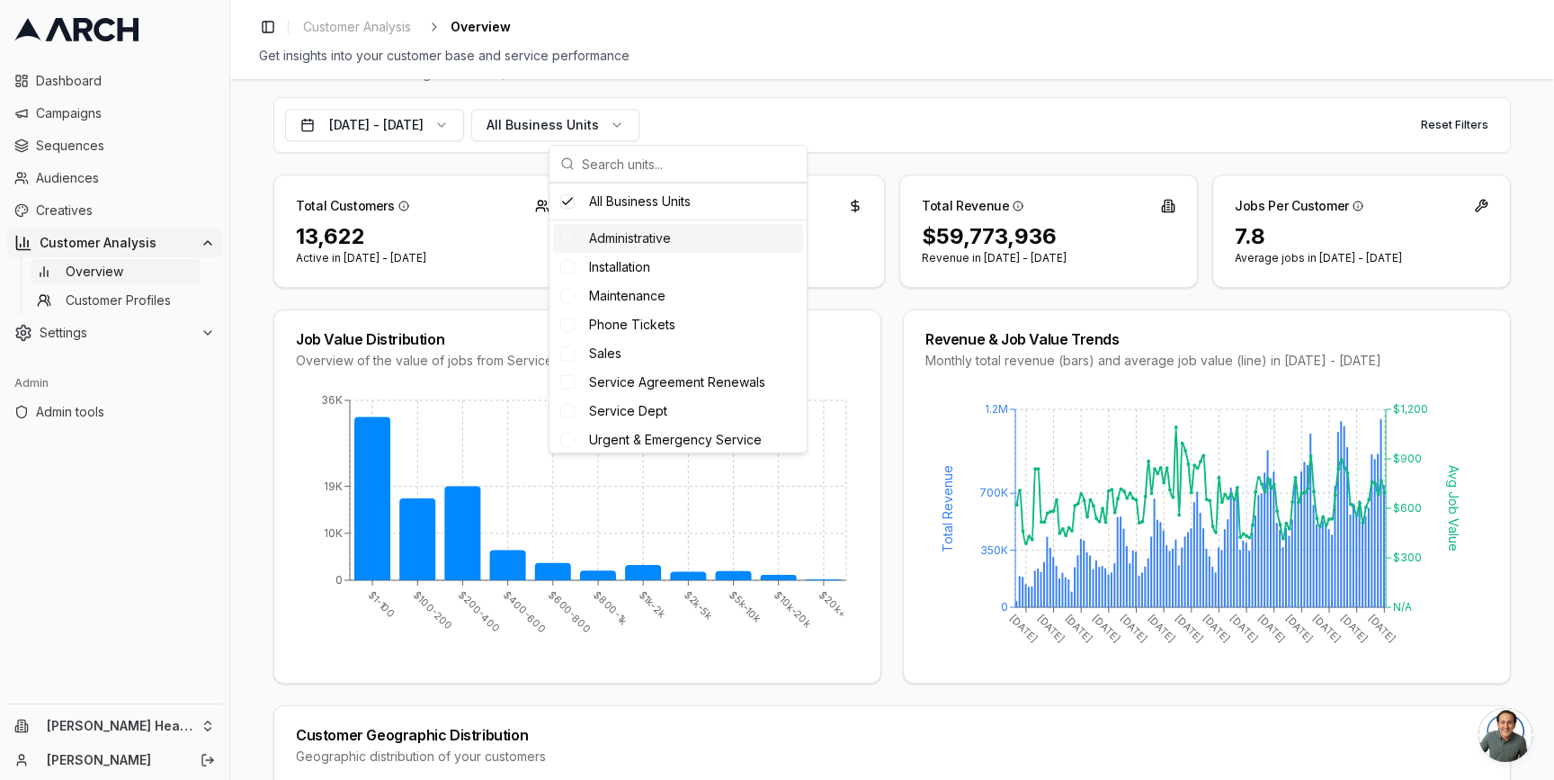
scroll to position [34, 0]
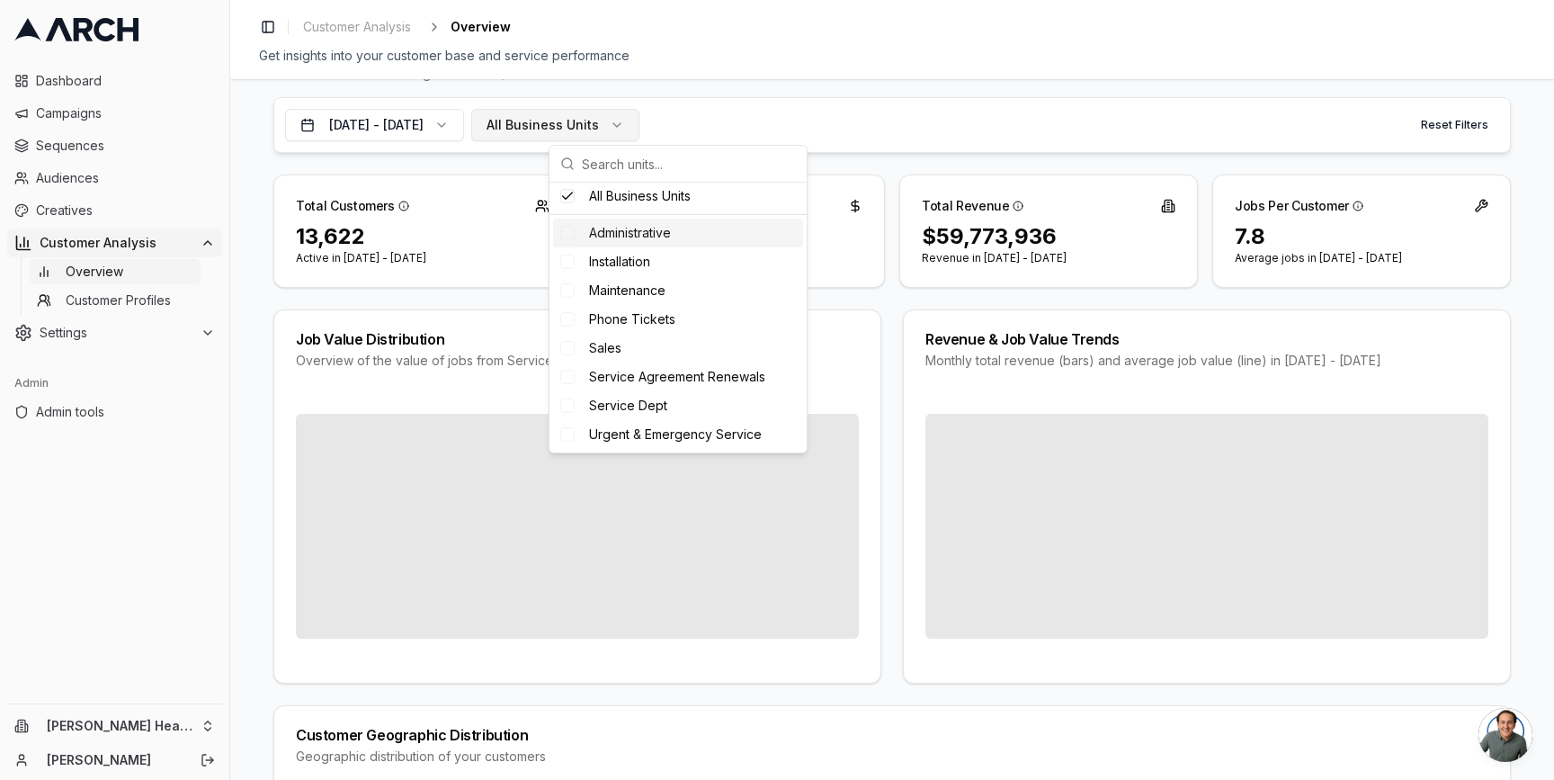
click at [599, 125] on span "All Business Units" at bounding box center [542, 125] width 112 height 18
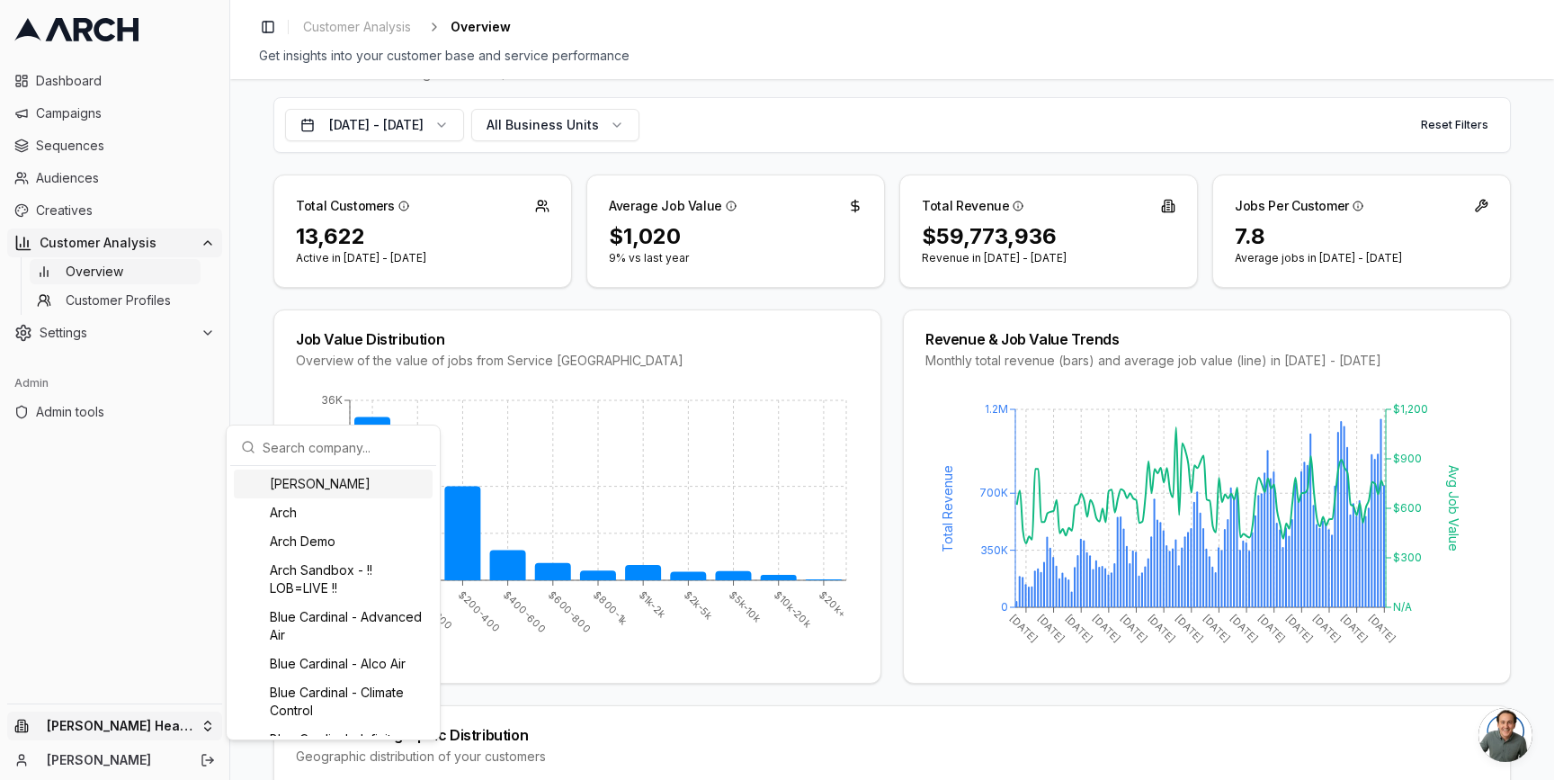
click at [200, 724] on html "Dashboard Campaigns Sequences Audiences Creatives Customer Analysis Overview Cu…" at bounding box center [777, 390] width 1554 height 780
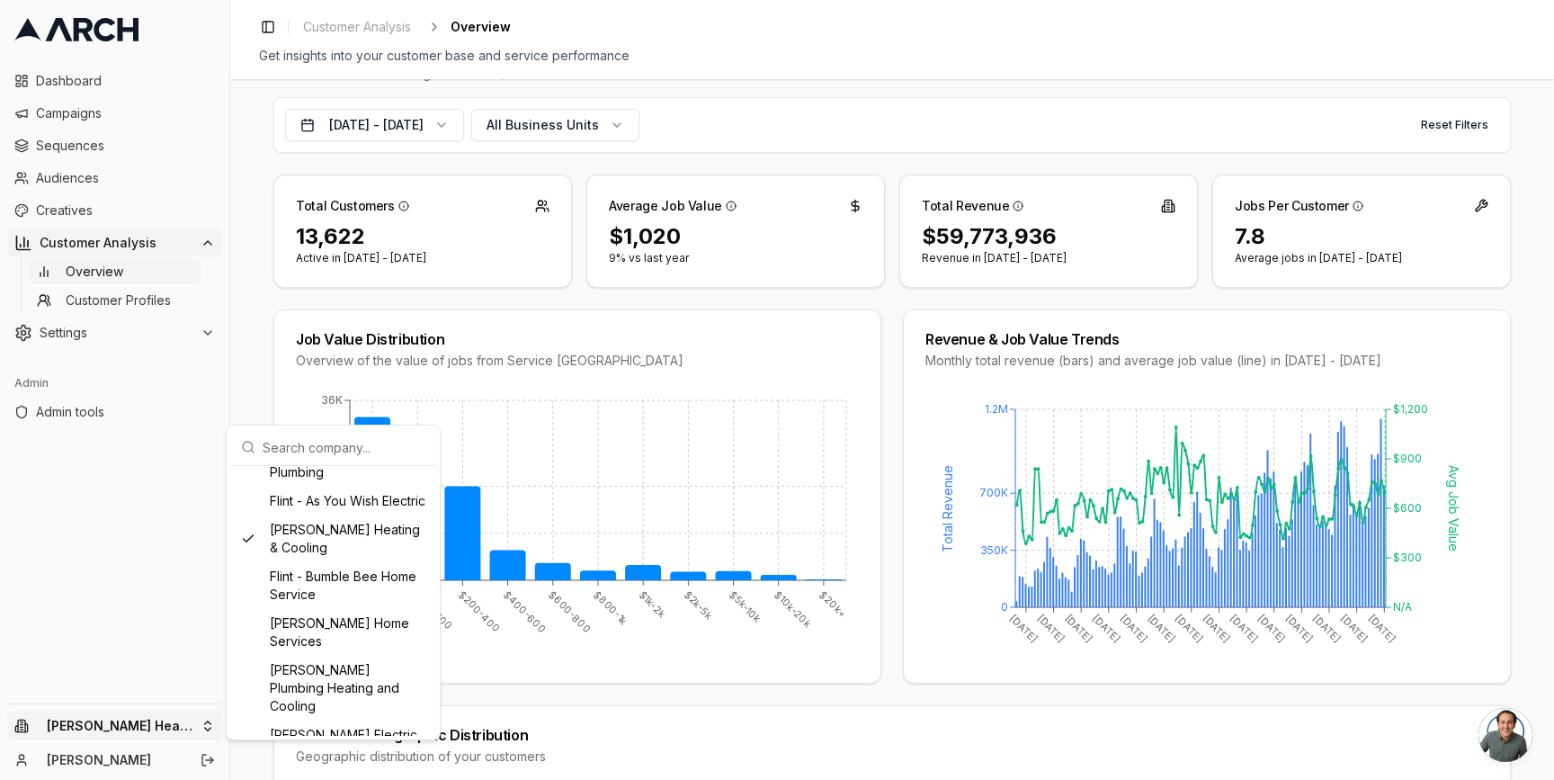
scroll to position [507, 0]
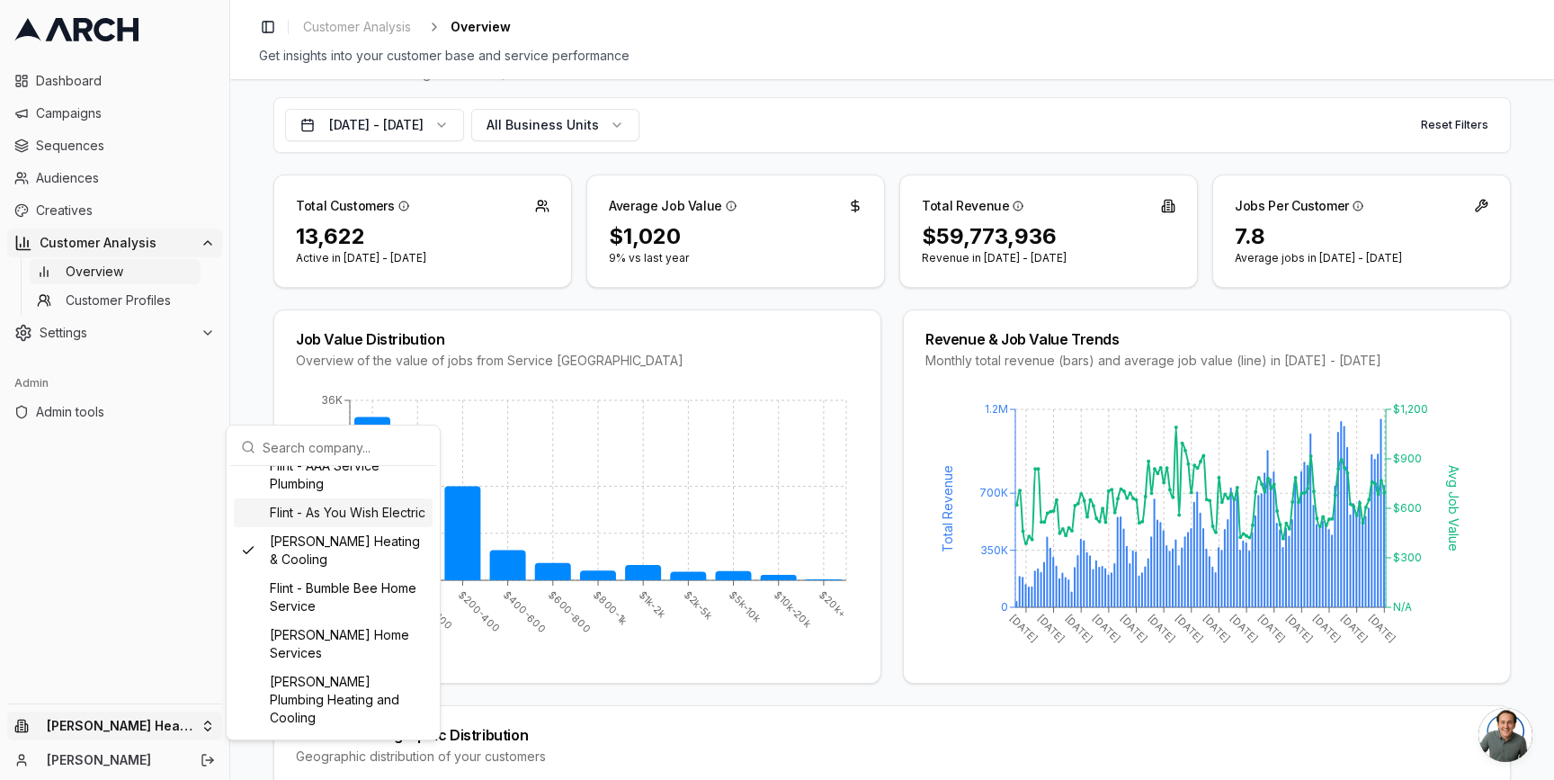
click at [296, 515] on div "Flint - As You Wish Electric" at bounding box center [333, 512] width 199 height 29
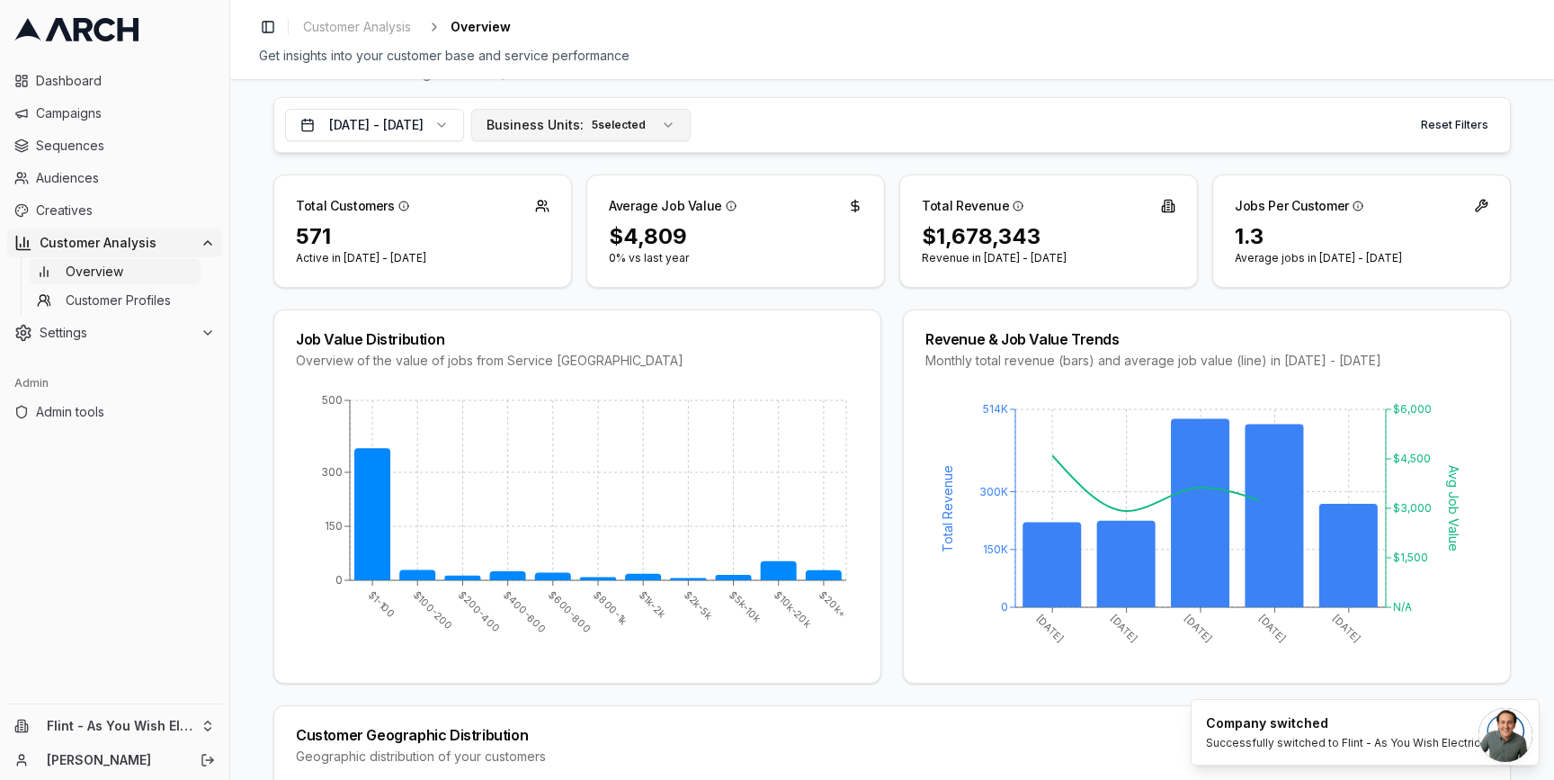
click at [691, 125] on button "Business Units: 5 selected" at bounding box center [580, 125] width 219 height 32
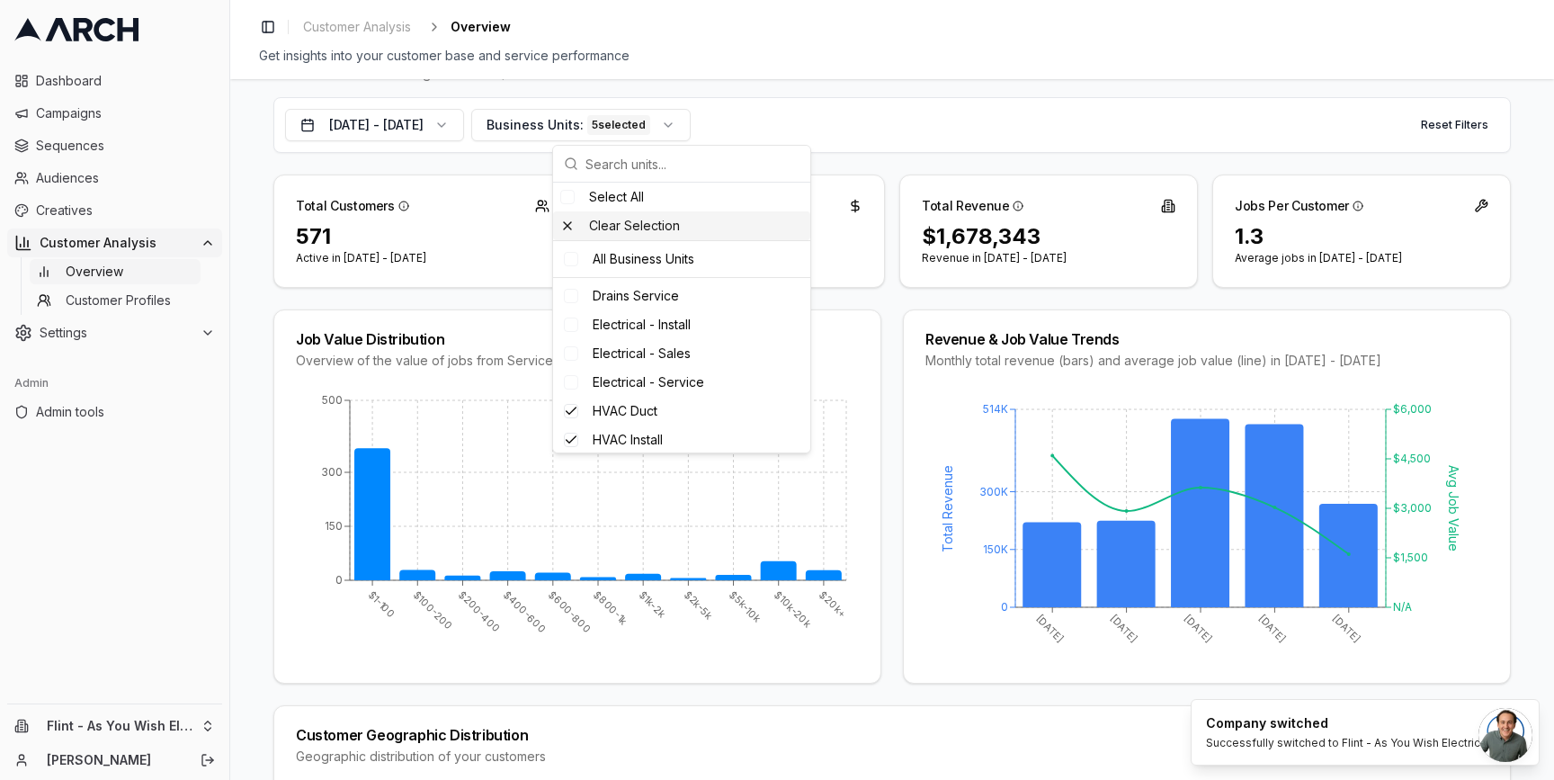
click at [595, 221] on div "Clear Selection" at bounding box center [681, 225] width 257 height 29
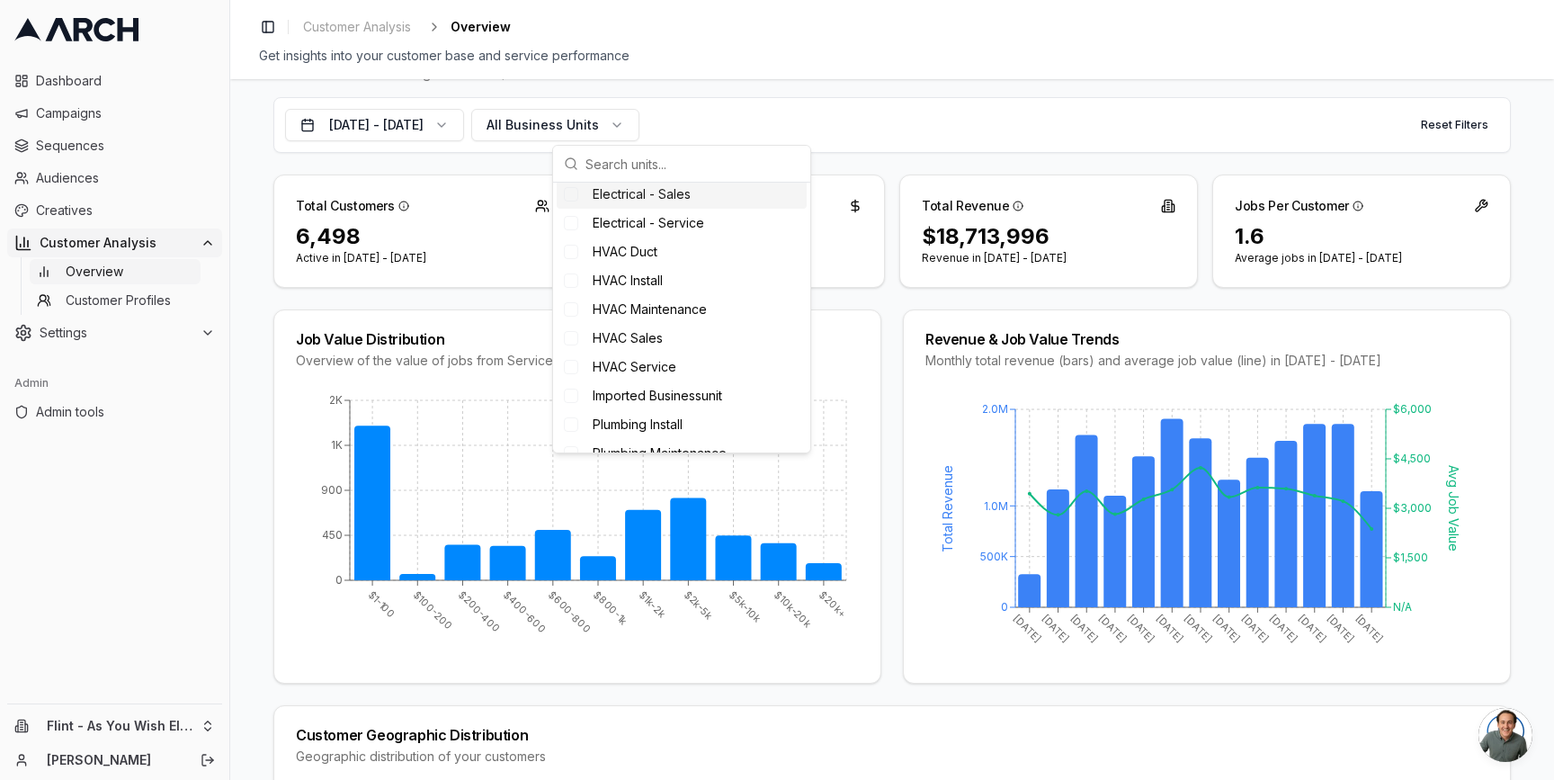
scroll to position [293, 0]
